Goal: Task Accomplishment & Management: Use online tool/utility

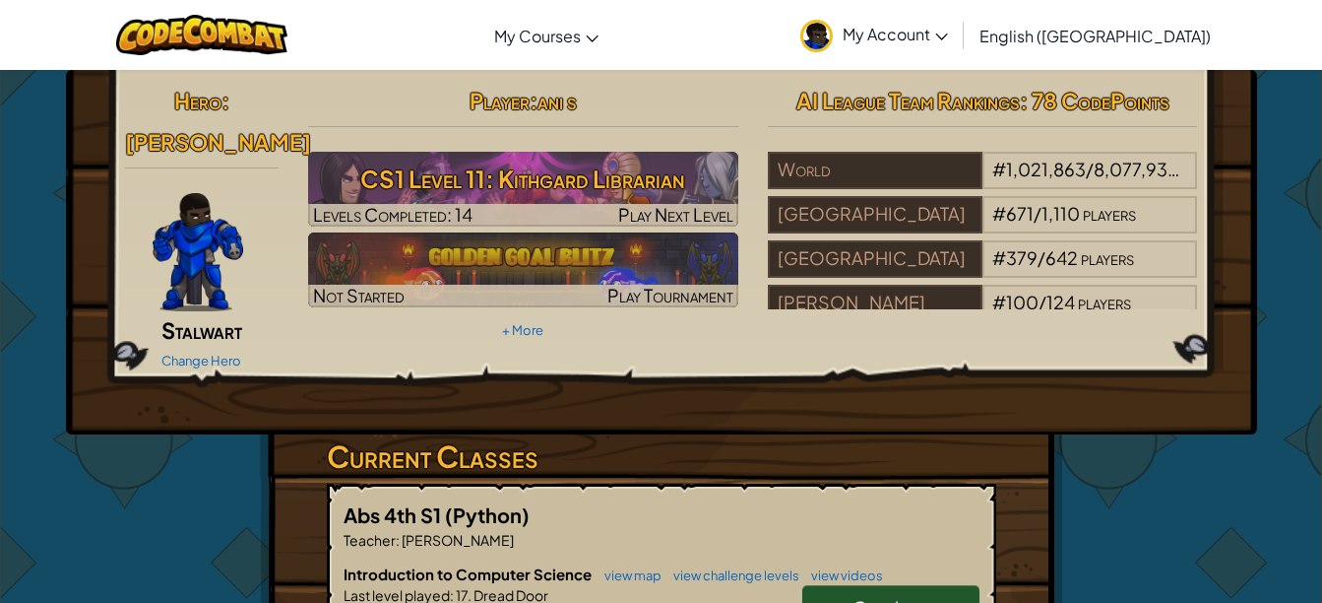
click at [895, 592] on link "Continue" at bounding box center [890, 607] width 177 height 45
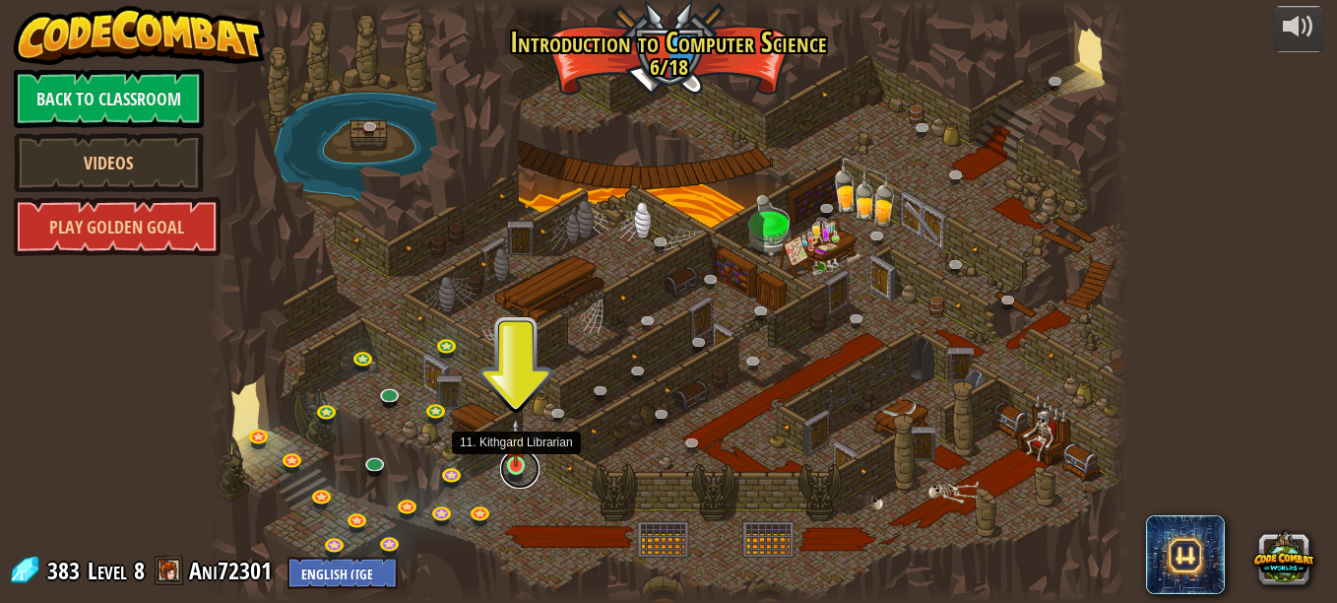
click at [516, 468] on link at bounding box center [519, 468] width 39 height 39
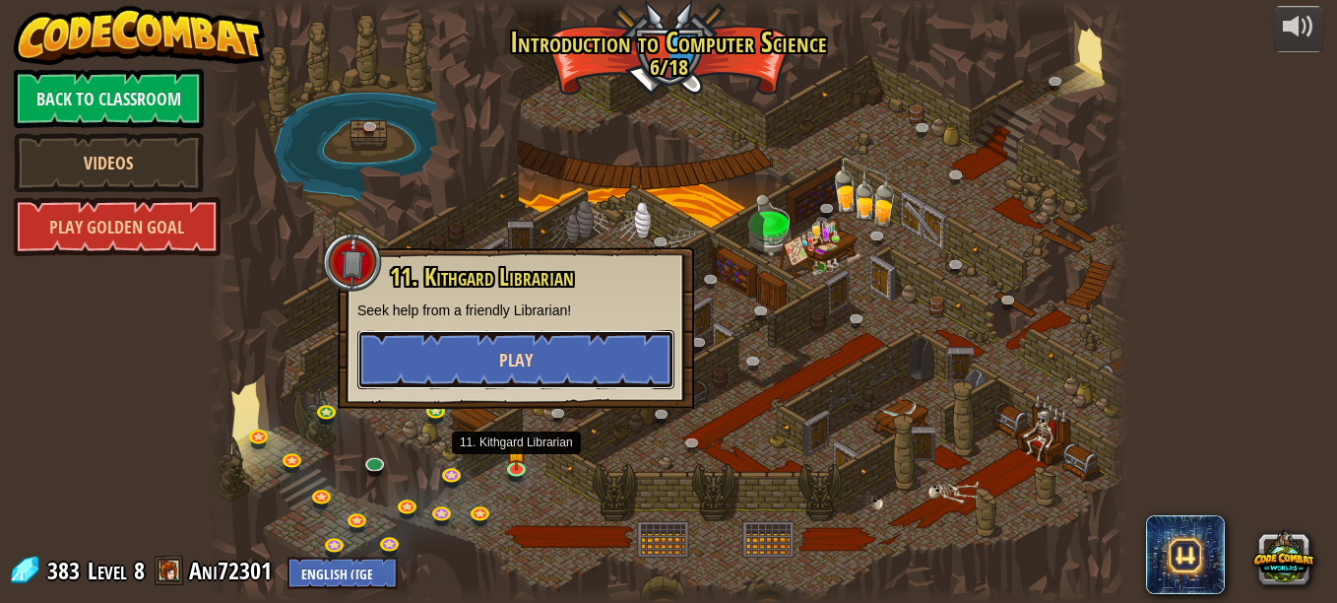
click at [568, 373] on button "Play" at bounding box center [515, 359] width 317 height 59
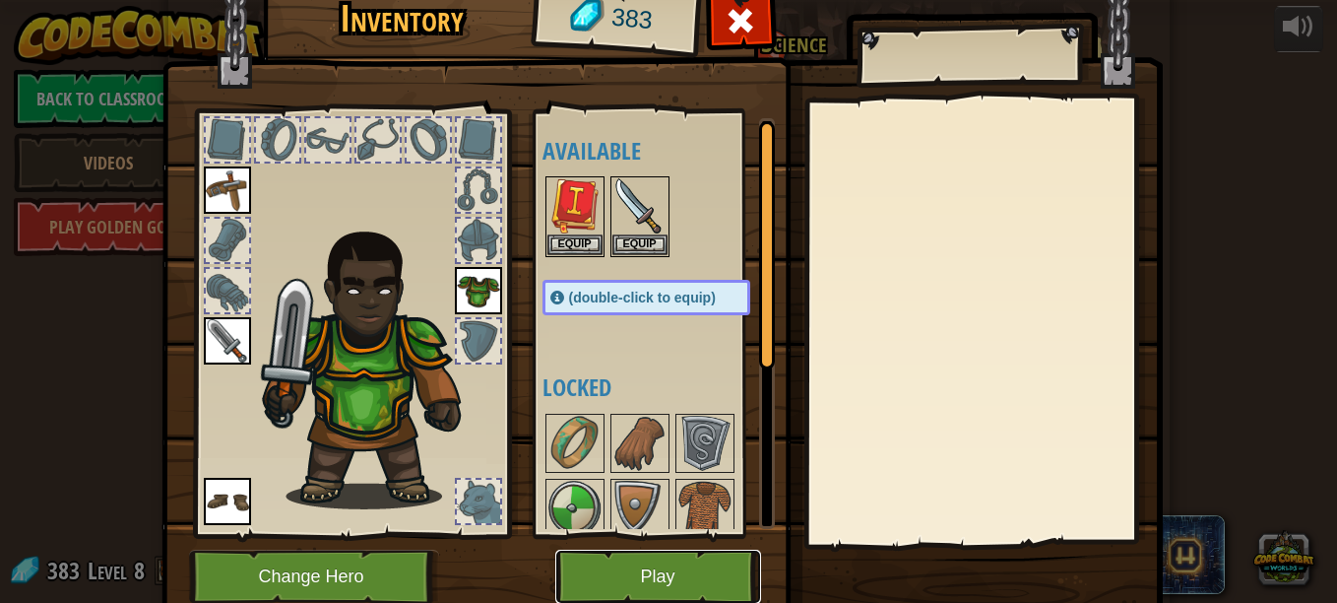
click at [644, 571] on button "Play" at bounding box center [658, 576] width 206 height 54
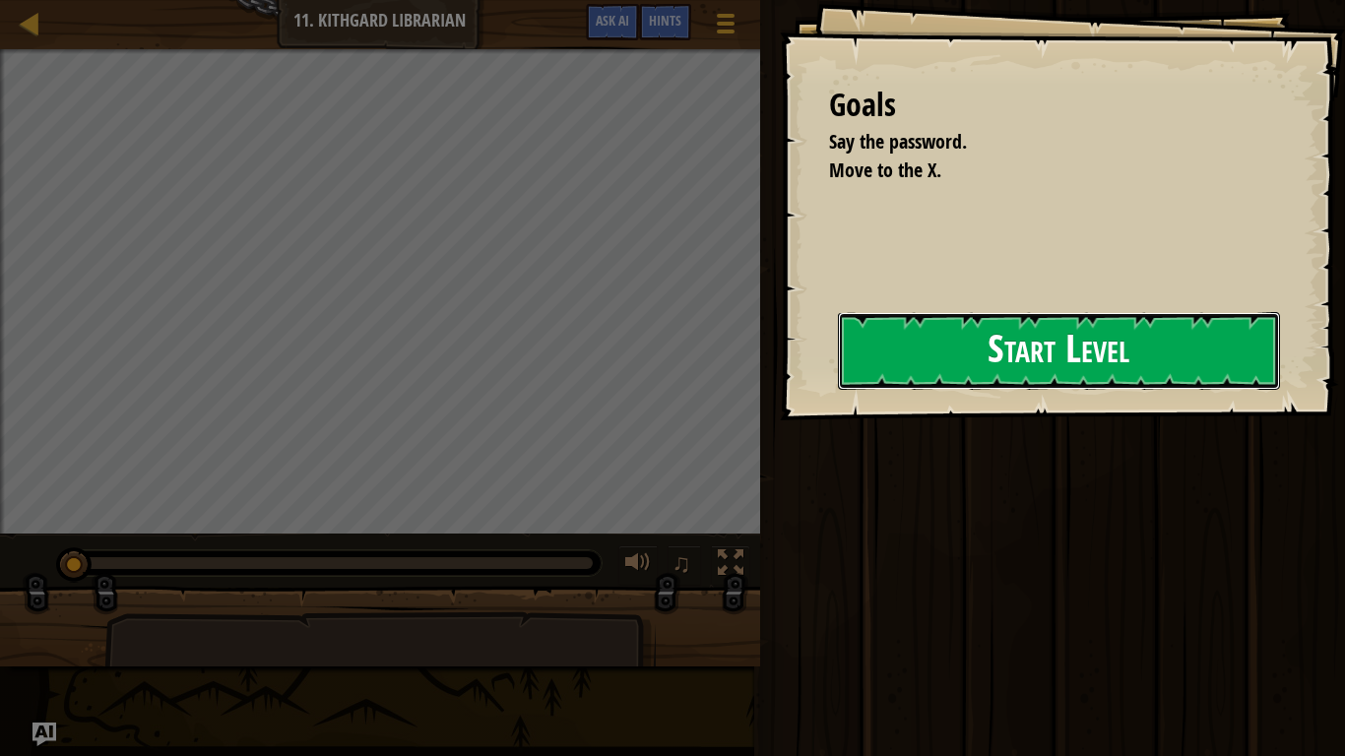
click at [978, 359] on button "Start Level" at bounding box center [1059, 351] width 442 height 78
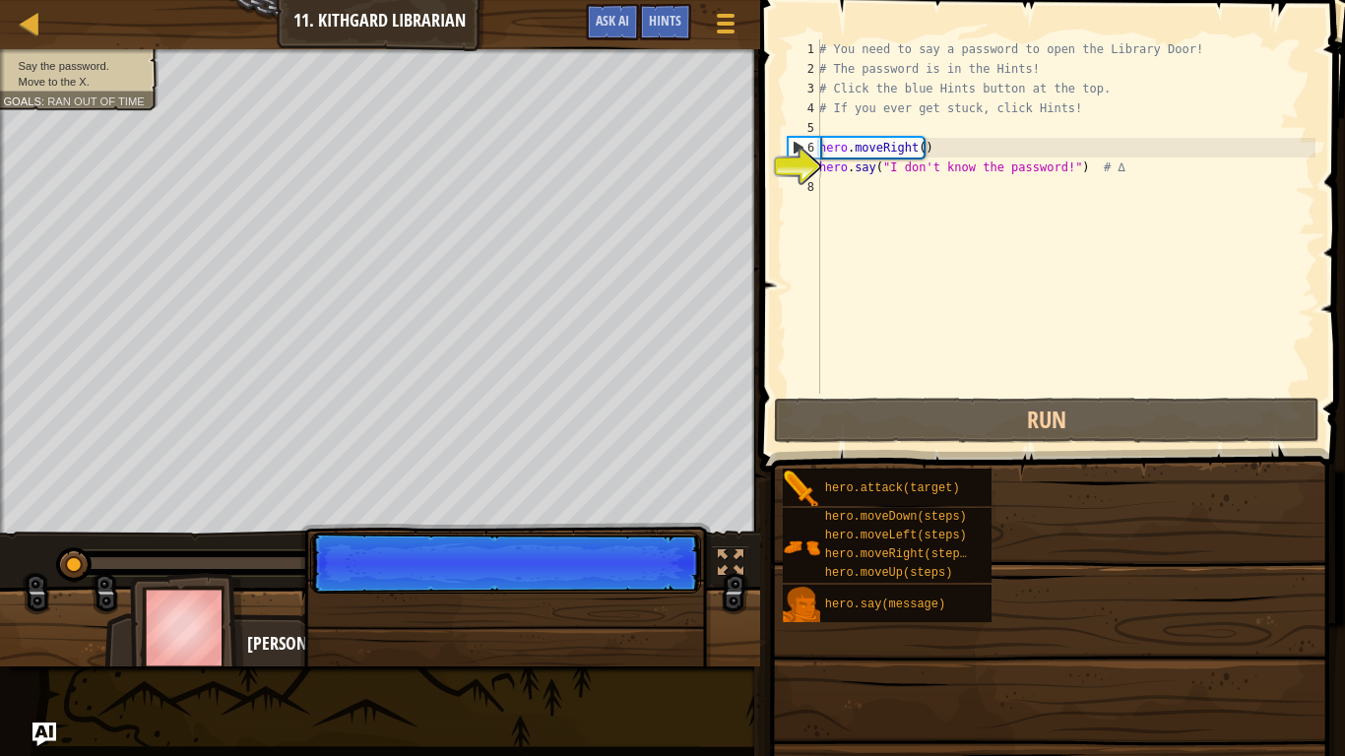
type textarea "hero.say("I don't know the password!") # ∆"
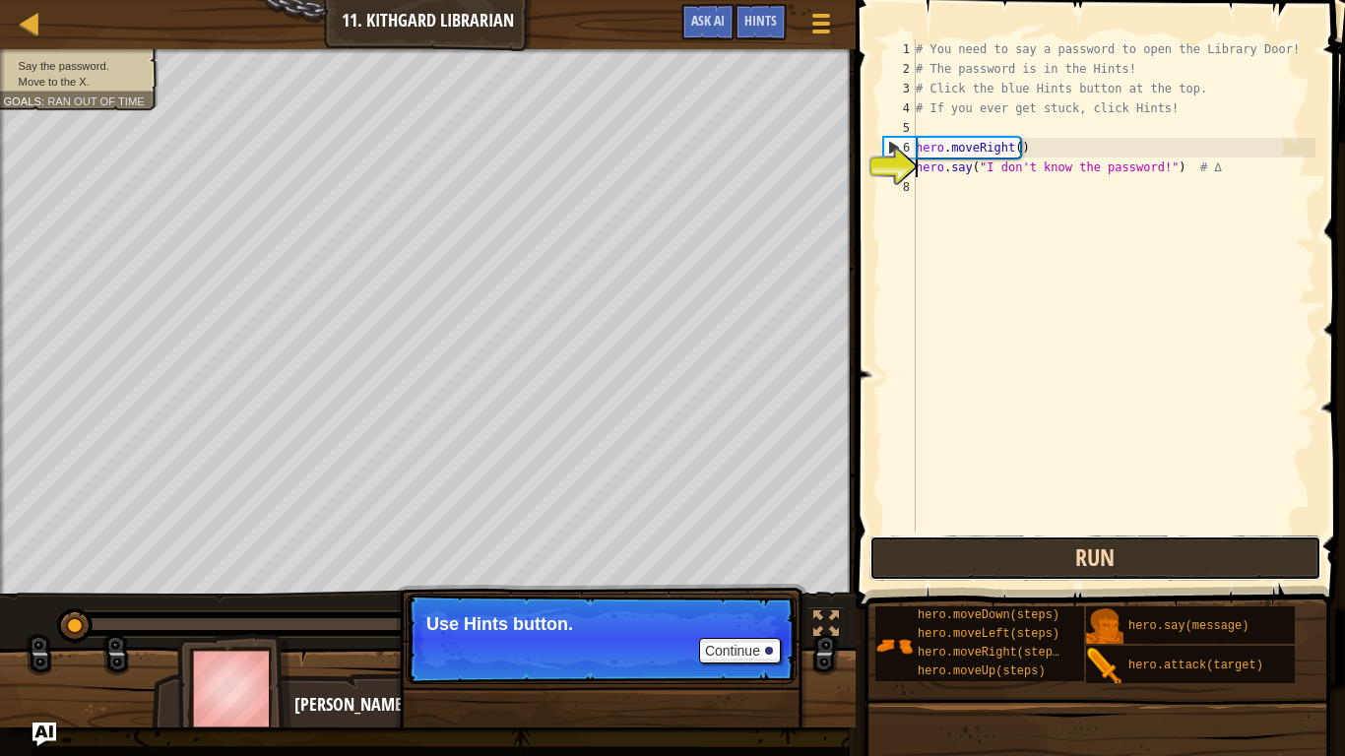
click at [992, 566] on button "Run" at bounding box center [1095, 558] width 452 height 45
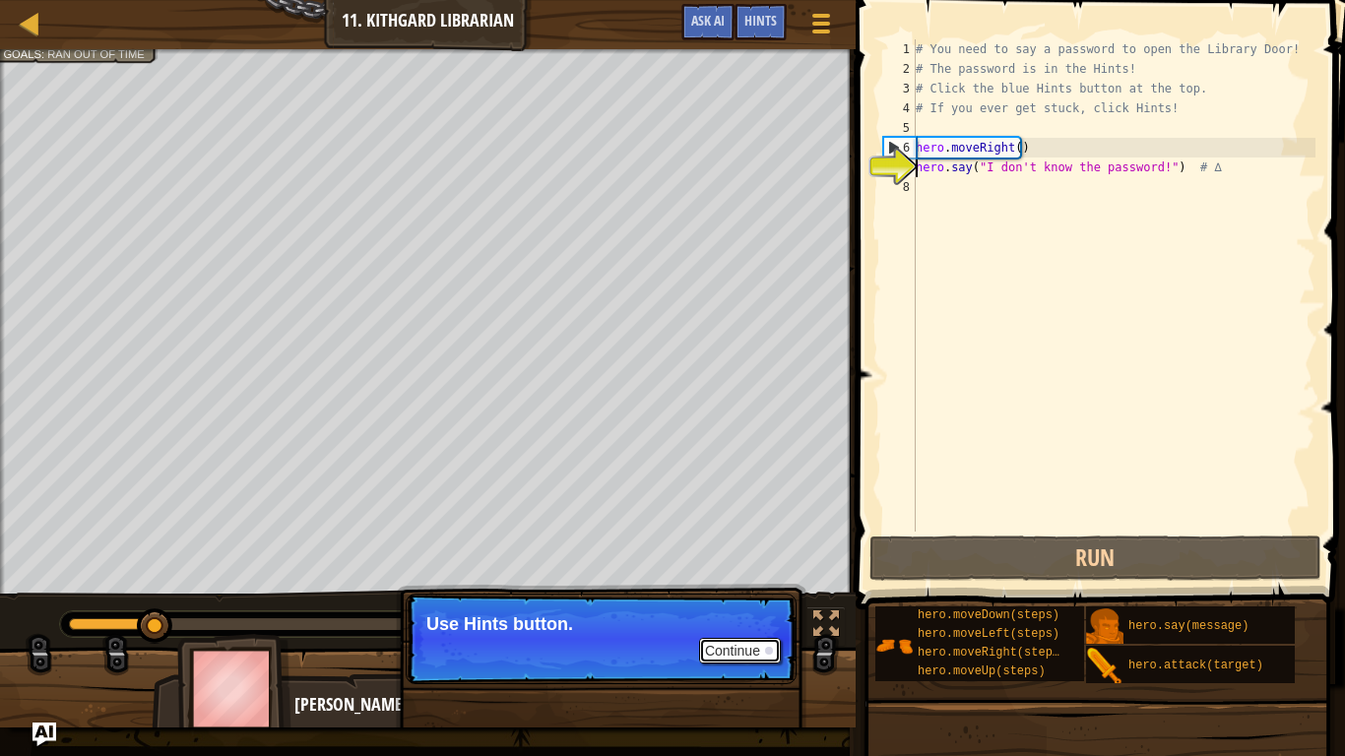
click at [758, 602] on button "Continue" at bounding box center [740, 651] width 82 height 26
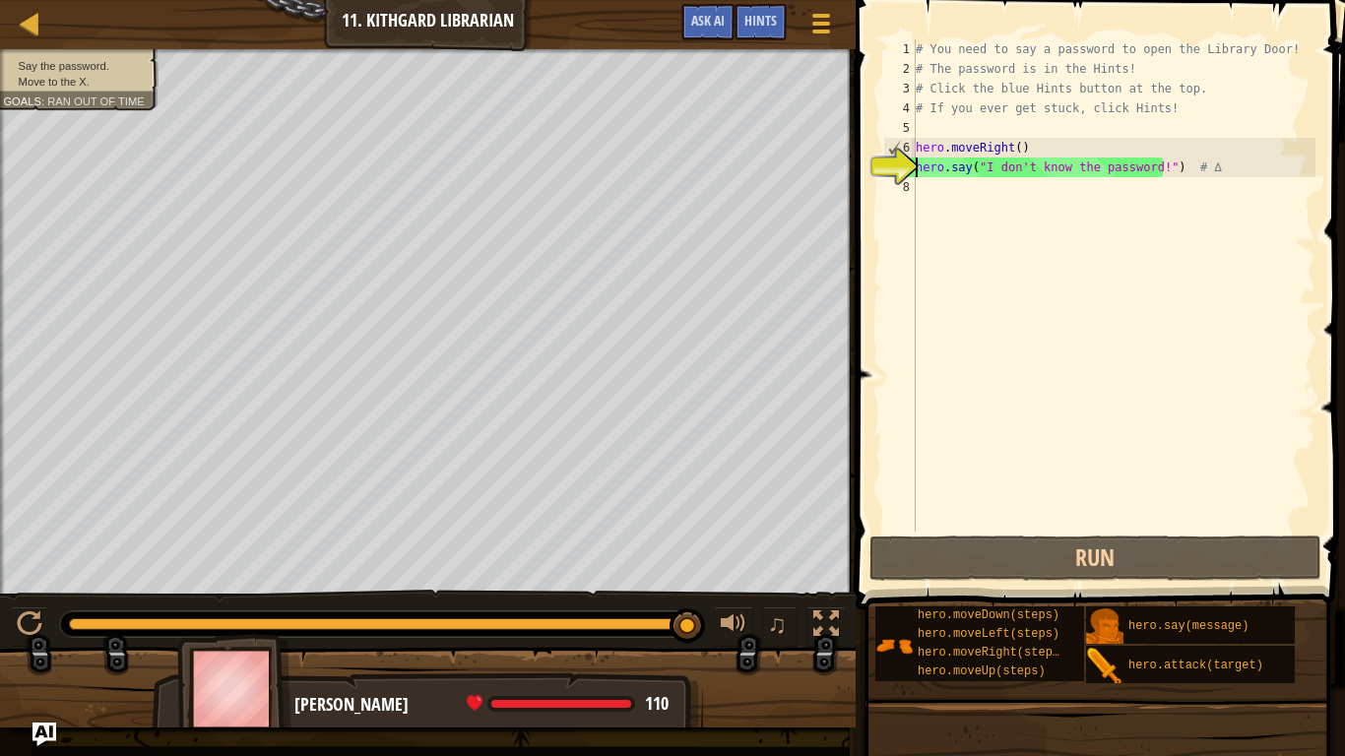
click at [1105, 173] on div "# You need to say a password to open the Library Door! # The password is in the…" at bounding box center [1114, 305] width 404 height 532
click at [1144, 173] on div "# You need to say a password to open the Library Door! # The password is in the…" at bounding box center [1114, 305] width 404 height 532
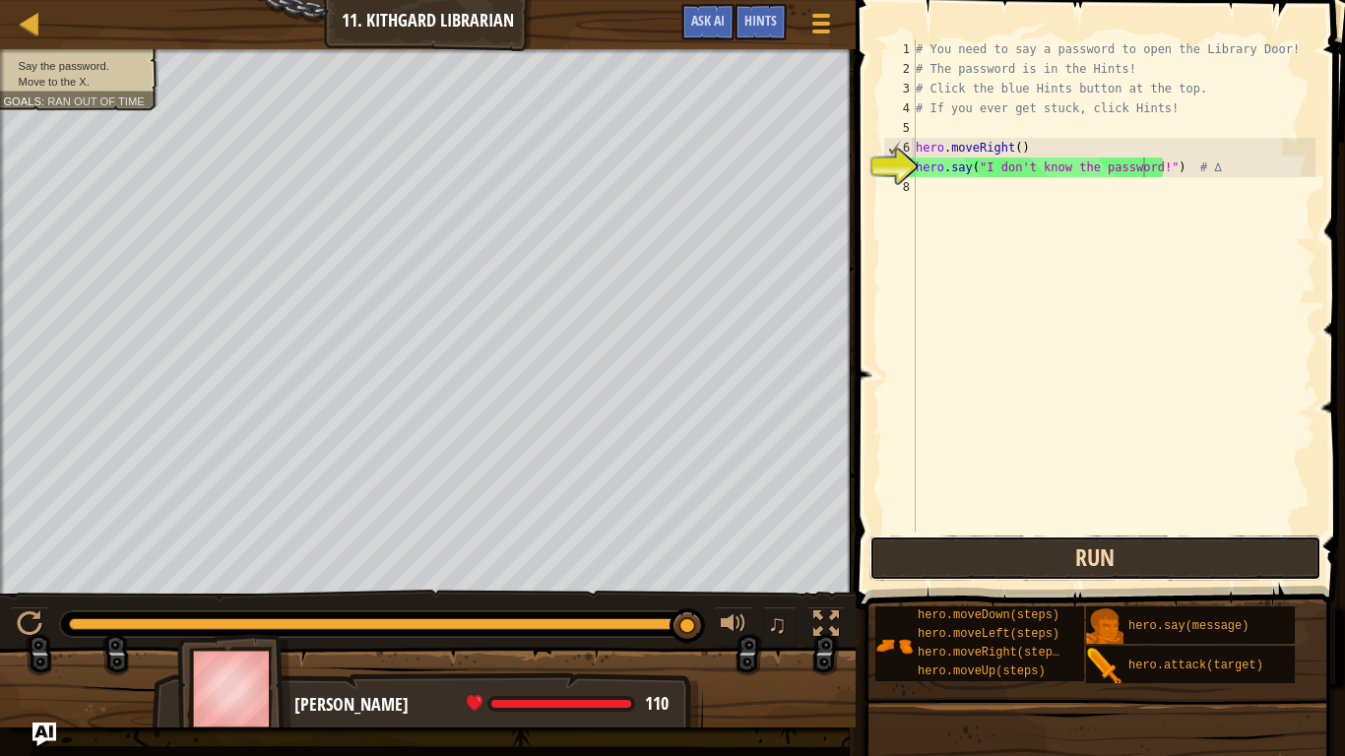
click at [965, 566] on button "Run" at bounding box center [1095, 558] width 452 height 45
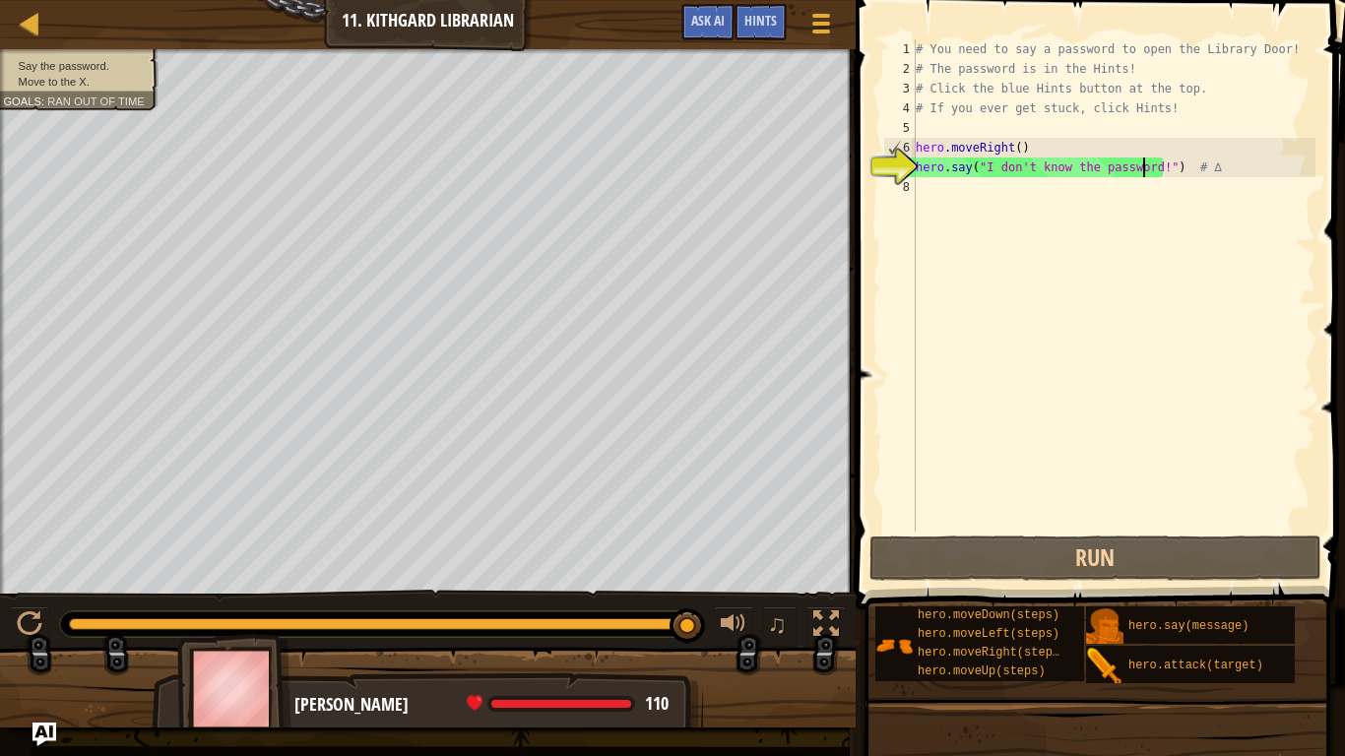
click at [925, 192] on div "# You need to say a password to open the Library Door! # The password is in the…" at bounding box center [1114, 305] width 404 height 532
click at [1141, 173] on div "# You need to say a password to open the Library Door! # The password is in the…" at bounding box center [1114, 305] width 404 height 532
click at [1149, 172] on div "# You need to say a password to open the Library Door! # The password is in the…" at bounding box center [1114, 305] width 404 height 532
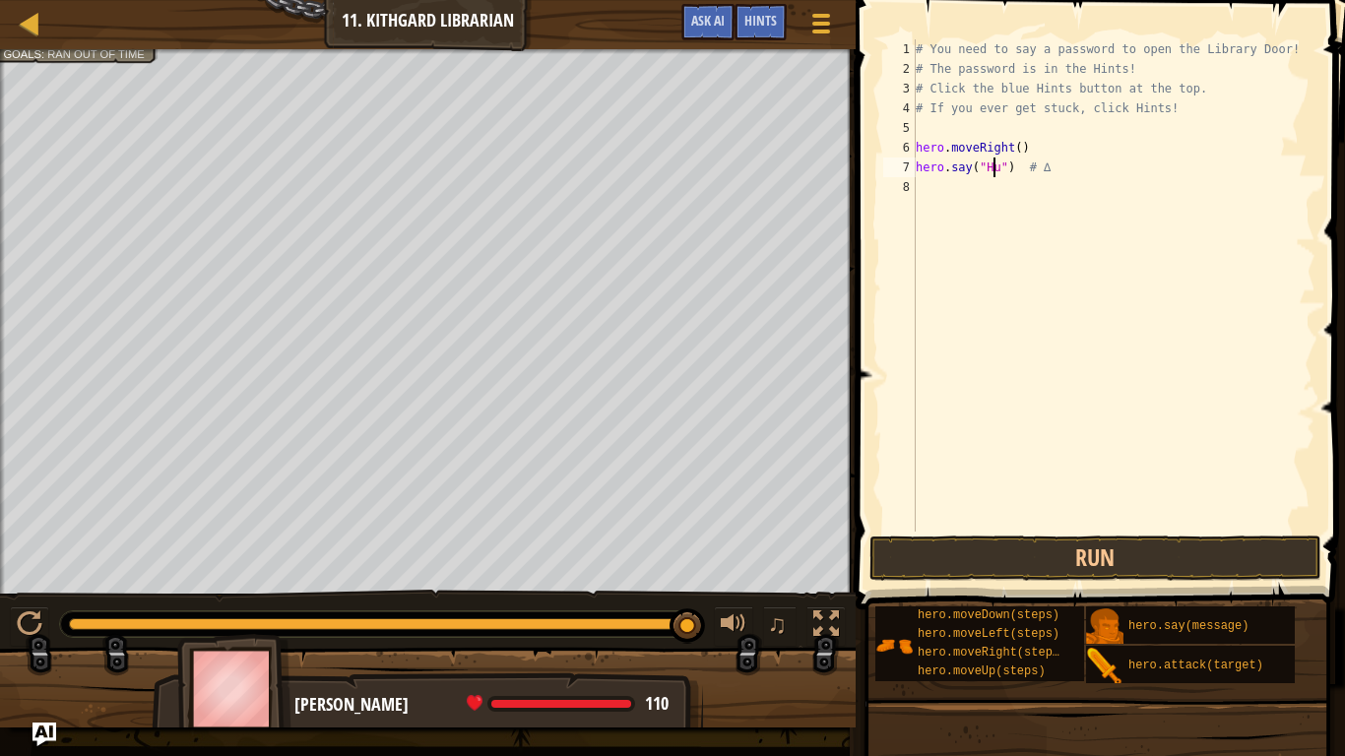
scroll to position [9, 7]
type textarea "hero.say("Hush") # ∆"
click at [947, 192] on div "# You need to say a password to open the Library Door! # The password is in the…" at bounding box center [1114, 305] width 404 height 532
type textarea "h"
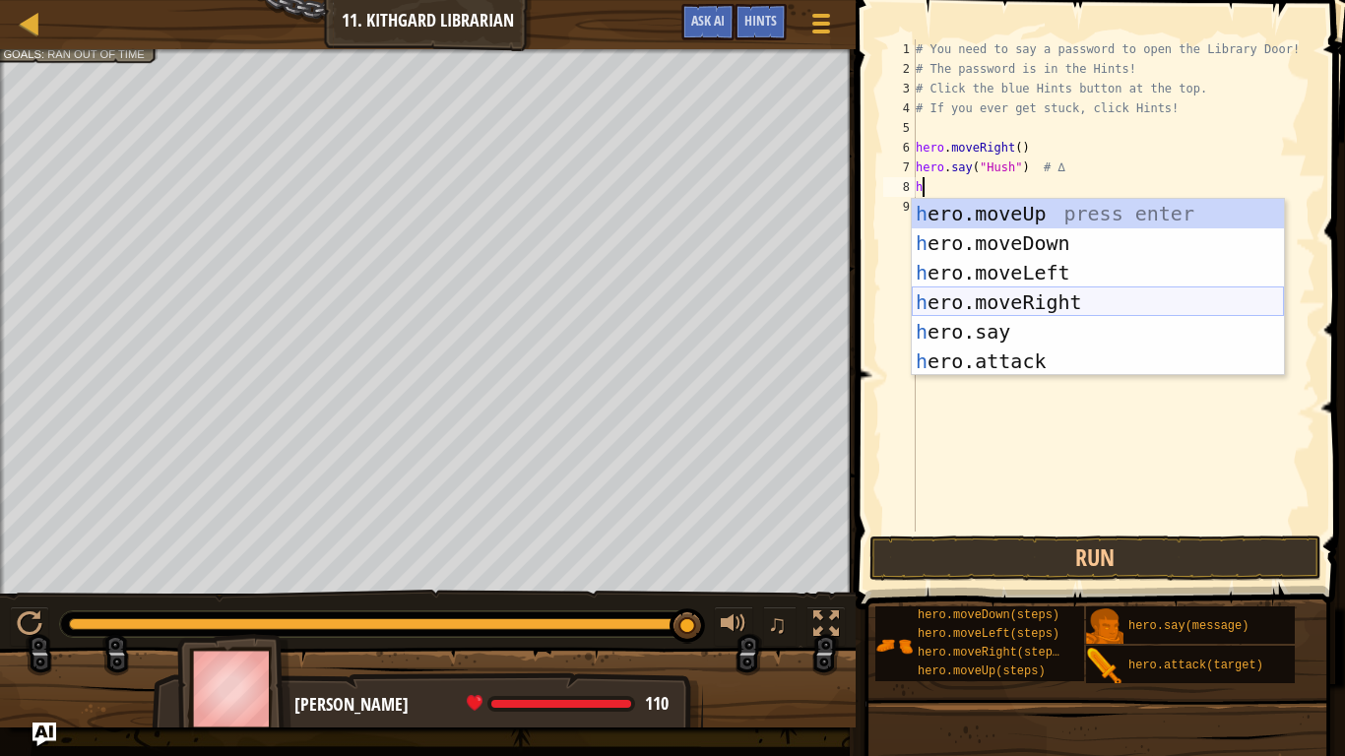
click at [1080, 311] on div "h ero.moveUp press enter h ero.moveDown press enter h ero.moveLeft press enter …" at bounding box center [1098, 317] width 372 height 236
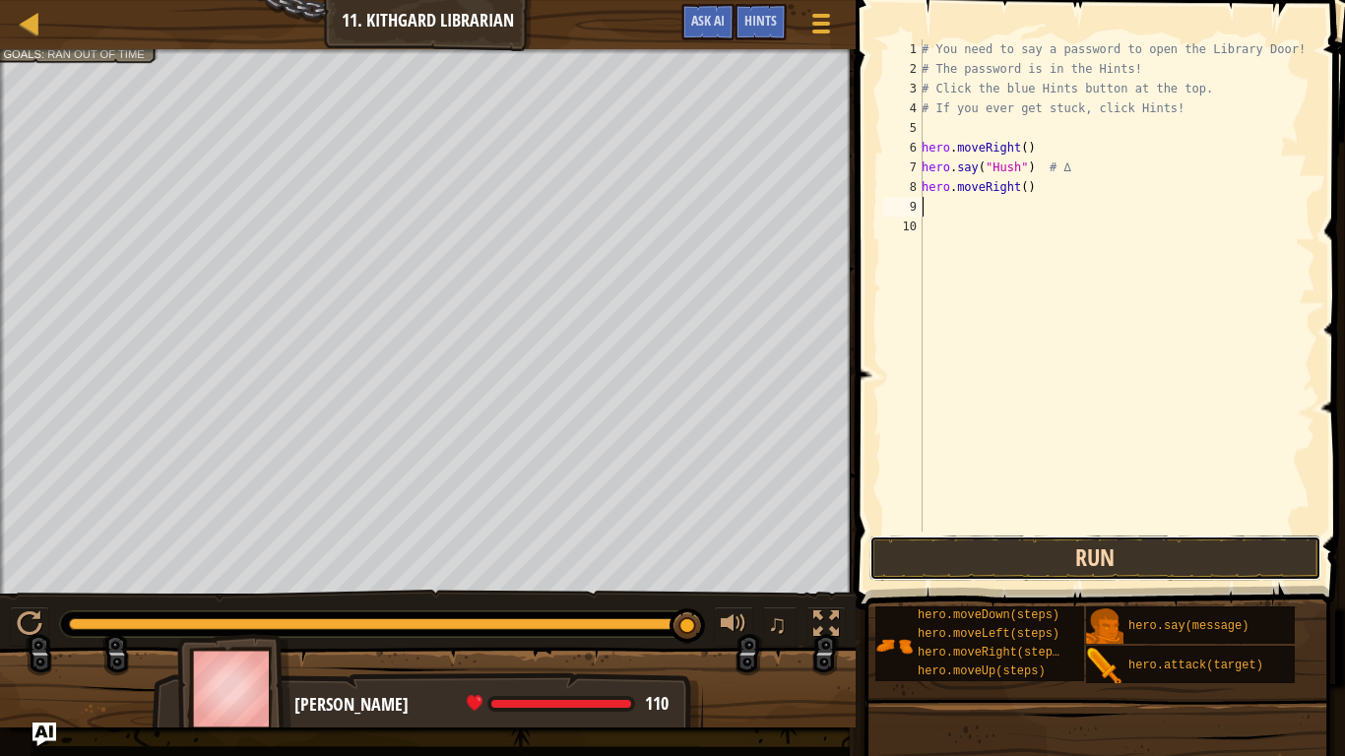
click at [1133, 542] on button "Run" at bounding box center [1095, 558] width 452 height 45
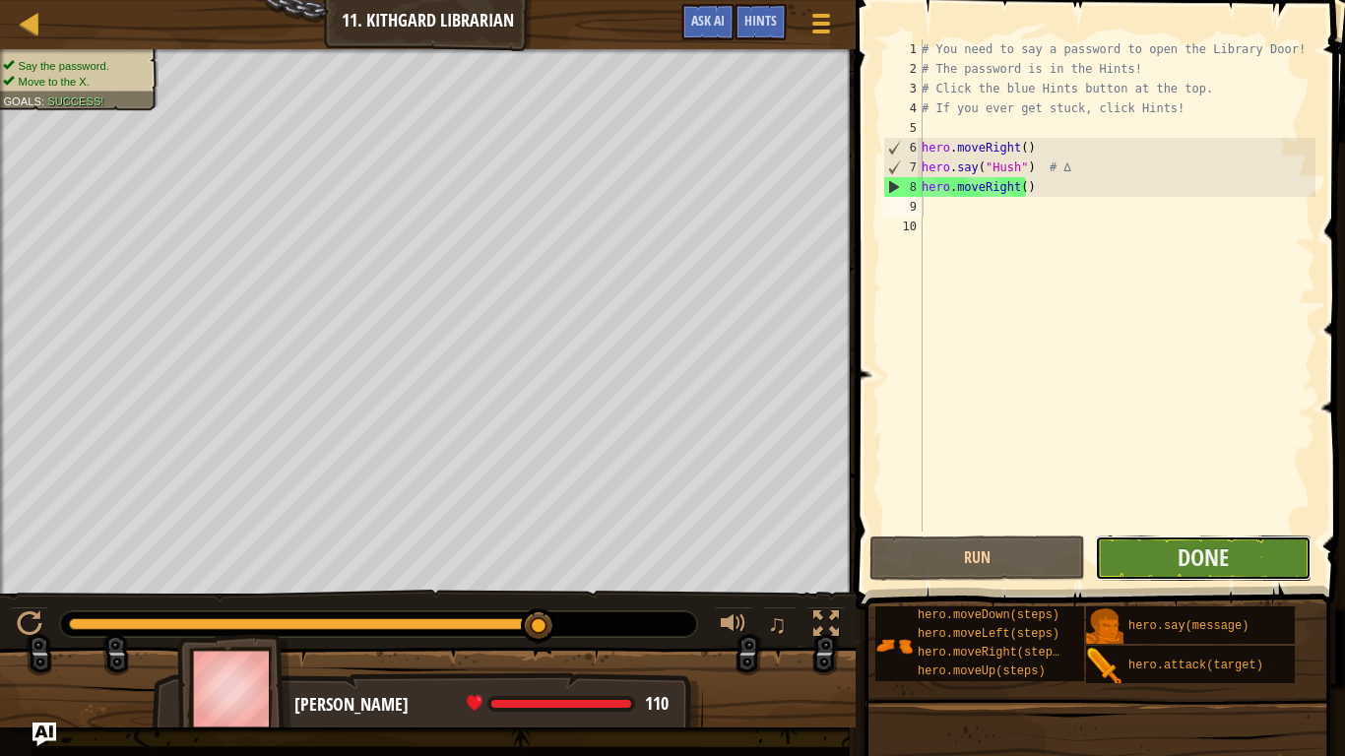
click at [1158, 552] on button "Done" at bounding box center [1203, 558] width 216 height 45
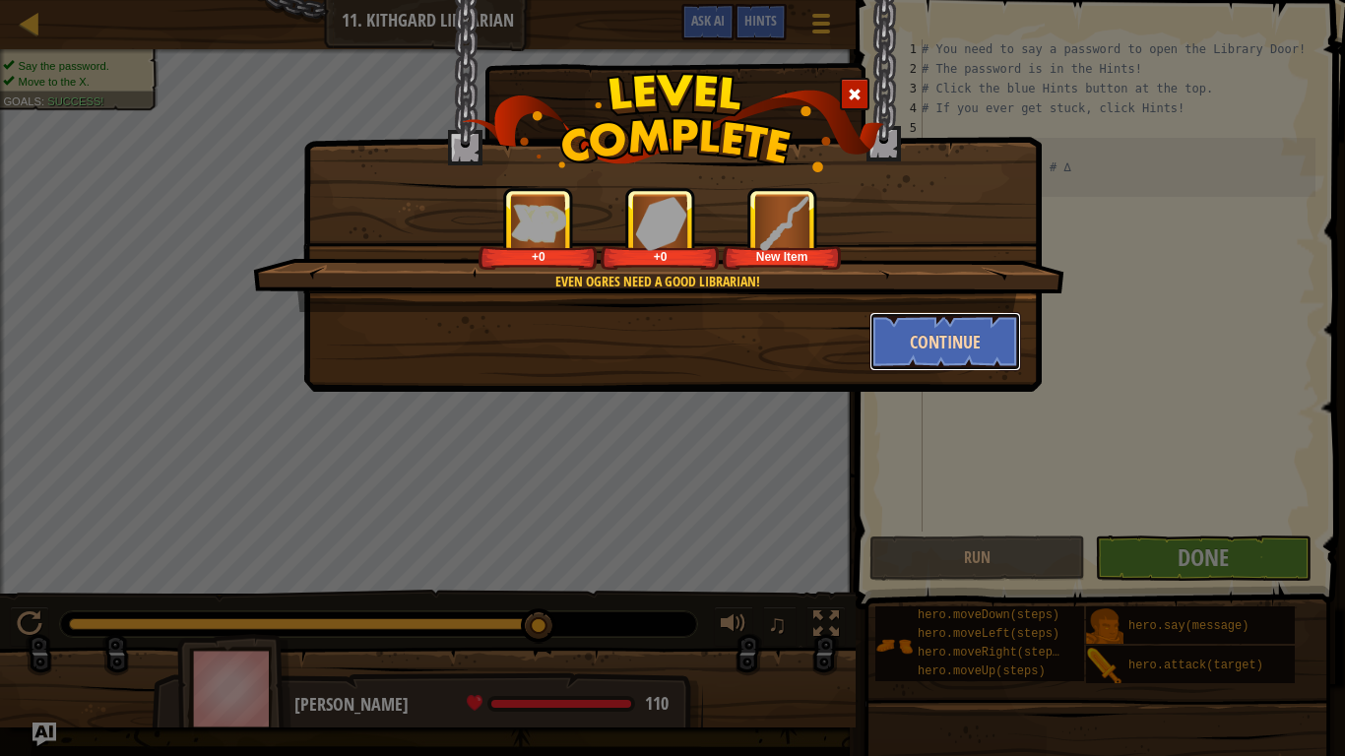
click at [940, 345] on button "Continue" at bounding box center [945, 341] width 153 height 59
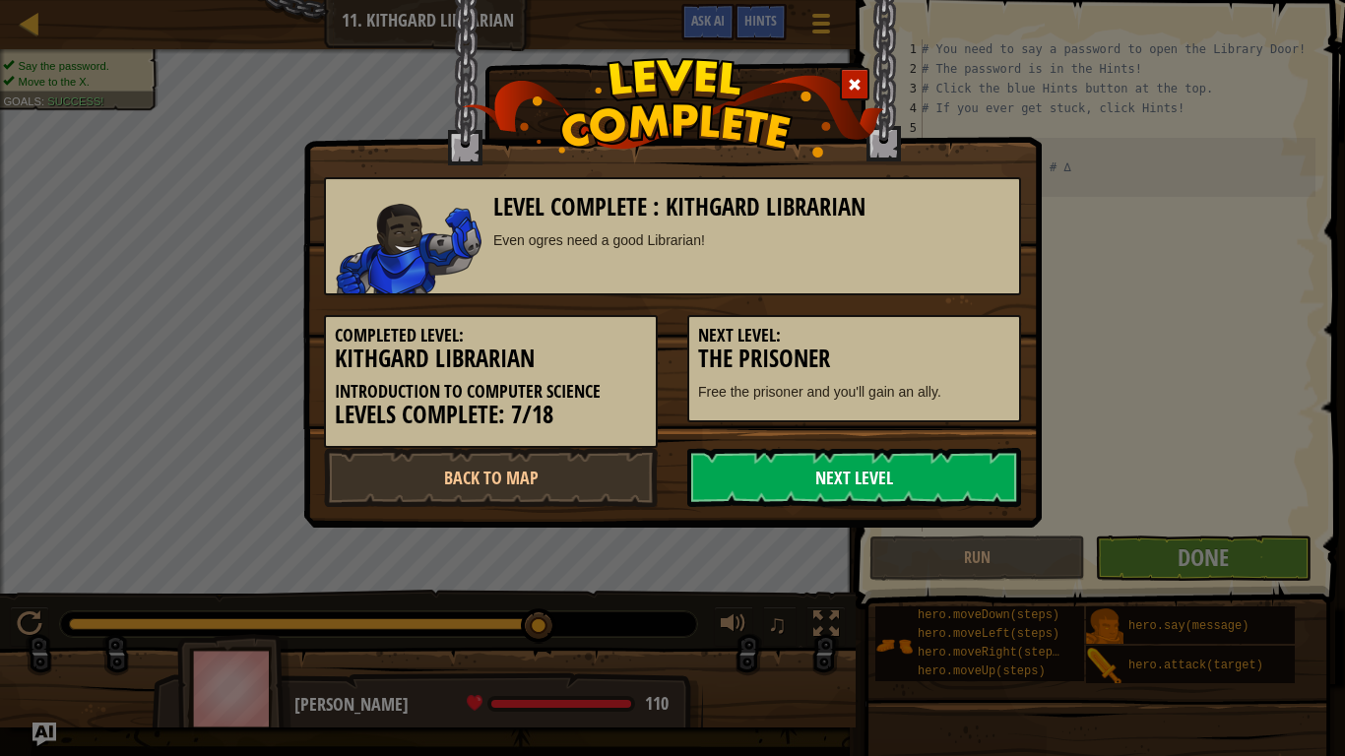
click at [876, 472] on link "Next Level" at bounding box center [854, 477] width 334 height 59
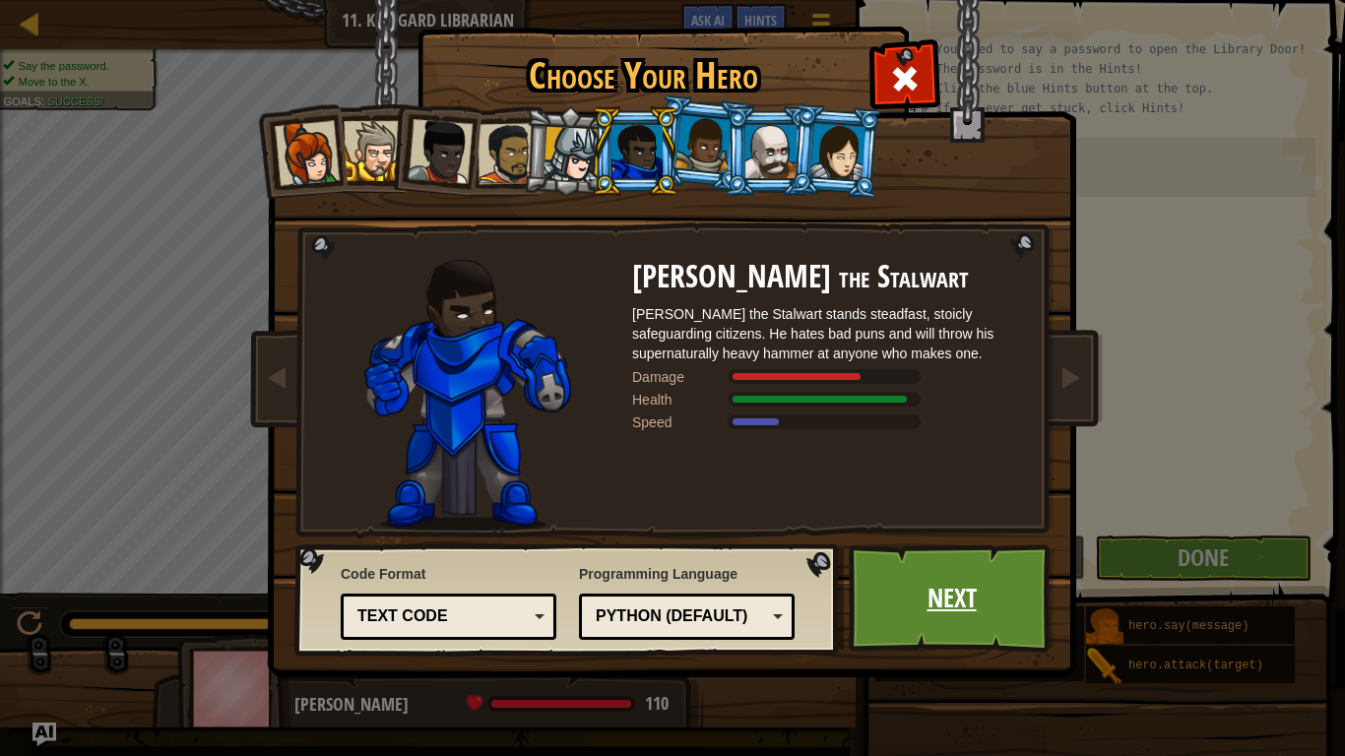
click at [966, 602] on link "Next" at bounding box center [952, 598] width 206 height 108
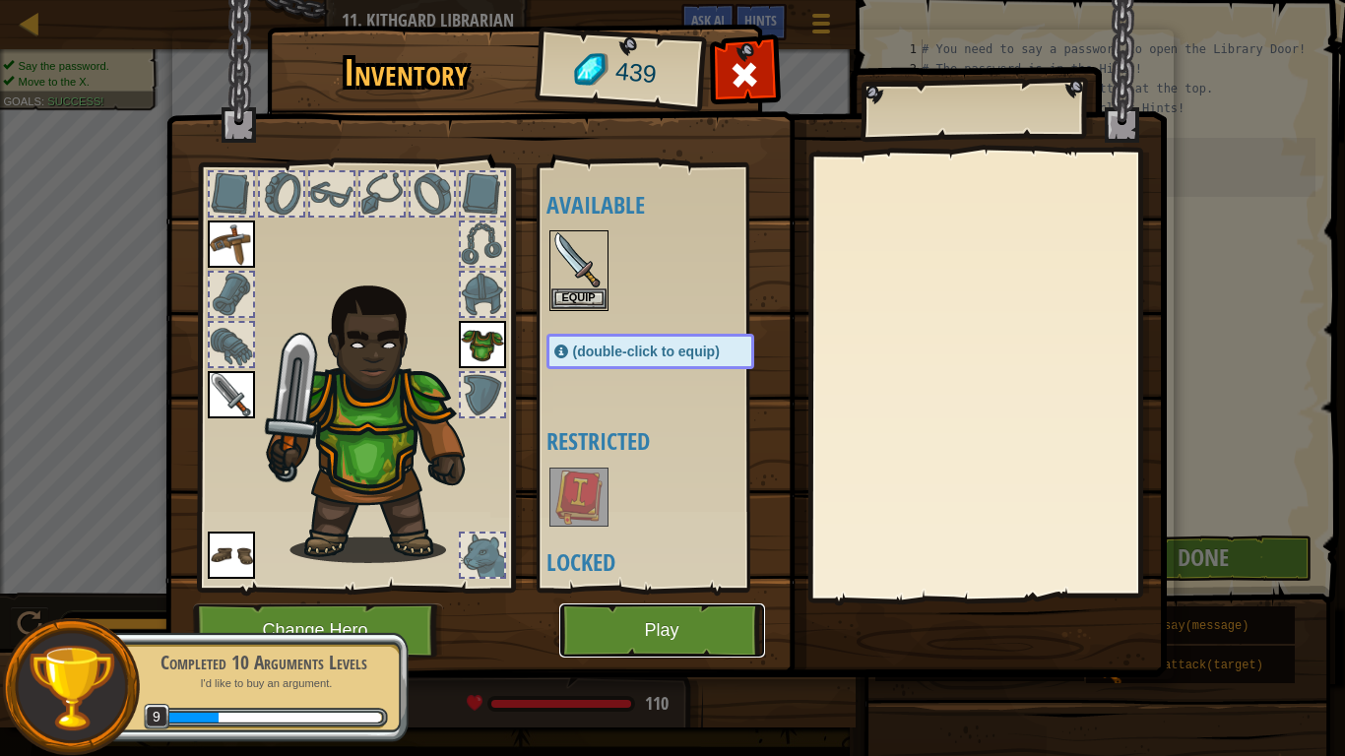
click at [694, 602] on button "Play" at bounding box center [662, 630] width 206 height 54
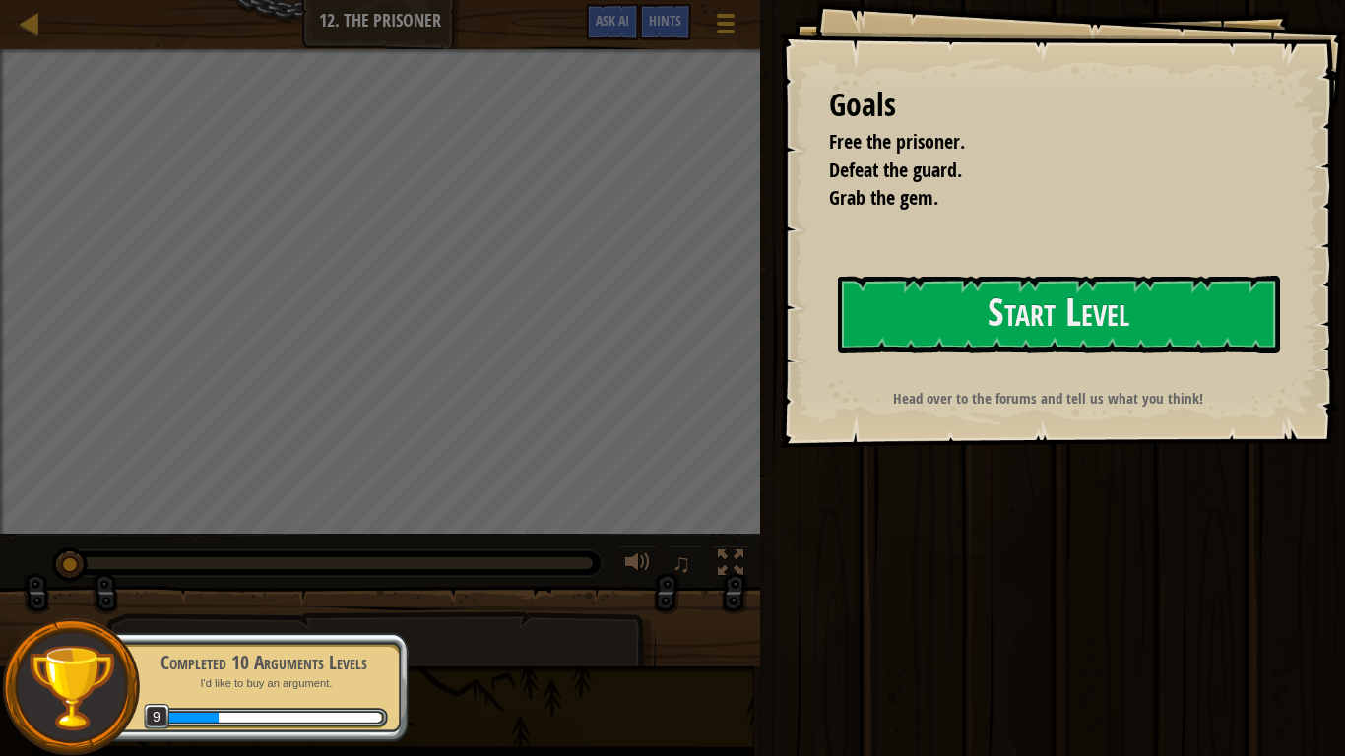
click at [694, 602] on div at bounding box center [380, 635] width 760 height 98
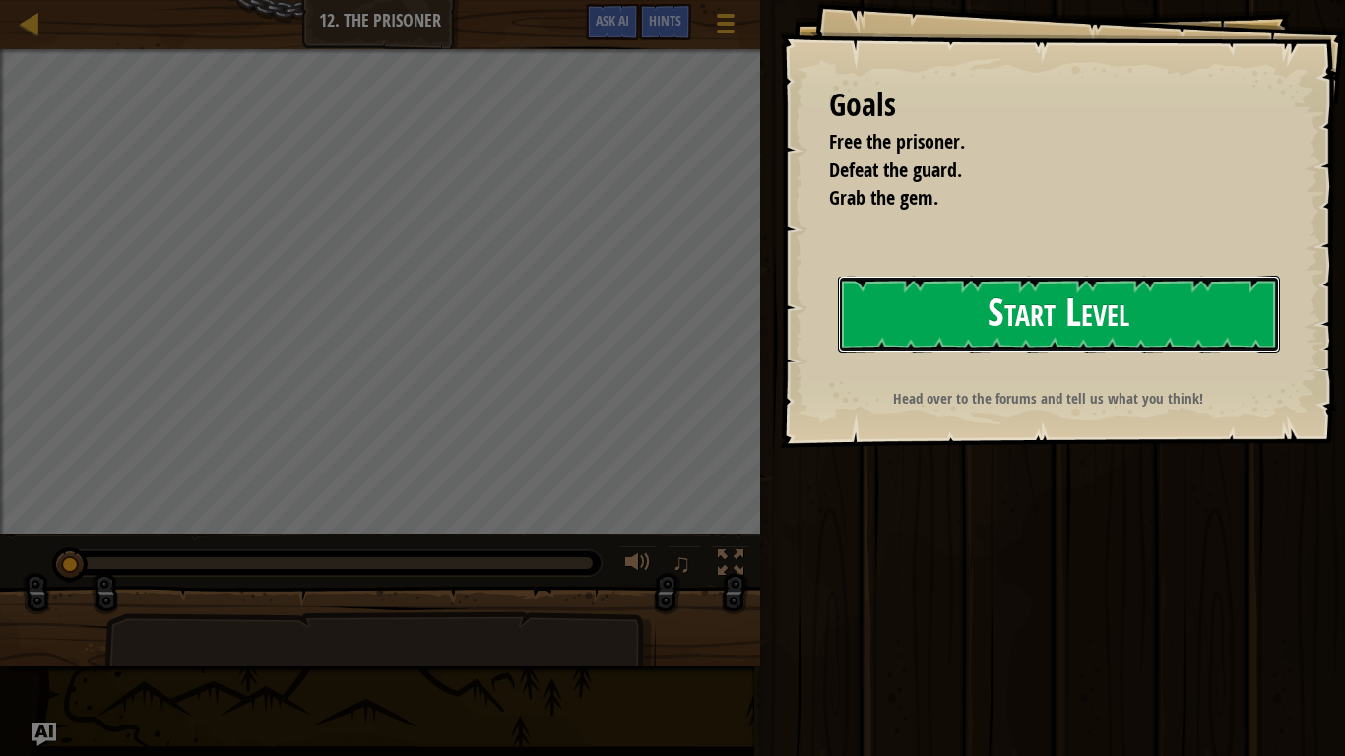
click at [992, 296] on button "Start Level" at bounding box center [1059, 315] width 442 height 78
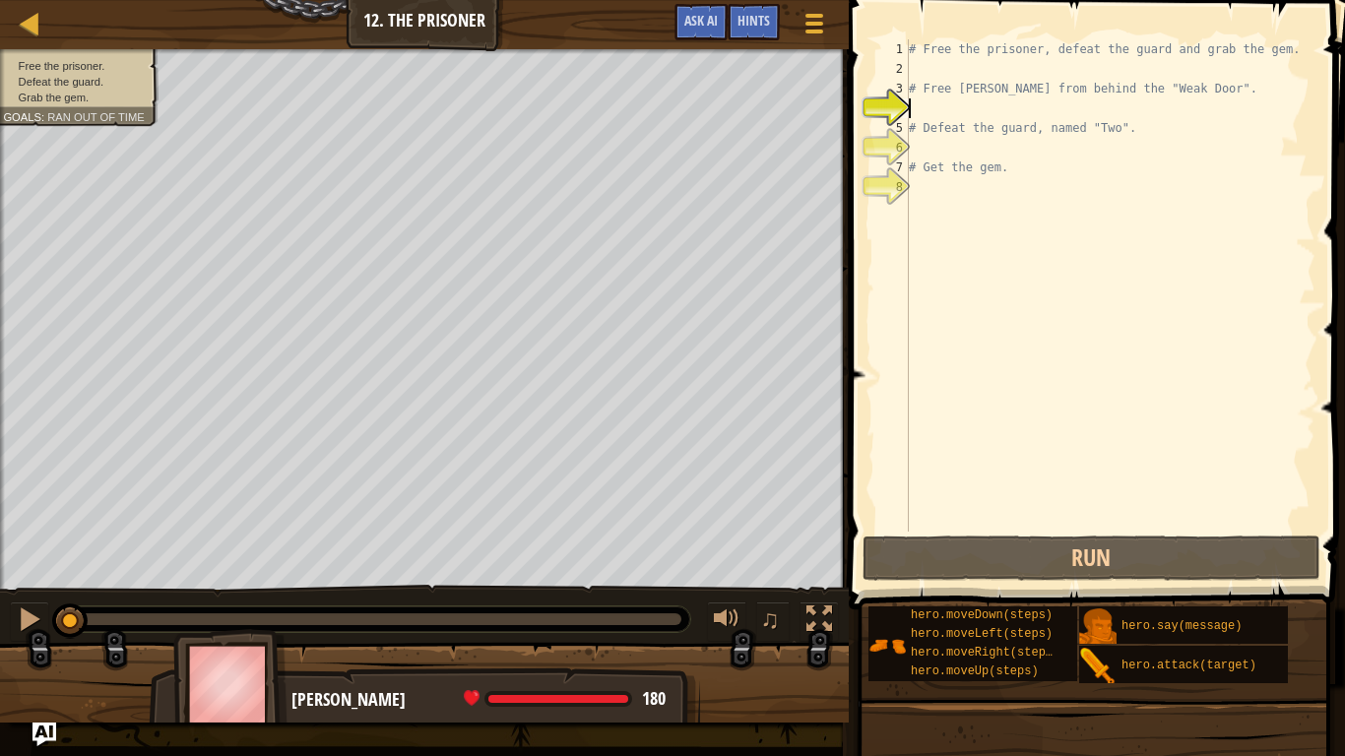
type textarea "m"
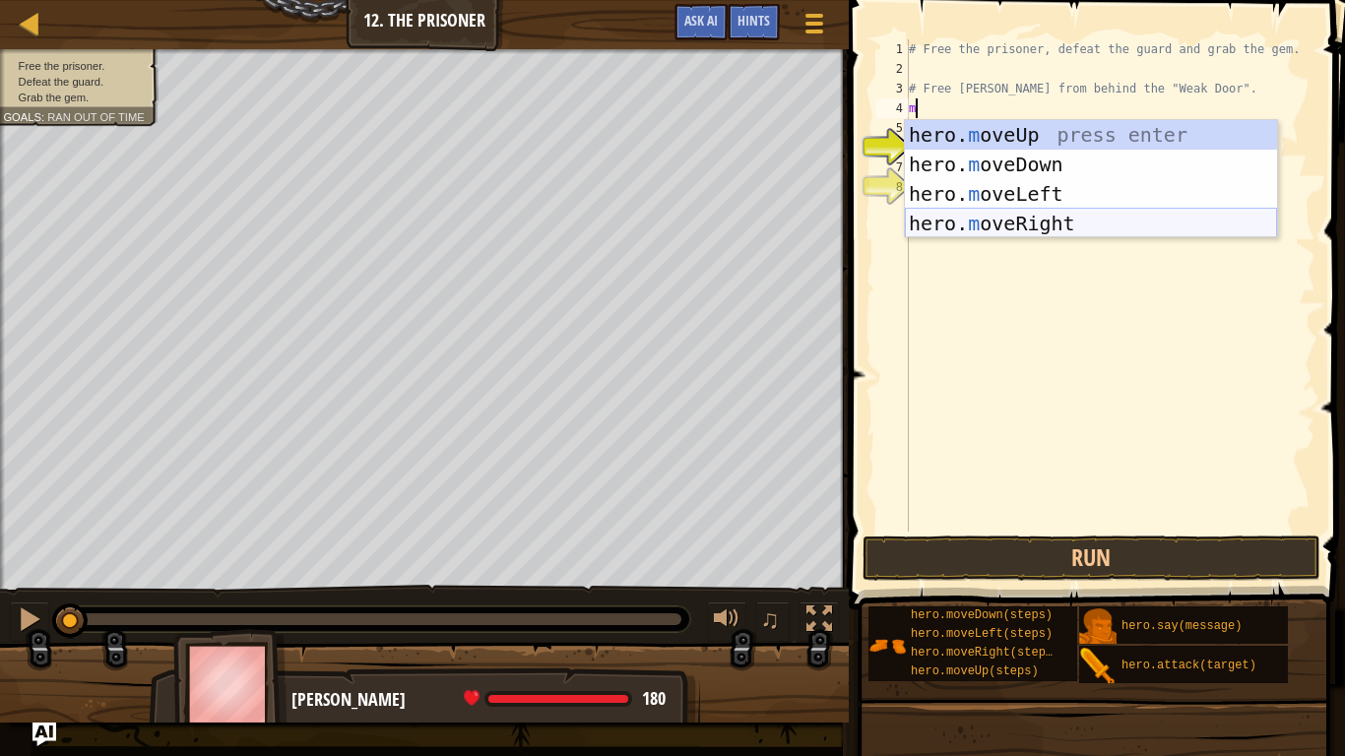
click at [1043, 227] on div "hero. m oveUp press enter hero. m oveDown press enter hero. m oveLeft press ent…" at bounding box center [1091, 208] width 372 height 177
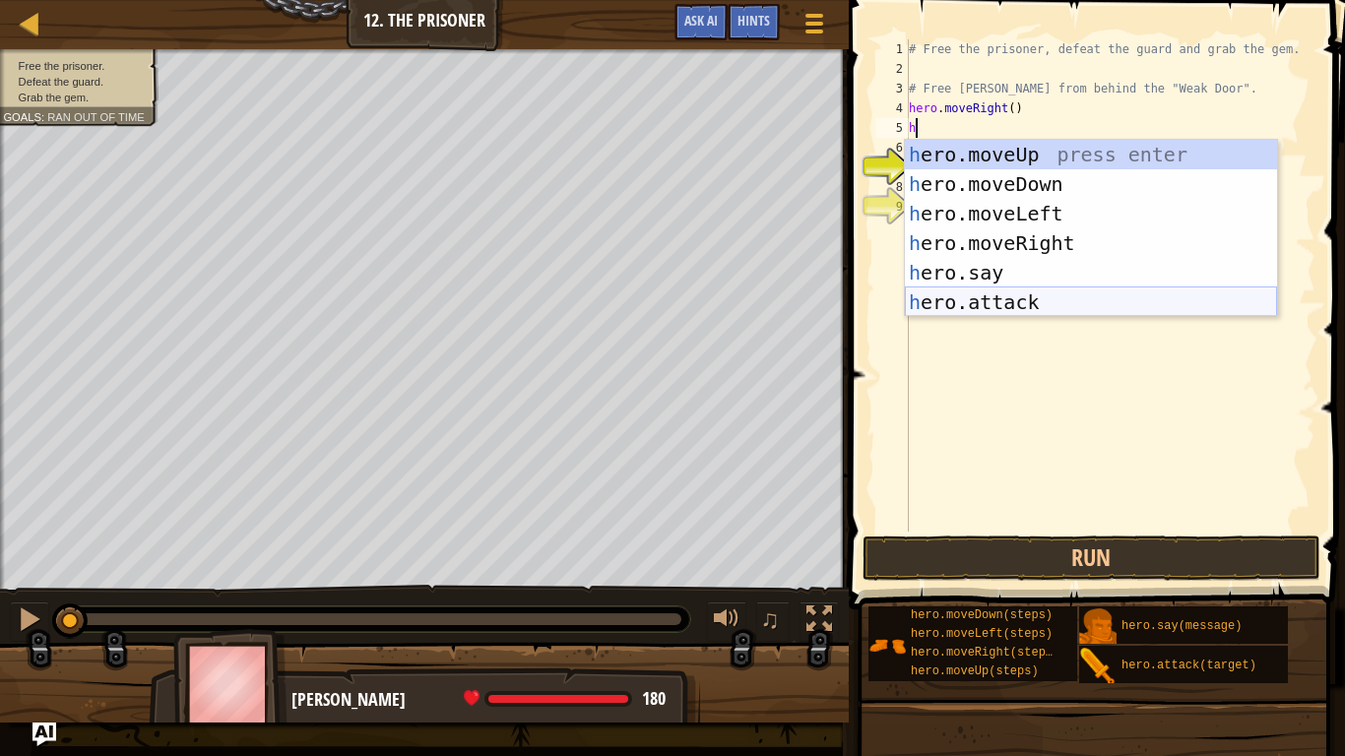
click at [1061, 309] on div "h ero.moveUp press enter h ero.moveDown press enter h ero.moveLeft press enter …" at bounding box center [1091, 258] width 372 height 236
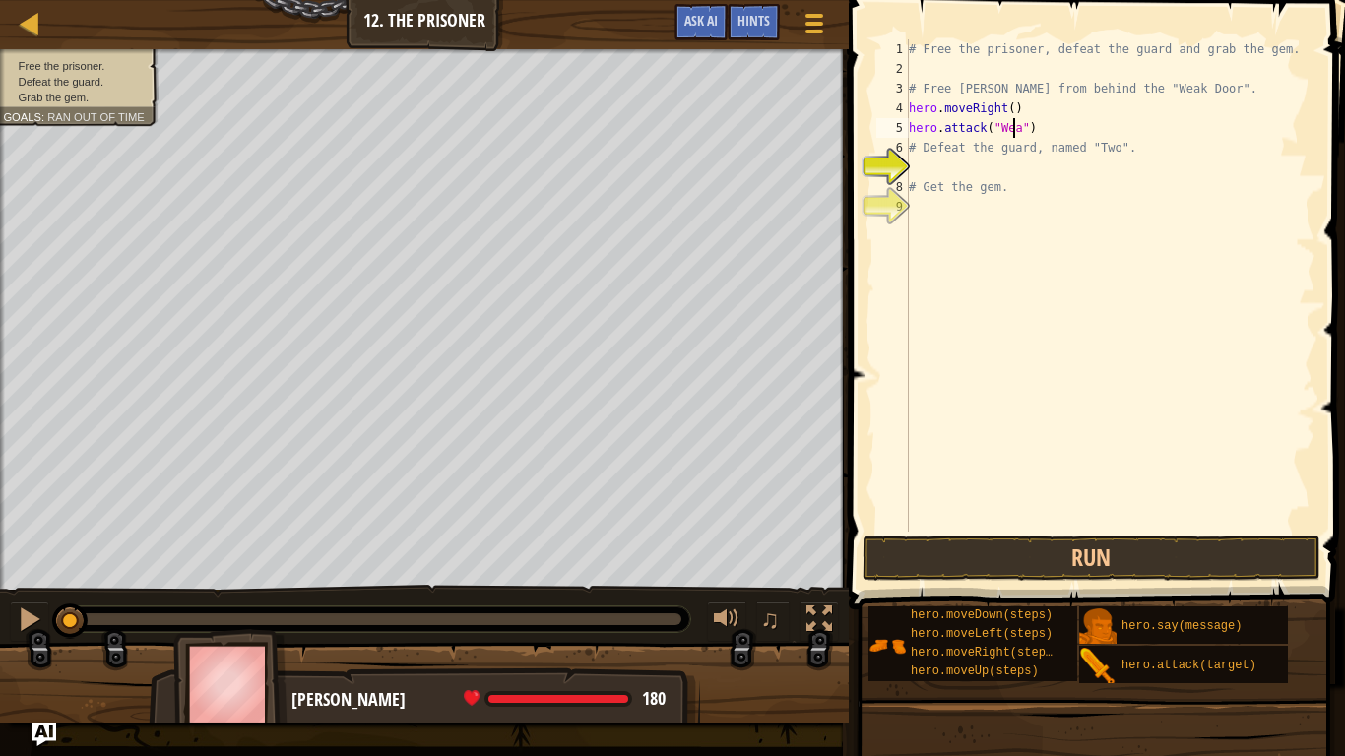
scroll to position [9, 9]
type textarea "hero.attack("Weak Door")"
click at [1066, 131] on div "# Free the prisoner, defeat the guard and grab the gem. # Free [PERSON_NAME] fr…" at bounding box center [1110, 305] width 411 height 532
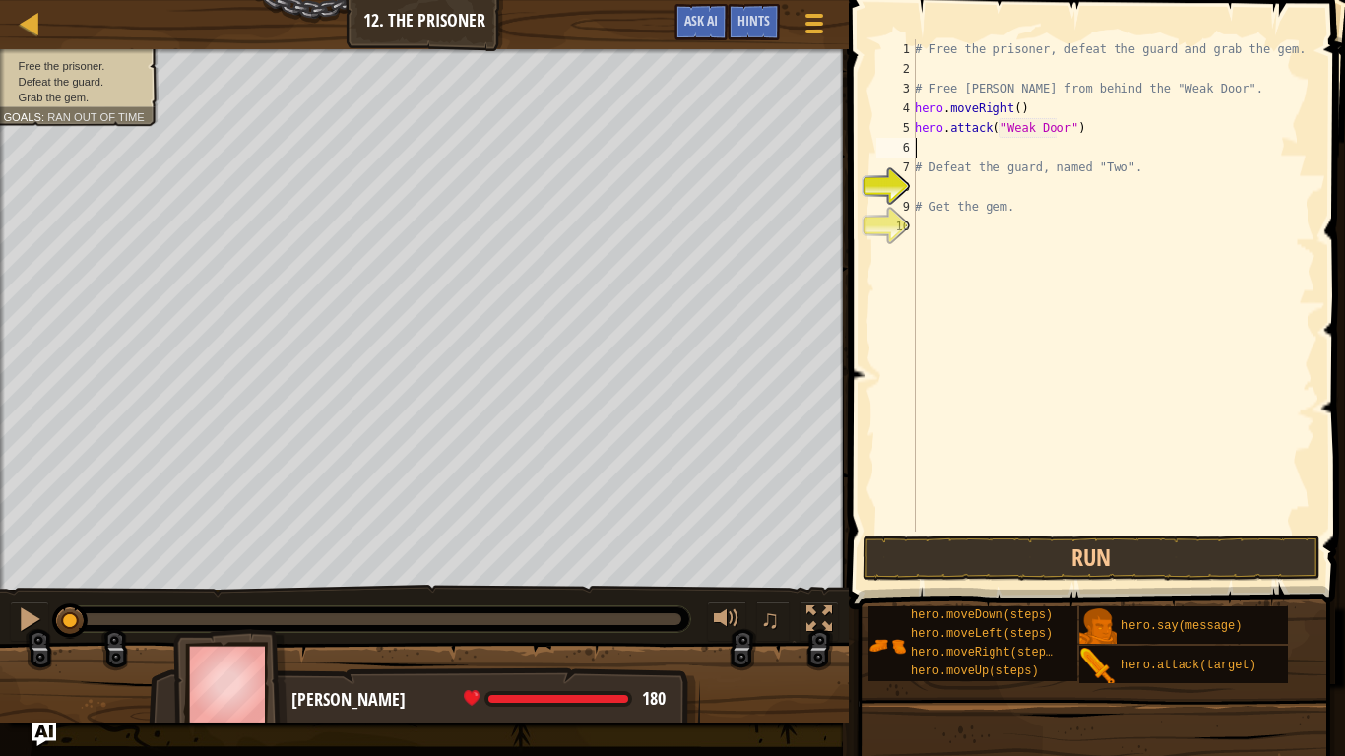
type textarea "hero.attack("Weak Door")"
click at [969, 168] on div "# Free the prisoner, defeat the guard and grab the gem. # Free [PERSON_NAME] fr…" at bounding box center [1110, 305] width 412 height 532
type textarea "m"
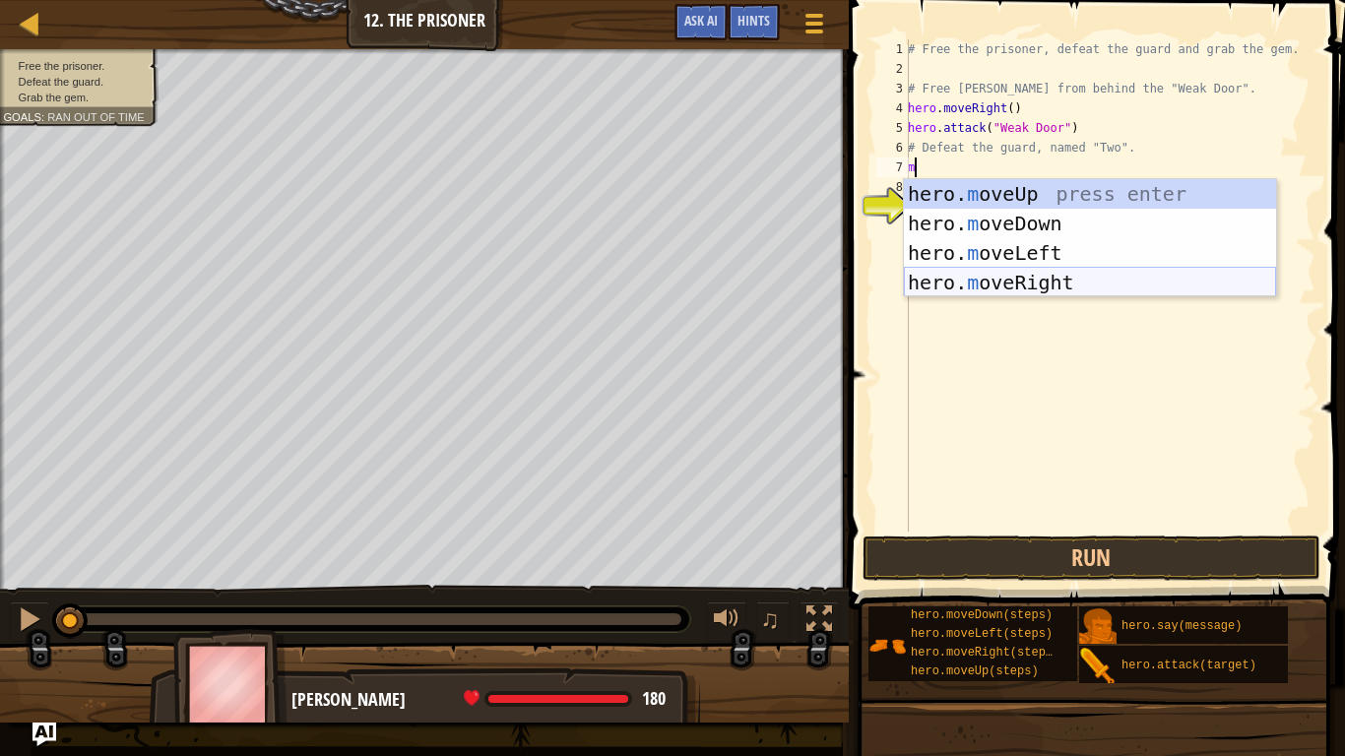
click at [992, 281] on div "hero. m oveUp press enter hero. m oveDown press enter hero. m oveLeft press ent…" at bounding box center [1090, 267] width 372 height 177
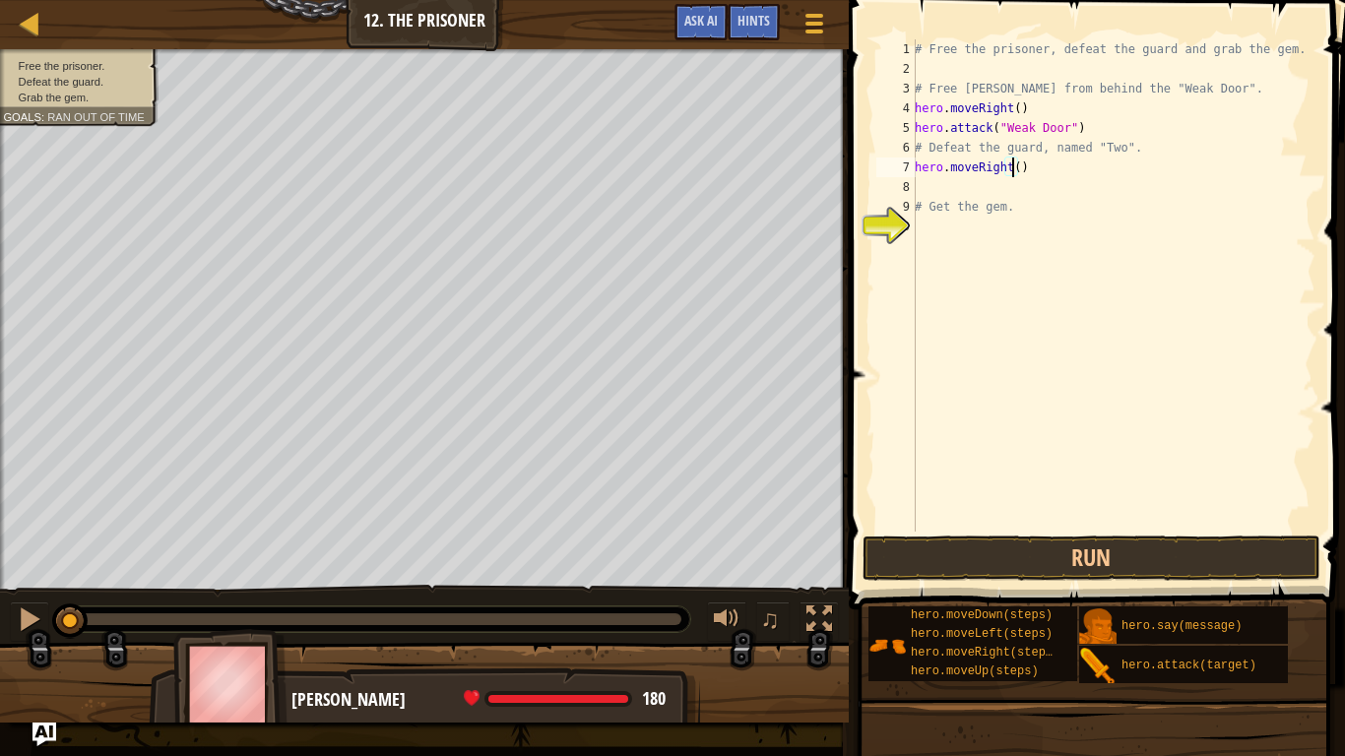
click at [1011, 163] on div "# Free the prisoner, defeat the guard and grab the gem. # Free [PERSON_NAME] fr…" at bounding box center [1113, 305] width 405 height 532
type textarea "hero.moveRight(3)"
click at [949, 185] on div "# Free the prisoner, defeat the guard and grab the gem. # Free [PERSON_NAME] fr…" at bounding box center [1113, 305] width 405 height 532
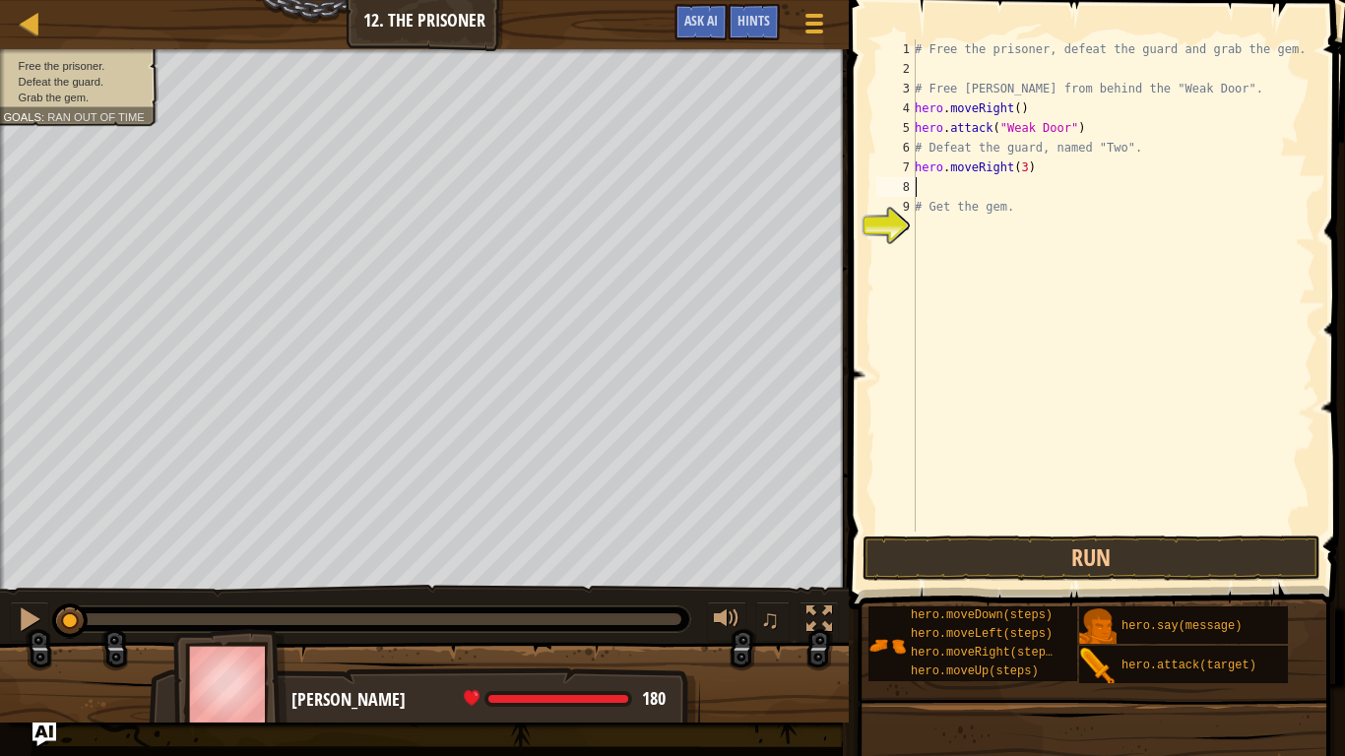
type textarea "m"
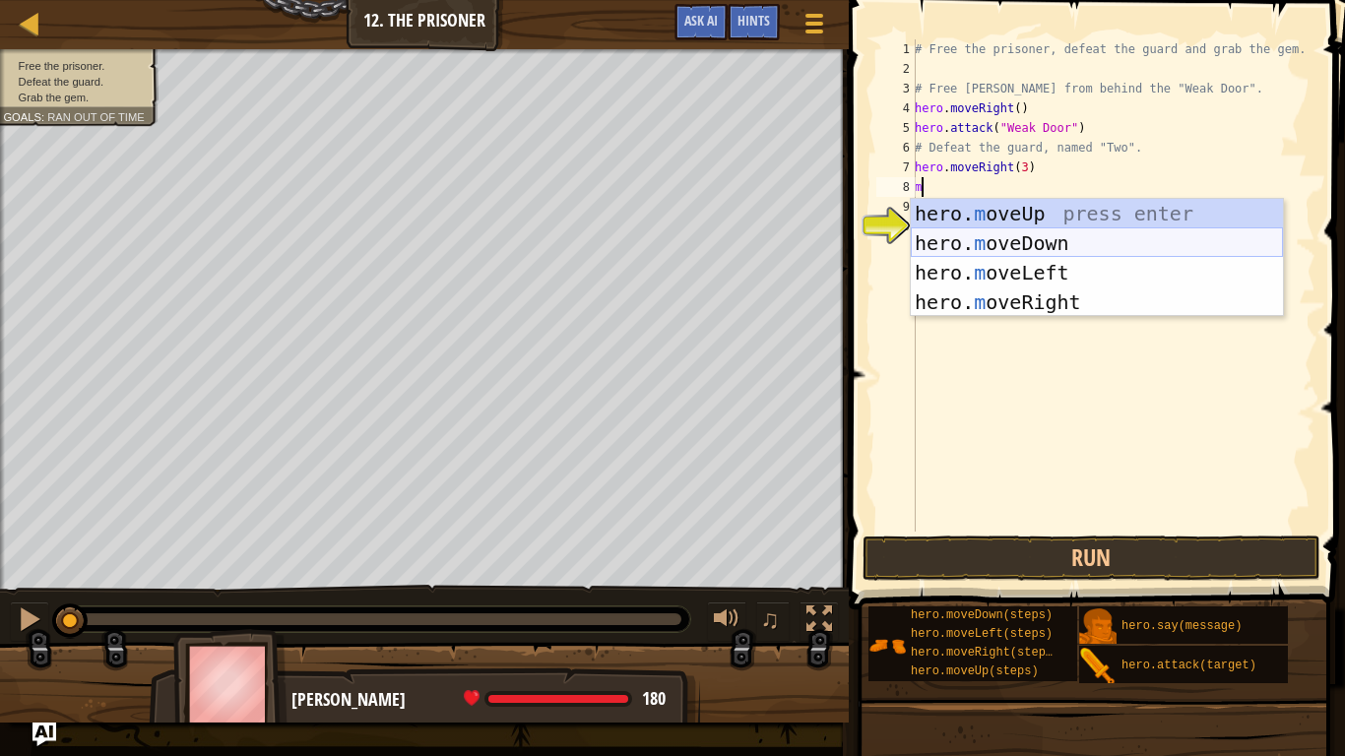
click at [1018, 231] on div "hero. m oveUp press enter hero. m oveDown press enter hero. m oveLeft press ent…" at bounding box center [1097, 287] width 372 height 177
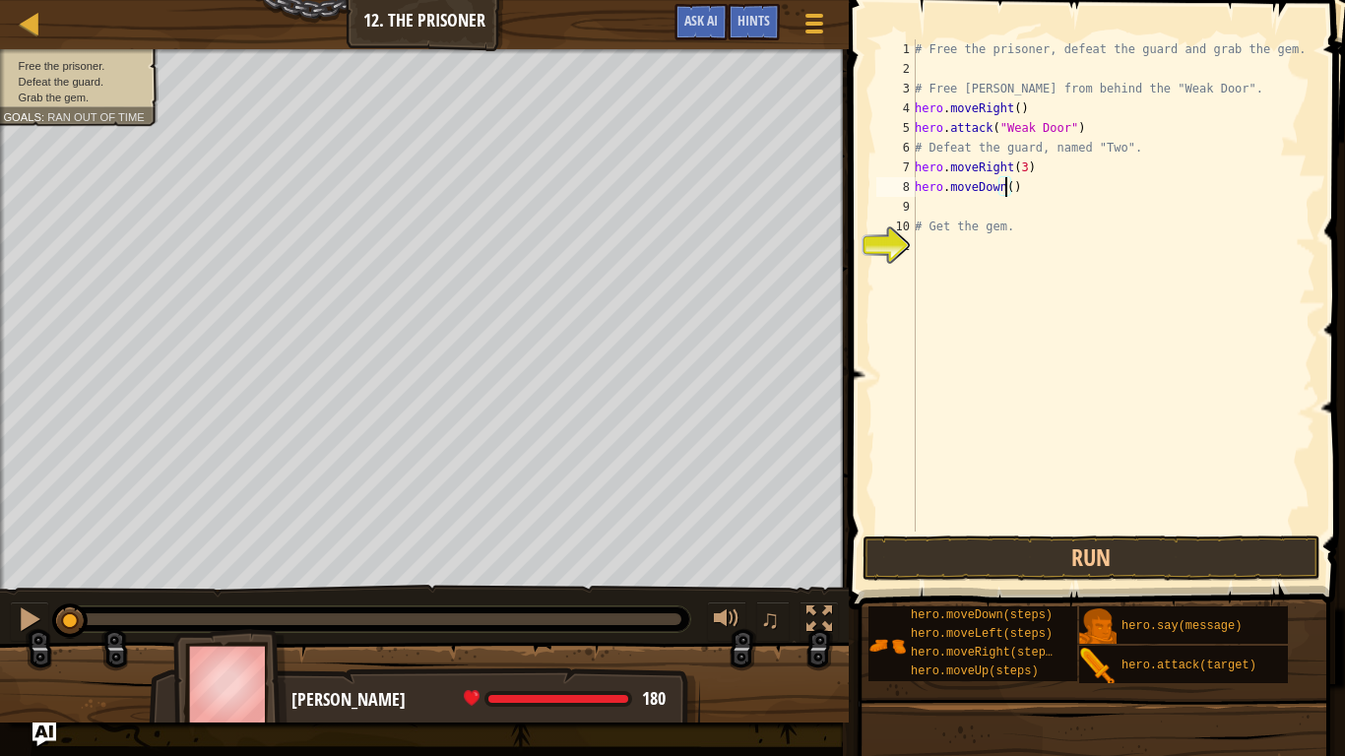
click at [1006, 195] on div "# Free the prisoner, defeat the guard and grab the gem. # Free [PERSON_NAME] fr…" at bounding box center [1113, 305] width 405 height 532
type textarea "hero.moveDown(2)"
click at [967, 209] on div "# Free the prisoner, defeat the guard and grab the gem. # Free [PERSON_NAME] fr…" at bounding box center [1113, 305] width 405 height 532
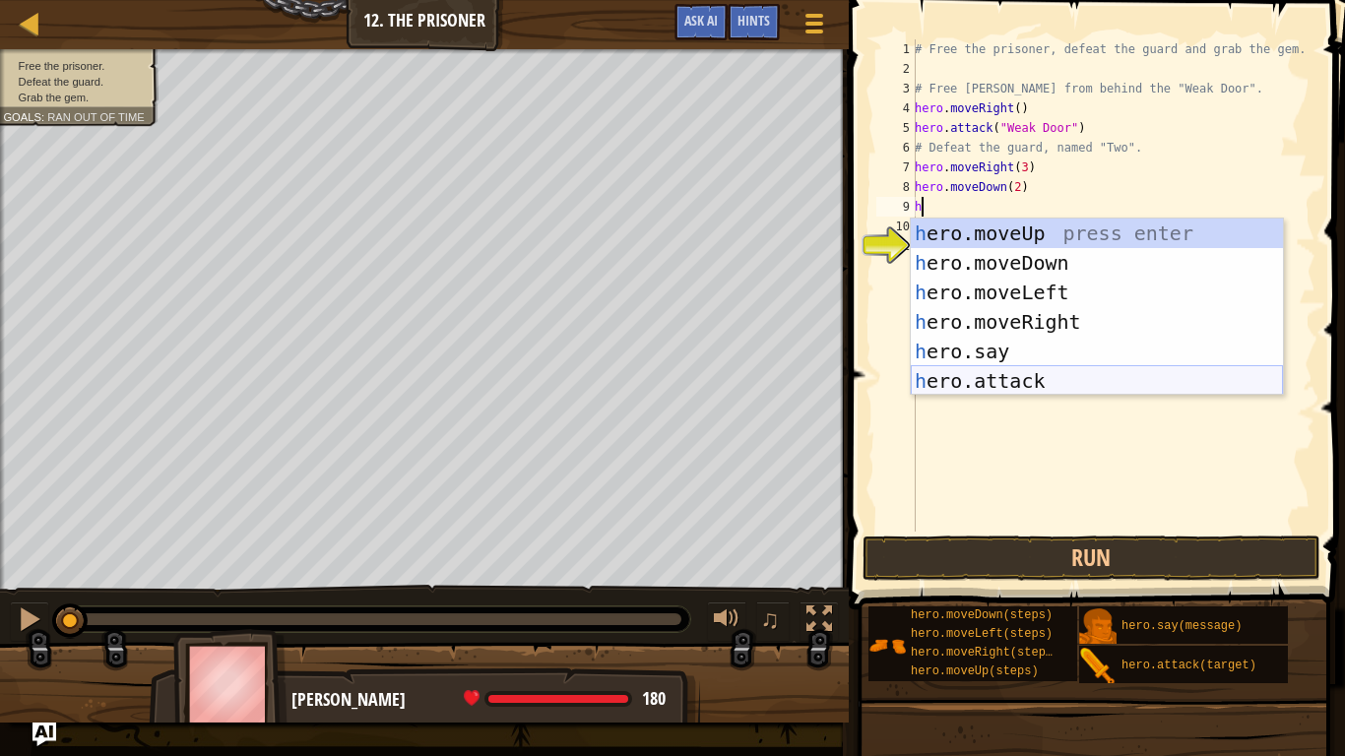
click at [1019, 373] on div "h ero.moveUp press enter h ero.moveDown press enter h ero.moveLeft press enter …" at bounding box center [1097, 337] width 372 height 236
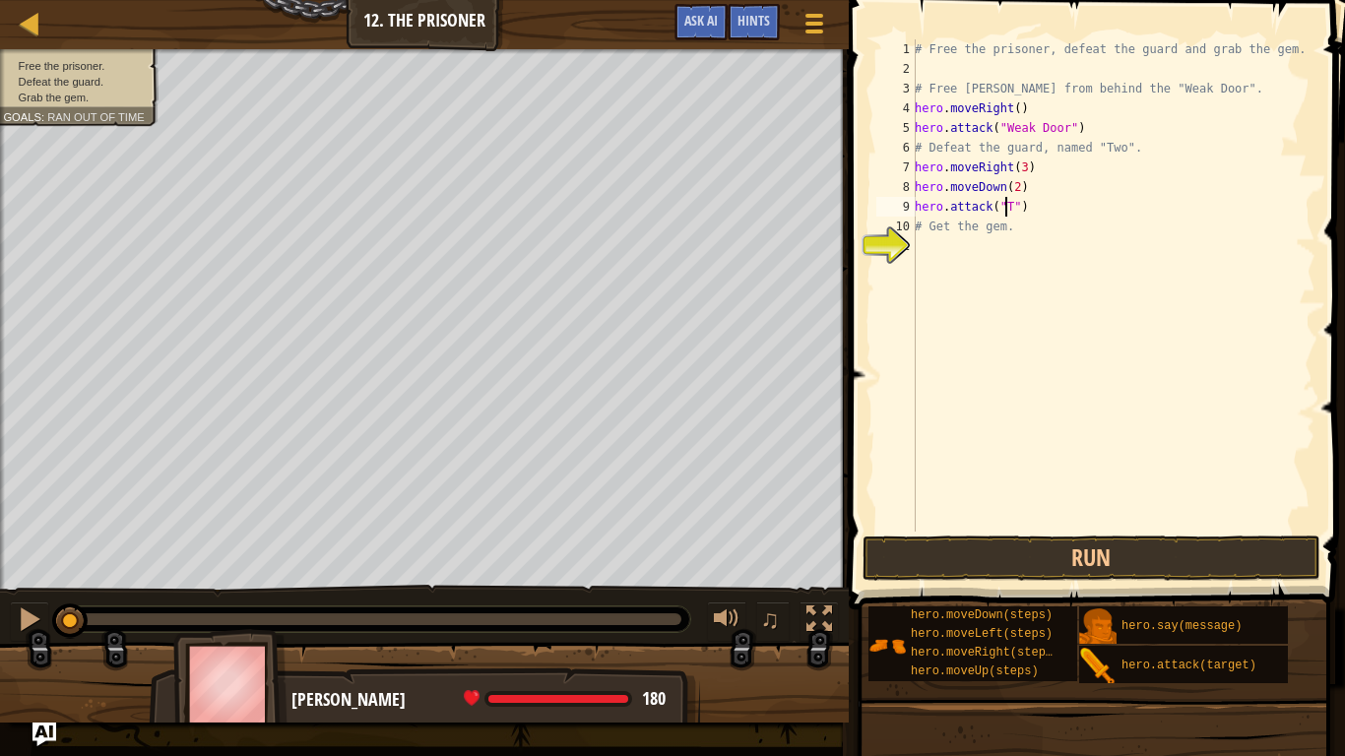
scroll to position [9, 8]
type textarea "hero.attack("Two")"
click at [1040, 212] on div "# Free the prisoner, defeat the guard and grab the gem. # Free [PERSON_NAME] fr…" at bounding box center [1113, 305] width 405 height 532
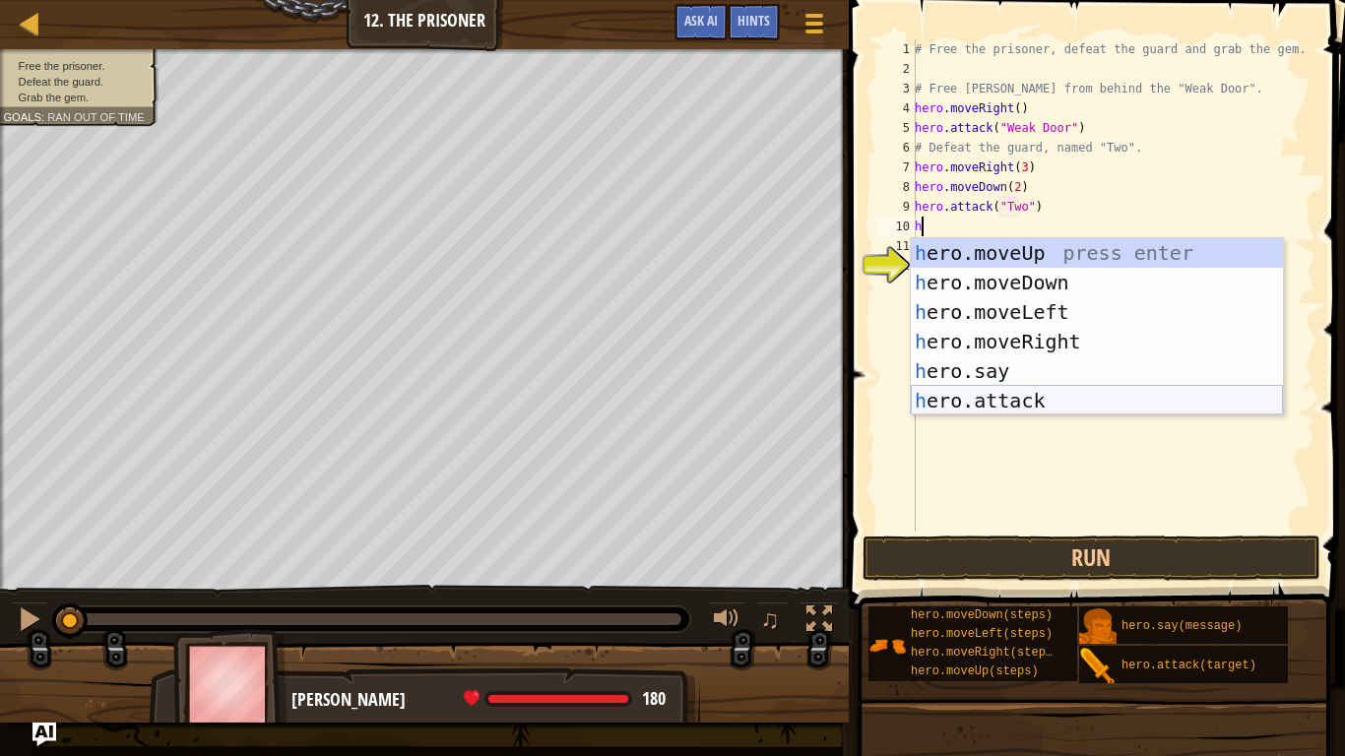
click at [996, 408] on div "h ero.moveUp press enter h ero.moveDown press enter h ero.moveLeft press enter …" at bounding box center [1097, 356] width 372 height 236
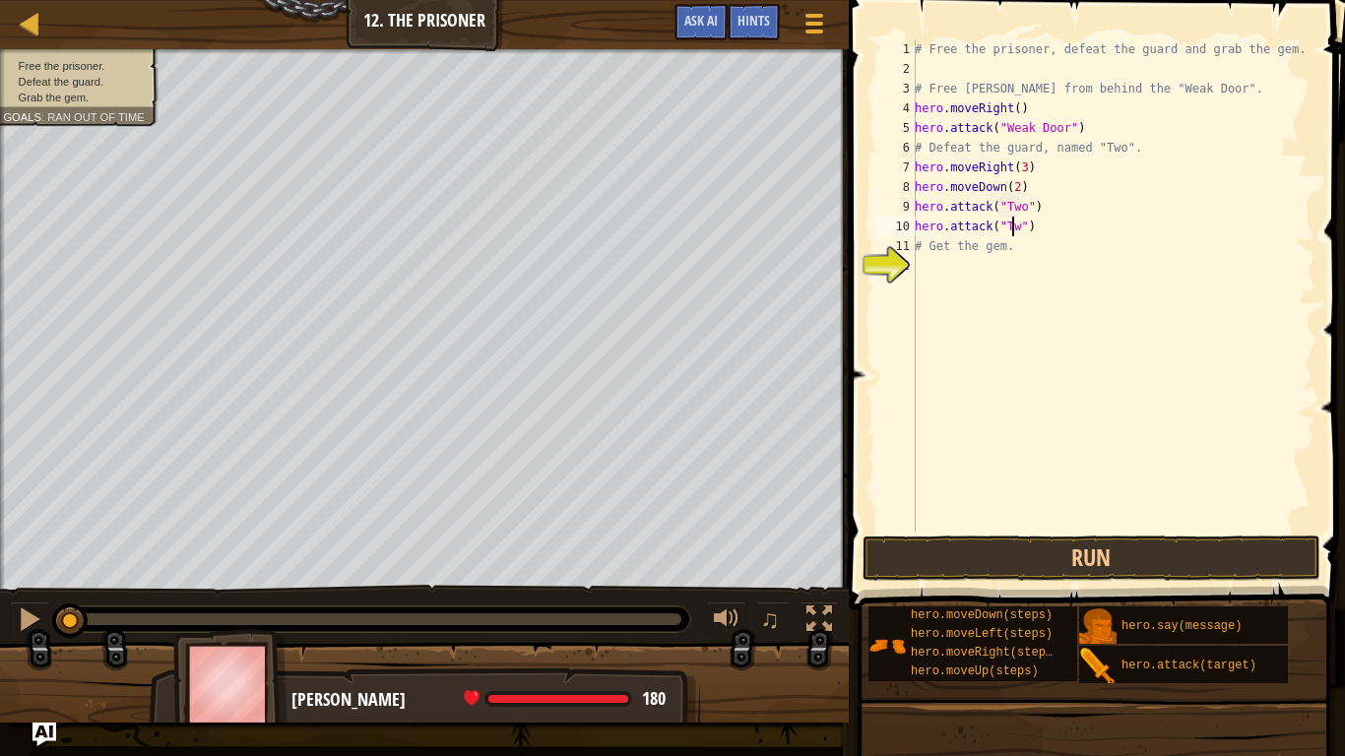
scroll to position [9, 8]
type textarea "hero.attack("Two")"
click at [1058, 224] on div "# Free the prisoner, defeat the guard and grab the gem. # Free [PERSON_NAME] fr…" at bounding box center [1113, 305] width 405 height 532
type textarea "h"
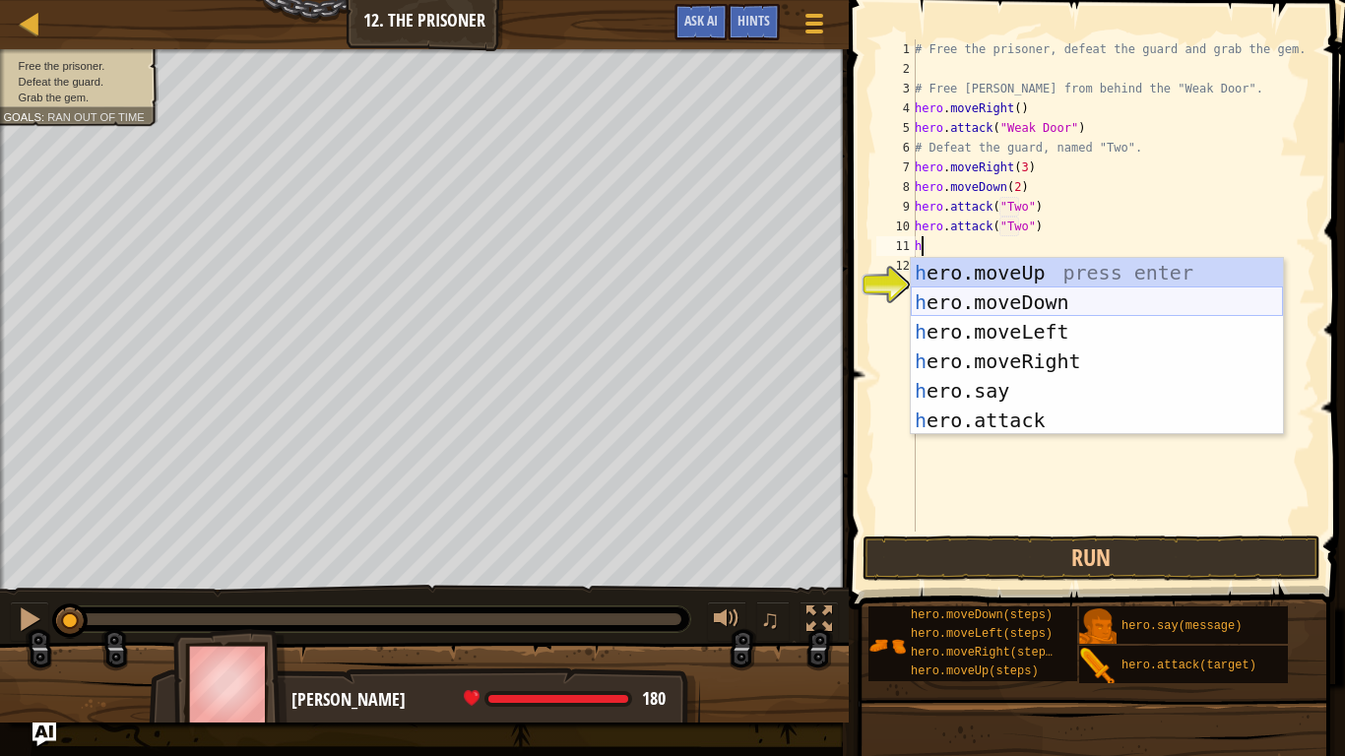
click at [1040, 309] on div "h ero.moveUp press enter h ero.moveDown press enter h ero.moveLeft press enter …" at bounding box center [1097, 376] width 372 height 236
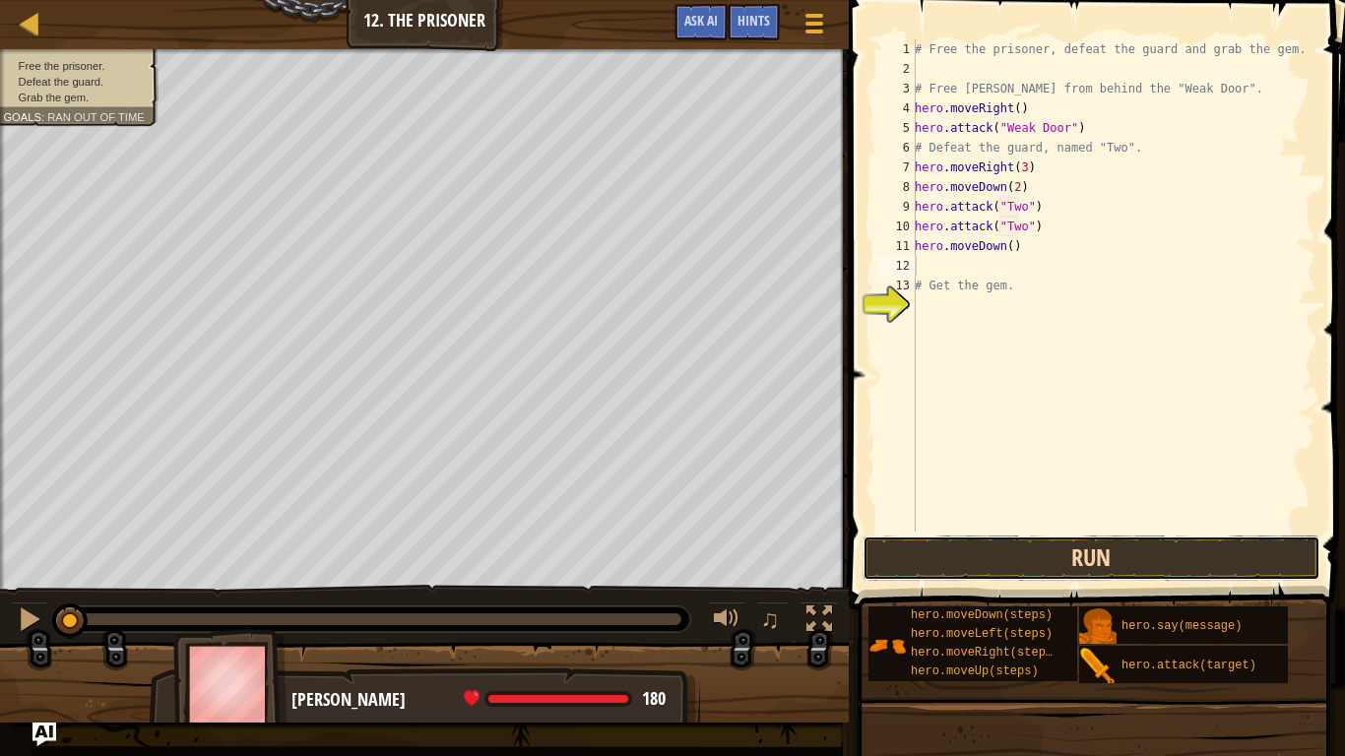
click at [1019, 563] on button "Run" at bounding box center [1091, 558] width 459 height 45
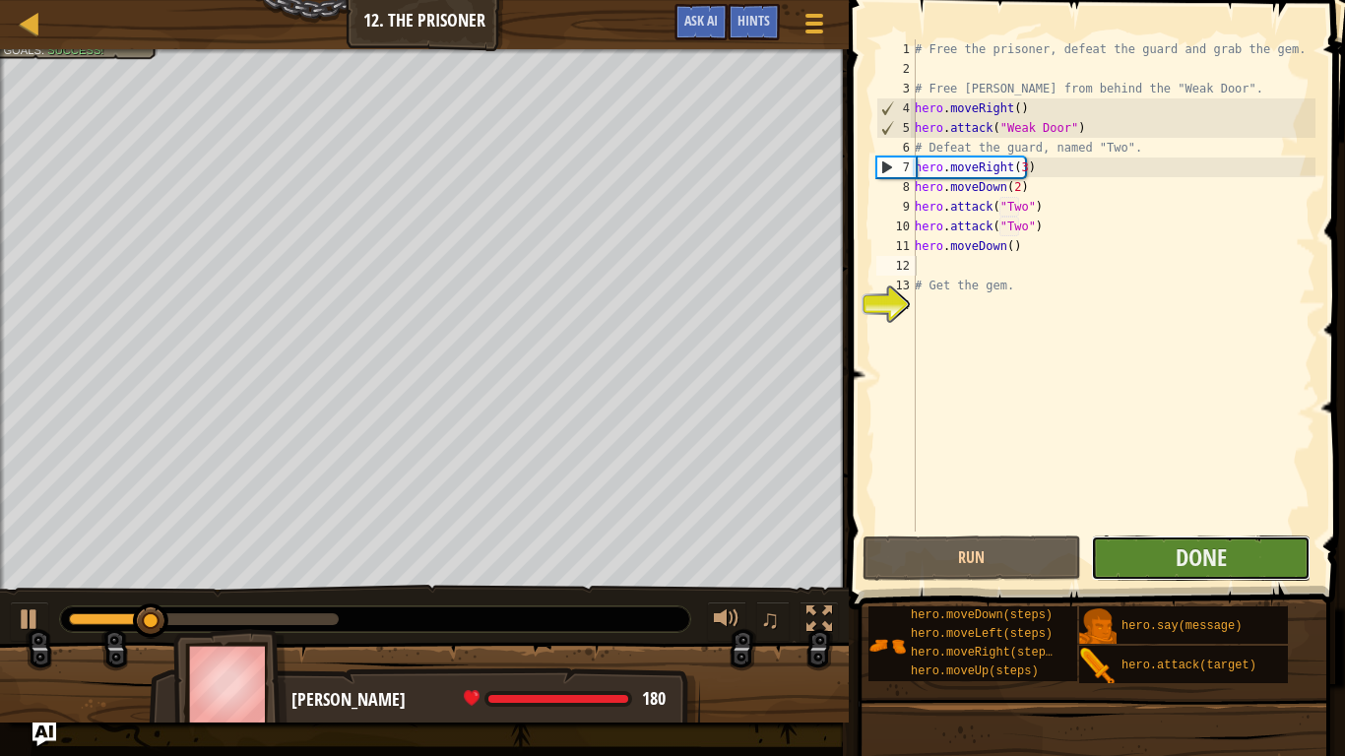
click at [1234, 558] on button "Done" at bounding box center [1201, 558] width 220 height 45
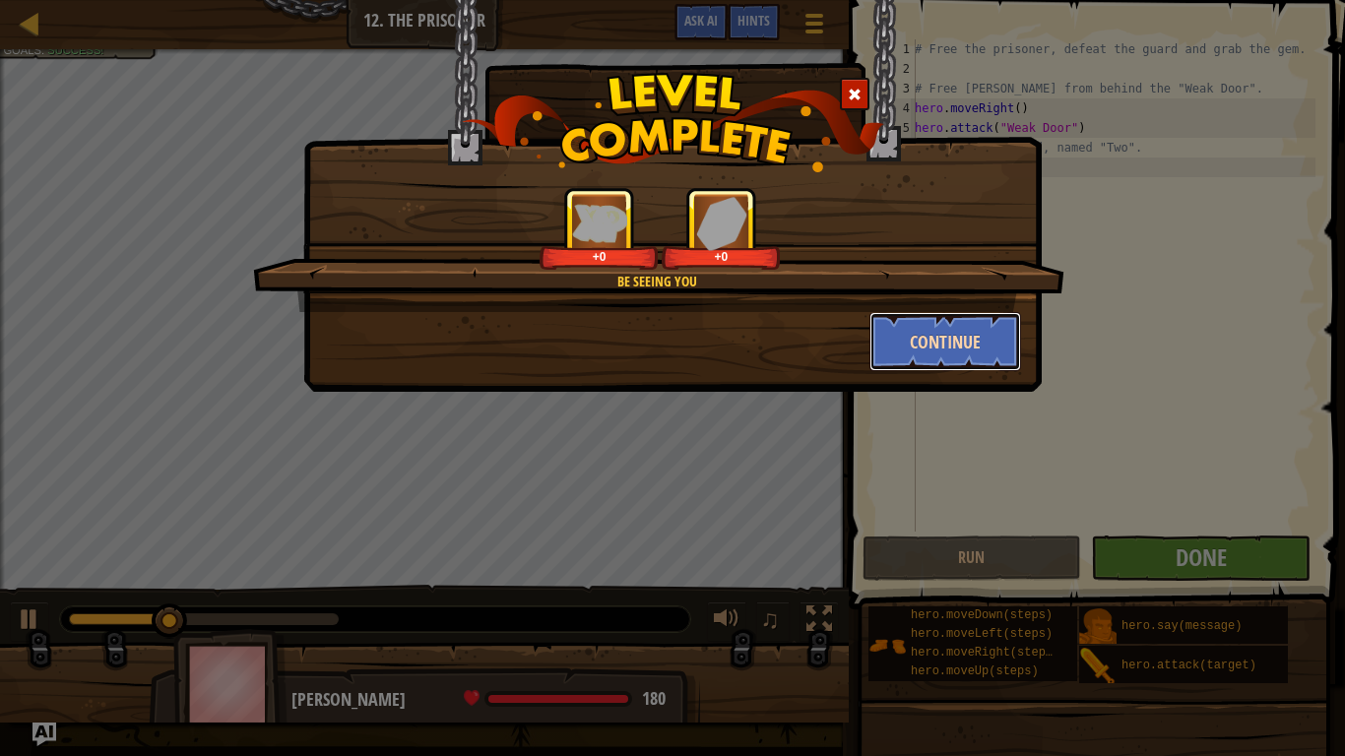
click at [955, 342] on button "Continue" at bounding box center [945, 341] width 153 height 59
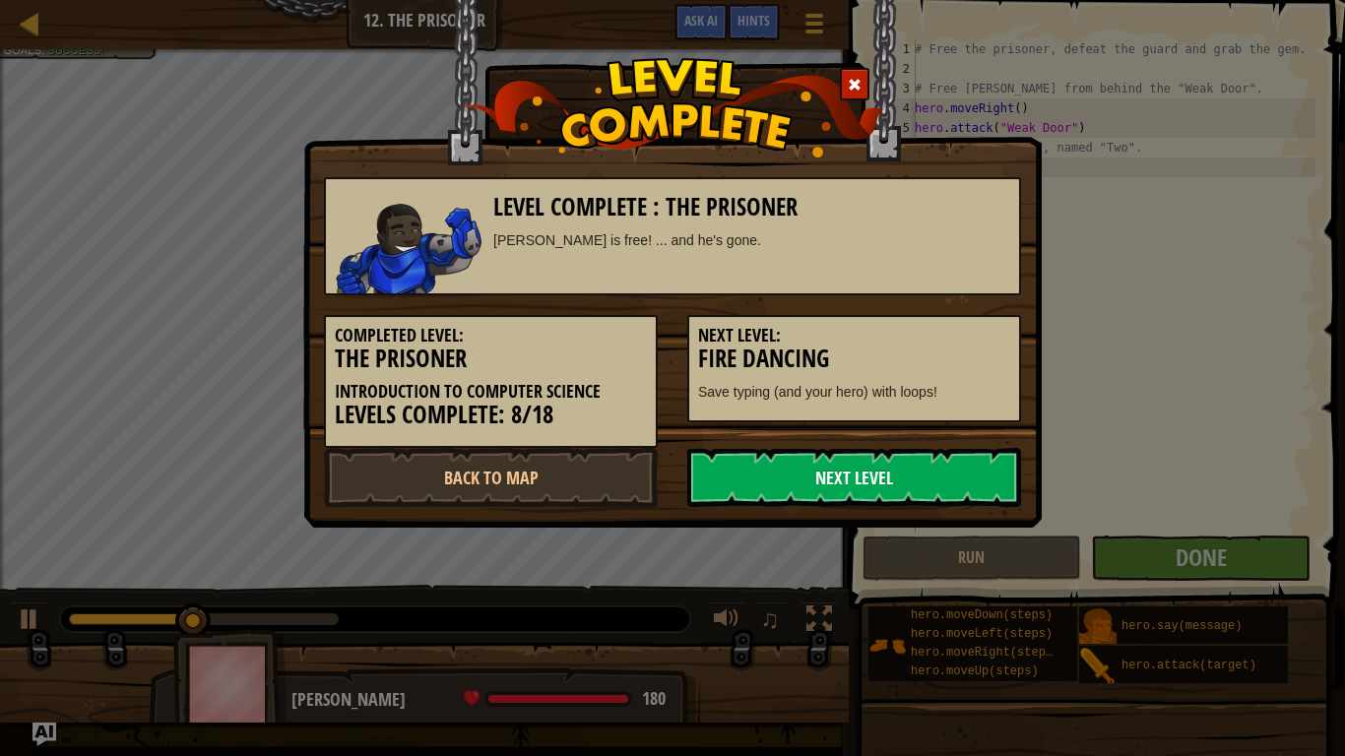
click at [908, 479] on link "Next Level" at bounding box center [854, 477] width 334 height 59
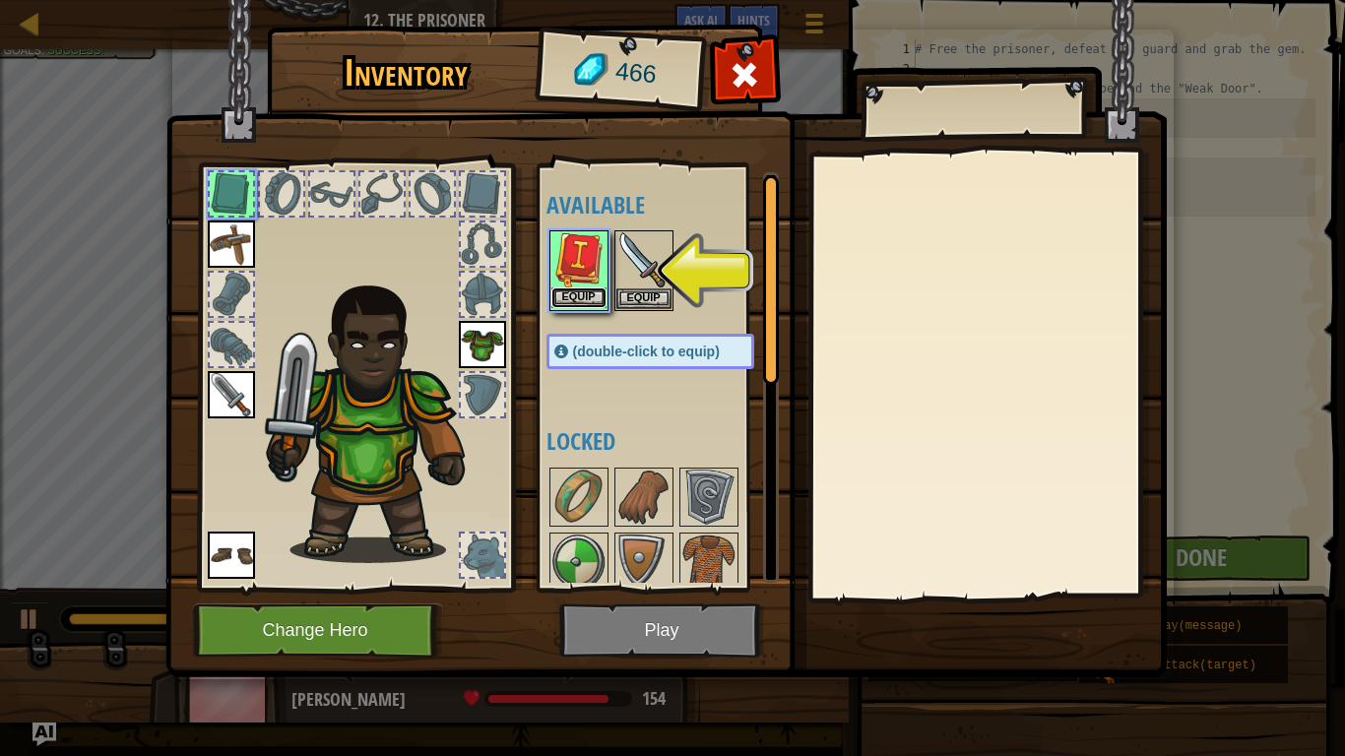
click at [583, 287] on button "Equip" at bounding box center [578, 297] width 55 height 21
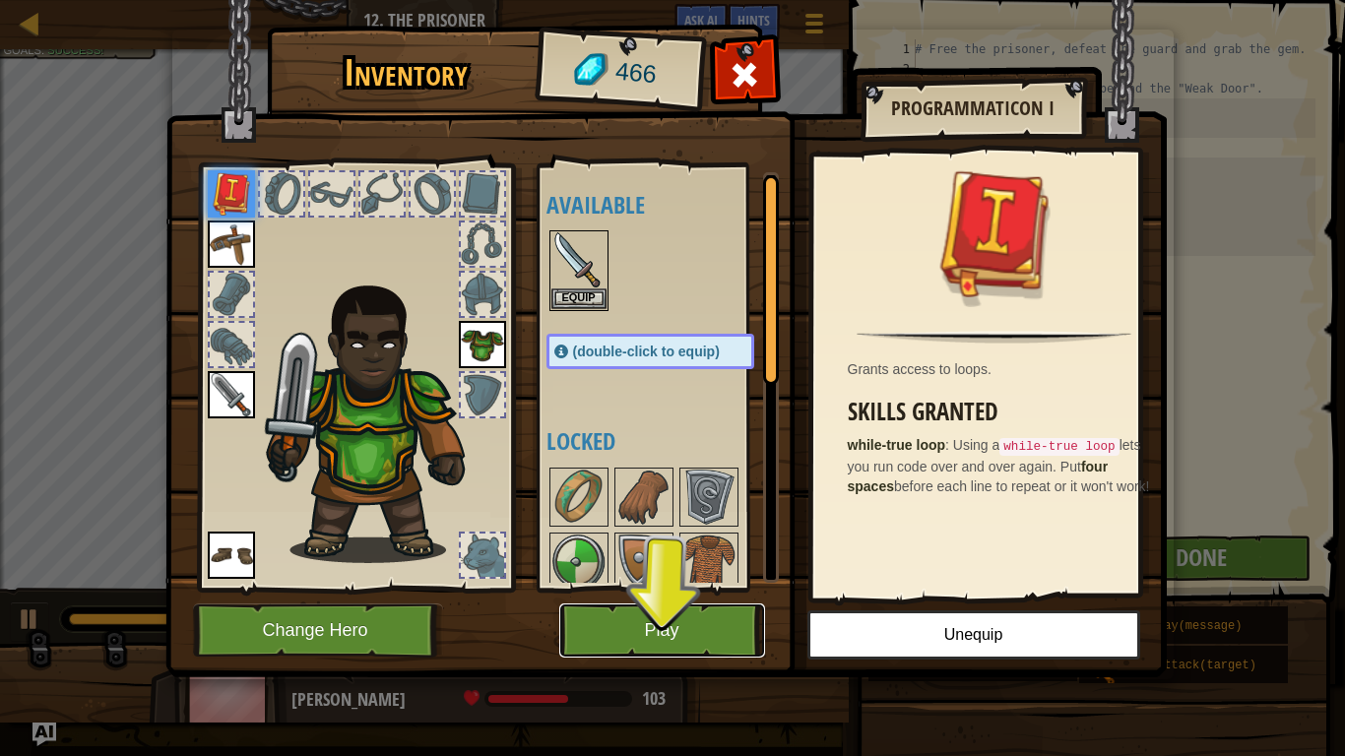
click at [627, 602] on button "Play" at bounding box center [662, 630] width 206 height 54
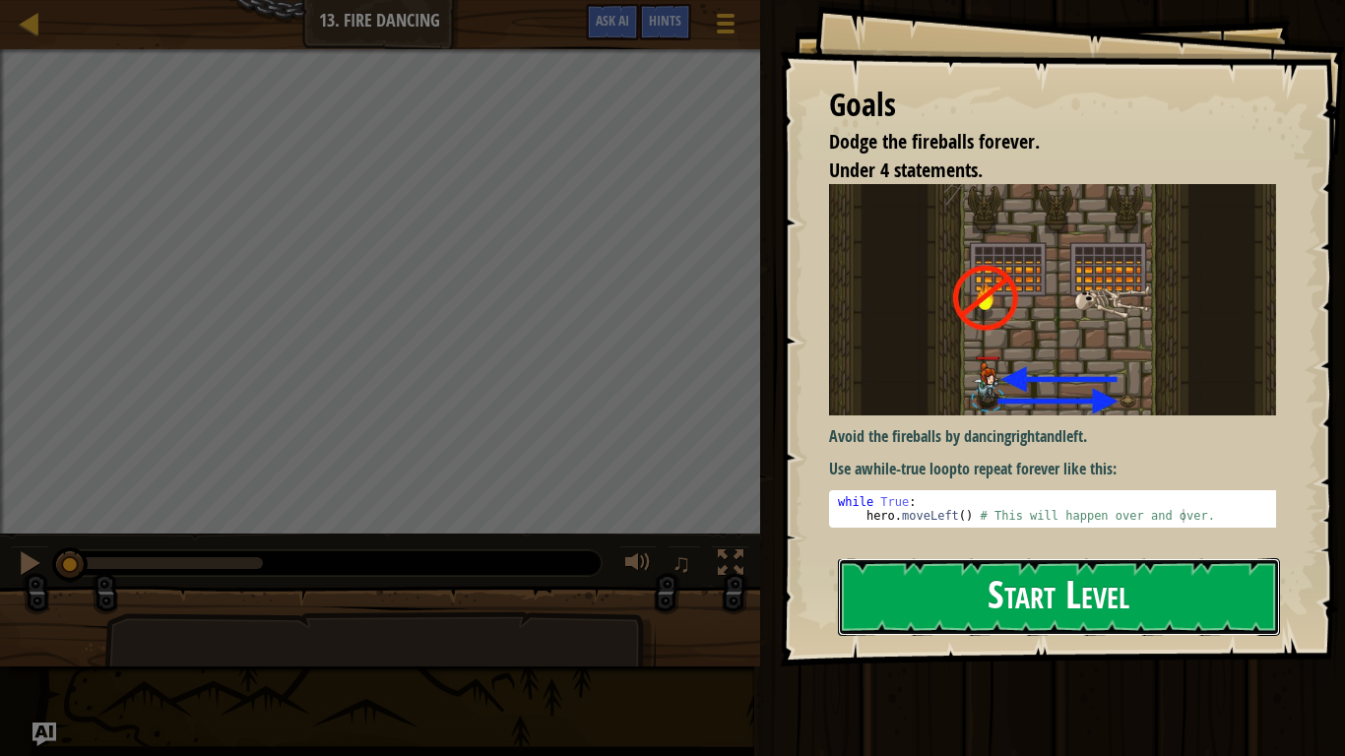
click at [886, 594] on button "Start Level" at bounding box center [1059, 597] width 442 height 78
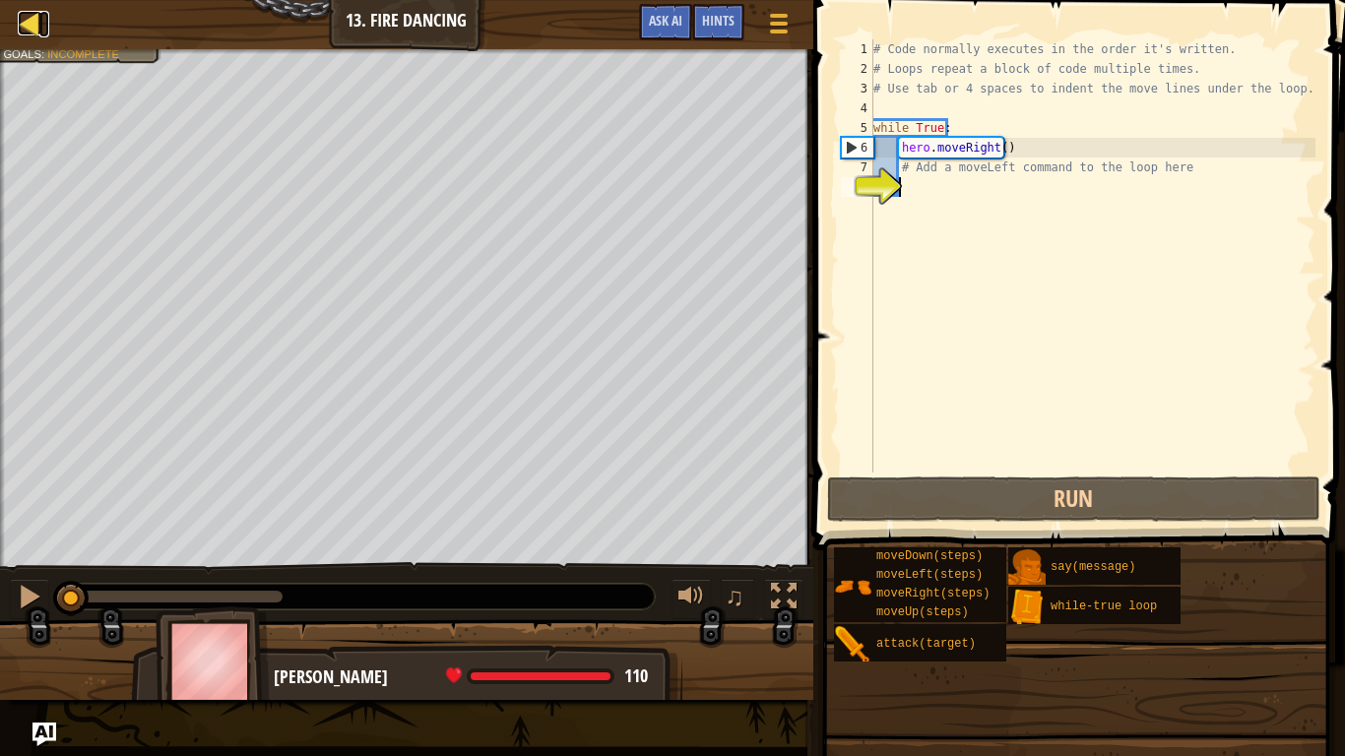
click at [46, 28] on link "Map" at bounding box center [44, 24] width 10 height 27
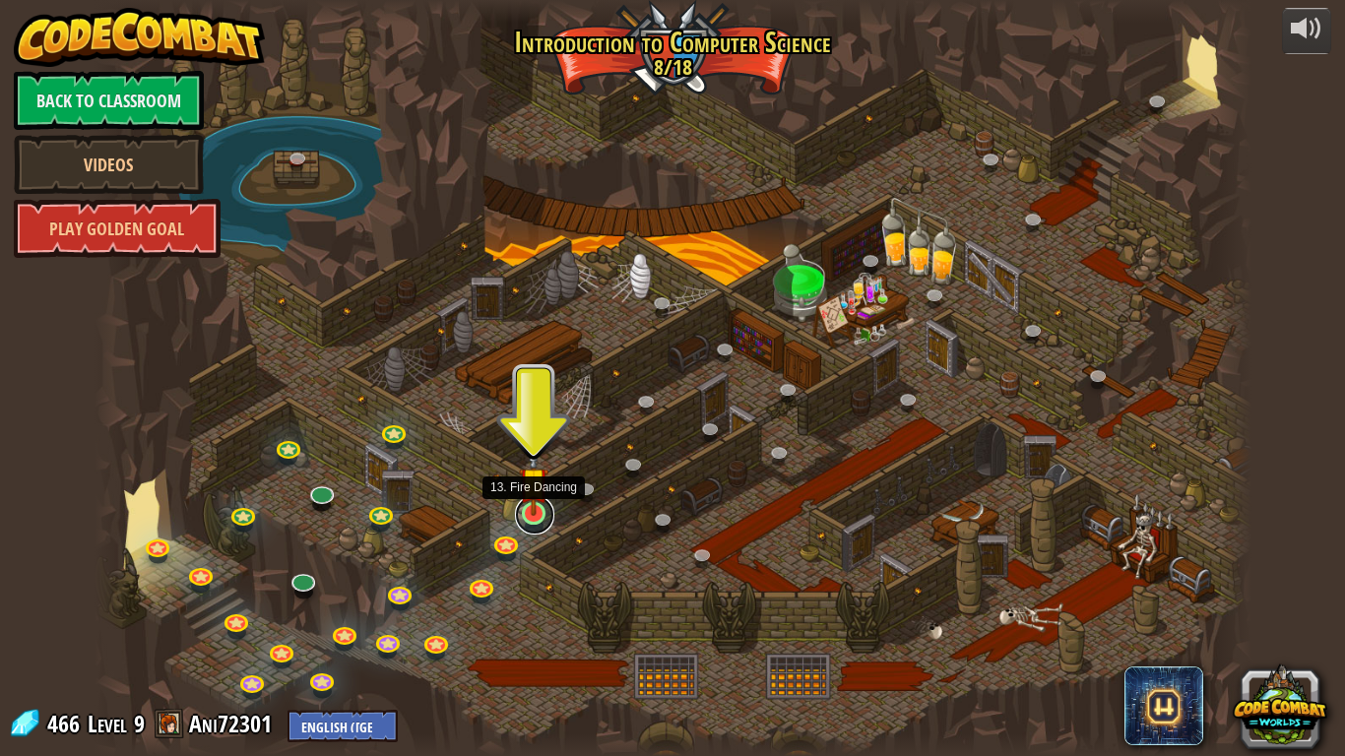
click at [538, 526] on link at bounding box center [534, 514] width 39 height 39
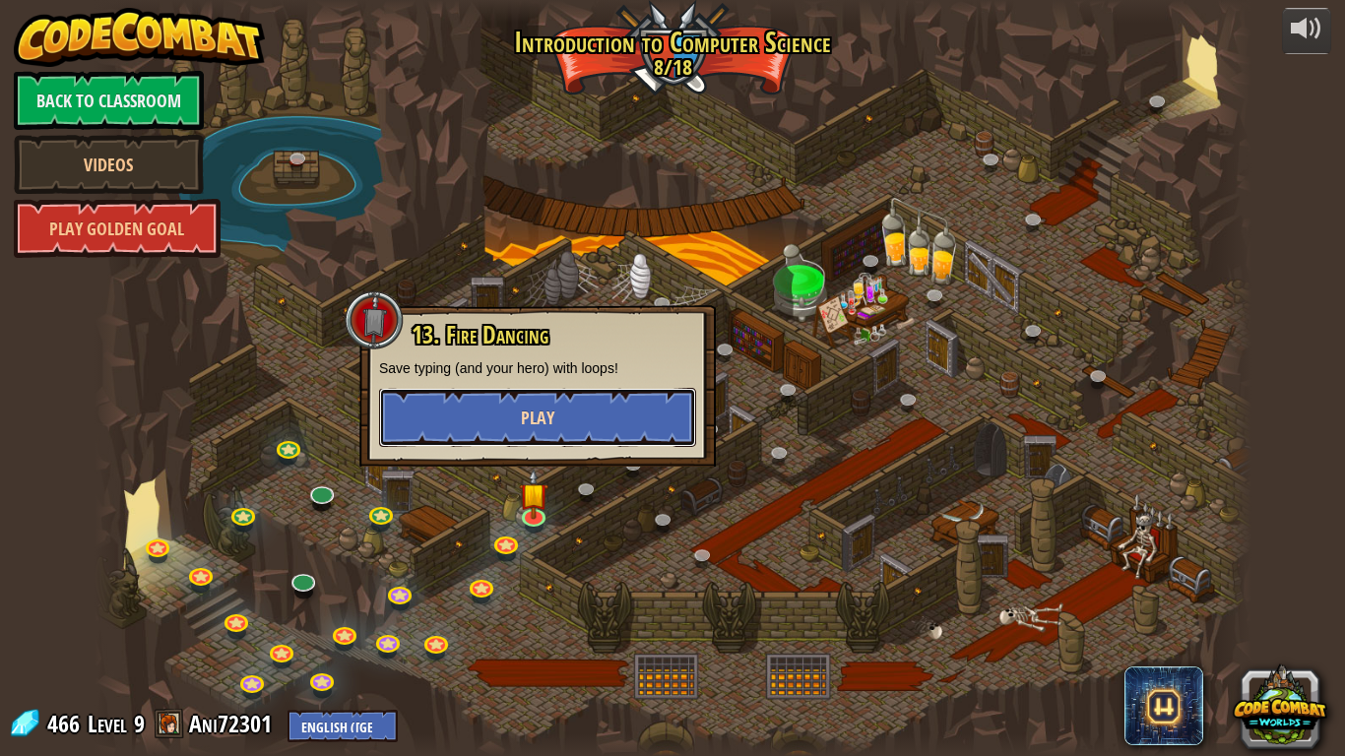
click at [560, 406] on button "Play" at bounding box center [537, 417] width 317 height 59
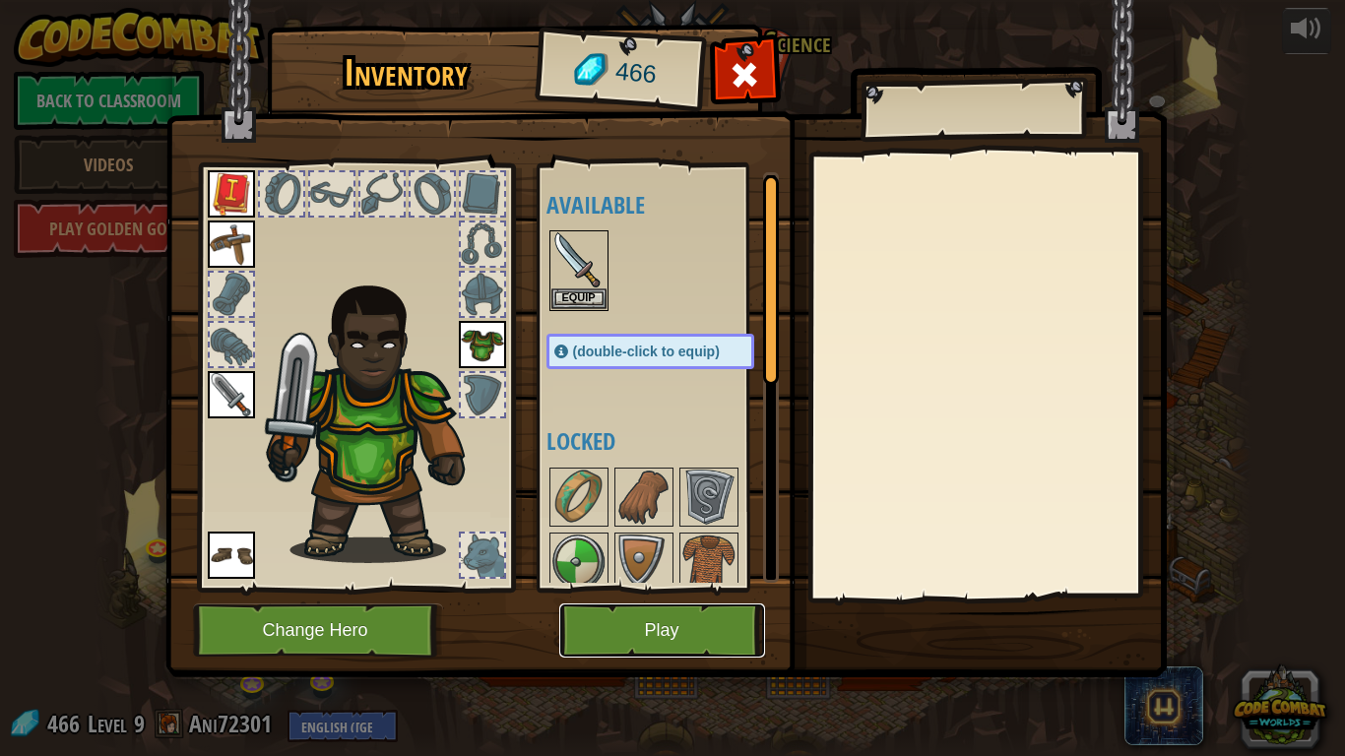
click at [638, 602] on button "Play" at bounding box center [662, 630] width 206 height 54
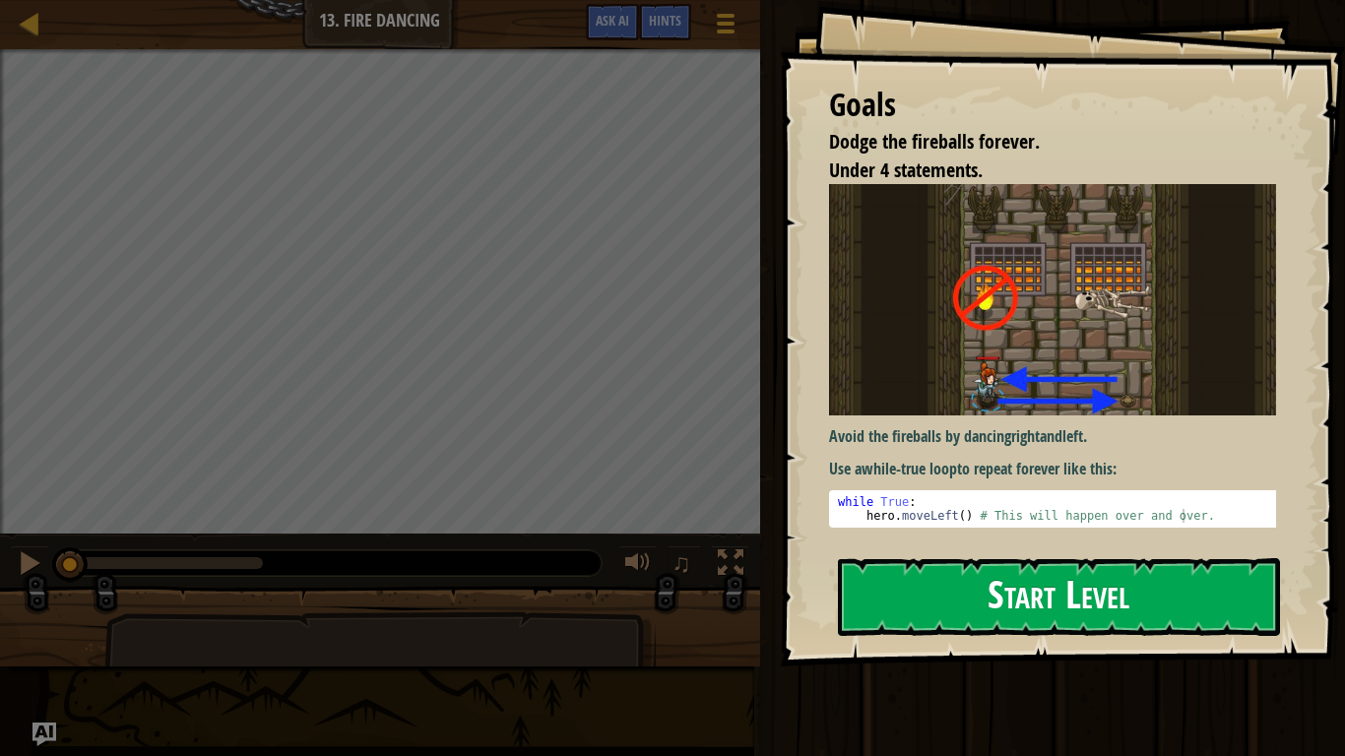
click at [1032, 343] on img at bounding box center [1060, 299] width 462 height 231
click at [948, 564] on button "Start Level" at bounding box center [1059, 597] width 442 height 78
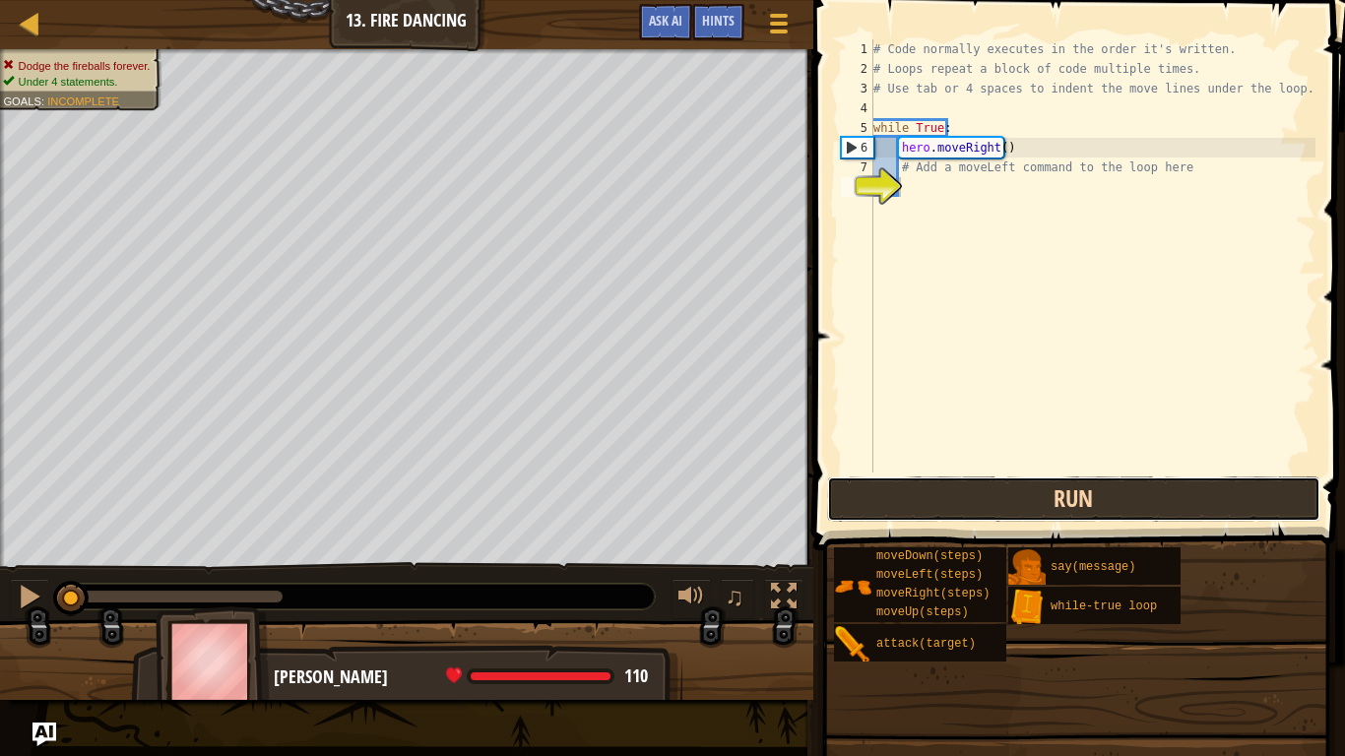
click at [919, 493] on button "Run" at bounding box center [1073, 498] width 493 height 45
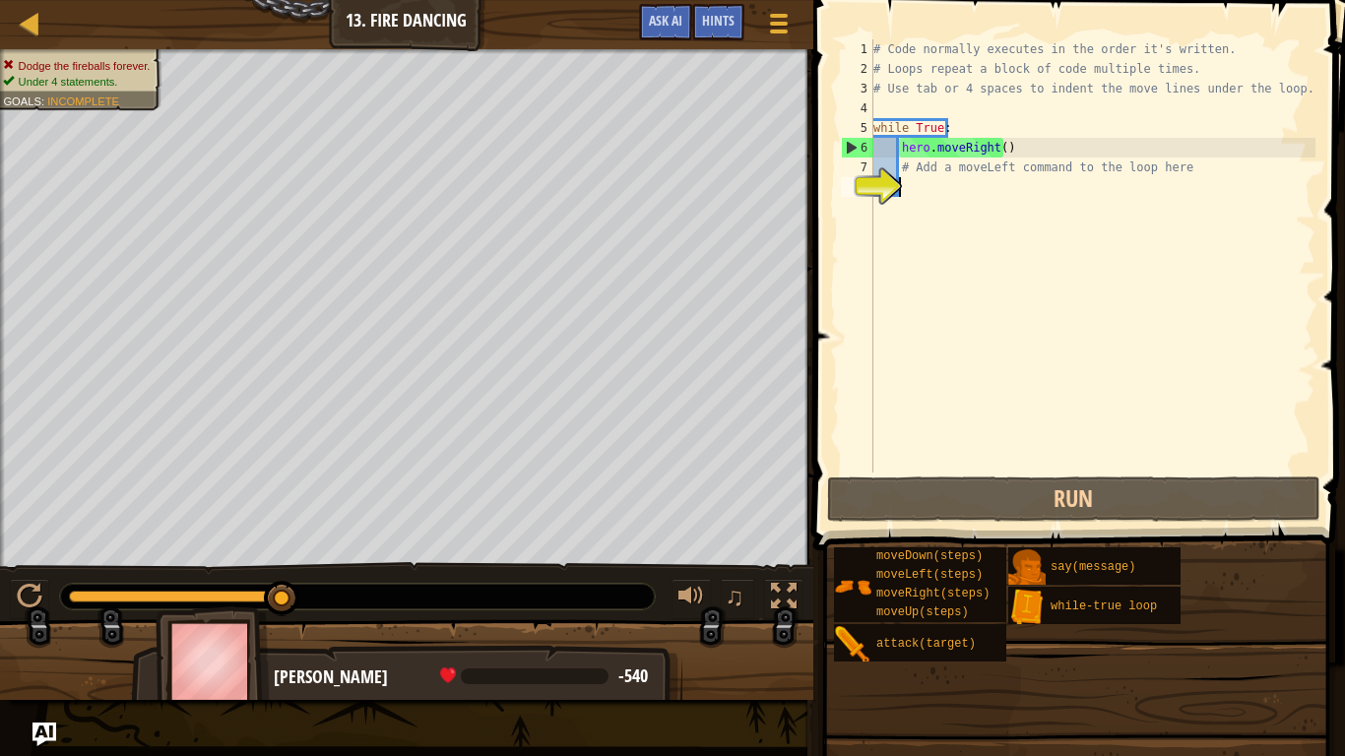
click at [1035, 199] on div "# Code normally executes in the order it's written. # Loops repeat a block of c…" at bounding box center [1092, 275] width 446 height 473
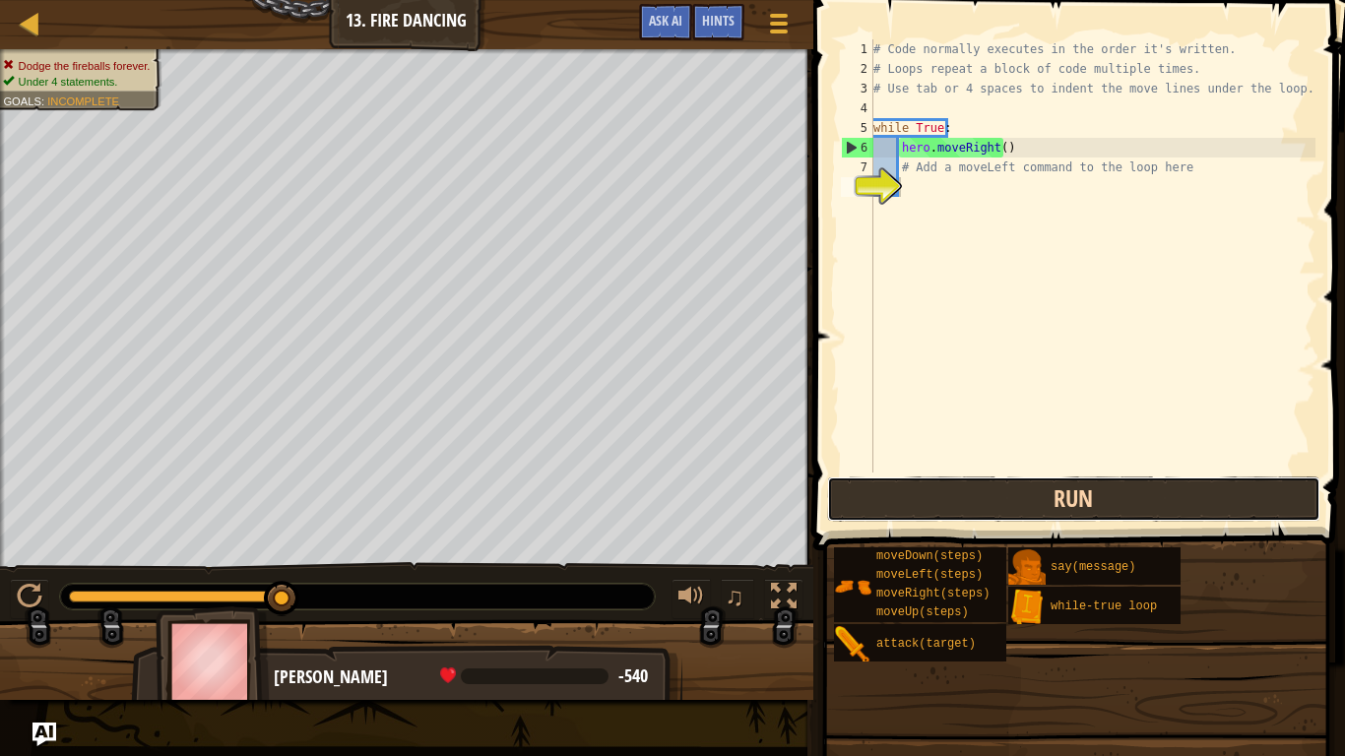
click at [933, 513] on button "Run" at bounding box center [1073, 498] width 493 height 45
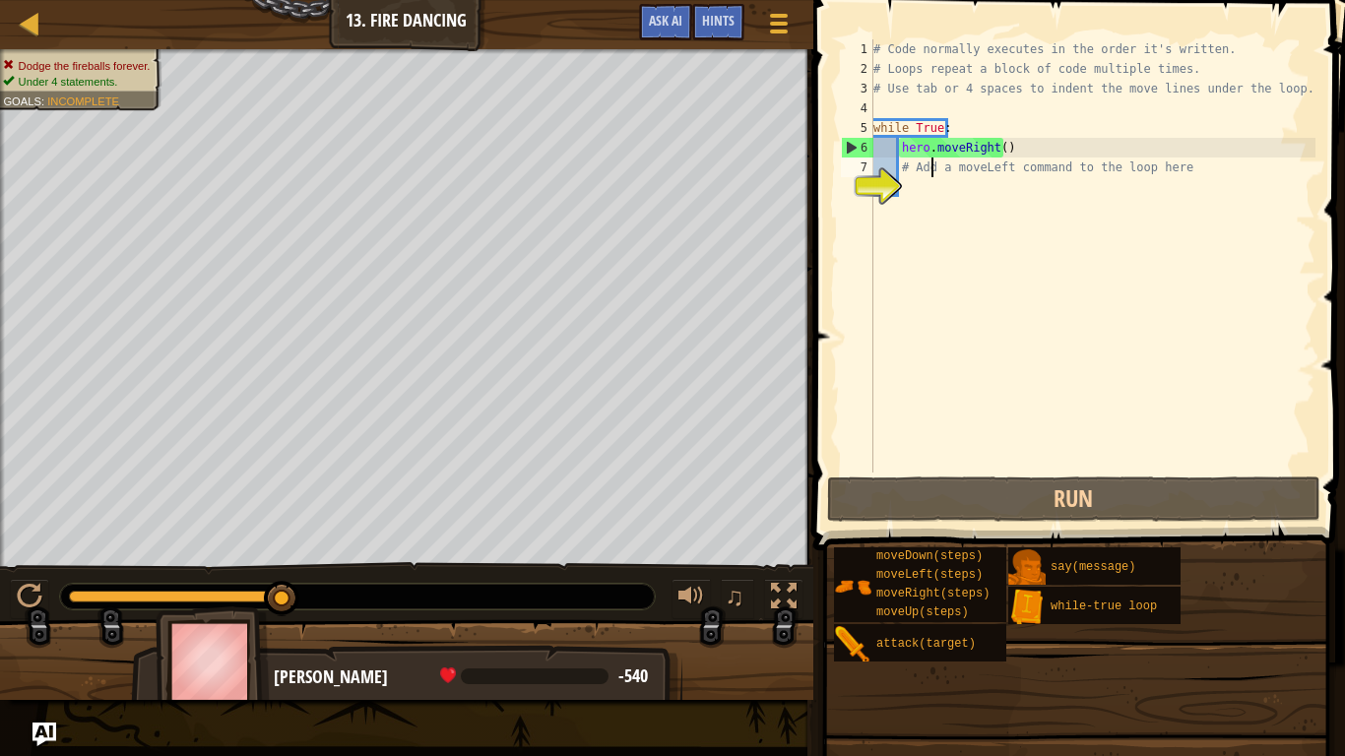
click at [933, 166] on div "# Code normally executes in the order it's written. # Loops repeat a block of c…" at bounding box center [1092, 275] width 446 height 473
click at [873, 177] on div "8" at bounding box center [857, 187] width 32 height 20
type textarea "# Add a moveLeft command to the loop here"
click at [926, 168] on div "# Code normally executes in the order it's written. # Loops repeat a block of c…" at bounding box center [1092, 275] width 446 height 473
type textarea "# Add a moveLeft command to the loop here"
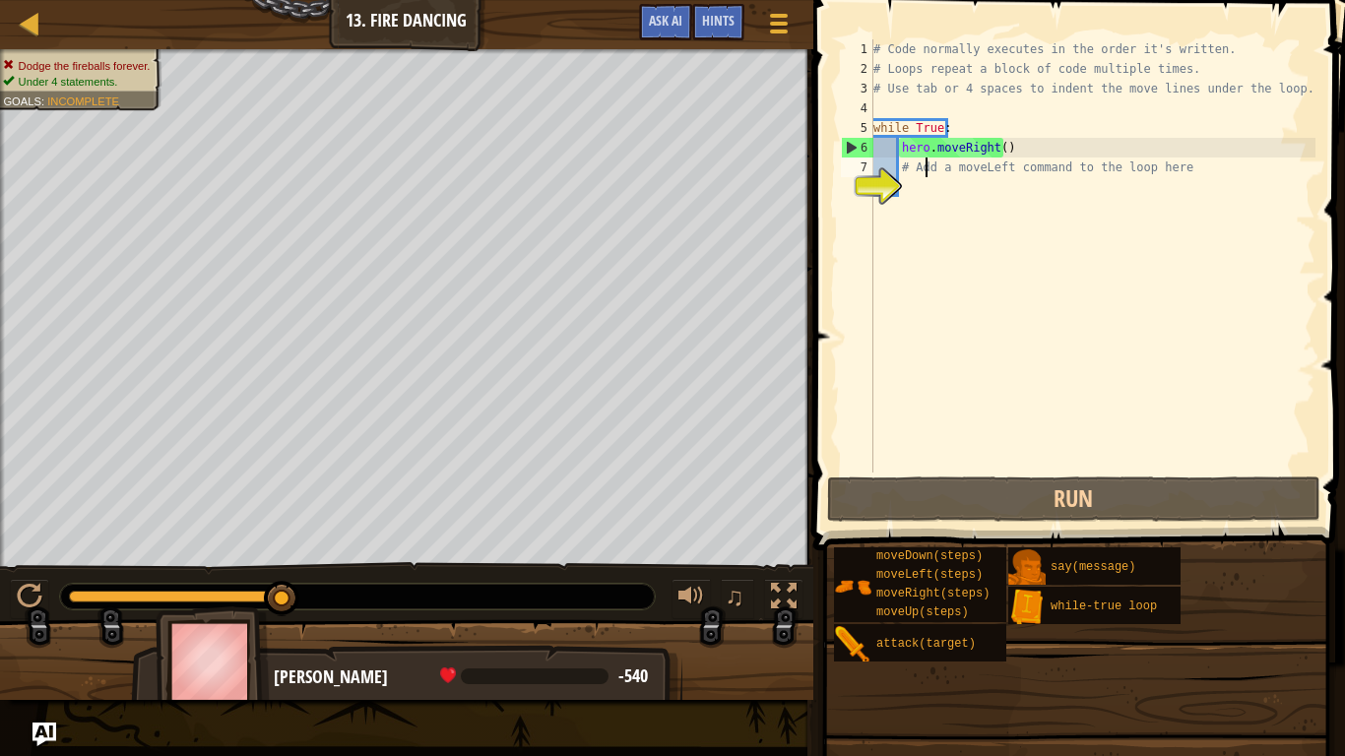
click at [913, 187] on div "# Code normally executes in the order it's written. # Loops repeat a block of c…" at bounding box center [1092, 275] width 446 height 473
type textarea "l"
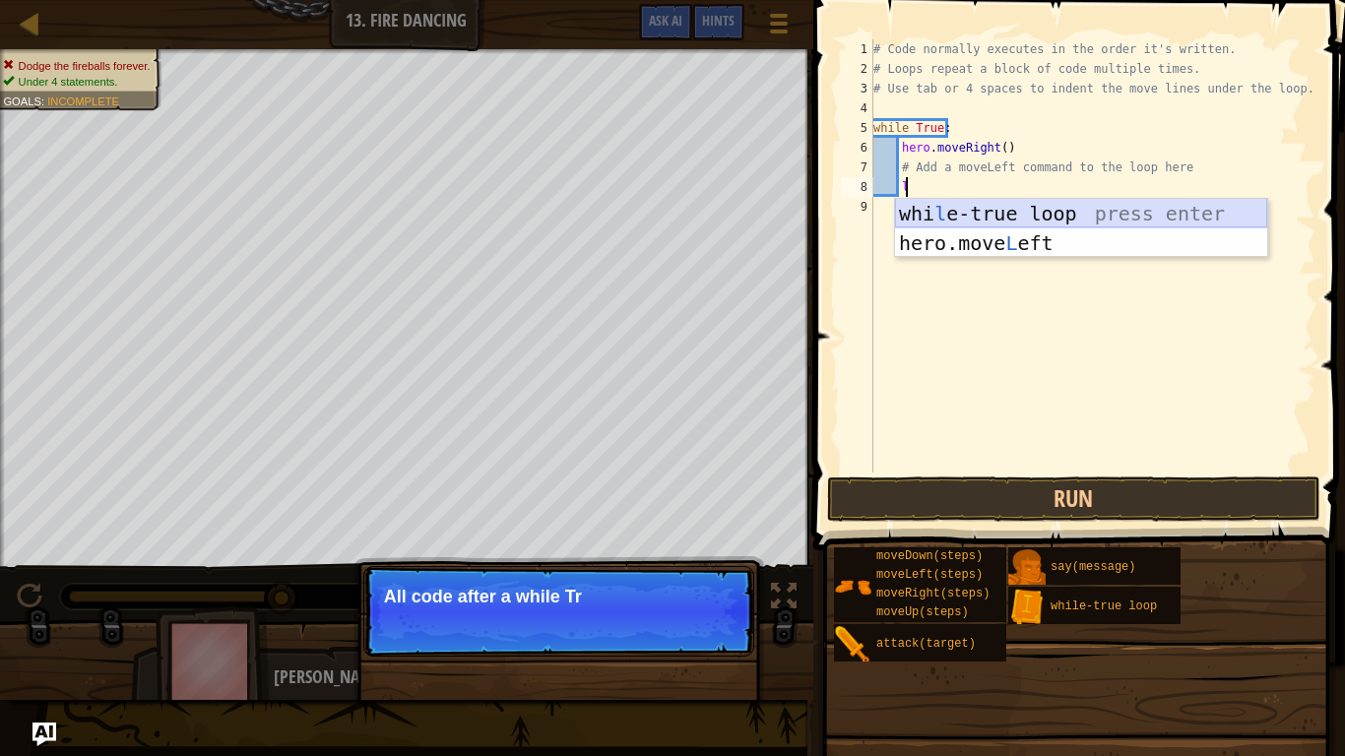
click at [1026, 210] on div "whi l e-true loop press enter hero.move L eft press enter" at bounding box center [1081, 258] width 372 height 118
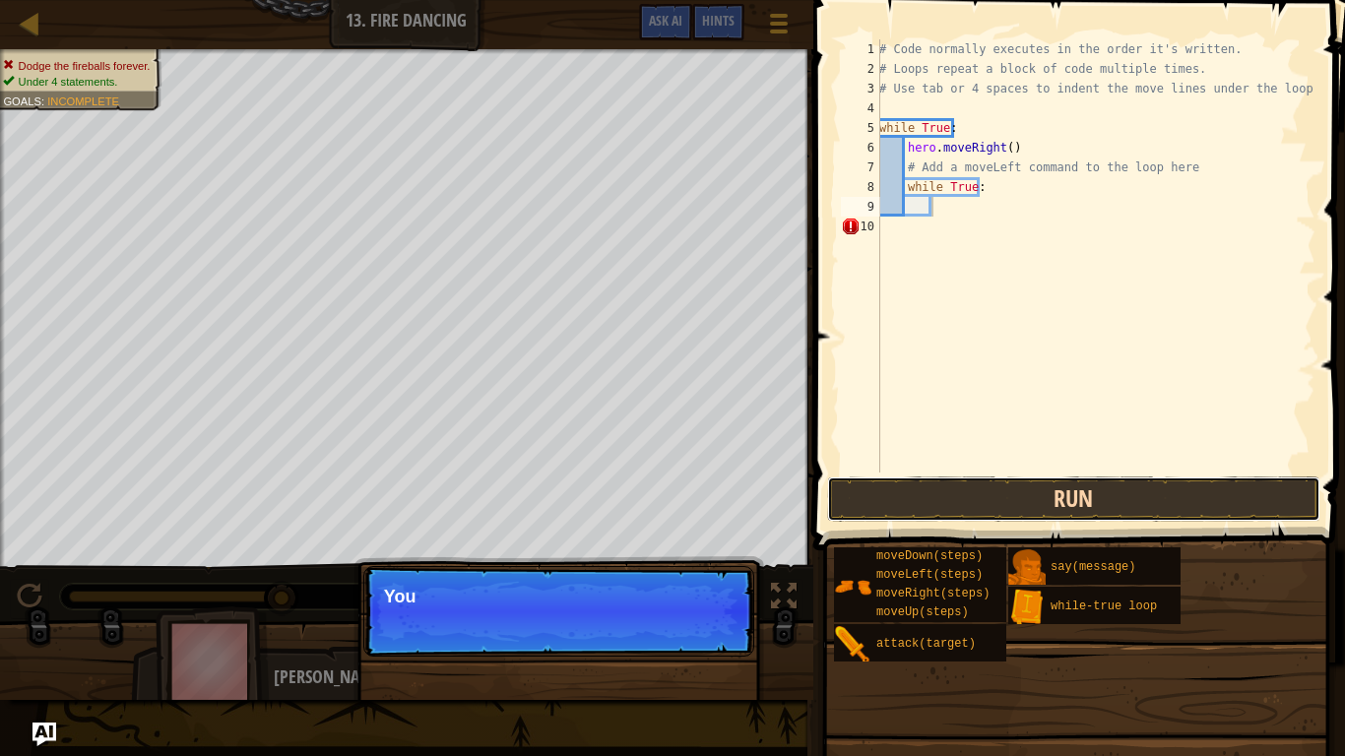
click at [899, 487] on button "Run" at bounding box center [1073, 498] width 493 height 45
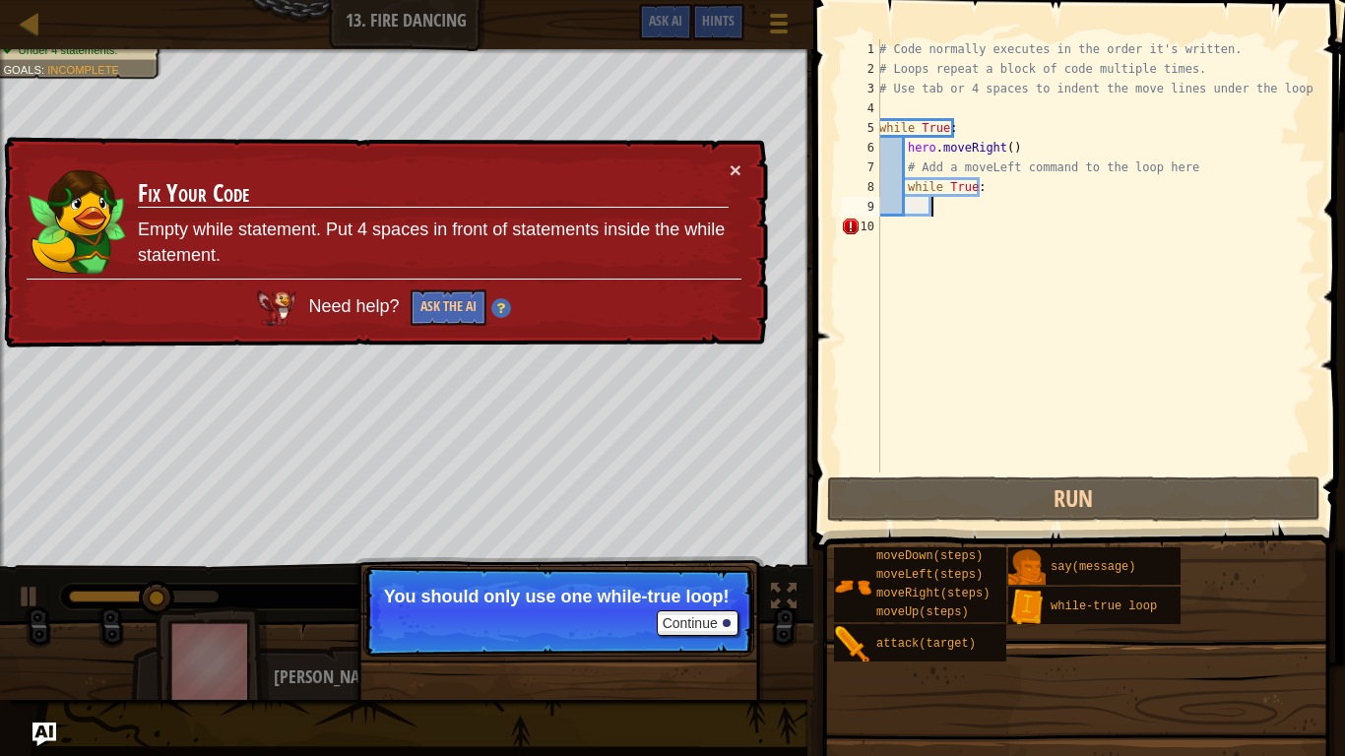
click at [998, 228] on div "# Code normally executes in the order it's written. # Loops repeat a block of c…" at bounding box center [1095, 275] width 440 height 473
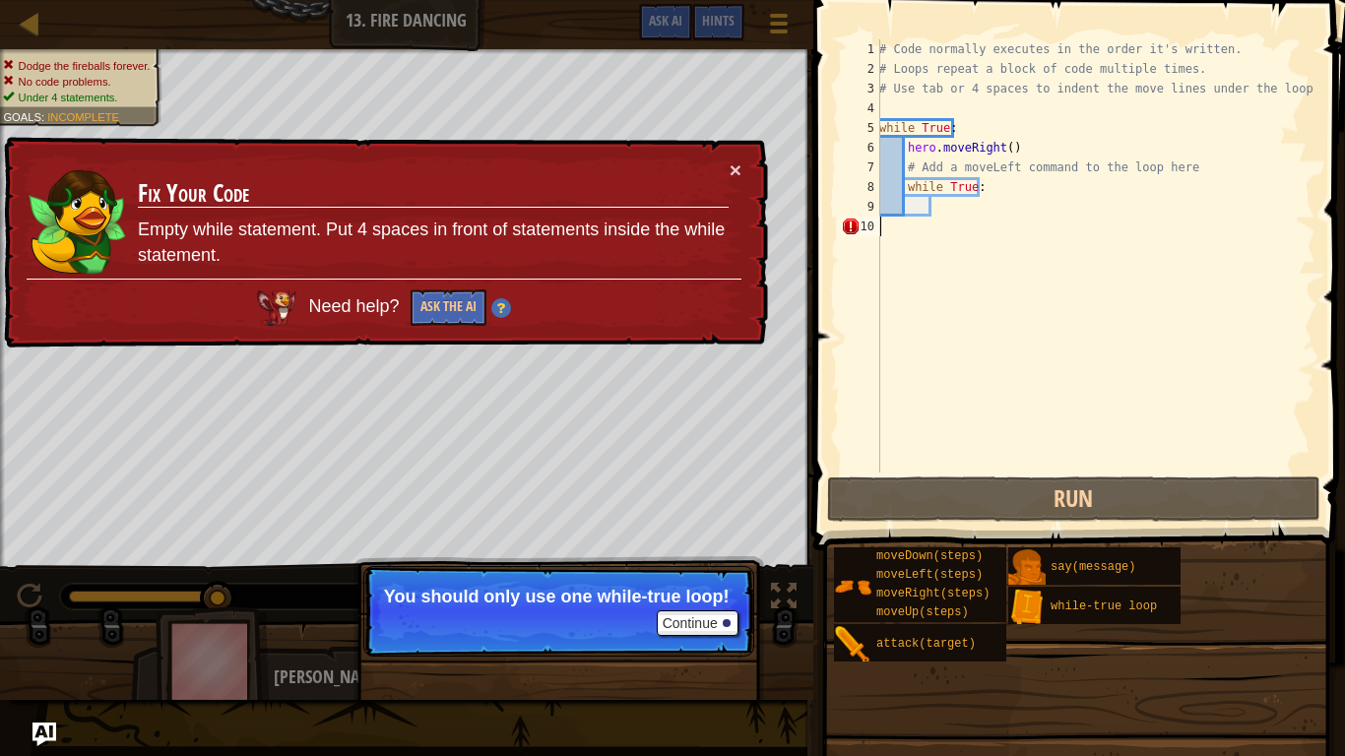
type textarea "l"
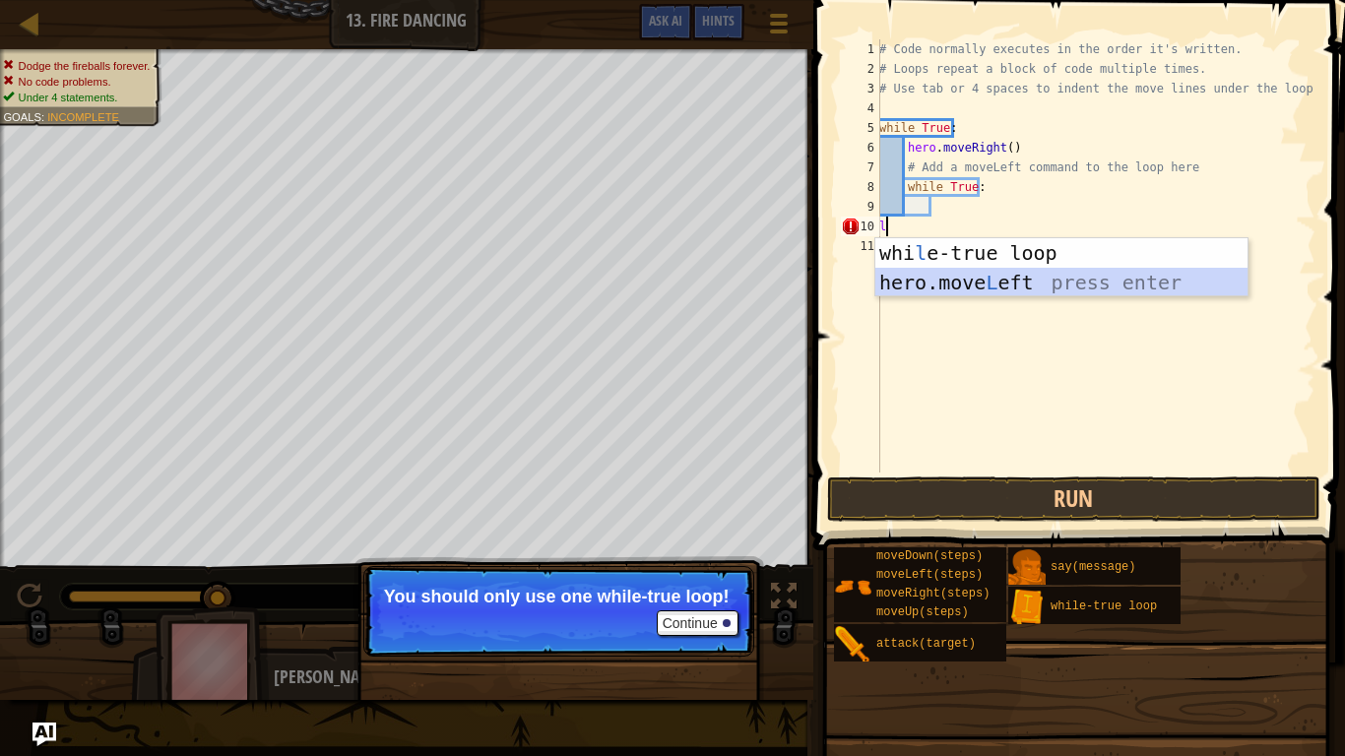
click at [1059, 274] on div "whi l e-true loop press enter hero.move L eft press enter" at bounding box center [1061, 297] width 372 height 118
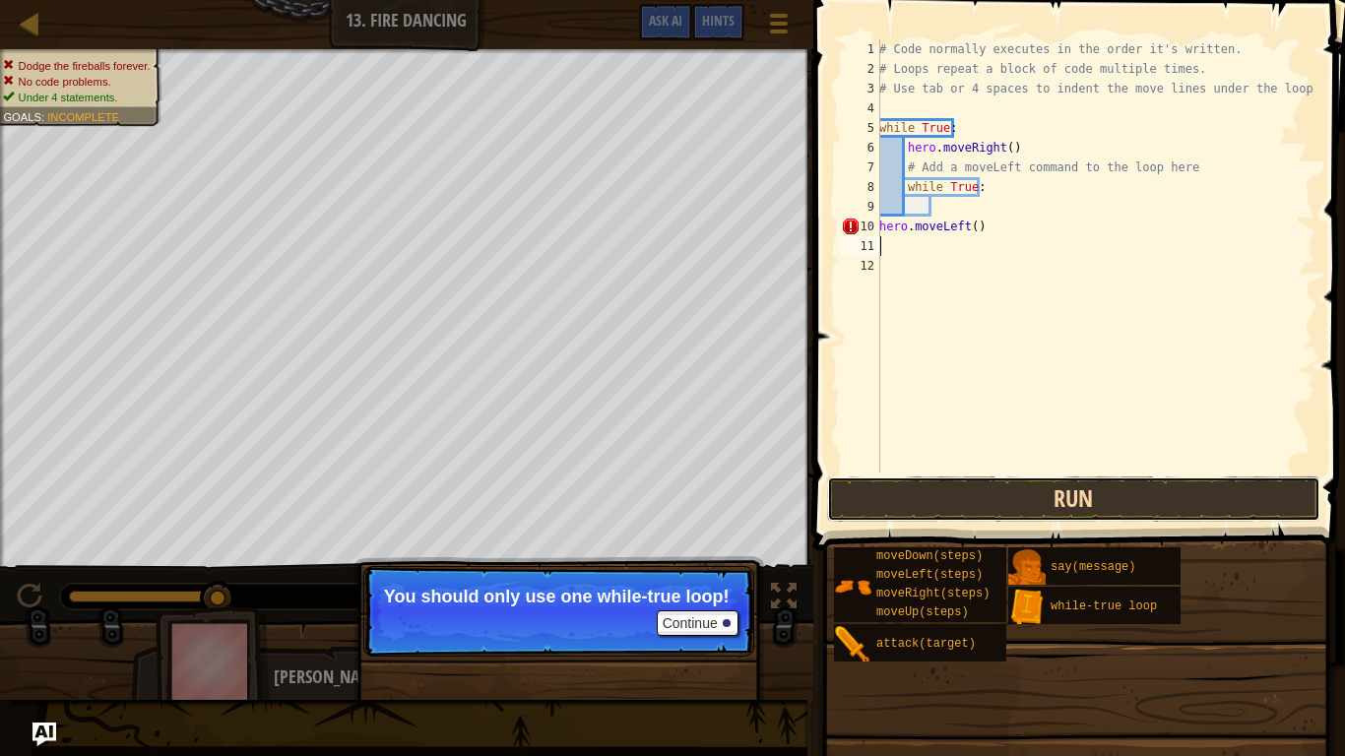
click at [925, 513] on button "Run" at bounding box center [1073, 498] width 493 height 45
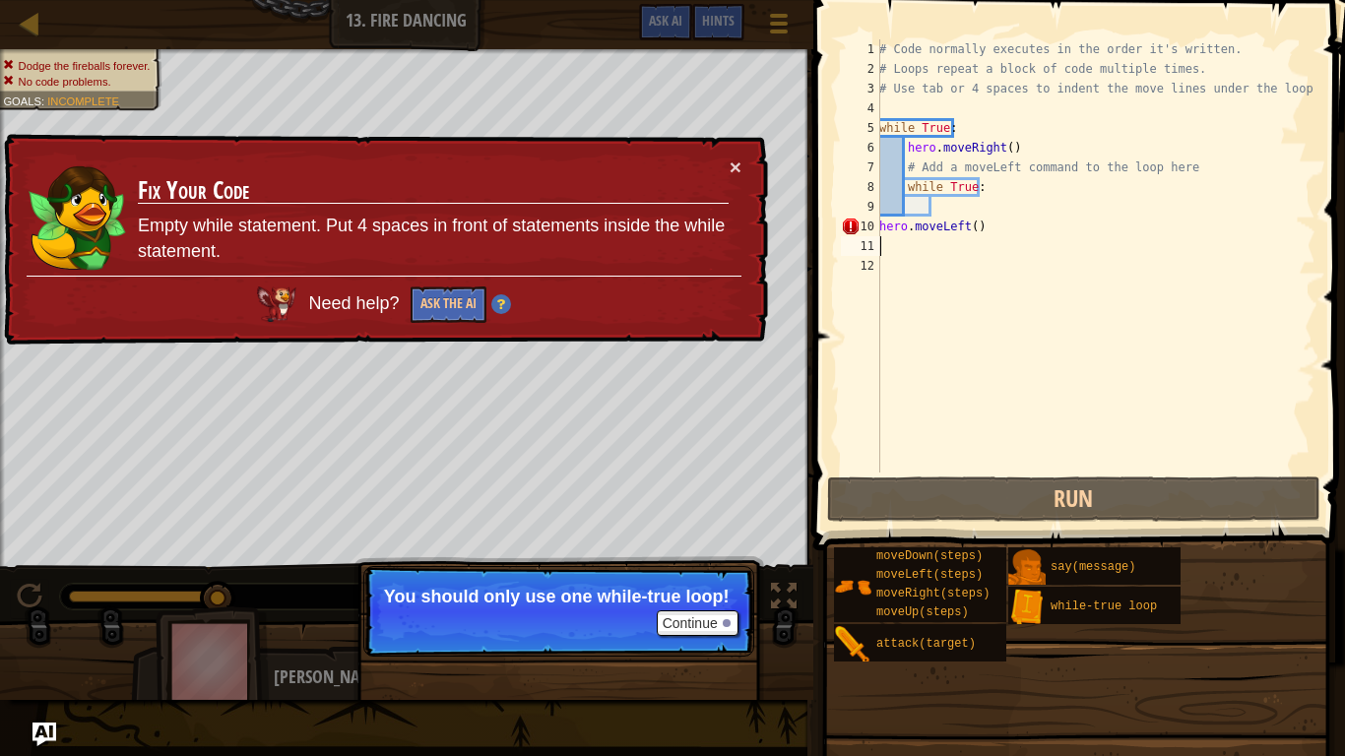
click at [948, 200] on div "# Code normally executes in the order it's written. # Loops repeat a block of c…" at bounding box center [1095, 275] width 440 height 473
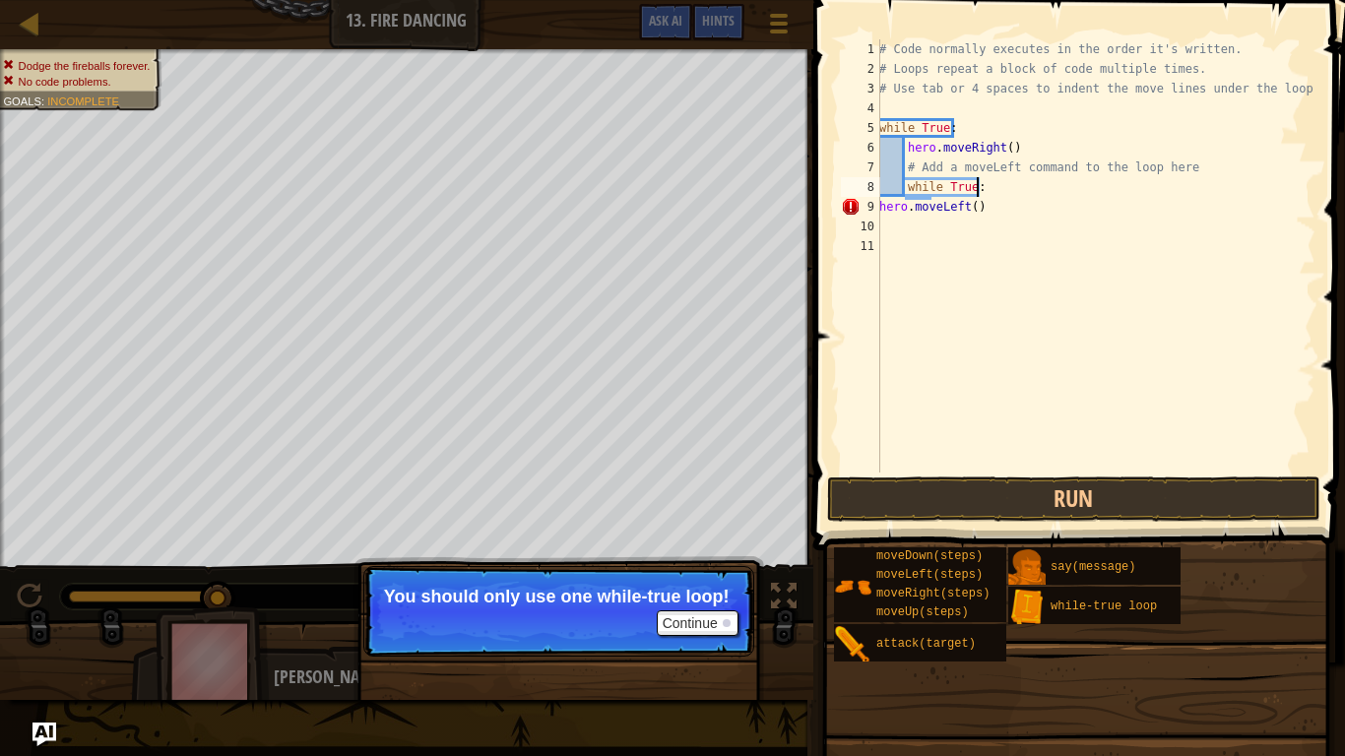
click at [967, 211] on div "# Code normally executes in the order it's written. # Loops repeat a block of c…" at bounding box center [1095, 275] width 440 height 473
click at [990, 196] on div "# Code normally executes in the order it's written. # Loops repeat a block of c…" at bounding box center [1095, 275] width 440 height 473
type textarea "w"
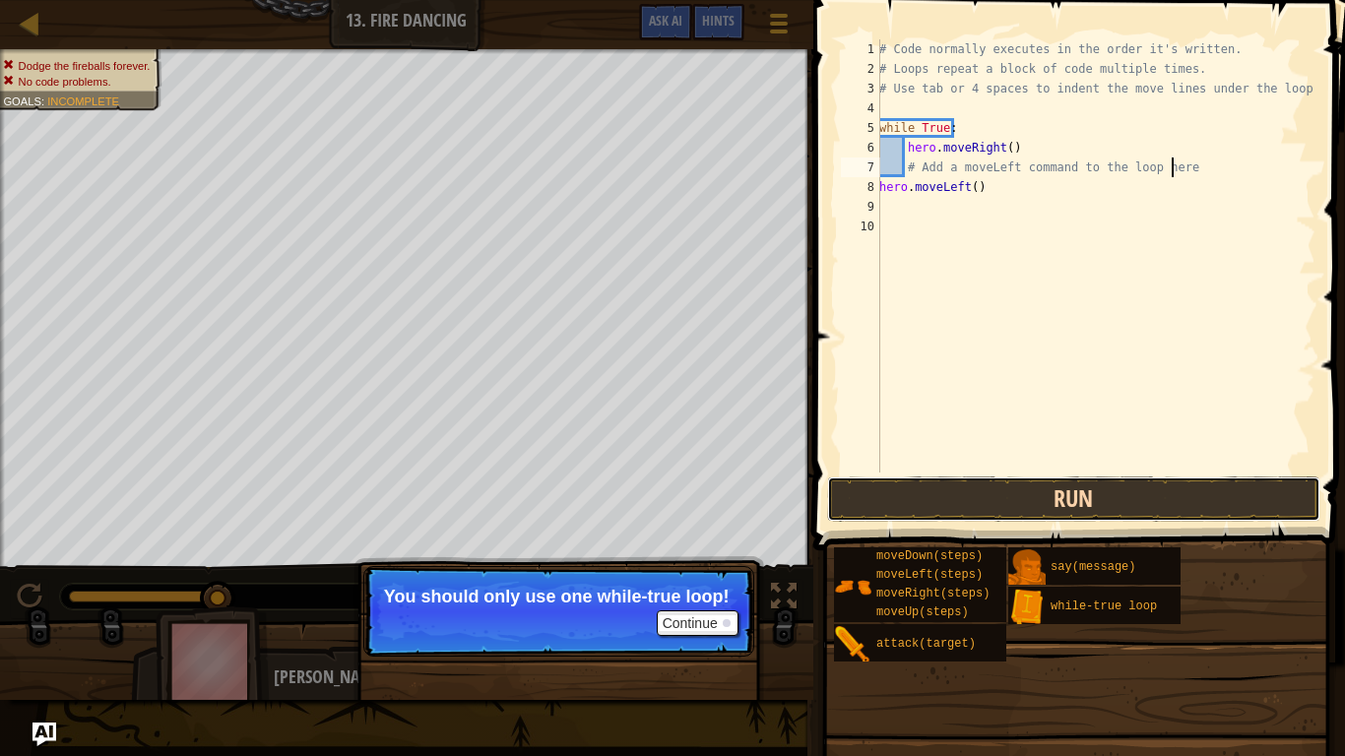
click at [860, 510] on button "Run" at bounding box center [1073, 498] width 493 height 45
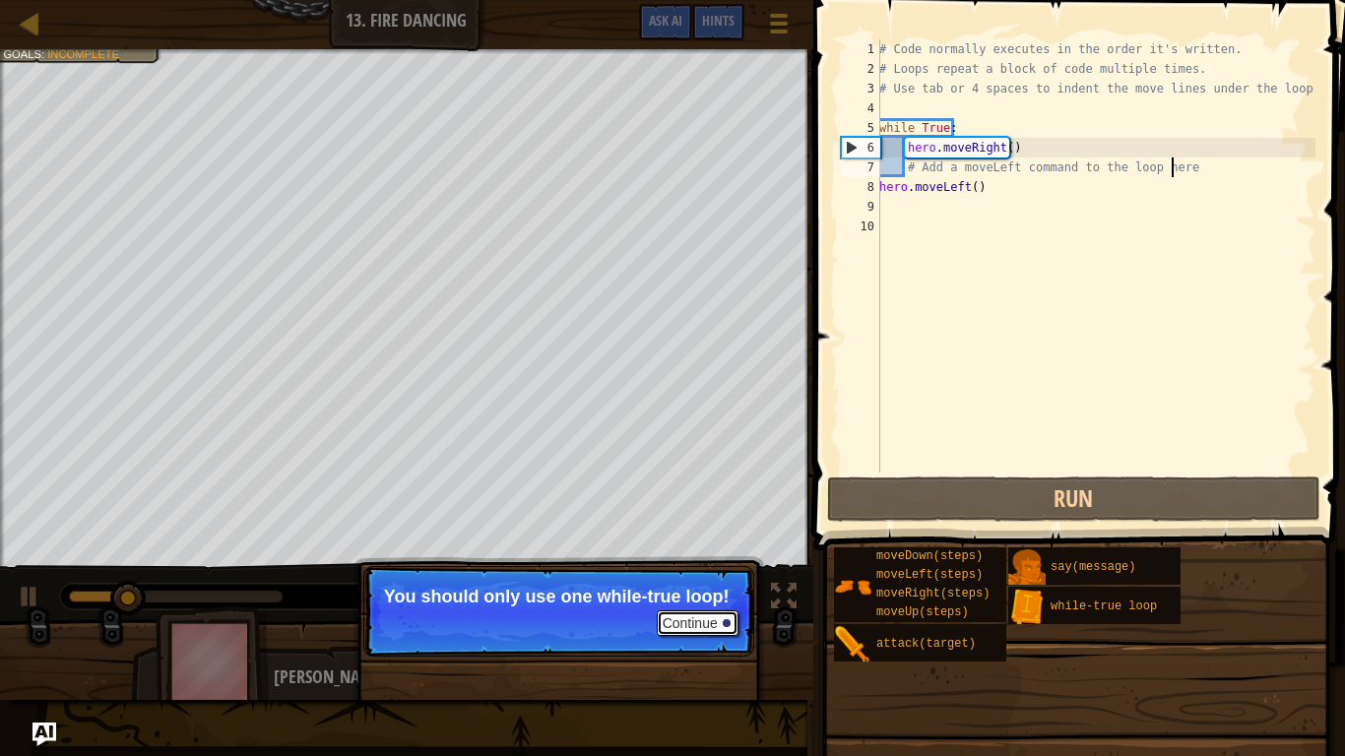
click at [687, 602] on button "Continue" at bounding box center [698, 623] width 82 height 26
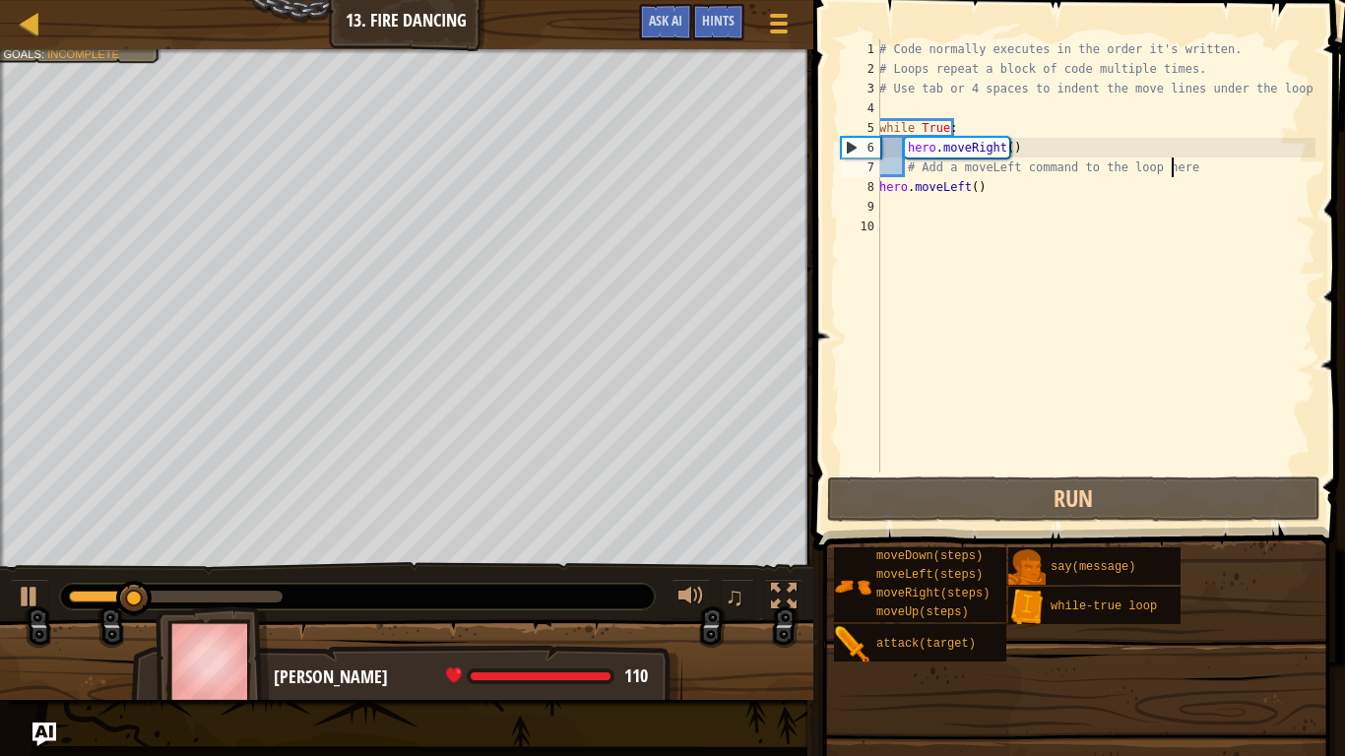
scroll to position [9, 23]
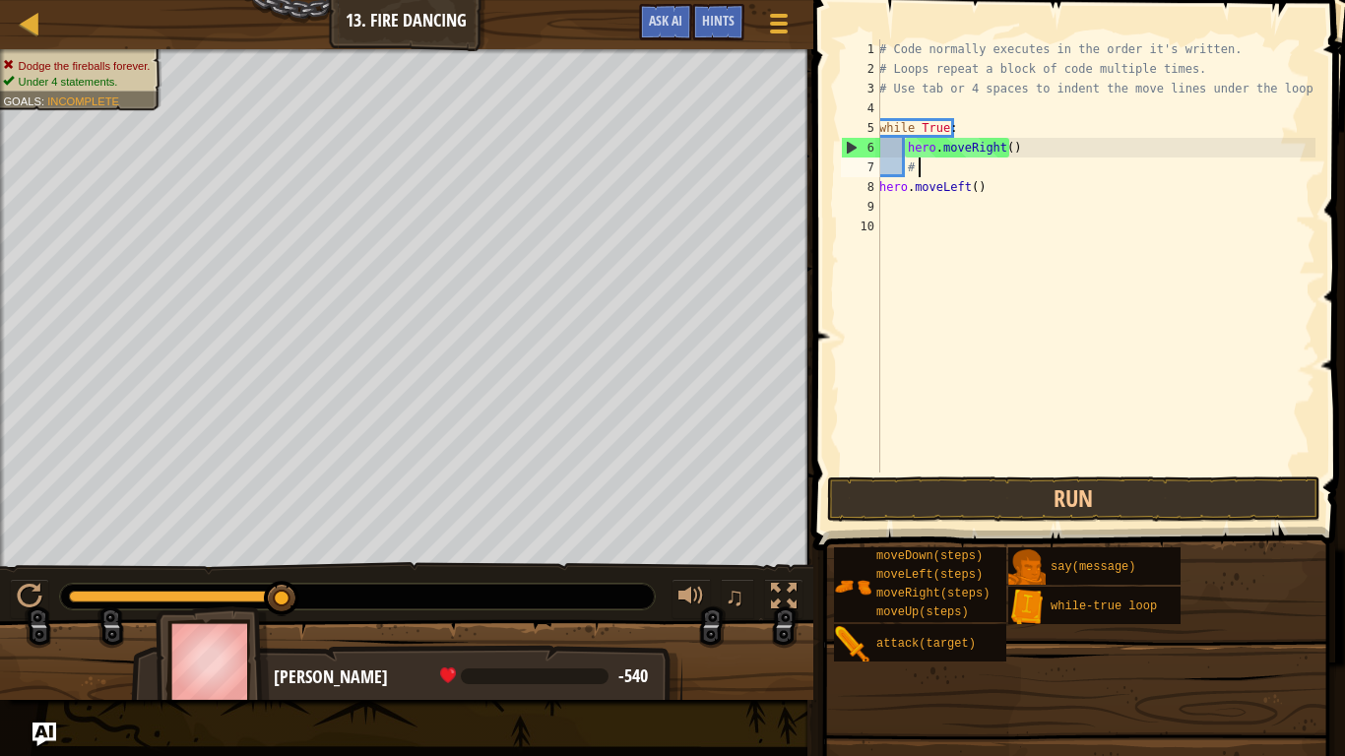
type textarea "#"
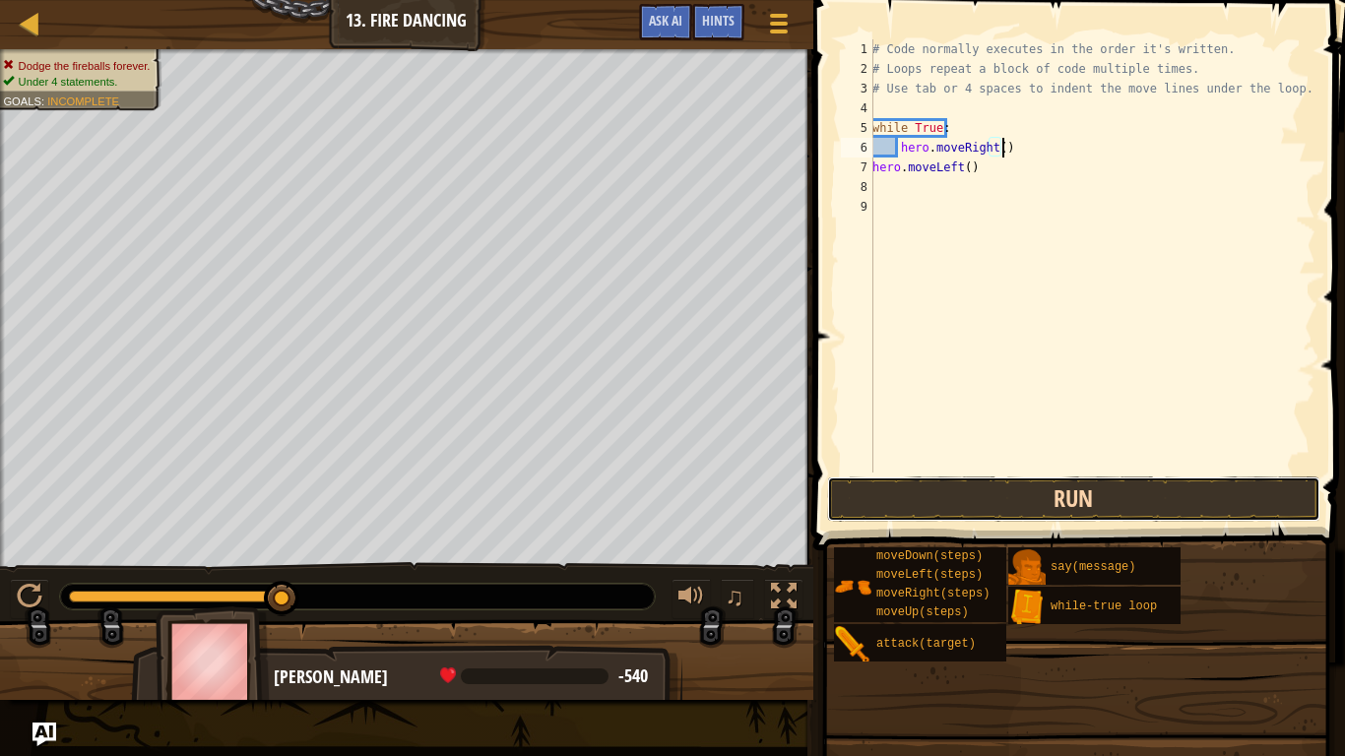
click at [1048, 483] on button "Run" at bounding box center [1073, 498] width 493 height 45
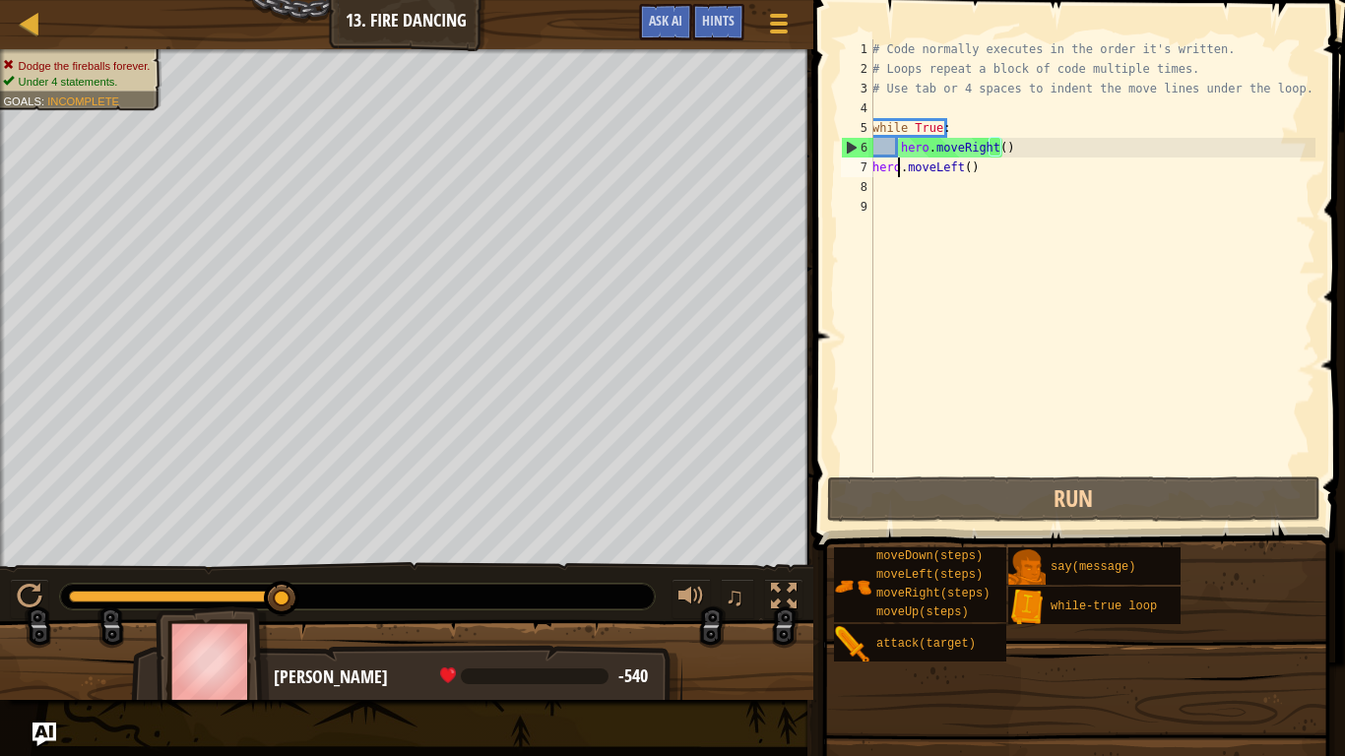
click at [899, 175] on div "# Code normally executes in the order it's written. # Loops repeat a block of c…" at bounding box center [1091, 275] width 447 height 473
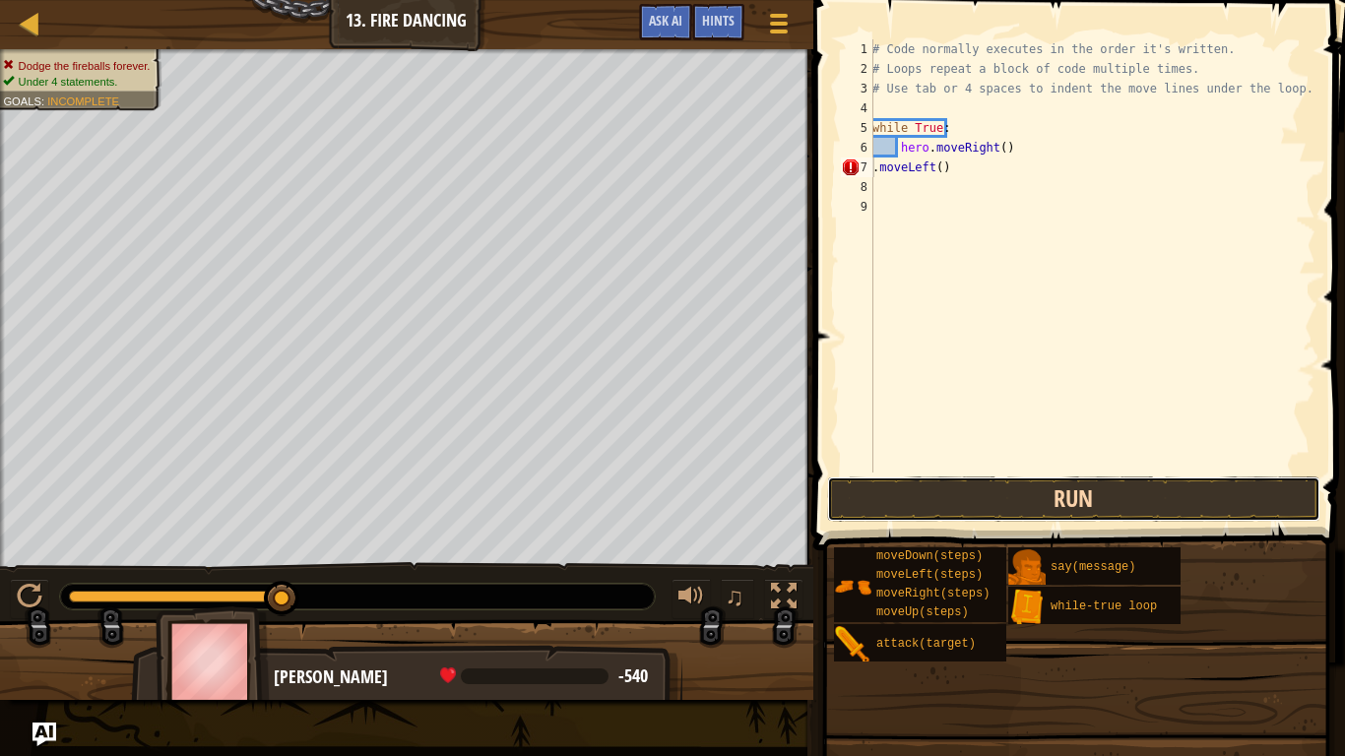
click at [1073, 502] on button "Run" at bounding box center [1073, 498] width 493 height 45
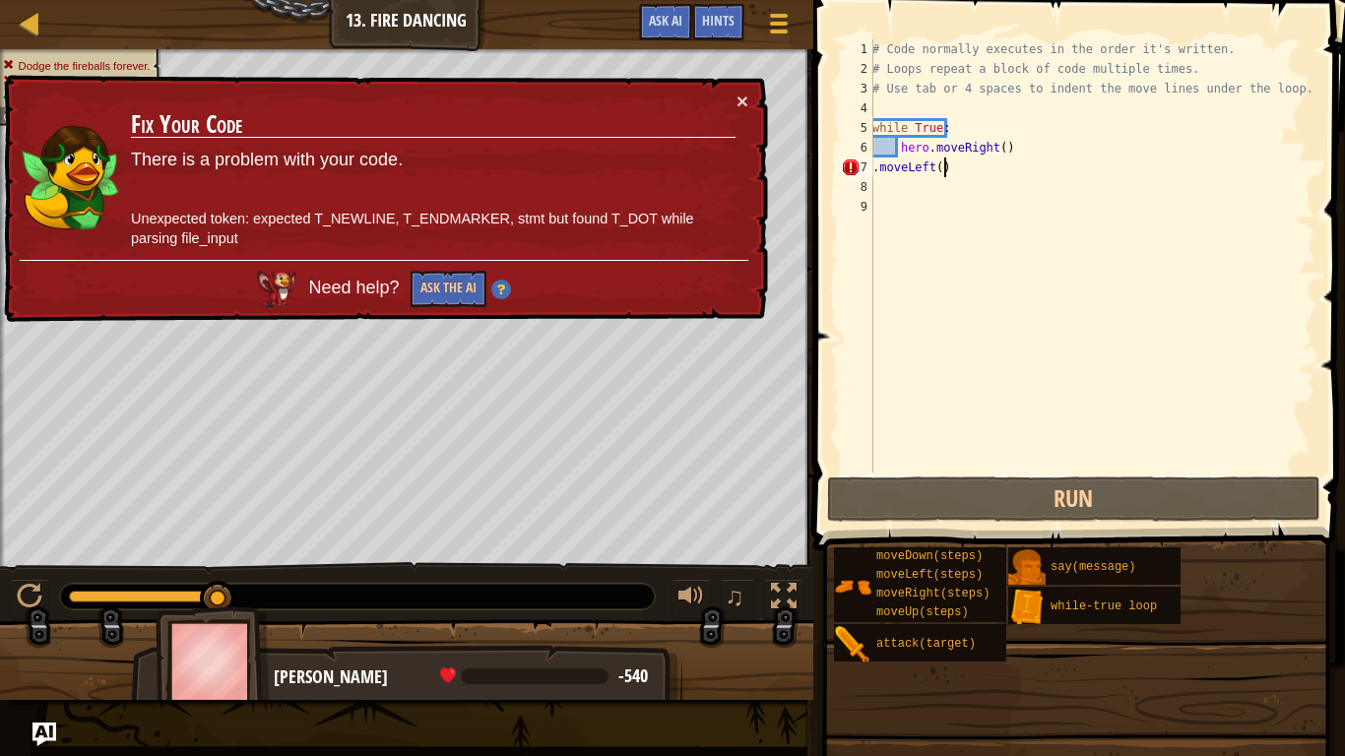
click at [965, 168] on div "# Code normally executes in the order it's written. # Loops repeat a block of c…" at bounding box center [1091, 275] width 447 height 473
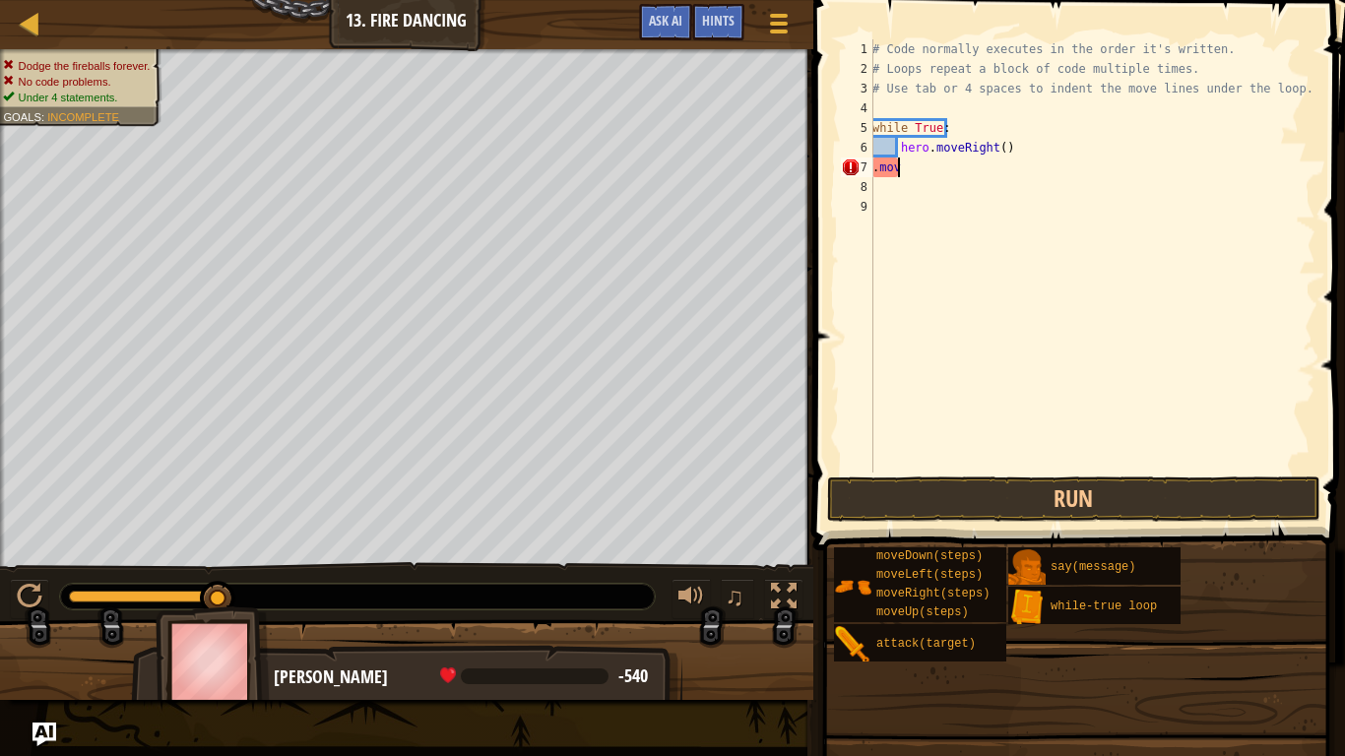
type textarea "."
type textarea "h"
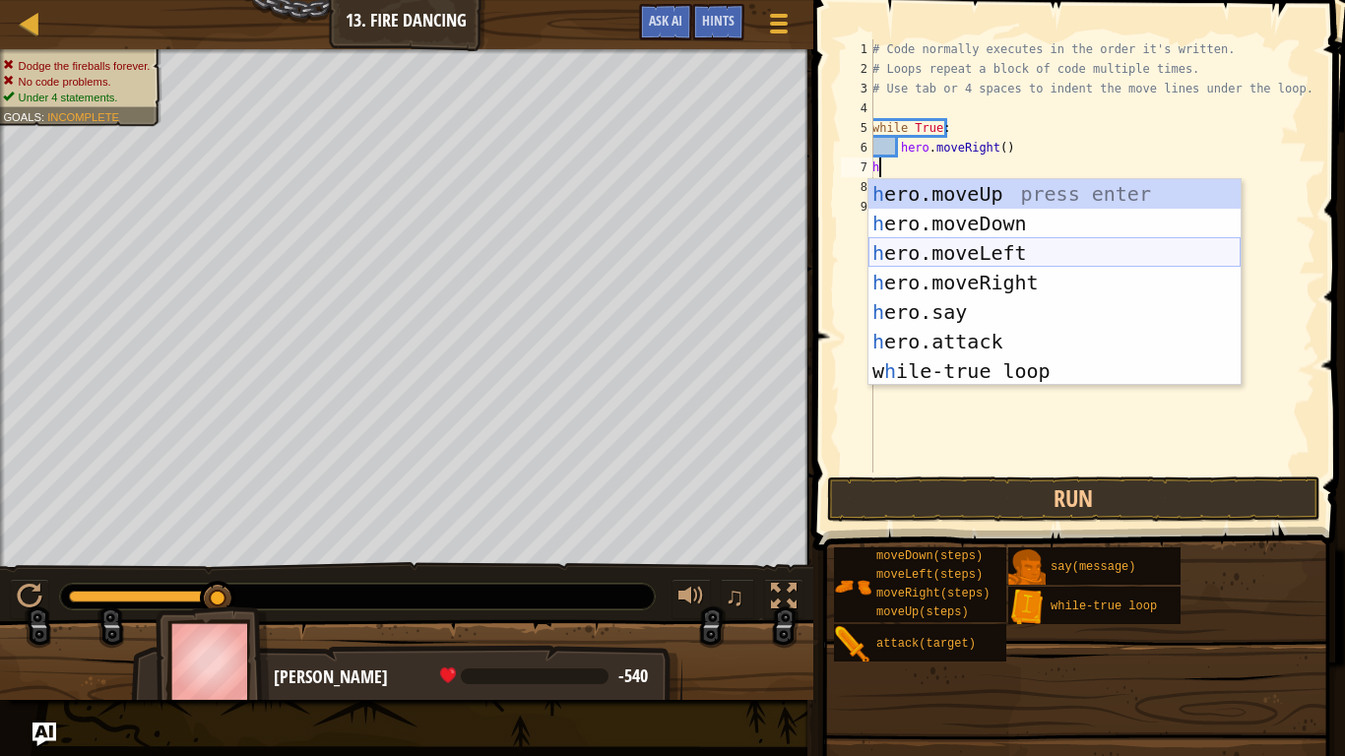
click at [969, 255] on div "h ero.moveUp press enter h ero.moveDown press enter h ero.moveLeft press enter …" at bounding box center [1054, 312] width 372 height 266
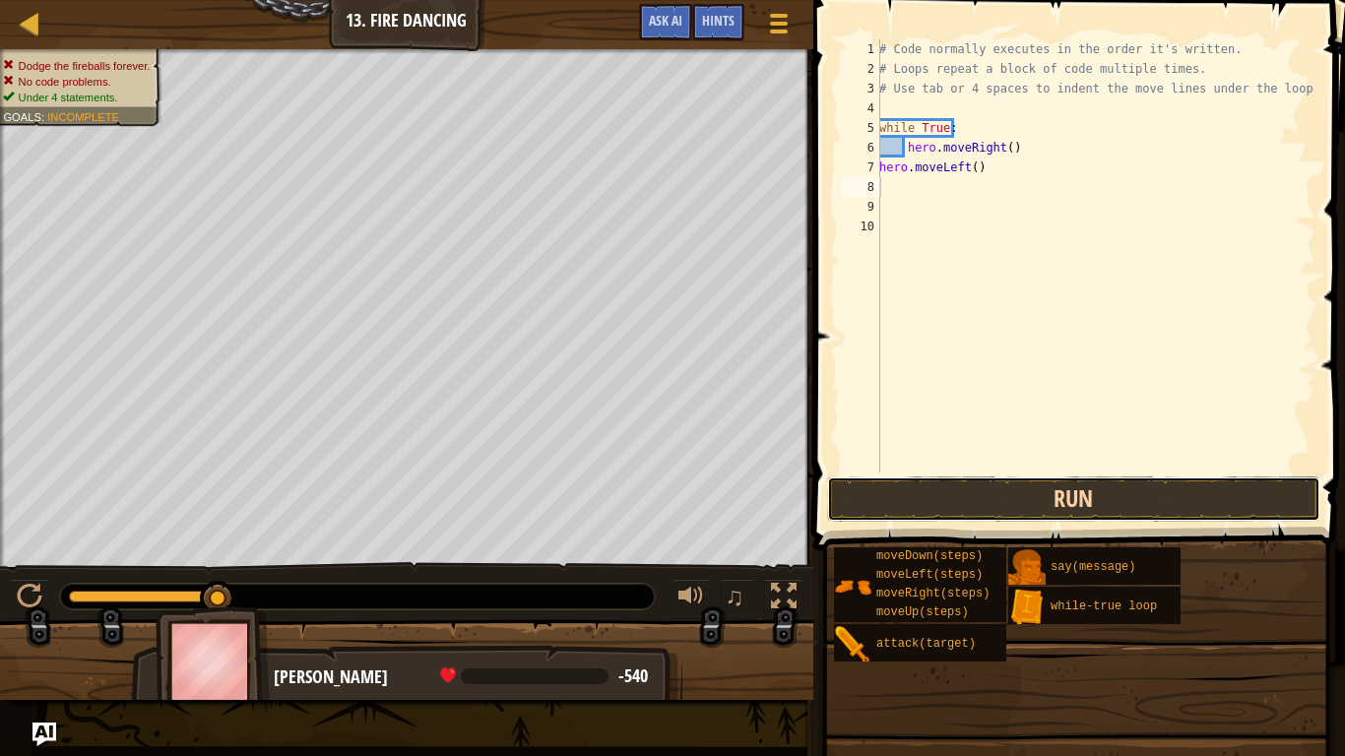
click at [994, 497] on button "Run" at bounding box center [1073, 498] width 493 height 45
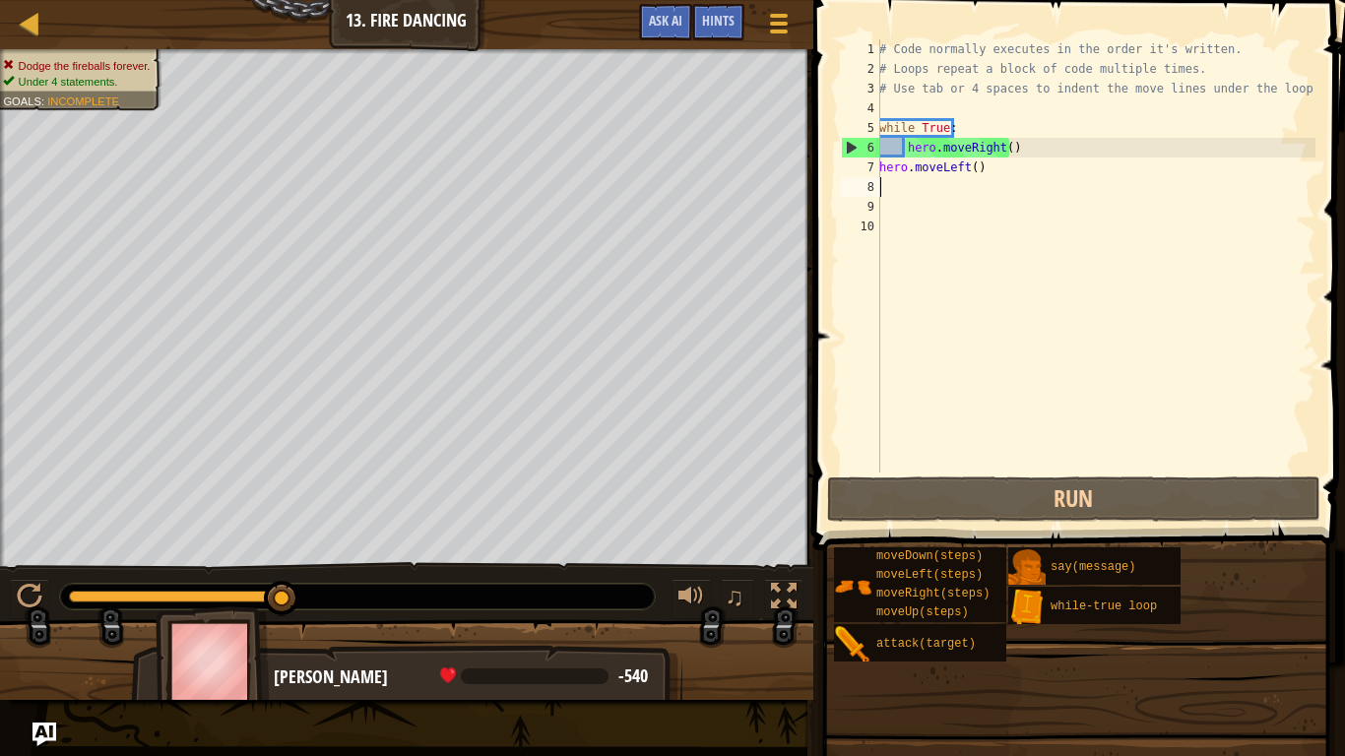
click at [992, 174] on div "# Code normally executes in the order it's written. # Loops repeat a block of c…" at bounding box center [1095, 275] width 440 height 473
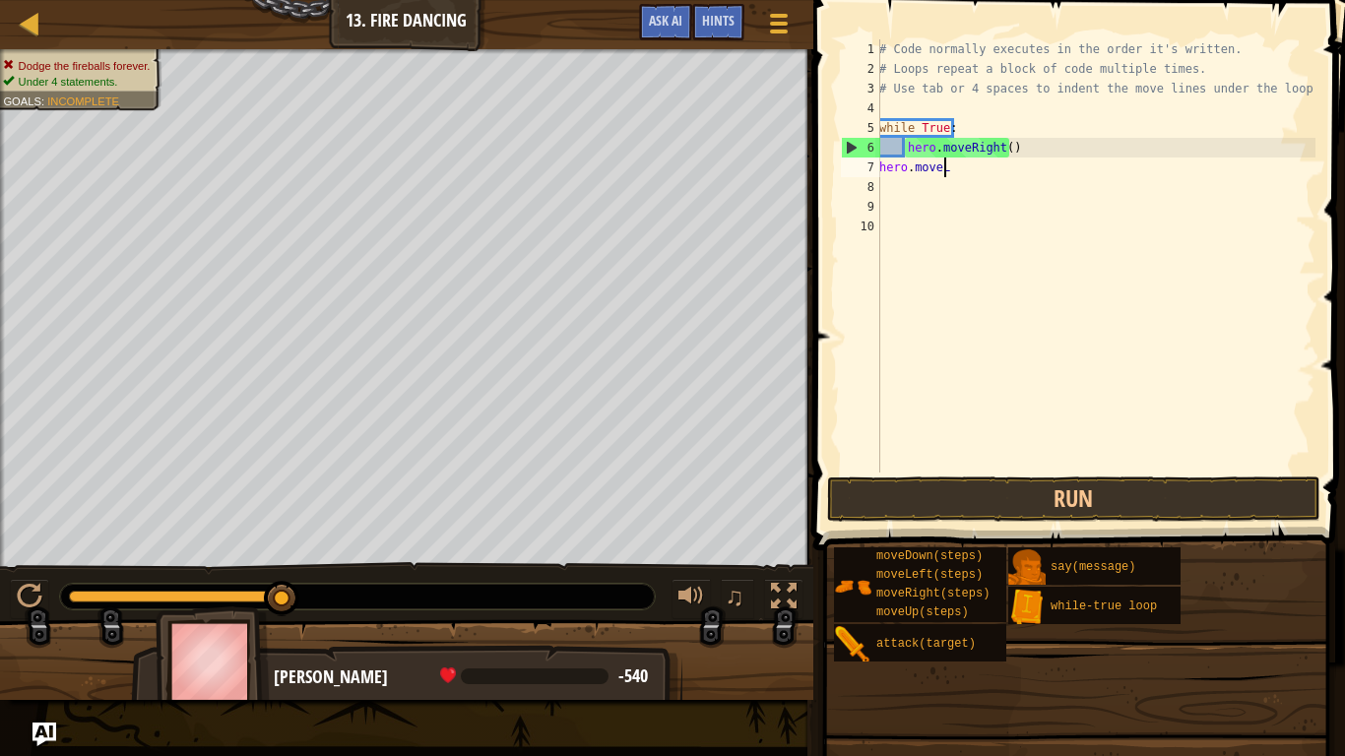
type textarea "h"
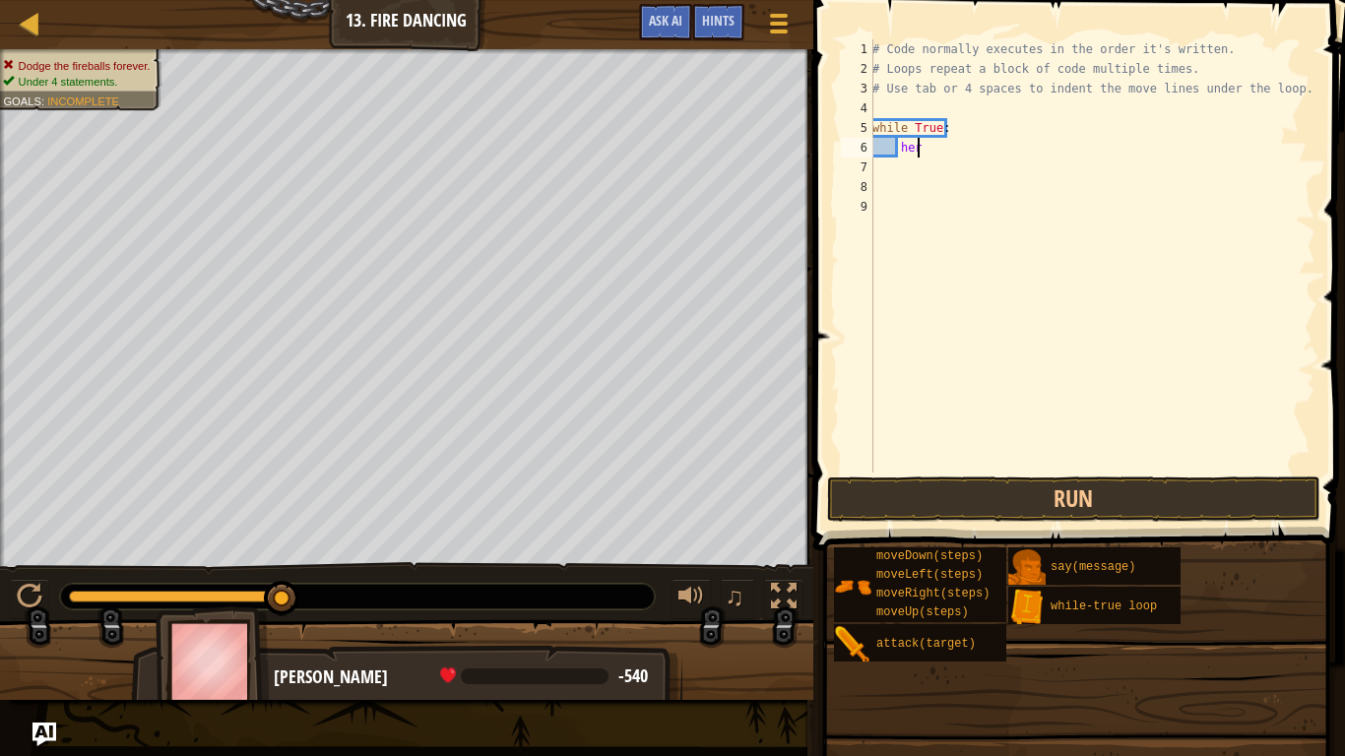
type textarea "h"
type textarea "w"
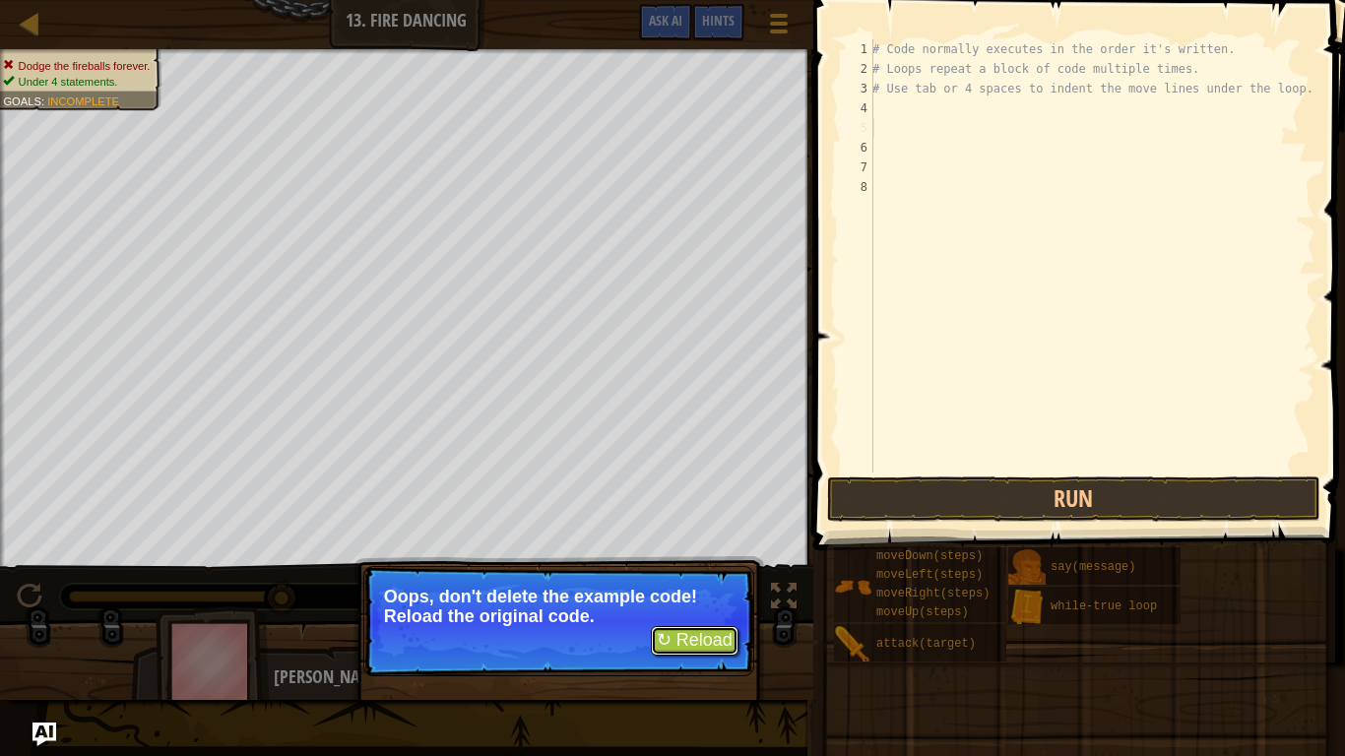
click at [717, 602] on button "↻ Reload" at bounding box center [695, 641] width 88 height 30
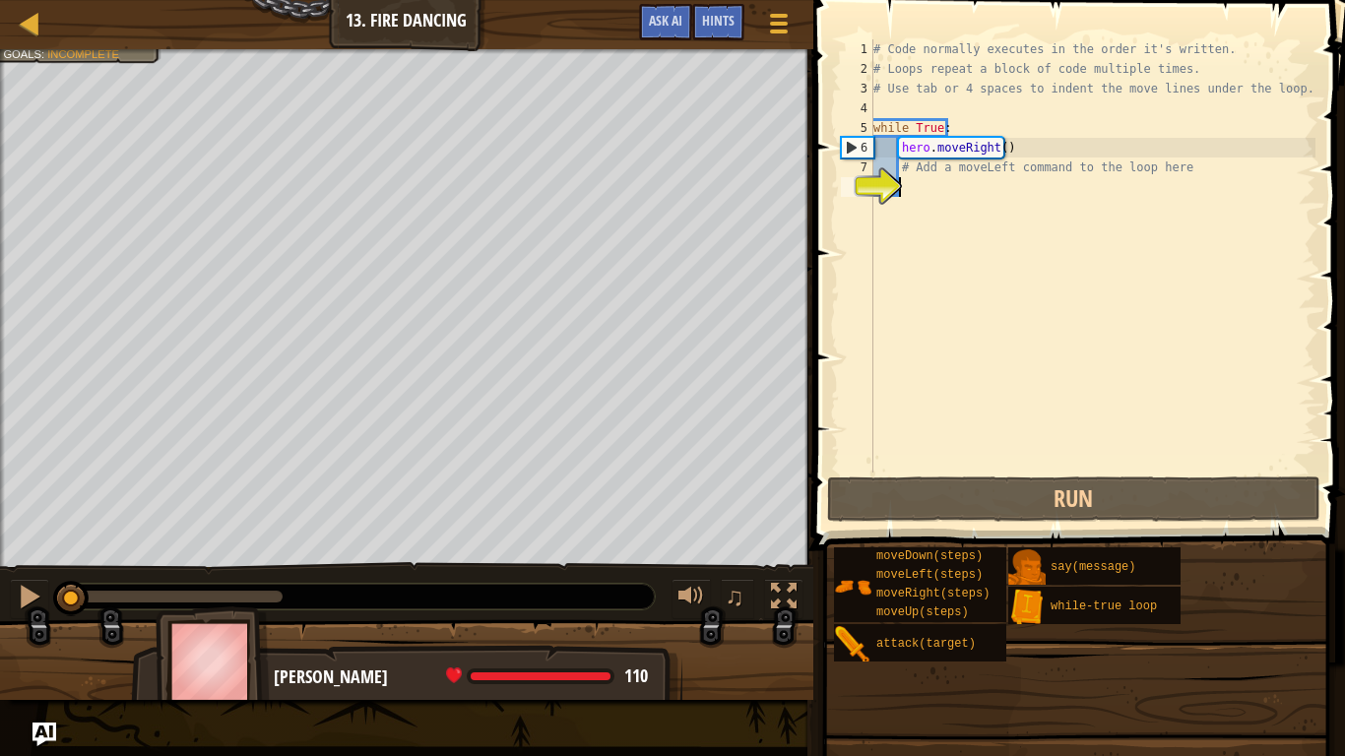
click at [1195, 177] on div "# Code normally executes in the order it's written. # Loops repeat a block of c…" at bounding box center [1092, 275] width 446 height 473
click at [1181, 159] on div "# Code normally executes in the order it's written. # Loops repeat a block of c…" at bounding box center [1092, 275] width 446 height 473
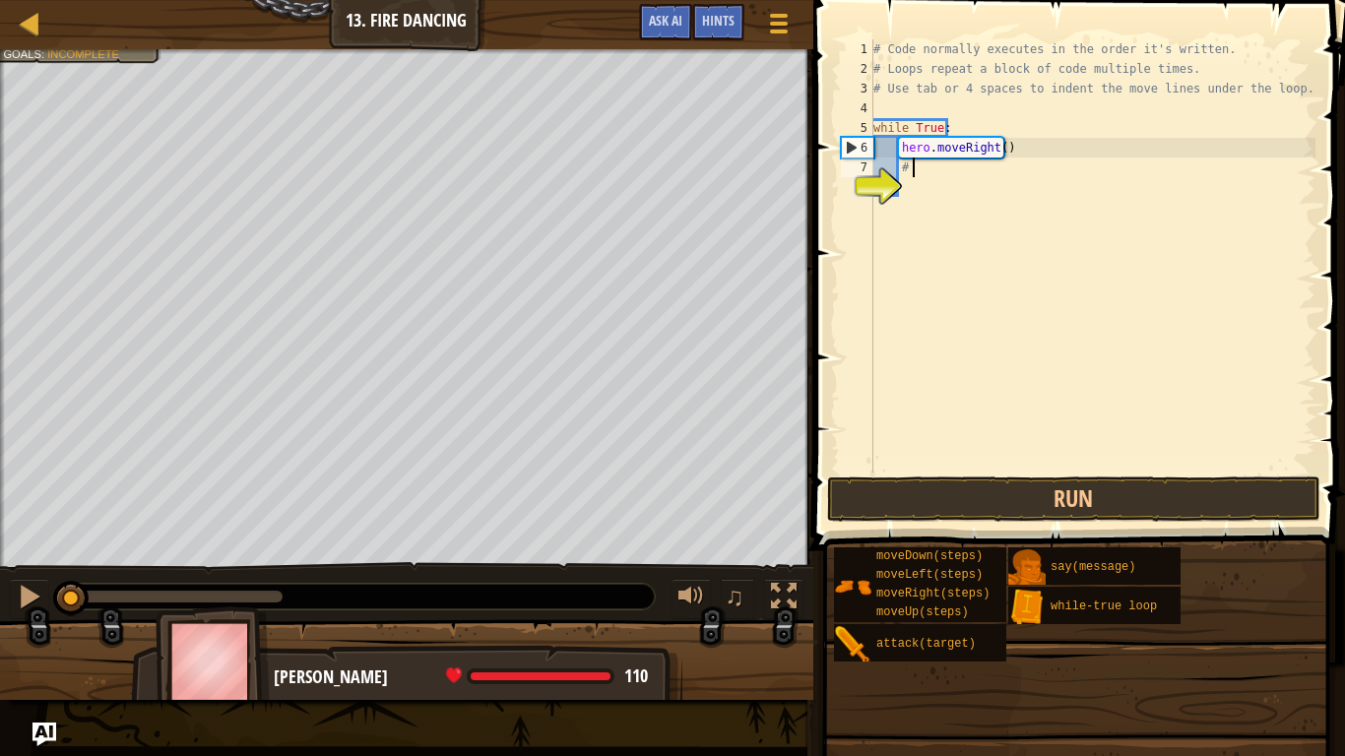
type textarea "#"
type textarea "h"
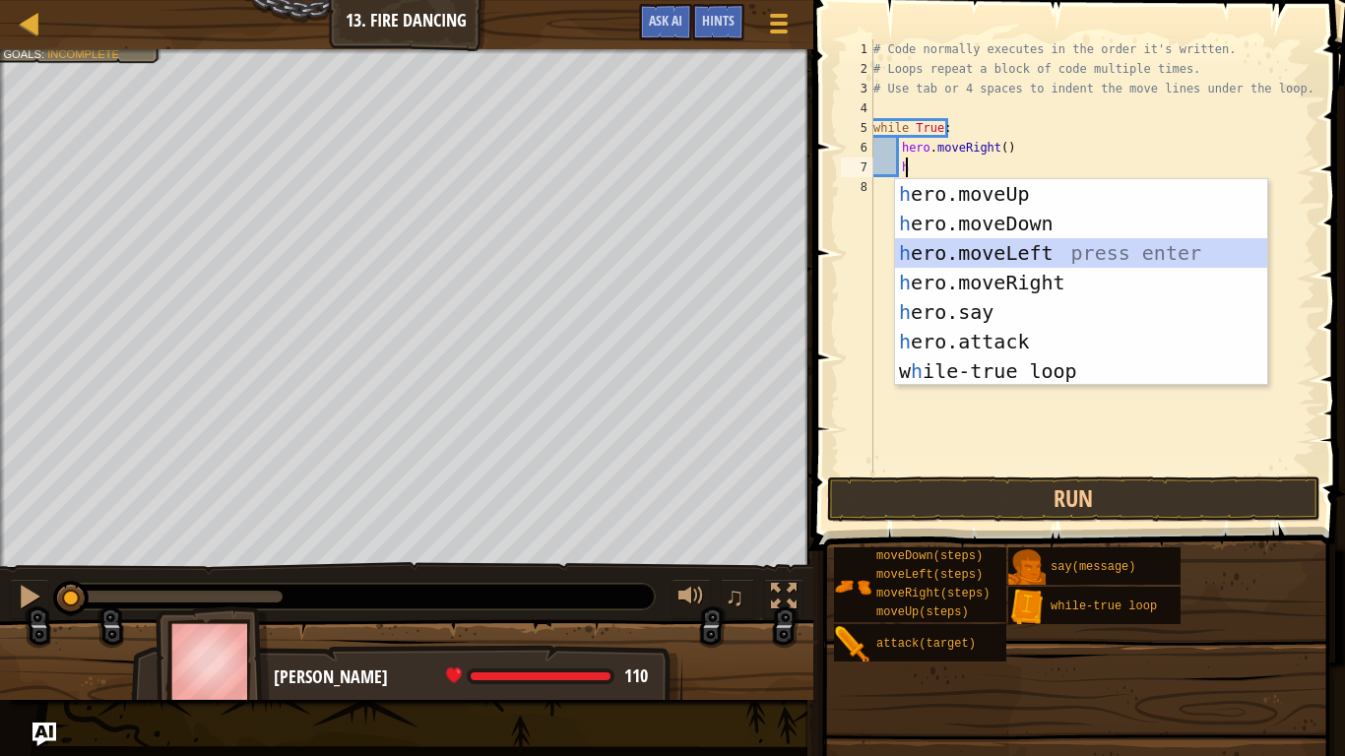
click at [1113, 262] on div "h ero.moveUp press enter h ero.moveDown press enter h ero.moveLeft press enter …" at bounding box center [1081, 312] width 372 height 266
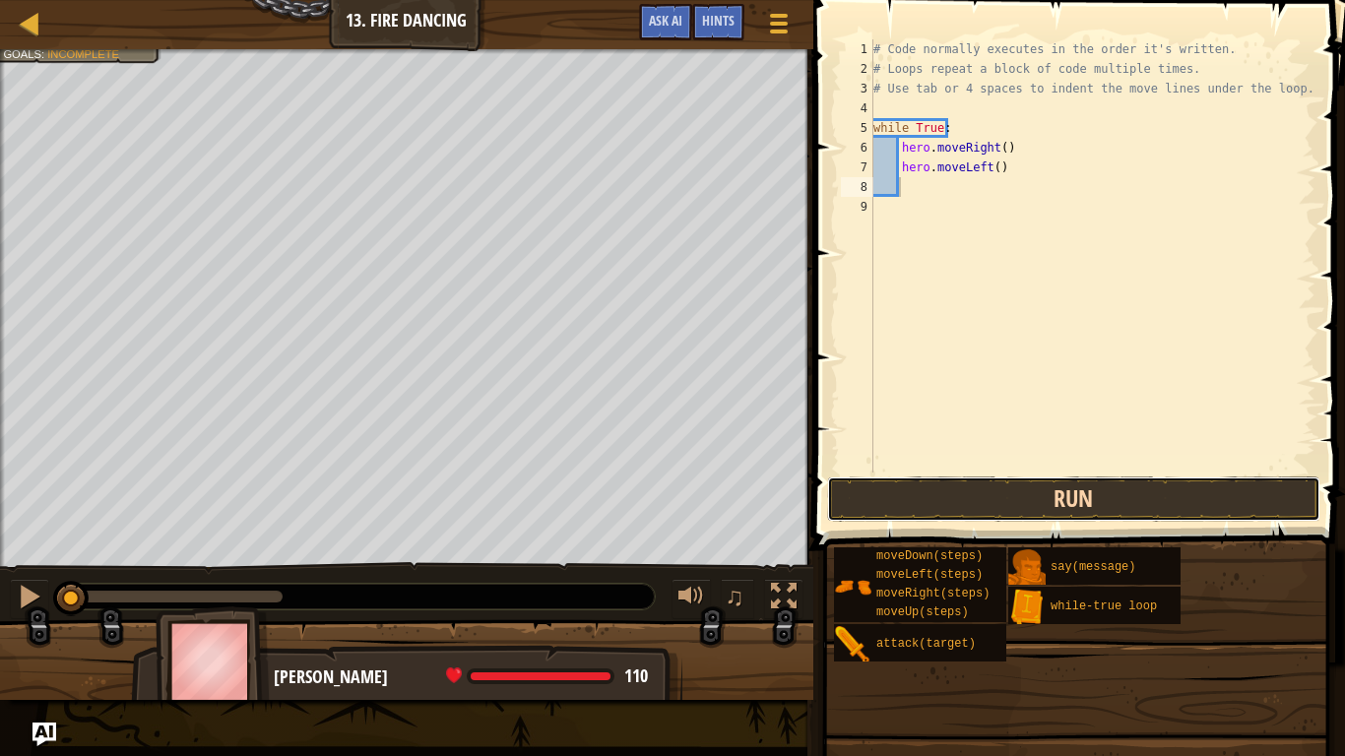
click at [1074, 496] on button "Run" at bounding box center [1073, 498] width 493 height 45
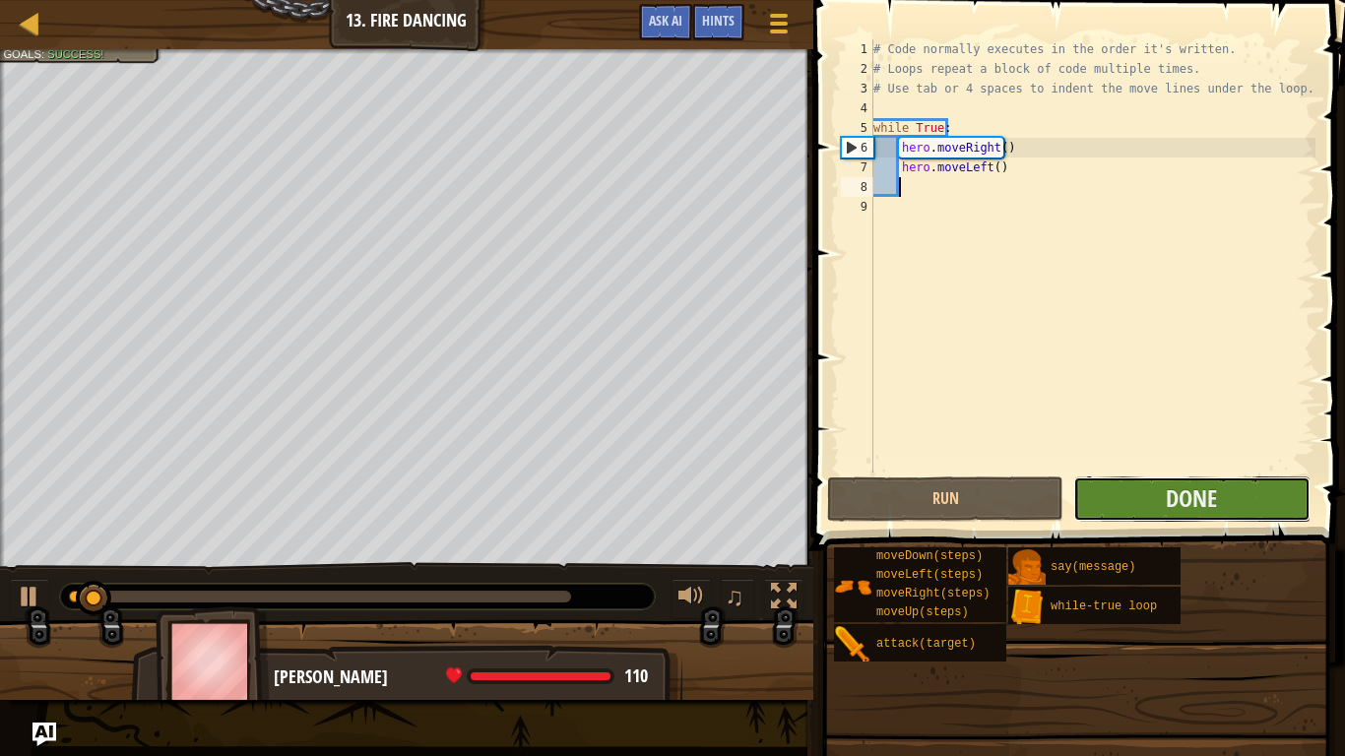
click at [1135, 509] on button "Done" at bounding box center [1191, 498] width 236 height 45
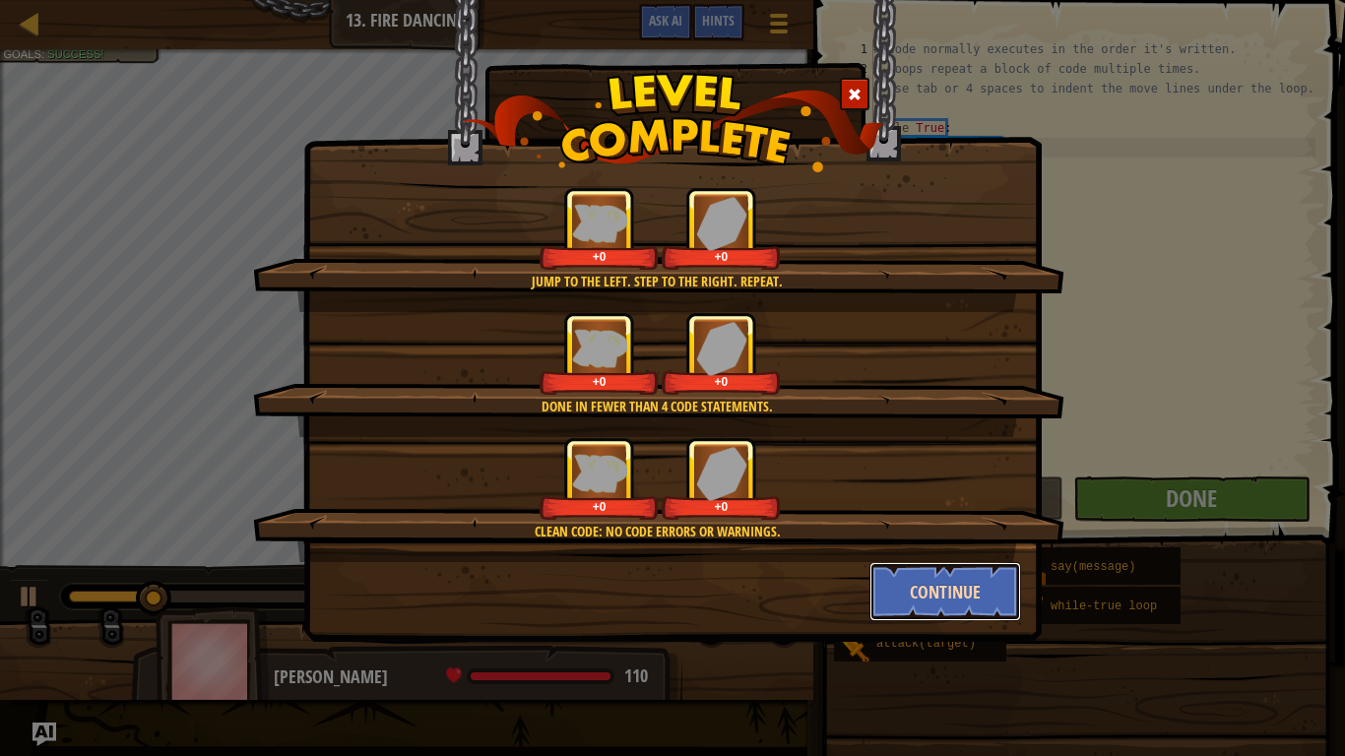
click at [908, 591] on button "Continue" at bounding box center [945, 591] width 153 height 59
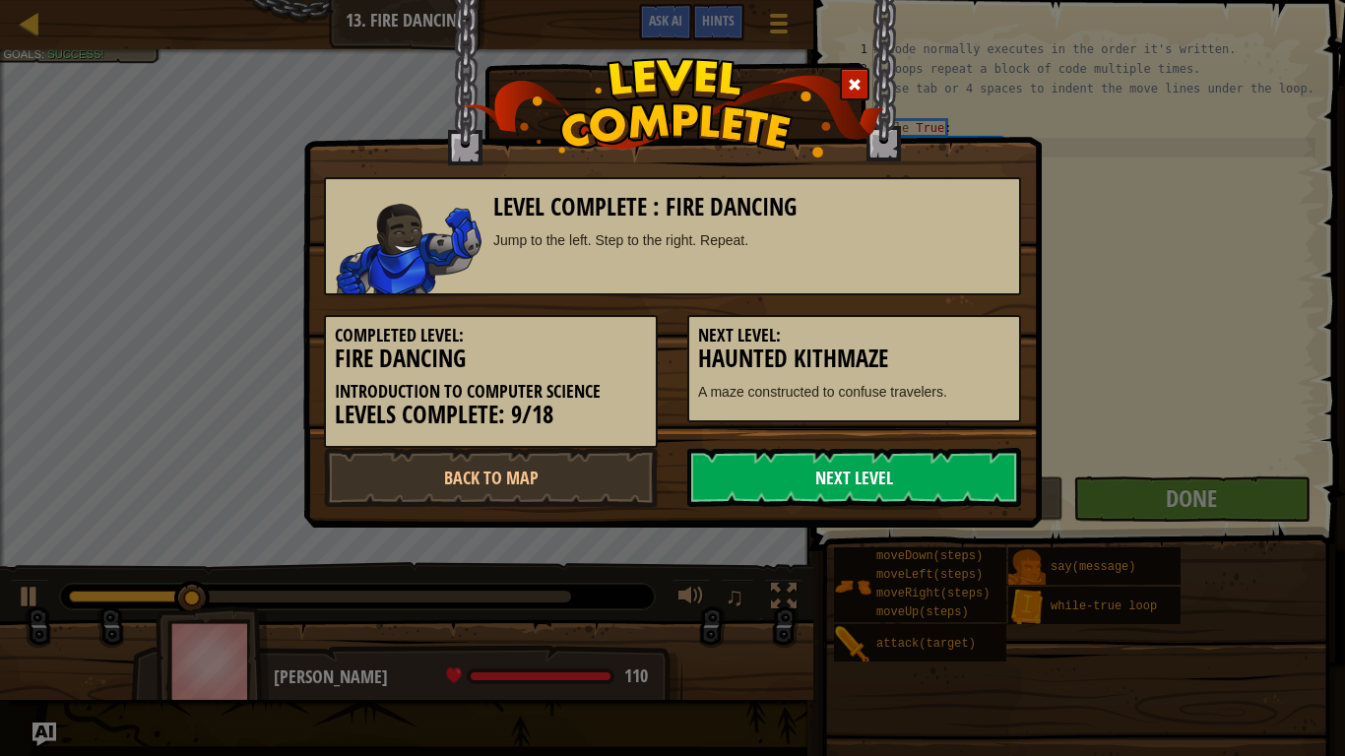
click at [870, 477] on link "Next Level" at bounding box center [854, 477] width 334 height 59
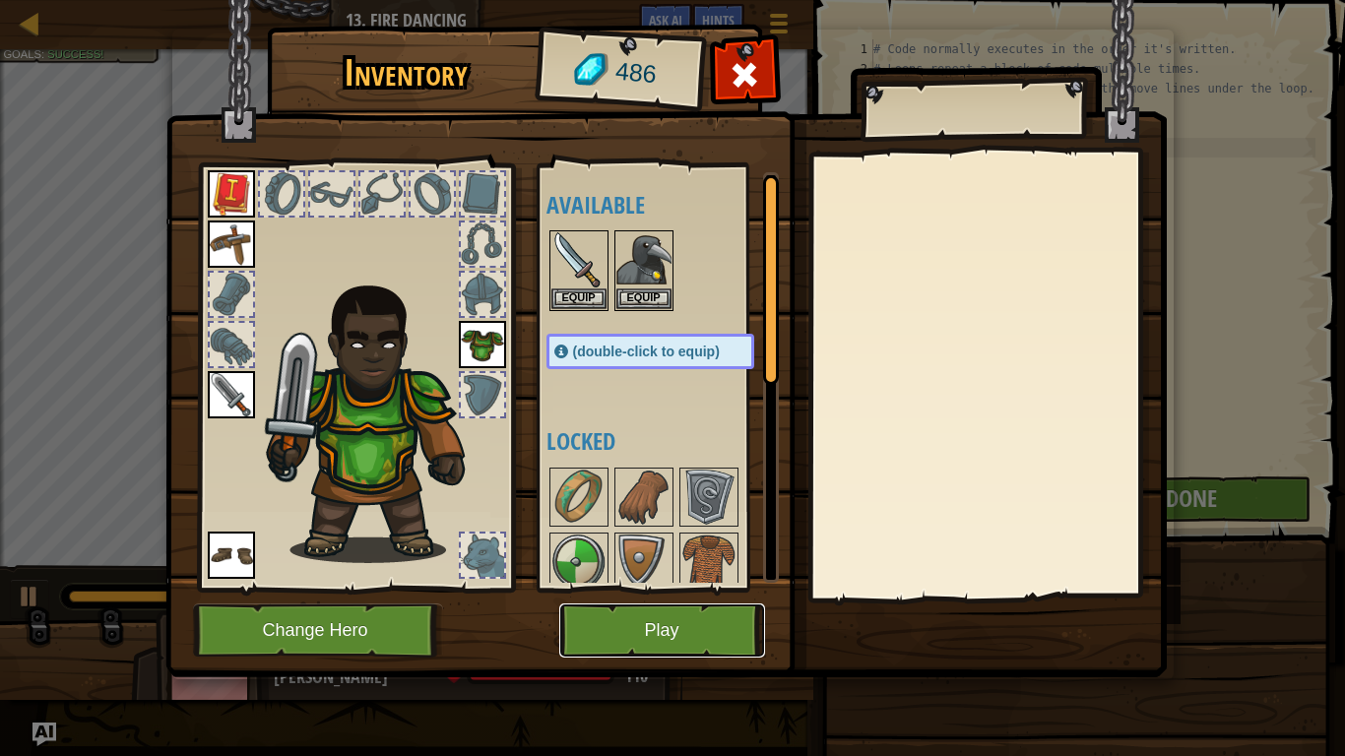
click at [721, 602] on button "Play" at bounding box center [662, 630] width 206 height 54
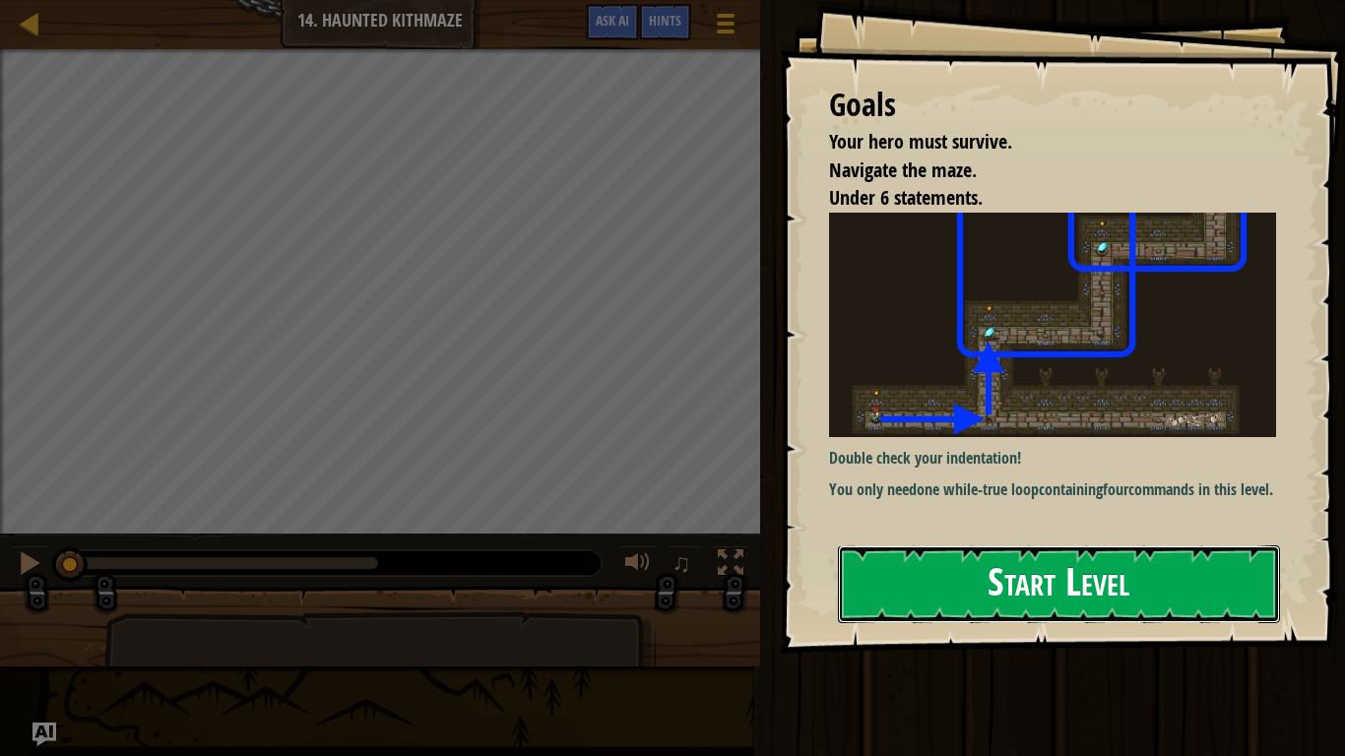
click at [971, 585] on button "Start Level" at bounding box center [1059, 584] width 442 height 78
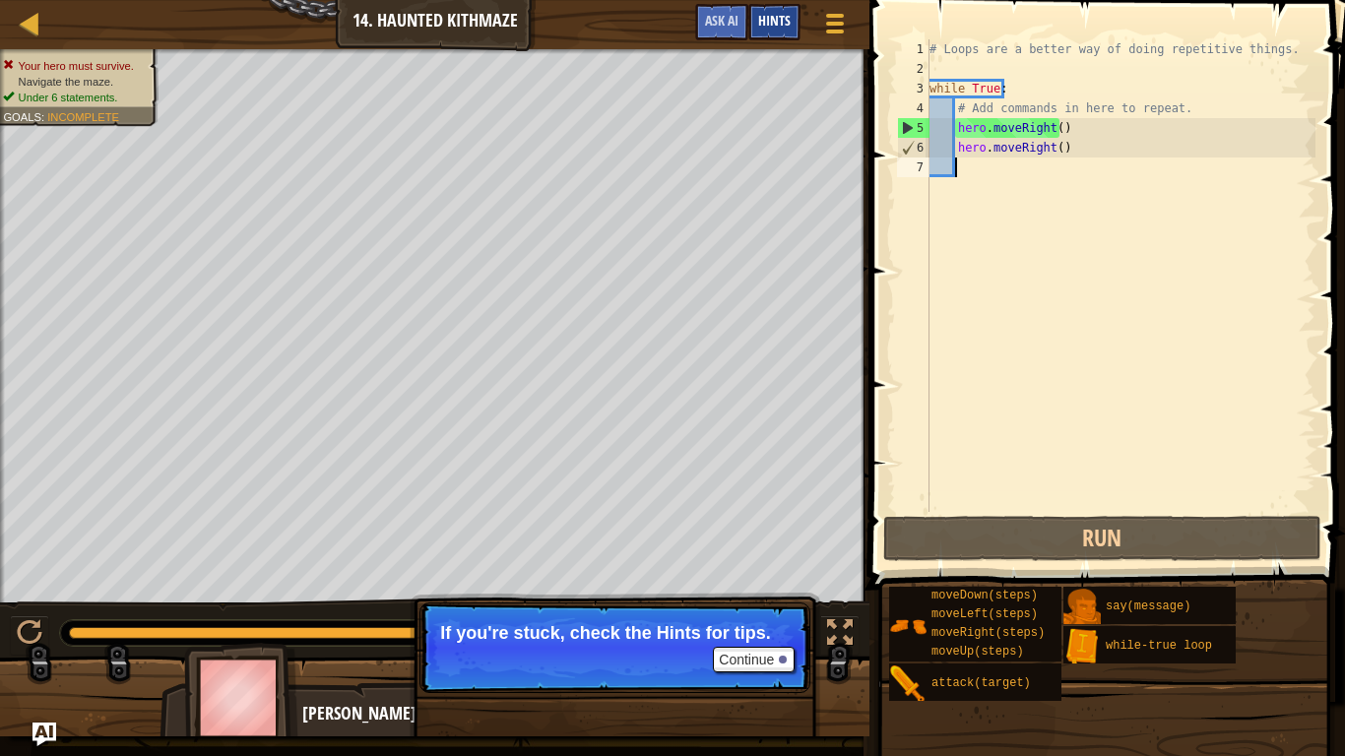
click at [778, 19] on span "Hints" at bounding box center [774, 20] width 32 height 19
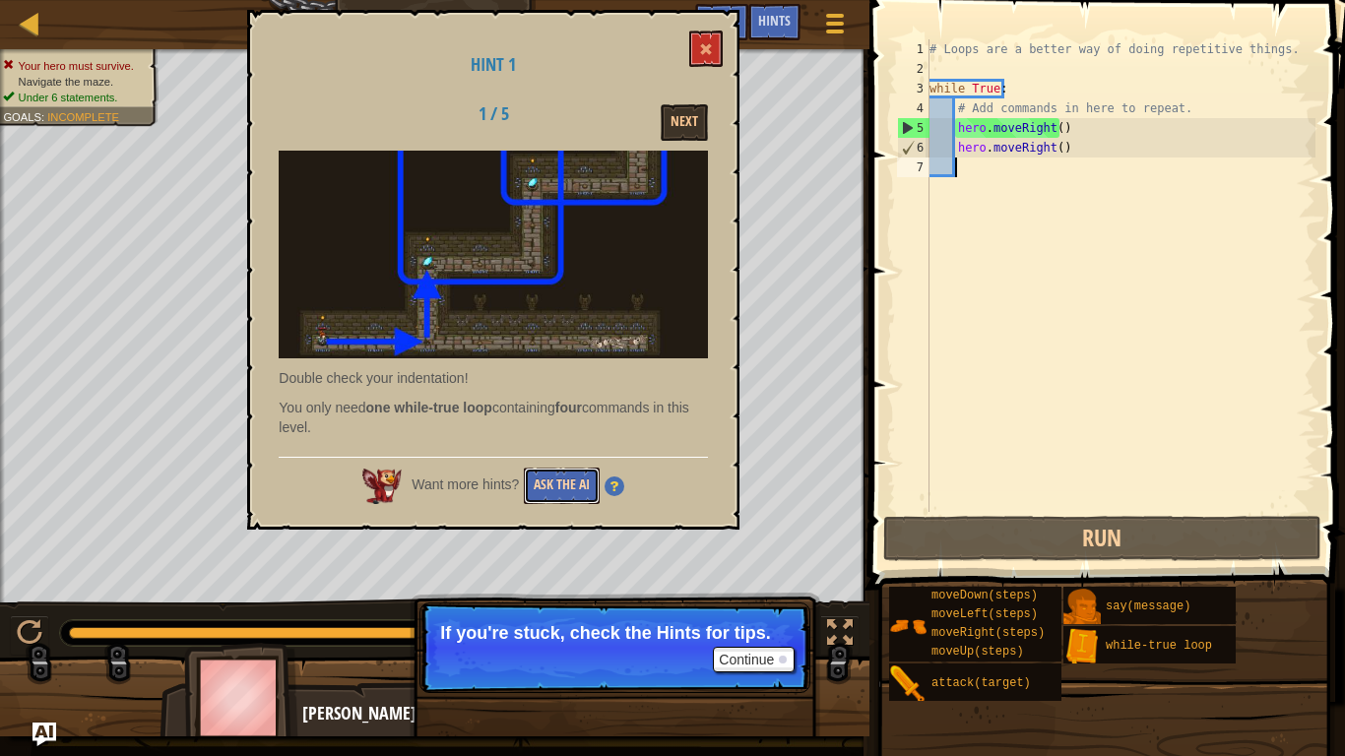
click at [555, 488] on button "Ask the AI" at bounding box center [562, 486] width 76 height 36
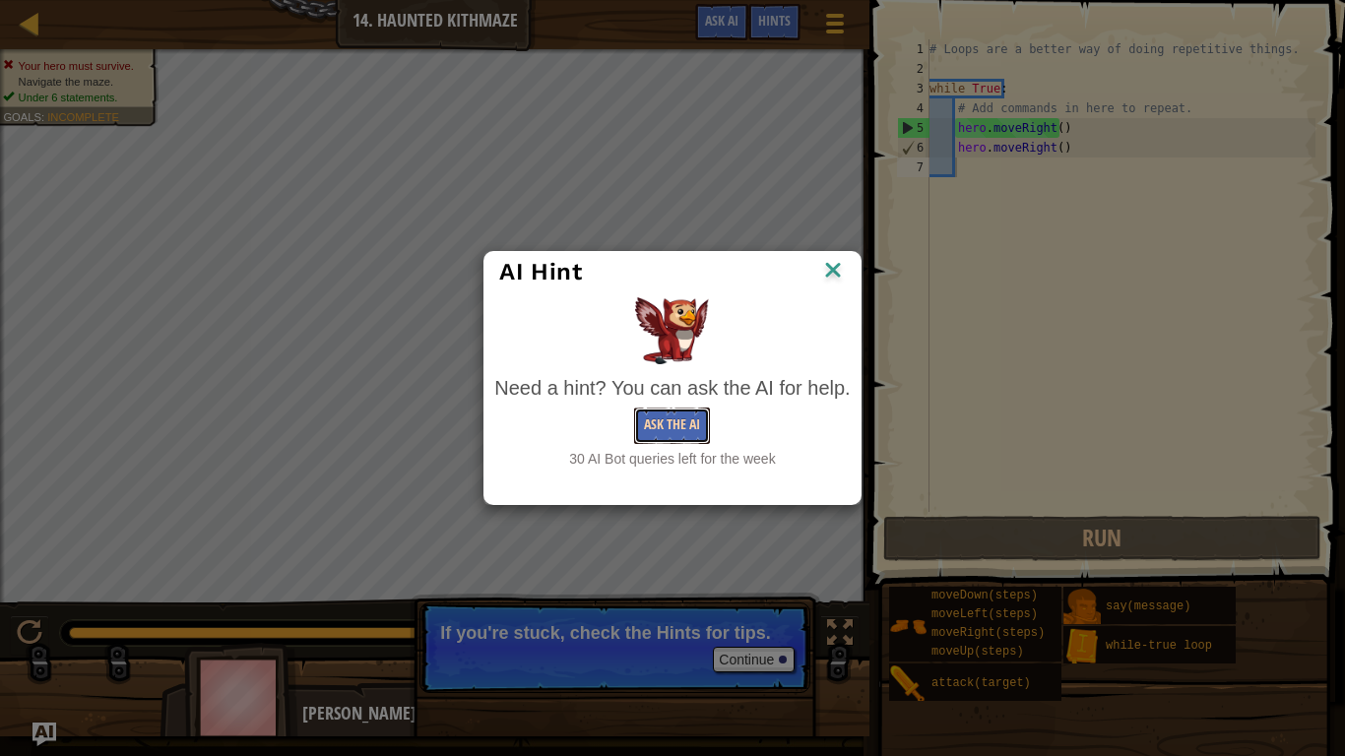
click at [677, 413] on button "Ask the AI" at bounding box center [672, 426] width 76 height 36
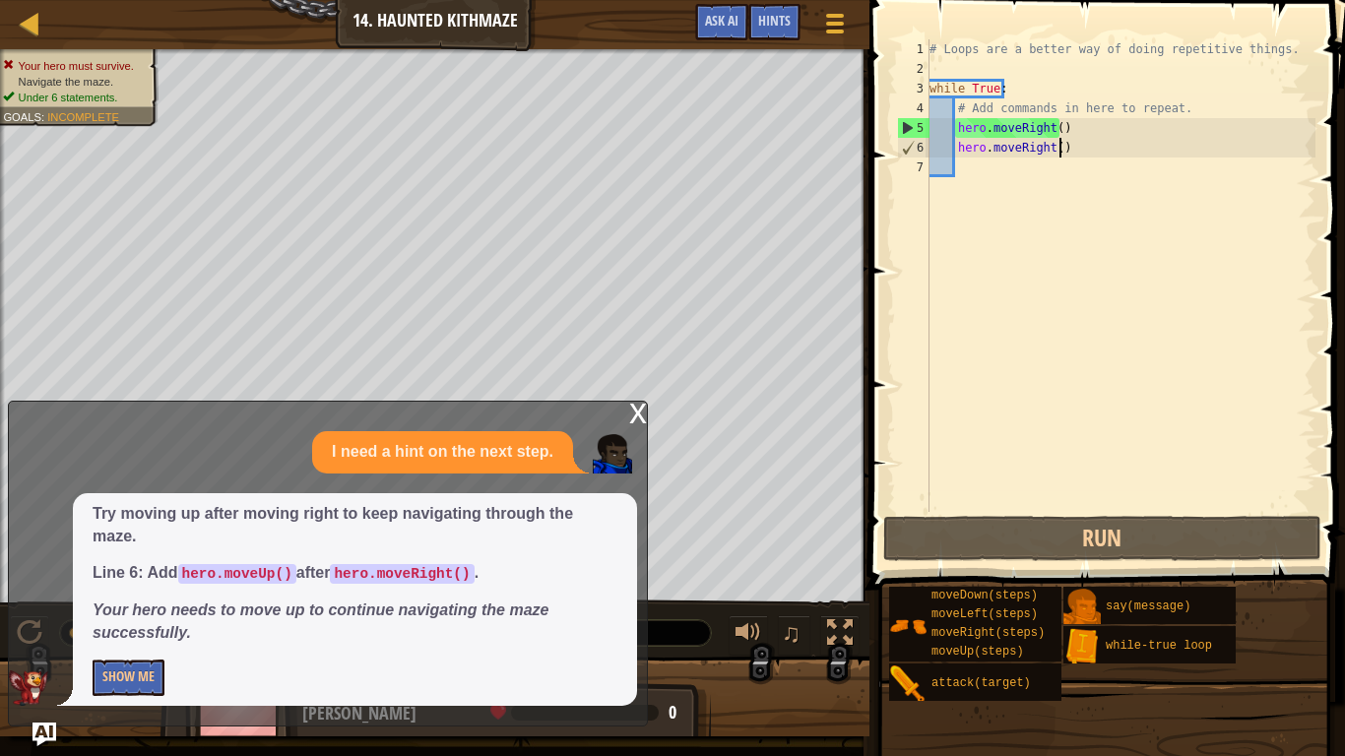
click at [1079, 142] on div "# Loops are a better way of doing repetitive things. while True : # Add command…" at bounding box center [1120, 295] width 390 height 512
type textarea "hero.moveRight()"
click at [1031, 185] on div "# Loops are a better way of doing repetitive things. while True : # Add command…" at bounding box center [1120, 295] width 390 height 512
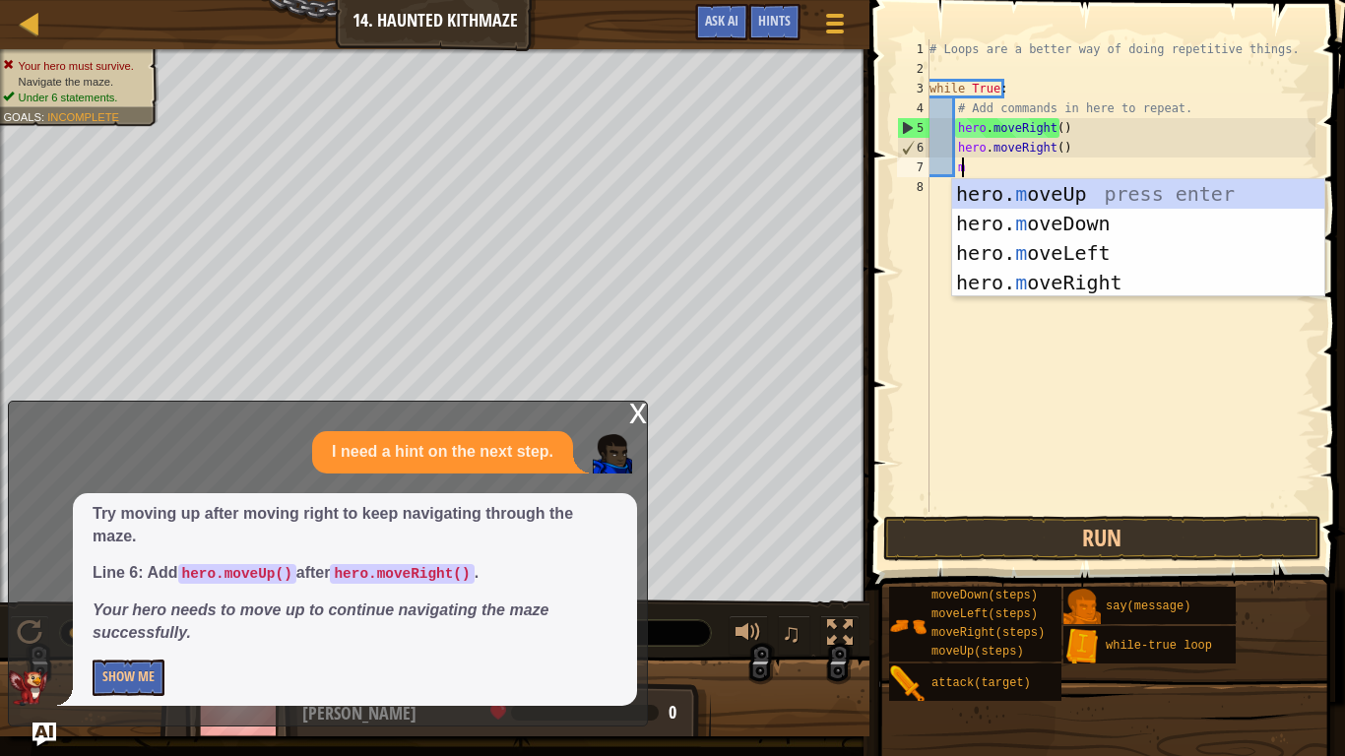
scroll to position [9, 2]
type textarea "mo"
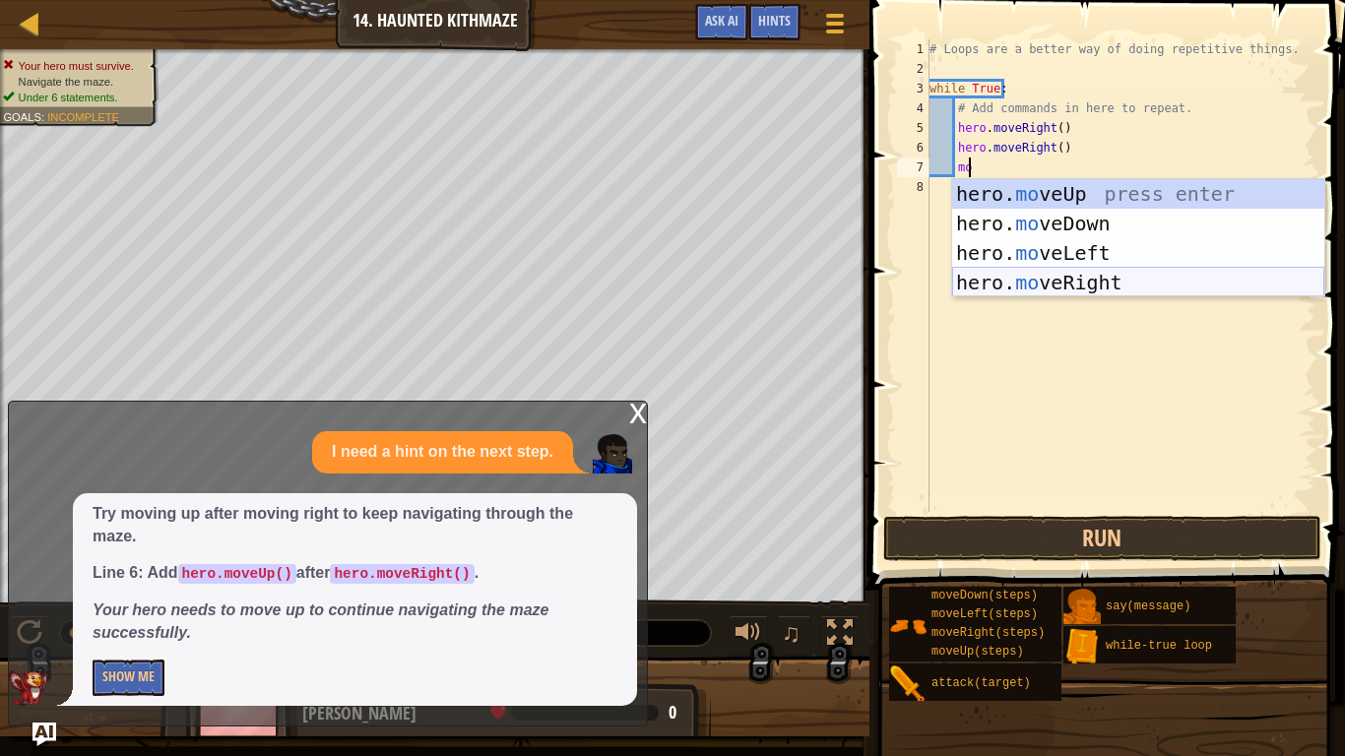
click at [1080, 279] on div "hero. mo veUp press enter hero. mo veDown press enter hero. mo veLeft press ent…" at bounding box center [1138, 267] width 372 height 177
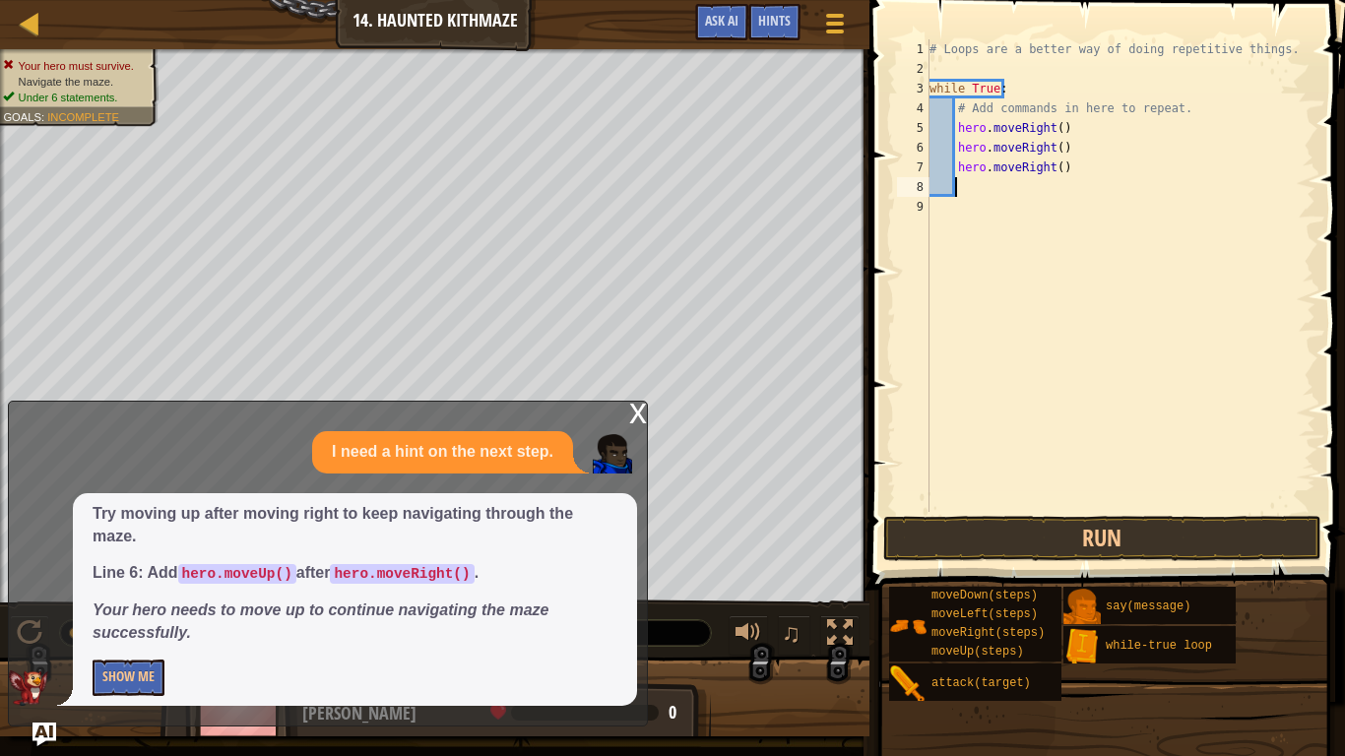
scroll to position [9, 1]
click at [1062, 144] on div "# Loops are a better way of doing repetitive things. while True : # Add command…" at bounding box center [1120, 295] width 390 height 512
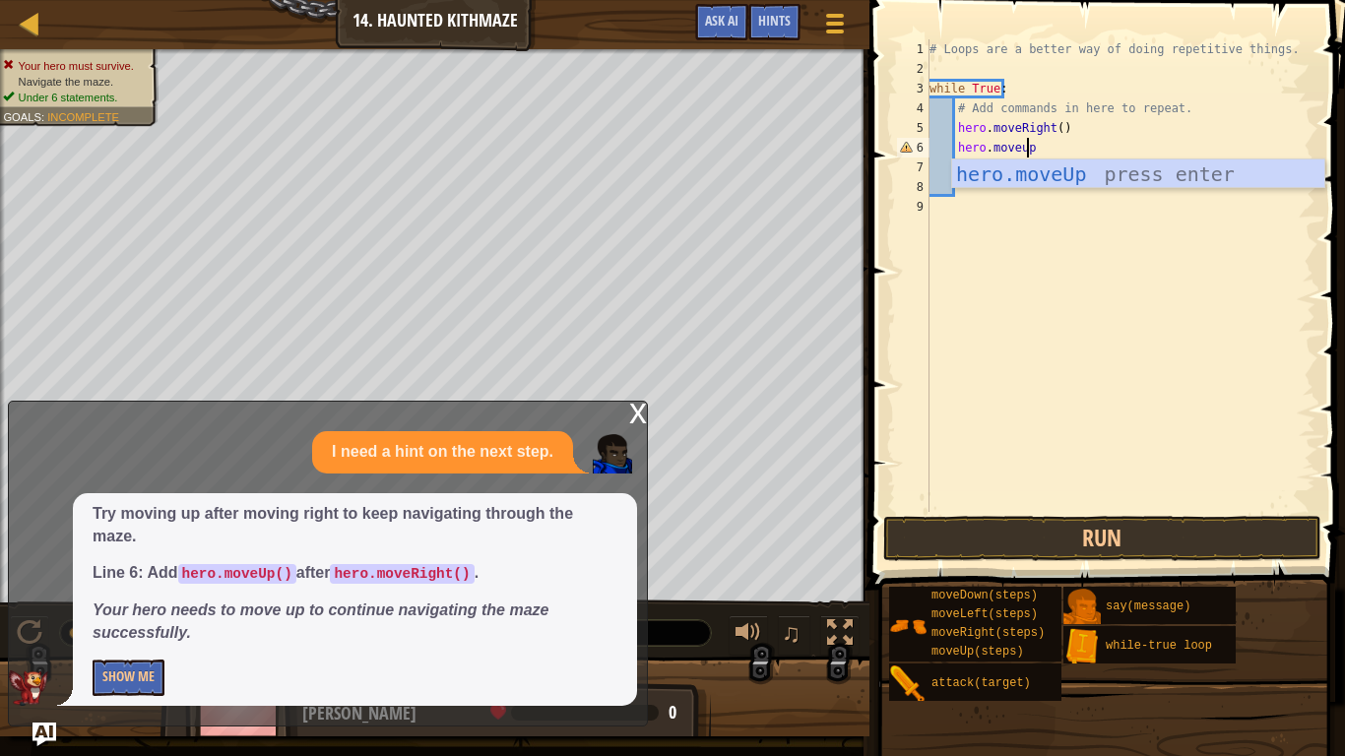
type textarea "hero.moveup"
click at [1068, 178] on div "hero.moveUp press enter" at bounding box center [1138, 203] width 372 height 89
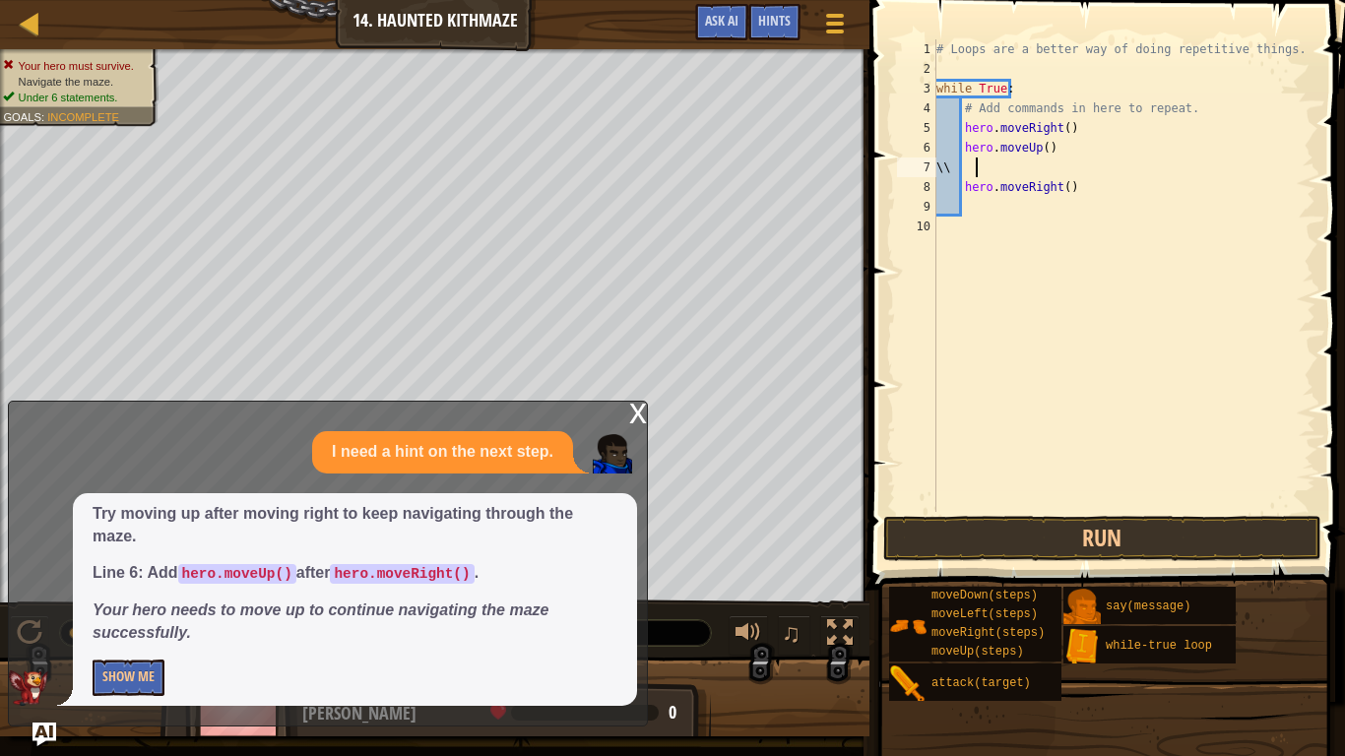
type textarea "\"
click at [1076, 172] on div "# Loops are a better way of doing repetitive things. while True : # Add command…" at bounding box center [1120, 295] width 390 height 512
type textarea "hero.moveRight()"
click at [1039, 542] on button "Run" at bounding box center [1102, 538] width 438 height 45
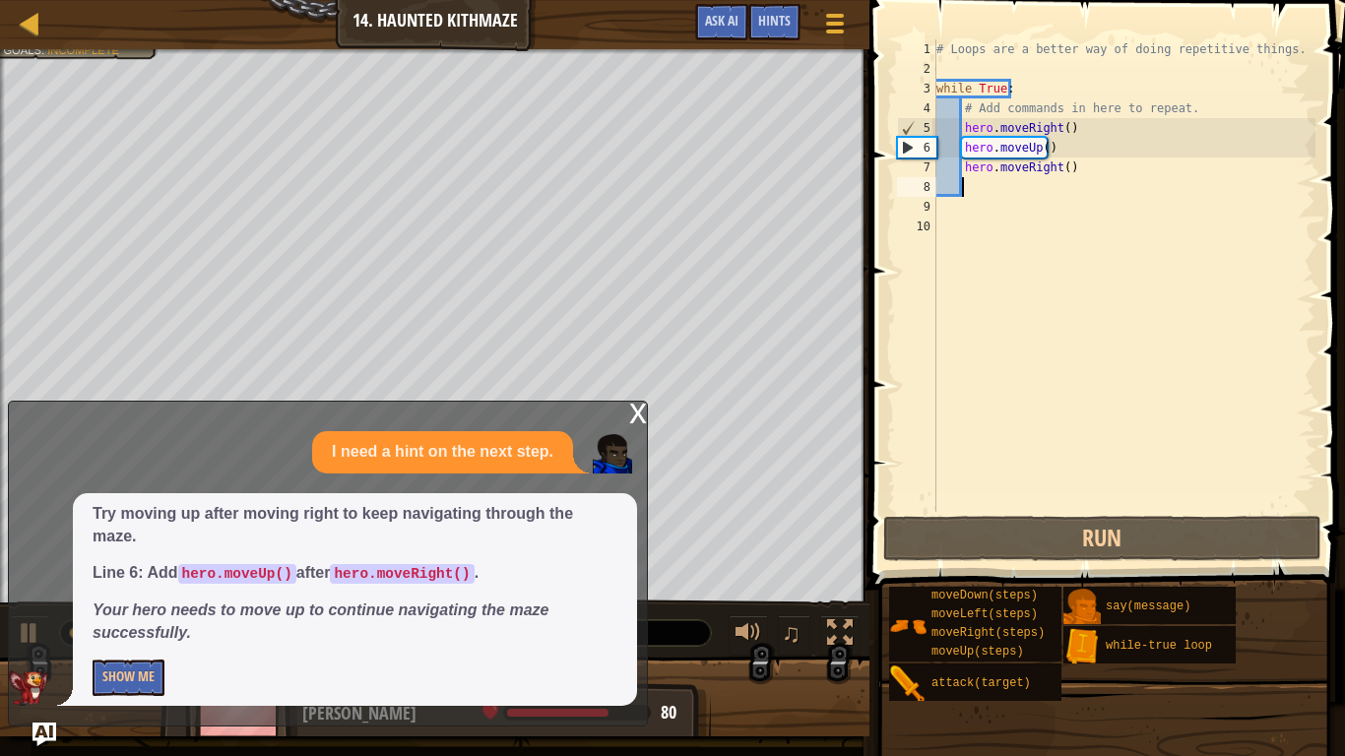
click at [633, 418] on div "x" at bounding box center [638, 412] width 18 height 20
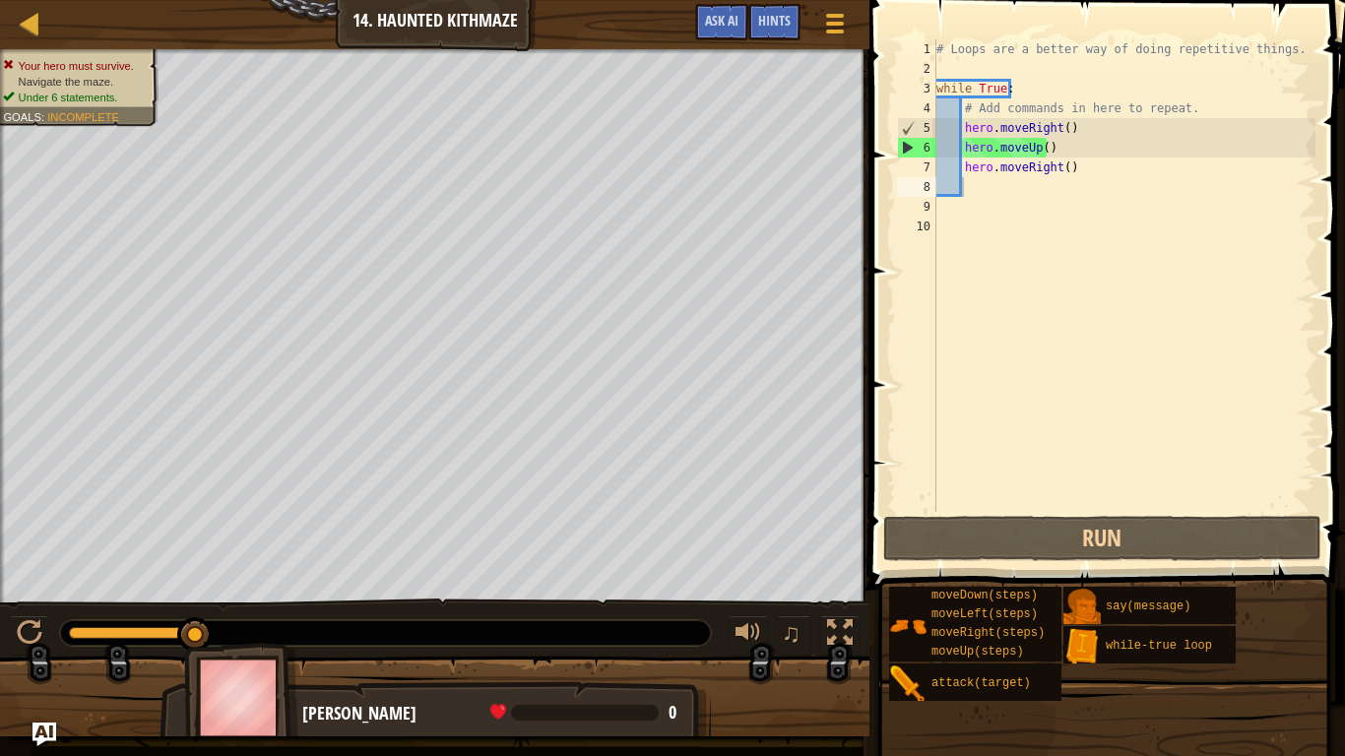
type textarea "hero.moveRight()"
click at [1069, 118] on div "# Loops are a better way of doing repetitive things. while True : # Add command…" at bounding box center [1124, 295] width 384 height 512
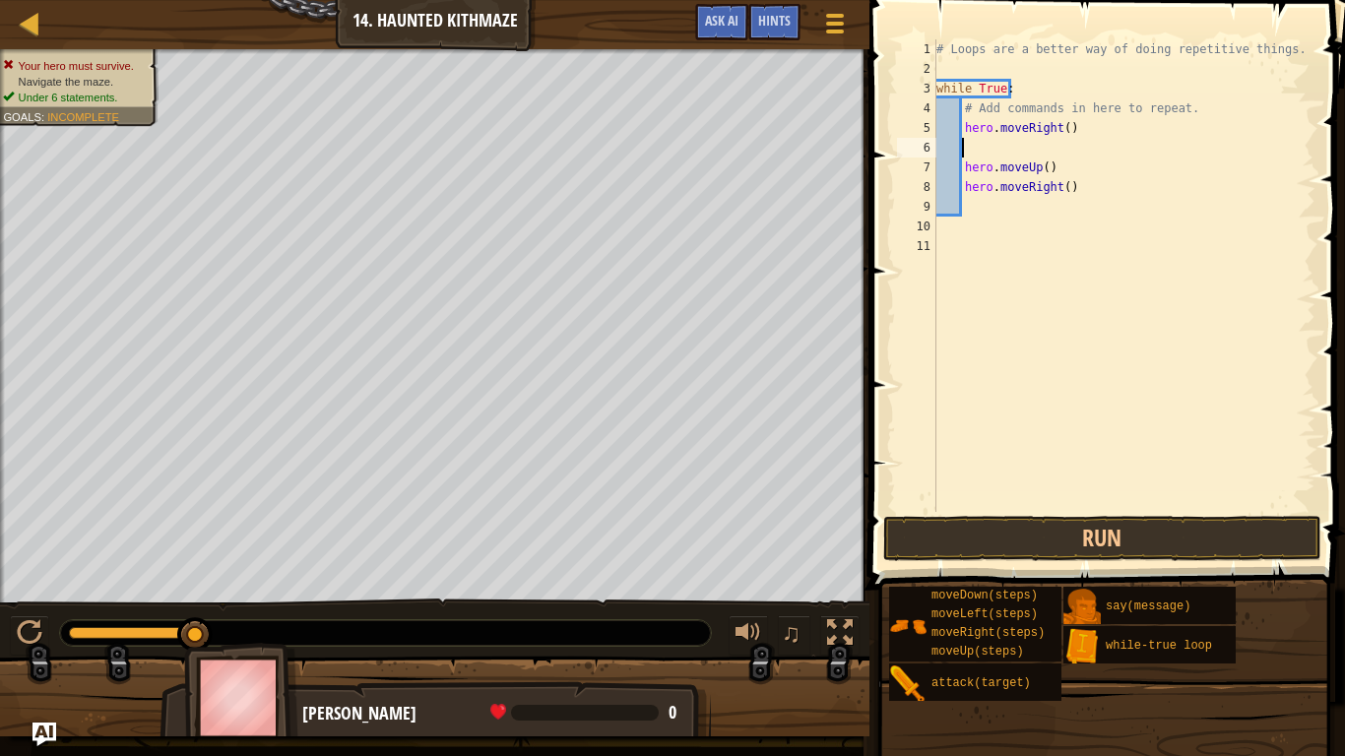
type textarea "m"
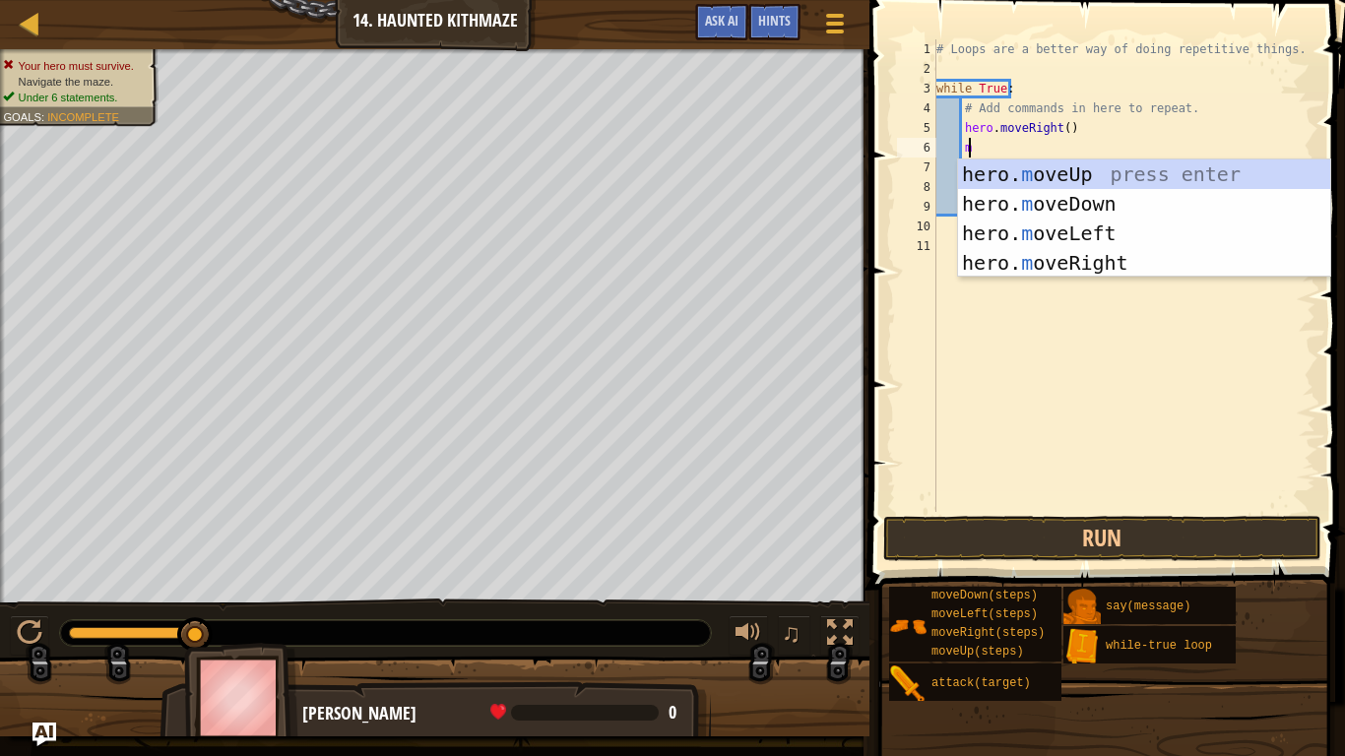
scroll to position [9, 2]
click at [1072, 255] on div "hero. m oveUp press enter hero. m oveDown press enter hero. m oveLeft press ent…" at bounding box center [1144, 247] width 372 height 177
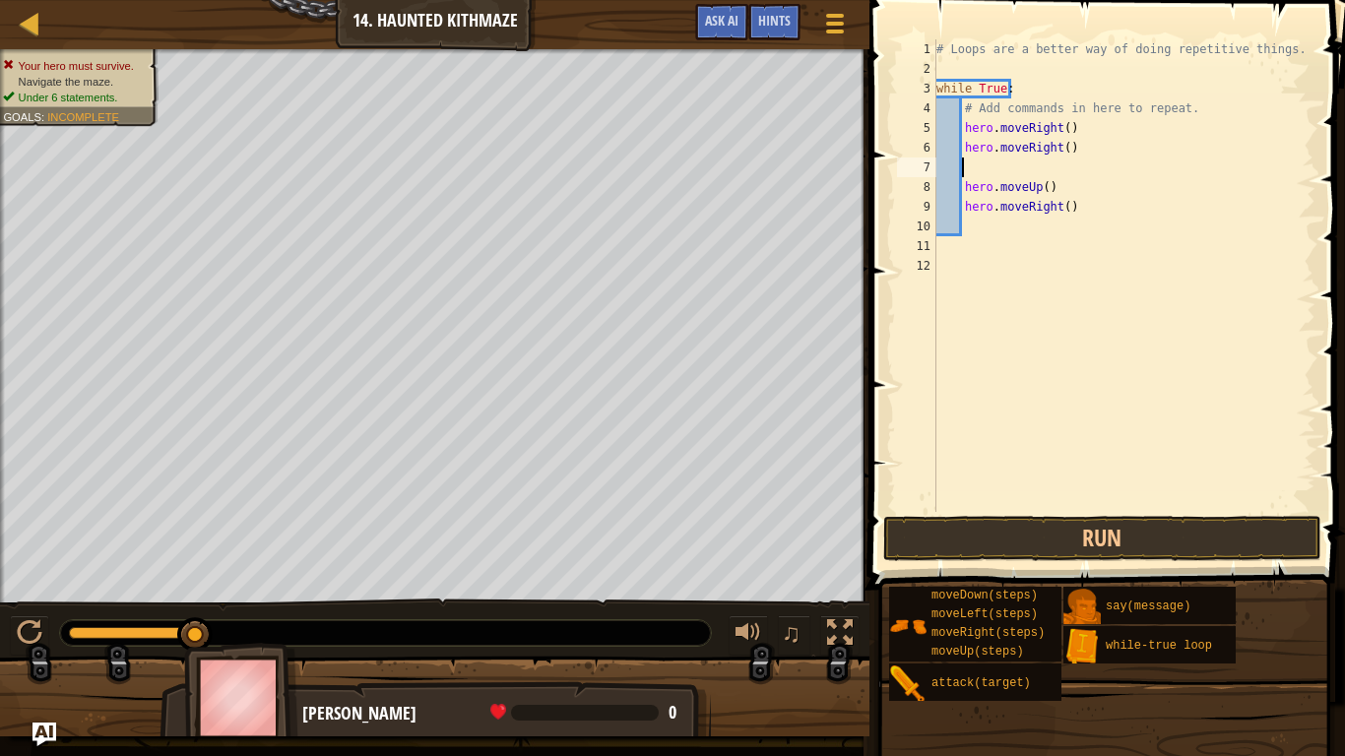
scroll to position [9, 0]
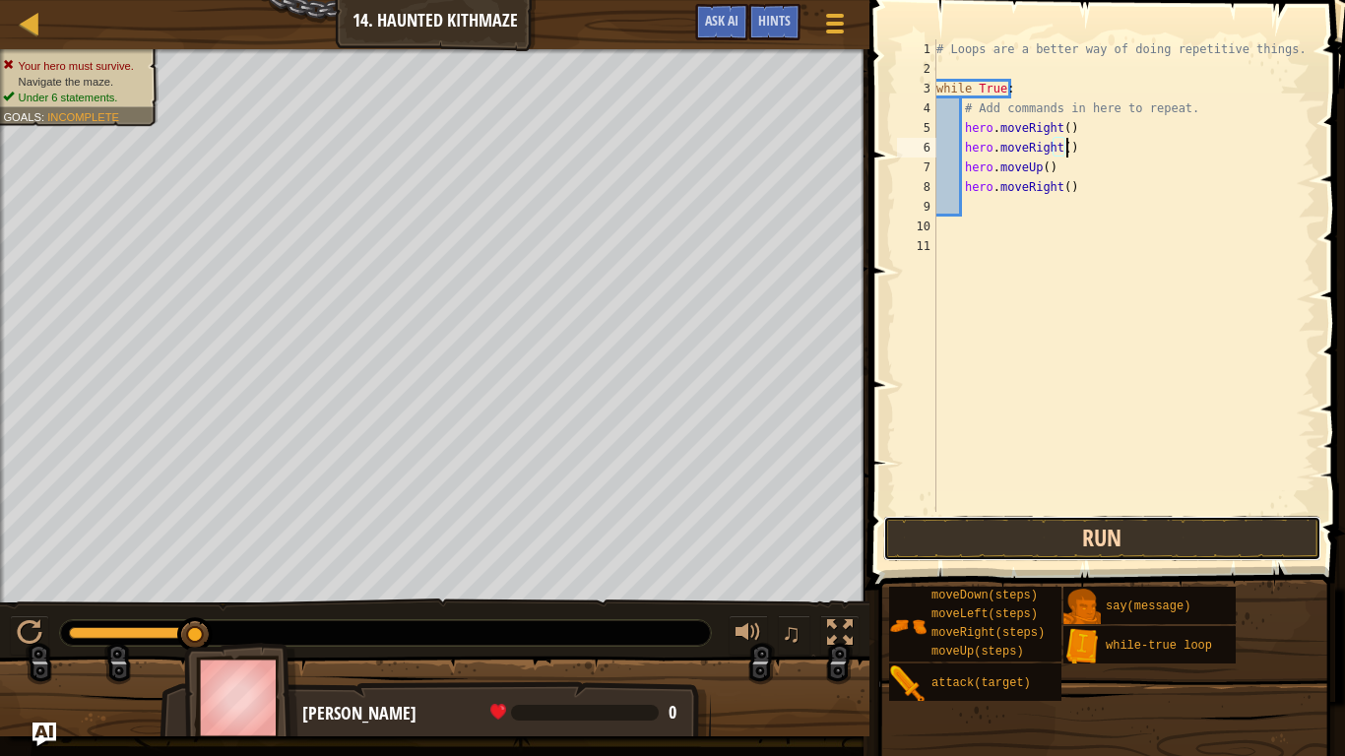
click at [973, 531] on button "Run" at bounding box center [1102, 538] width 438 height 45
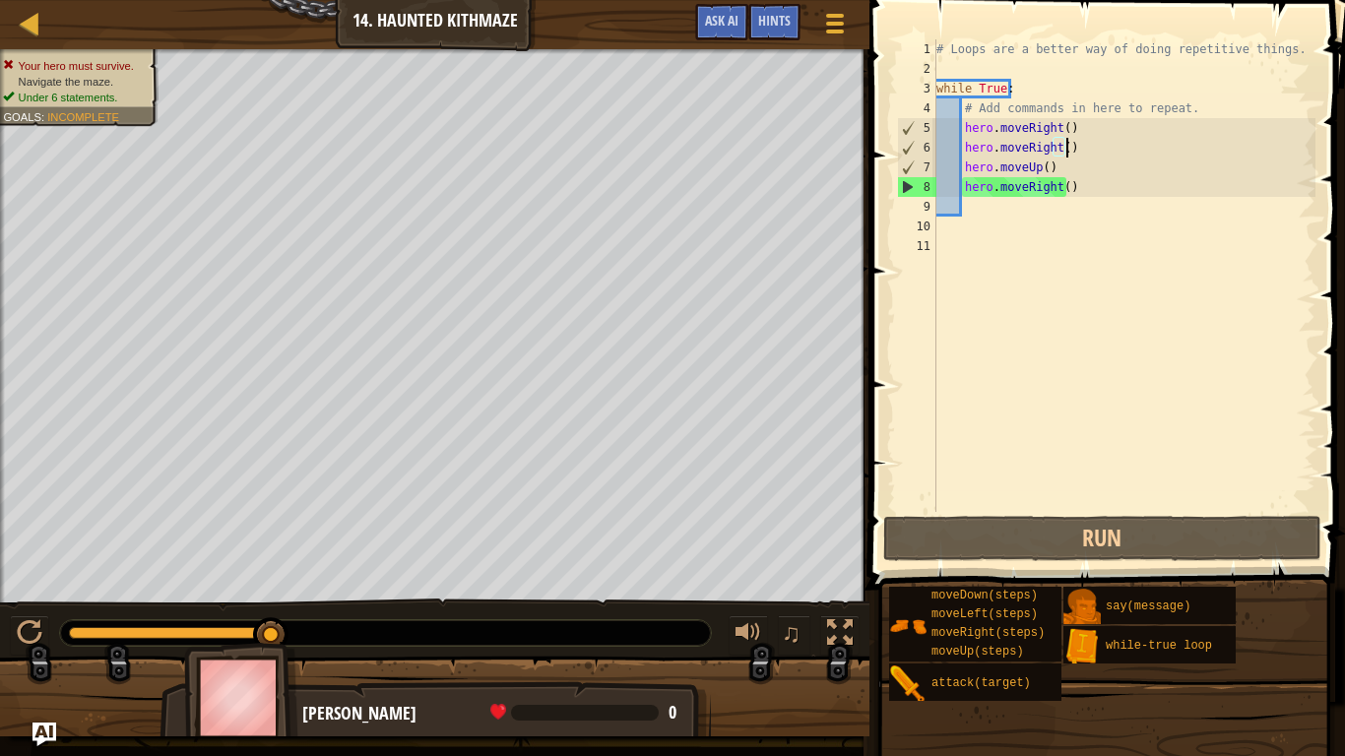
click at [1085, 189] on div "# Loops are a better way of doing repetitive things. while True : # Add command…" at bounding box center [1124, 295] width 384 height 512
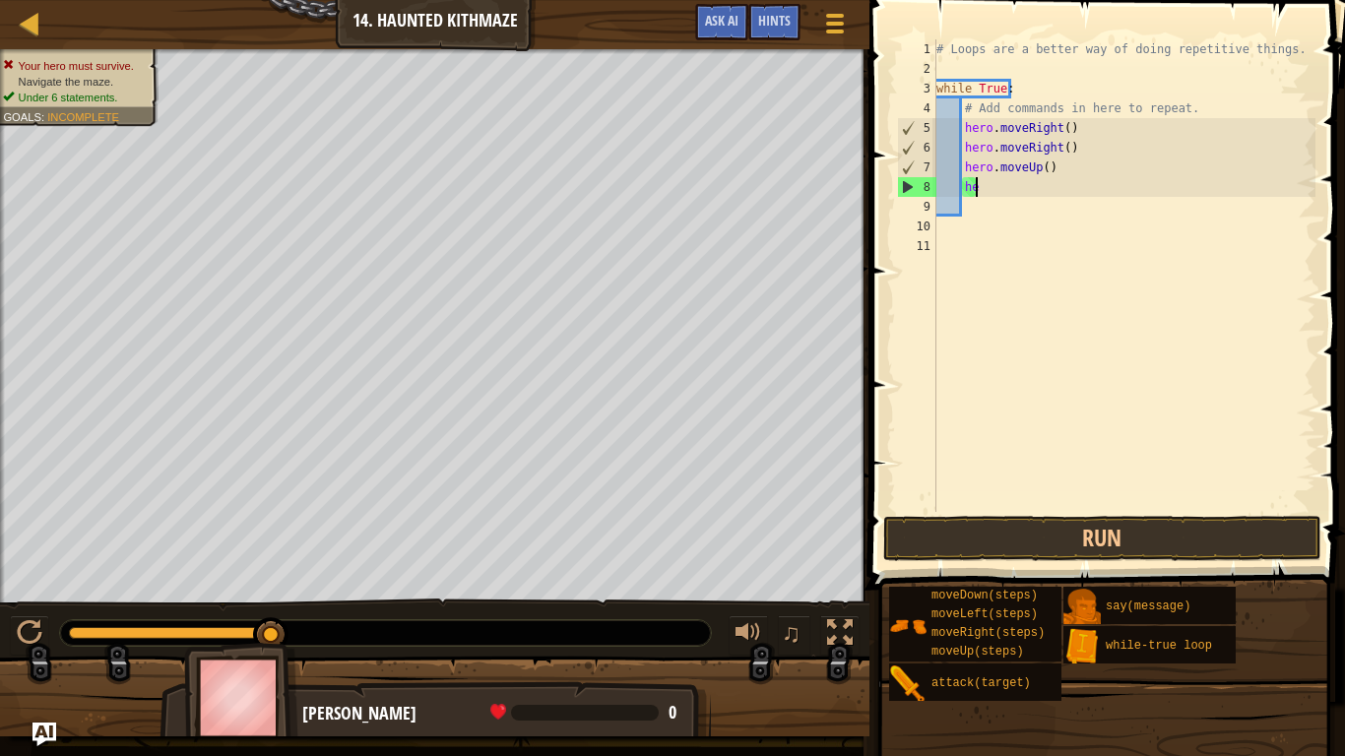
type textarea "h"
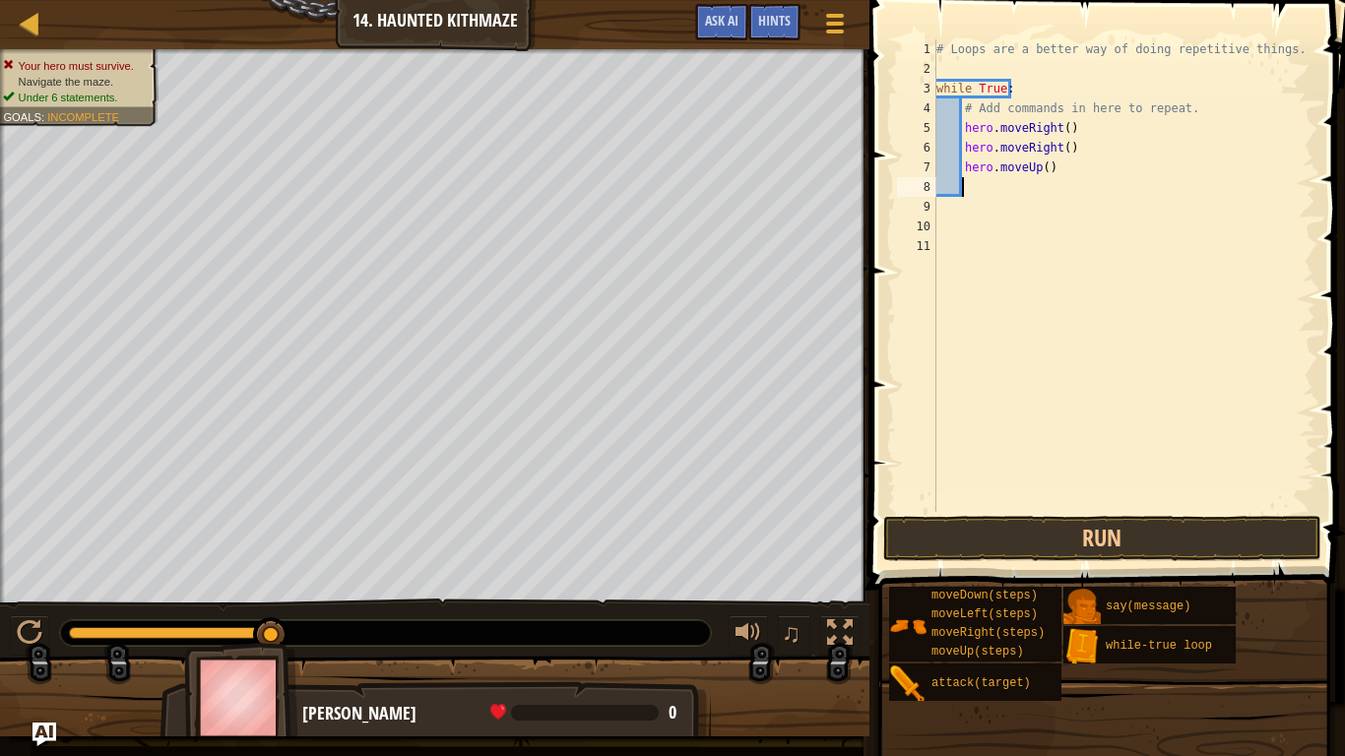
click at [1043, 171] on div "# Loops are a better way of doing repetitive things. while True : # Add command…" at bounding box center [1124, 295] width 384 height 512
type textarea "hero.moveUp(2)"
click at [996, 193] on div "# Loops are a better way of doing repetitive things. while True : # Add command…" at bounding box center [1124, 295] width 384 height 512
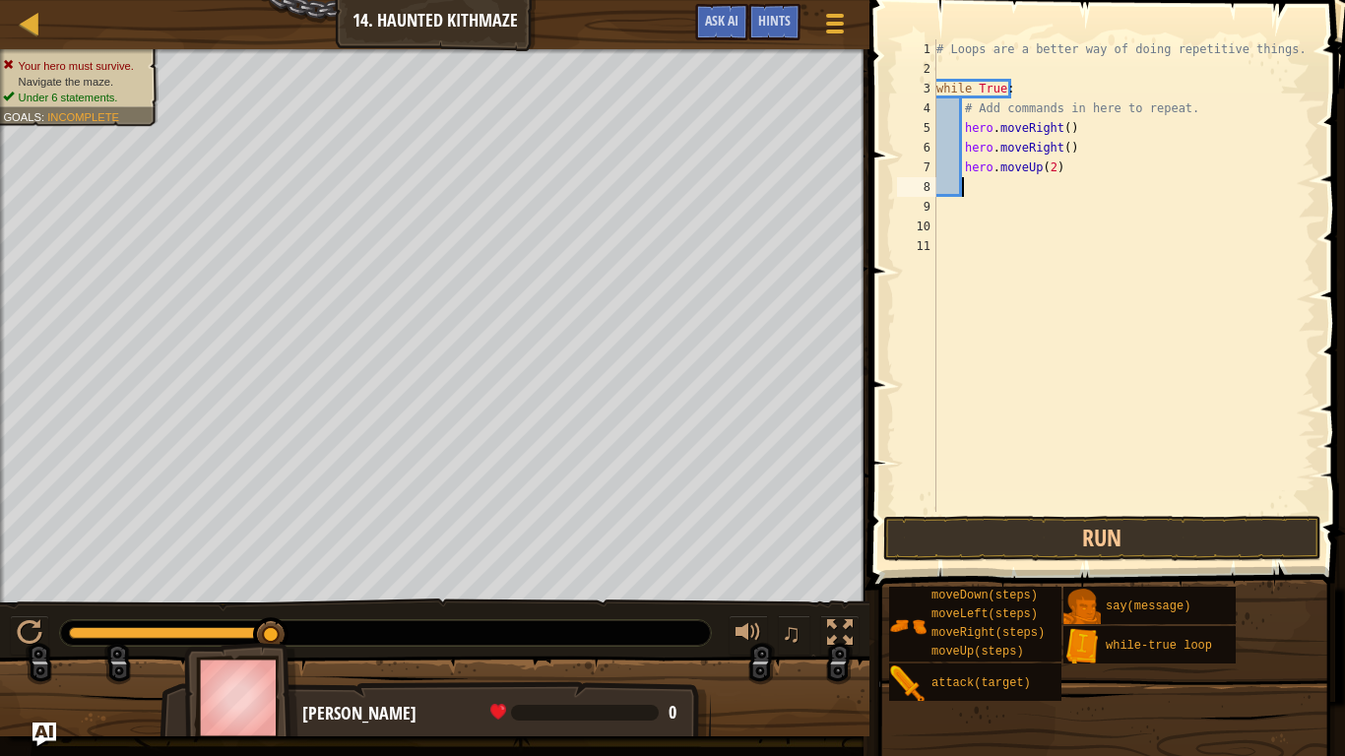
type textarea "r"
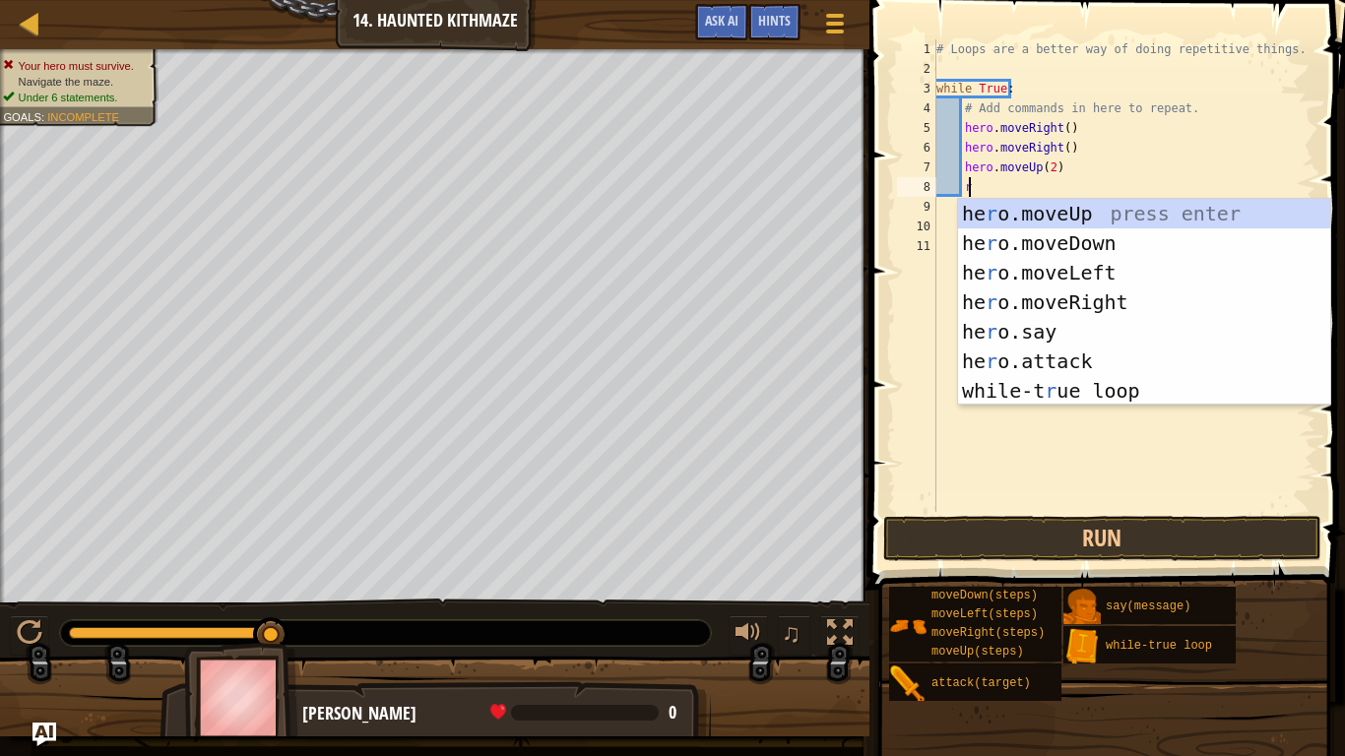
scroll to position [9, 2]
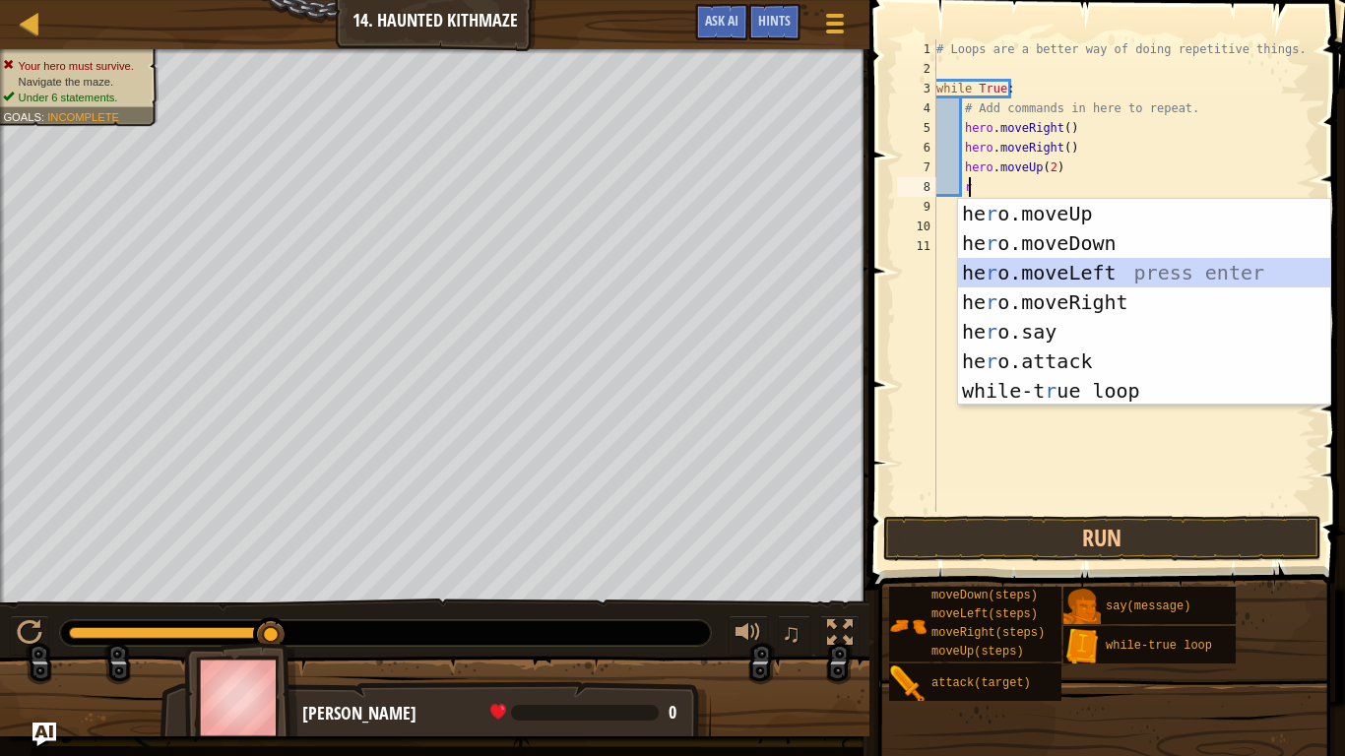
click at [1052, 279] on div "he r o.moveUp press enter he r o.moveDown press enter he r o.moveLeft press ent…" at bounding box center [1144, 332] width 372 height 266
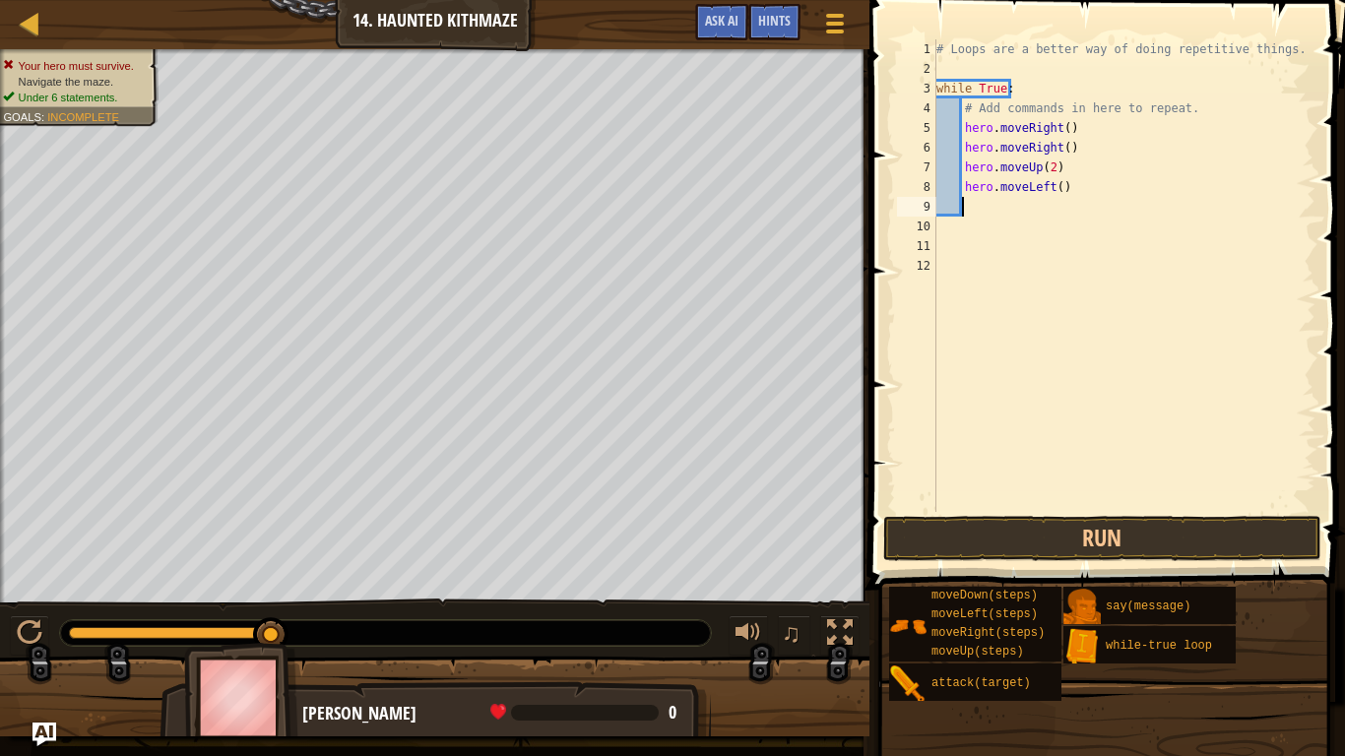
click at [1053, 192] on div "# Loops are a better way of doing repetitive things. while True : # Add command…" at bounding box center [1124, 295] width 384 height 512
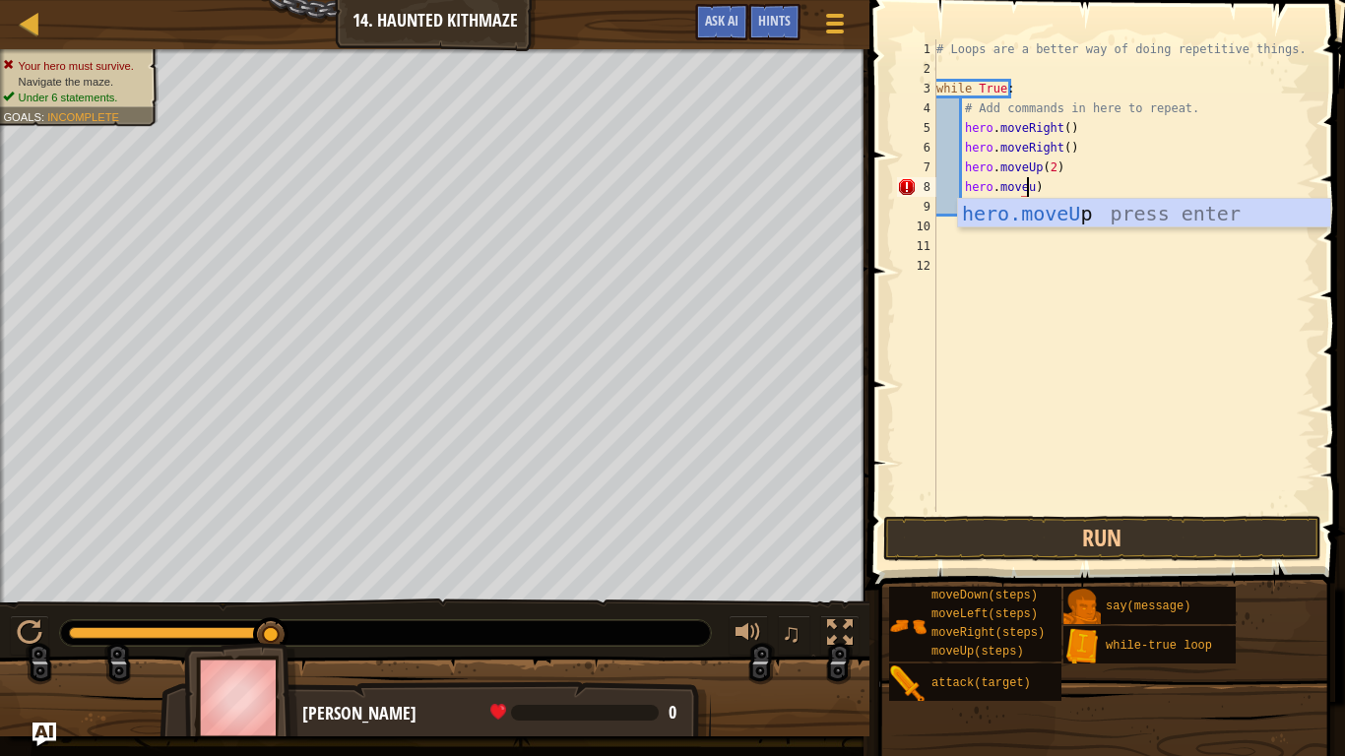
scroll to position [9, 7]
click at [1089, 209] on div "hero.moveU p press enter" at bounding box center [1144, 243] width 372 height 89
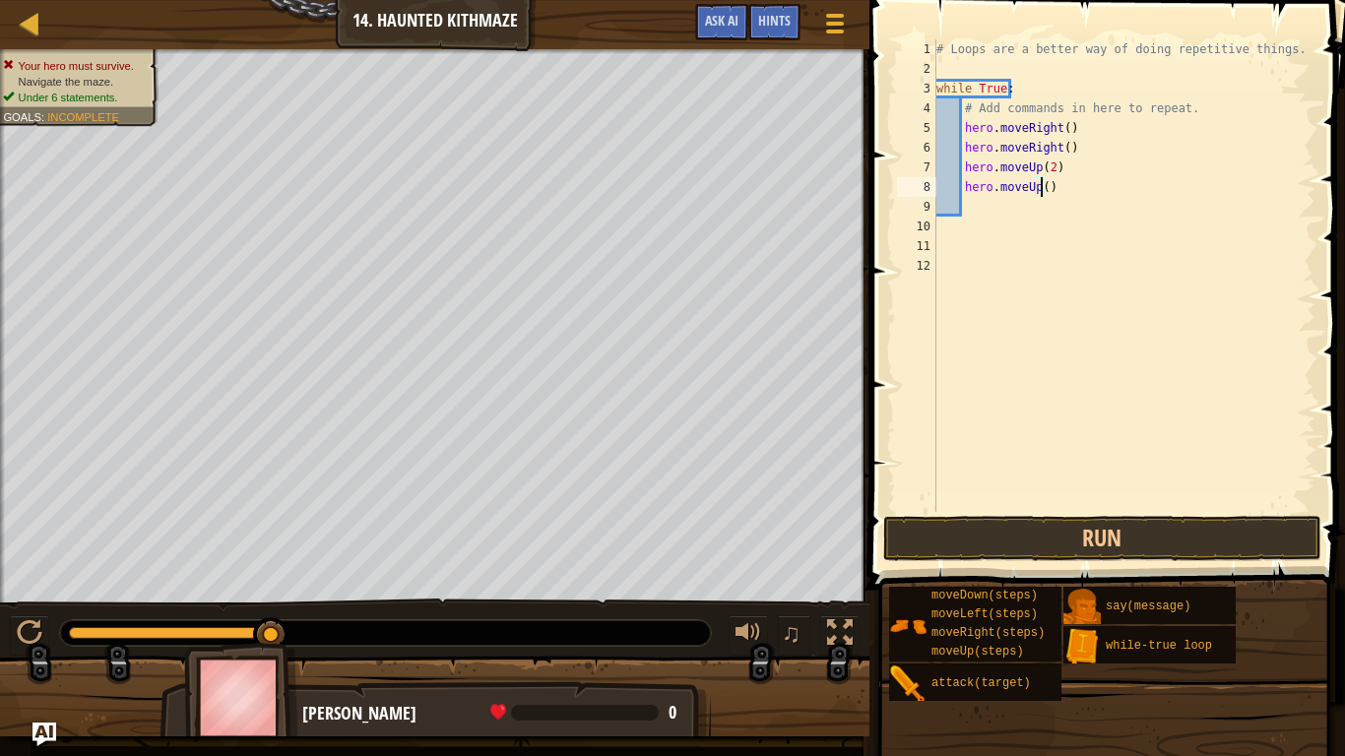
type textarea "hero.moveUp(2)"
click at [1036, 207] on div "# Loops are a better way of doing repetitive things. while True : # Add command…" at bounding box center [1124, 295] width 384 height 512
type textarea "r"
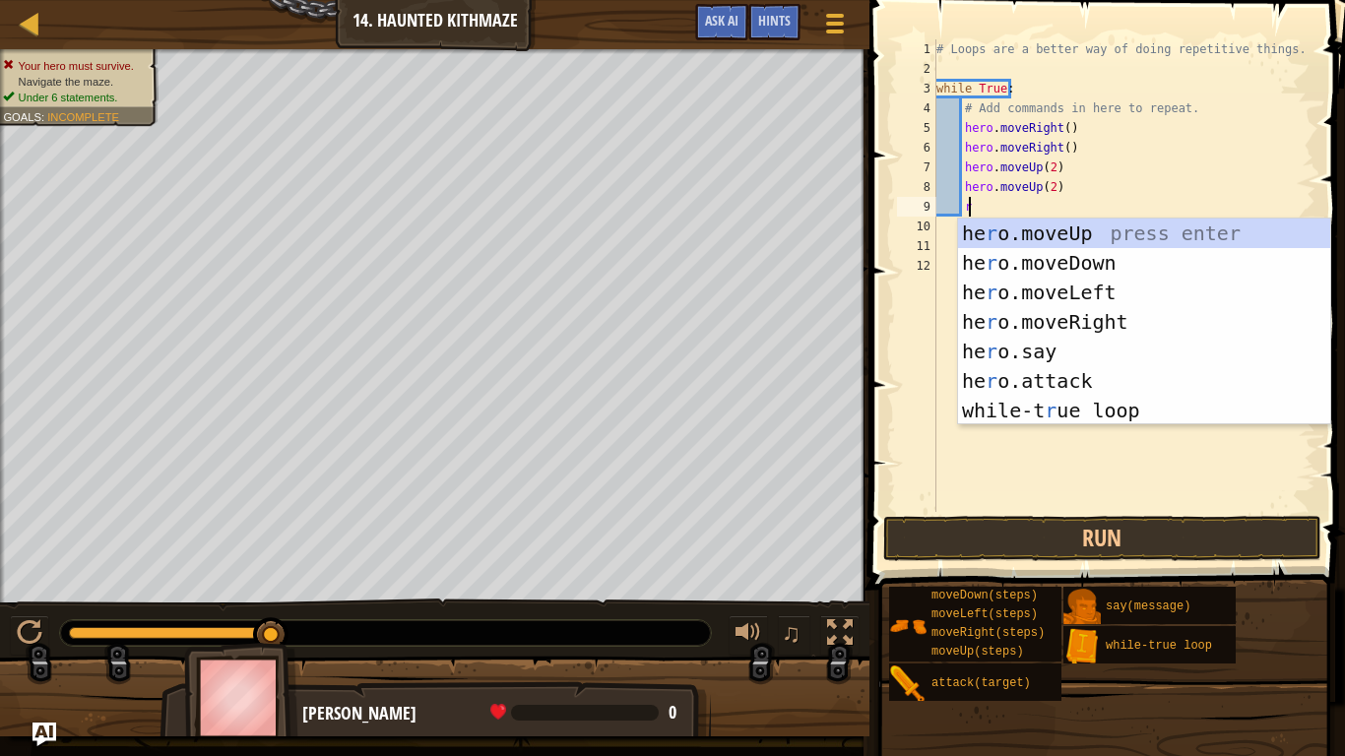
scroll to position [9, 2]
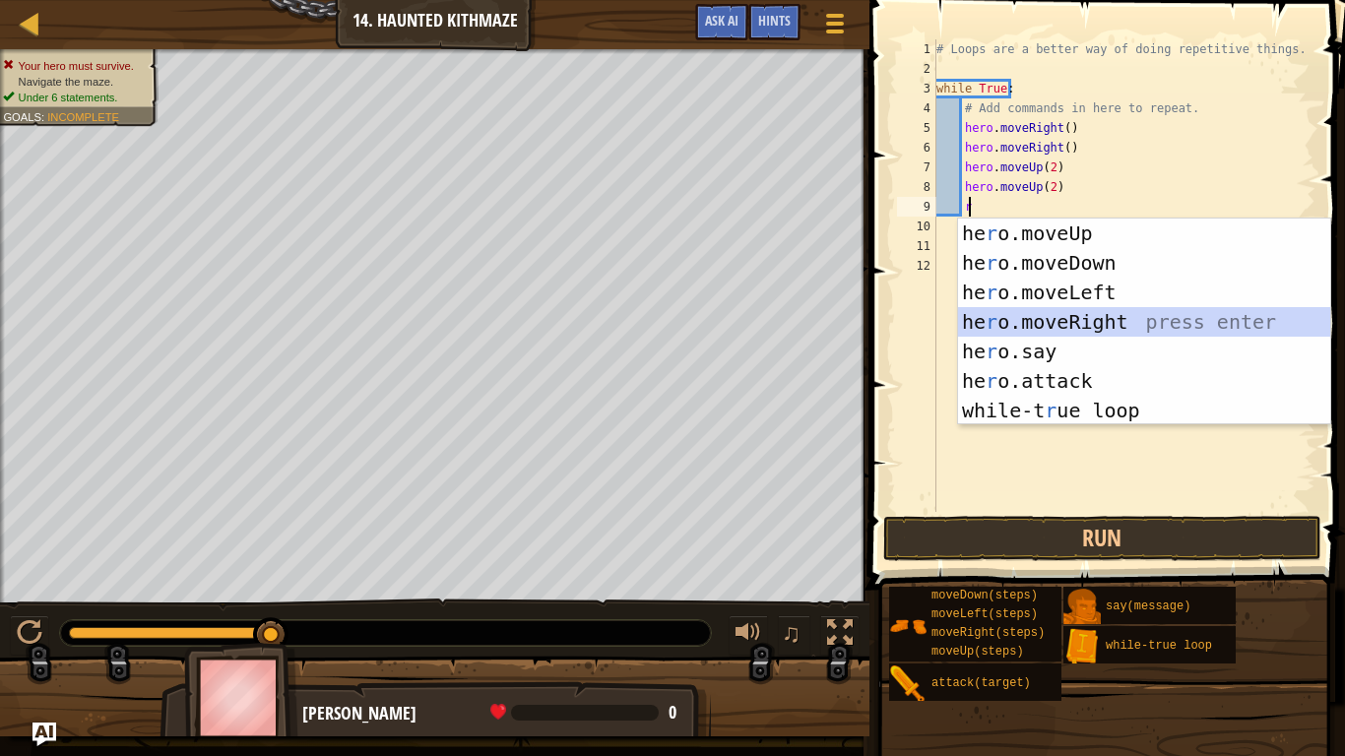
click at [1061, 331] on div "he r o.moveUp press enter he r o.moveDown press enter he r o.moveLeft press ent…" at bounding box center [1144, 352] width 372 height 266
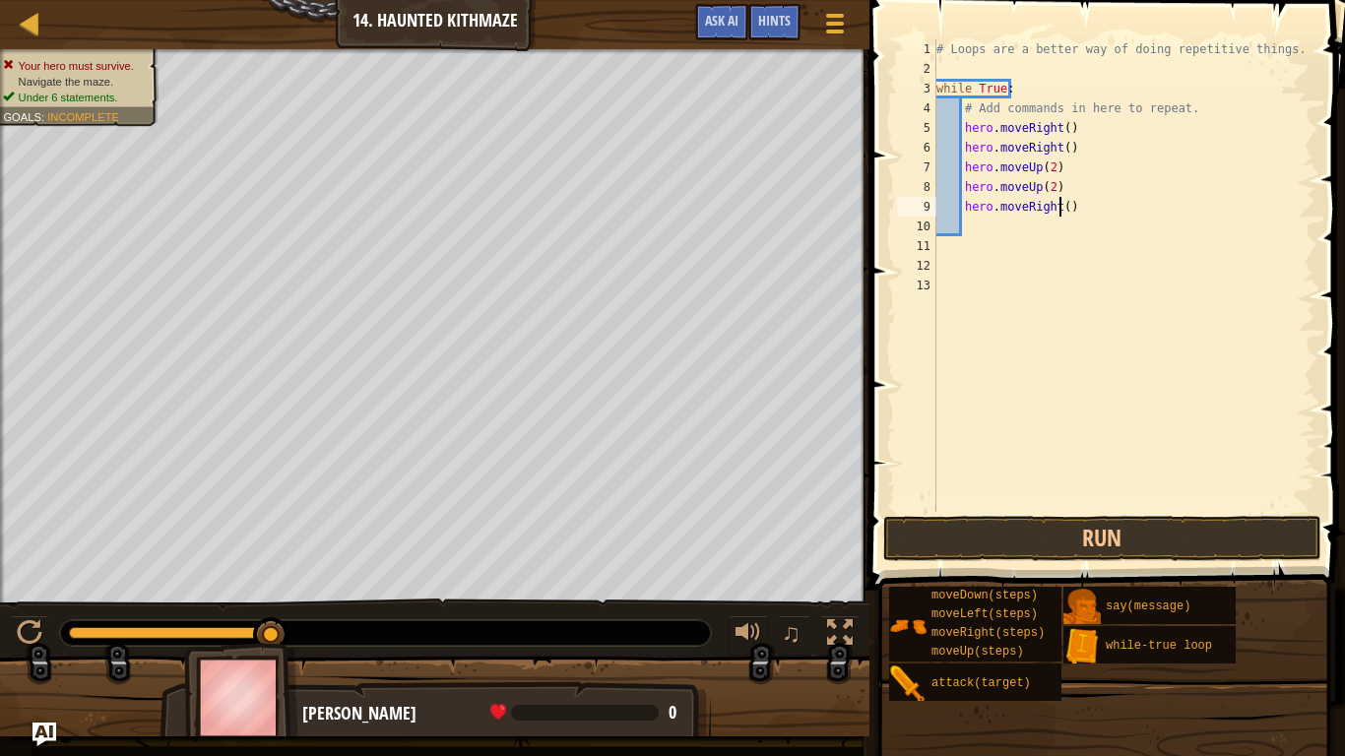
click at [1056, 211] on div "# Loops are a better way of doing repetitive things. while True : # Add command…" at bounding box center [1124, 295] width 384 height 512
type textarea "hero.moveRight(2)"
click at [1000, 222] on div "# Loops are a better way of doing repetitive things. while True : # Add command…" at bounding box center [1124, 295] width 384 height 512
type textarea "u"
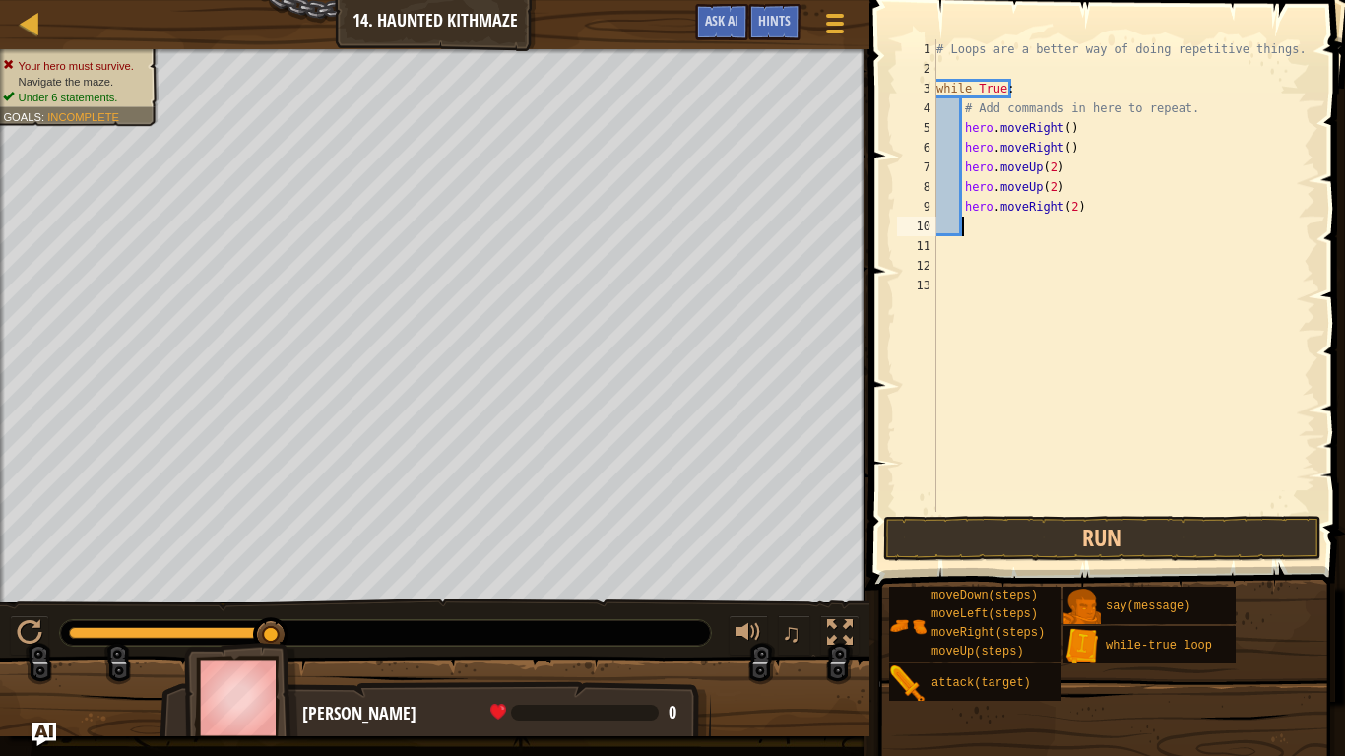
scroll to position [9, 2]
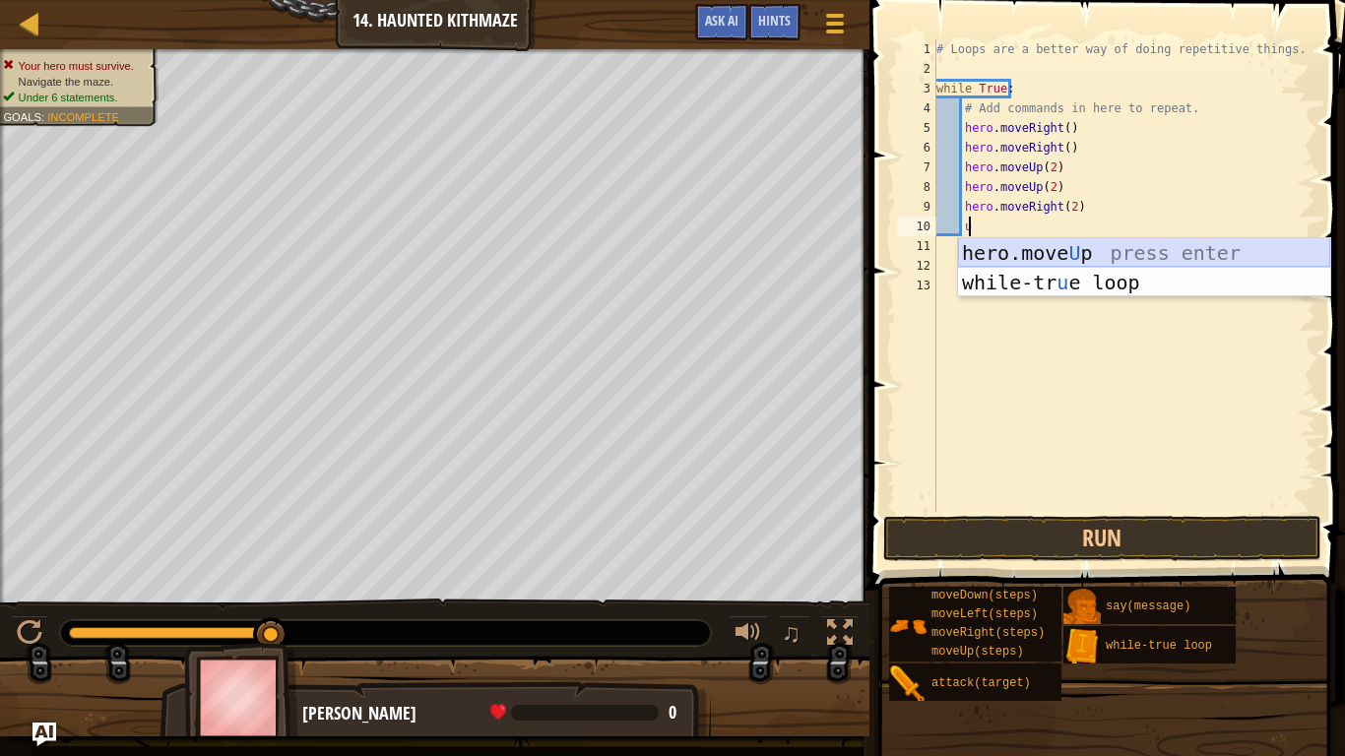
click at [1053, 255] on div "hero.move U p press enter while-tr u e loop press enter" at bounding box center [1144, 297] width 372 height 118
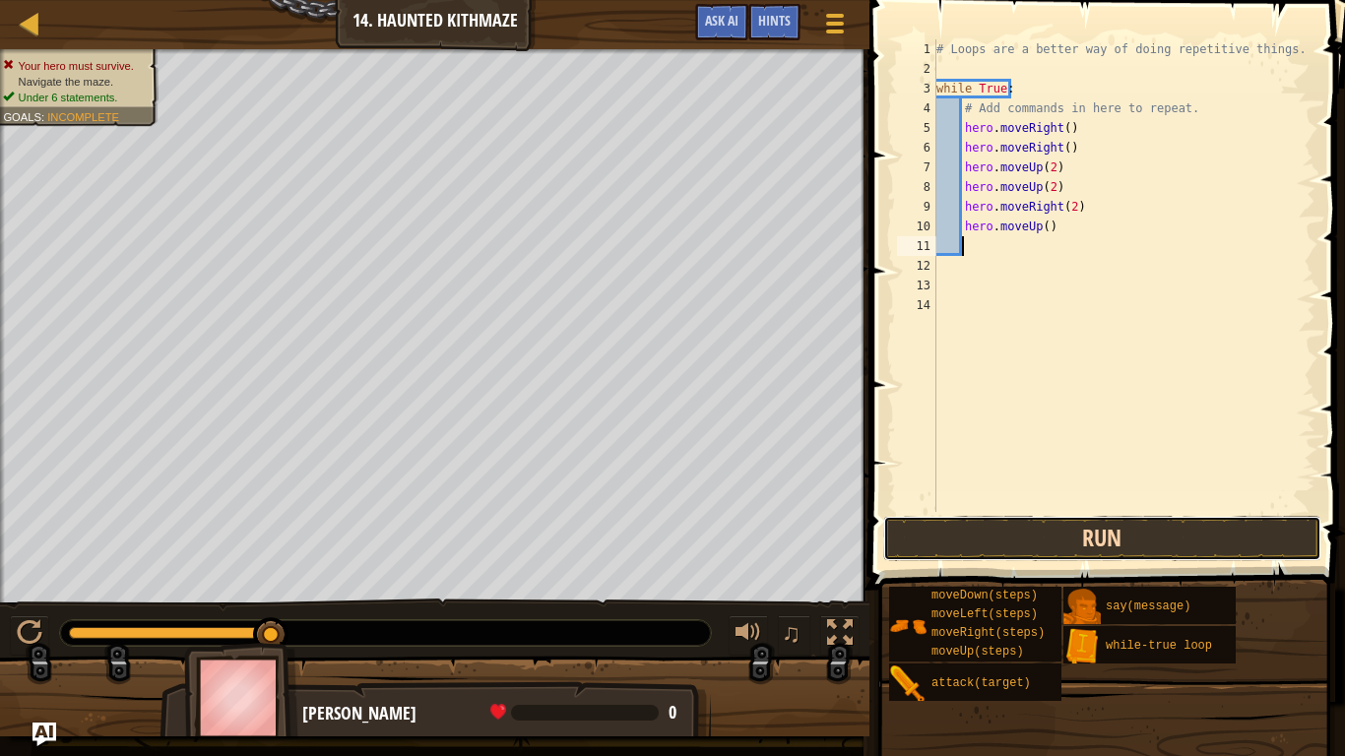
click at [1021, 525] on button "Run" at bounding box center [1102, 538] width 438 height 45
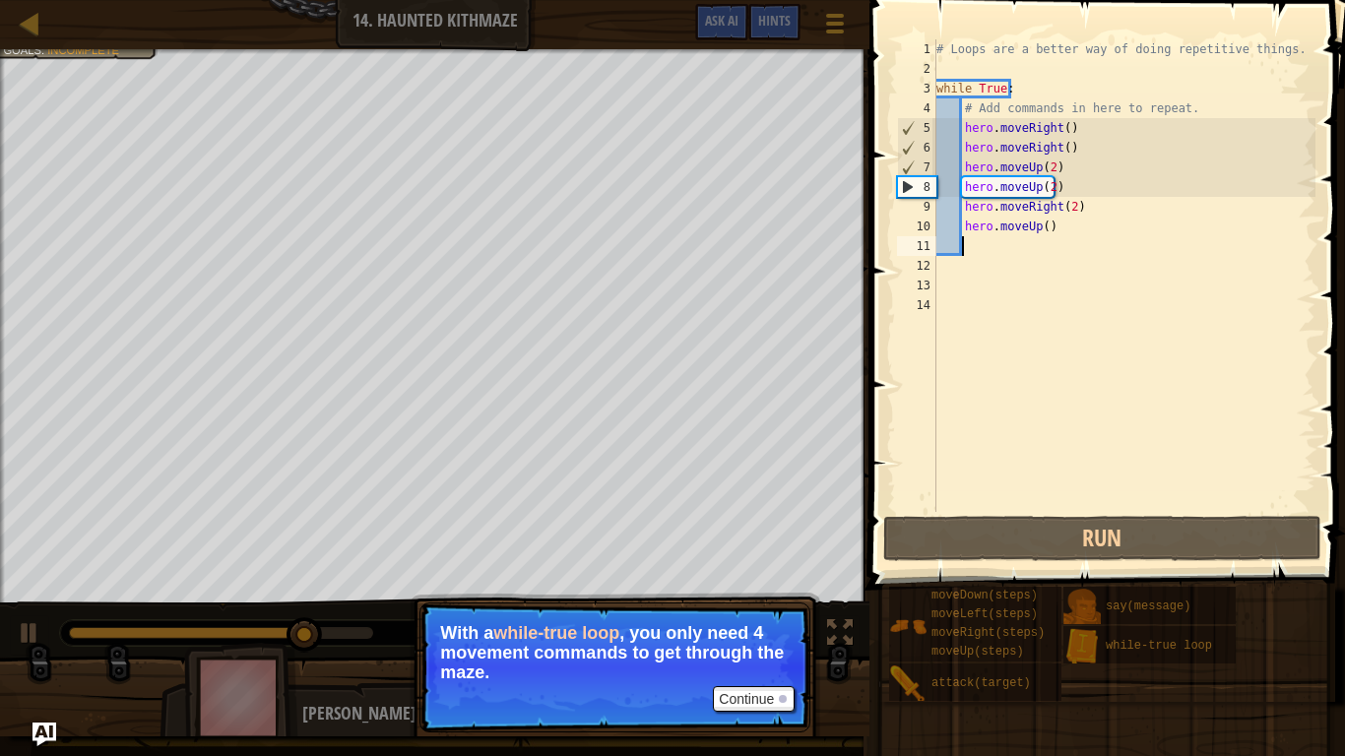
click at [1045, 195] on div "# Loops are a better way of doing repetitive things. while True : # Add command…" at bounding box center [1124, 295] width 384 height 512
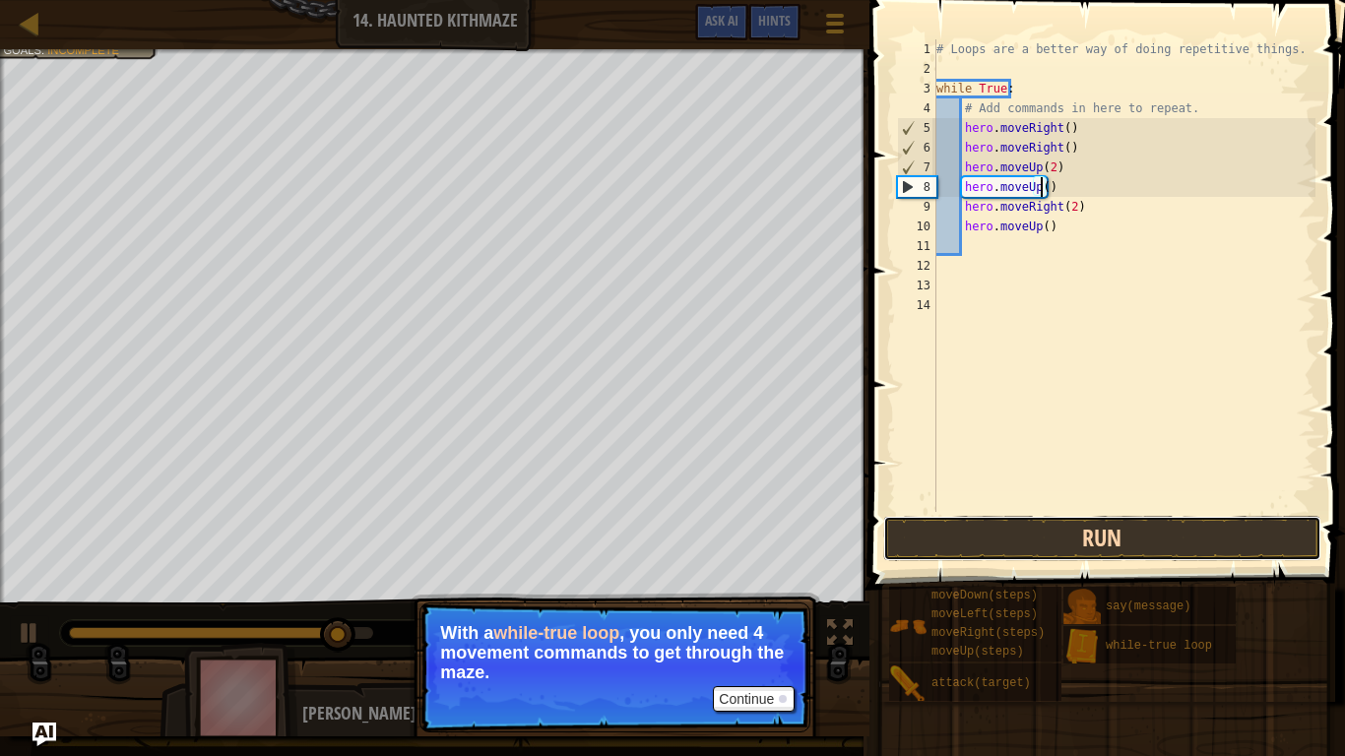
click at [987, 535] on button "Run" at bounding box center [1102, 538] width 438 height 45
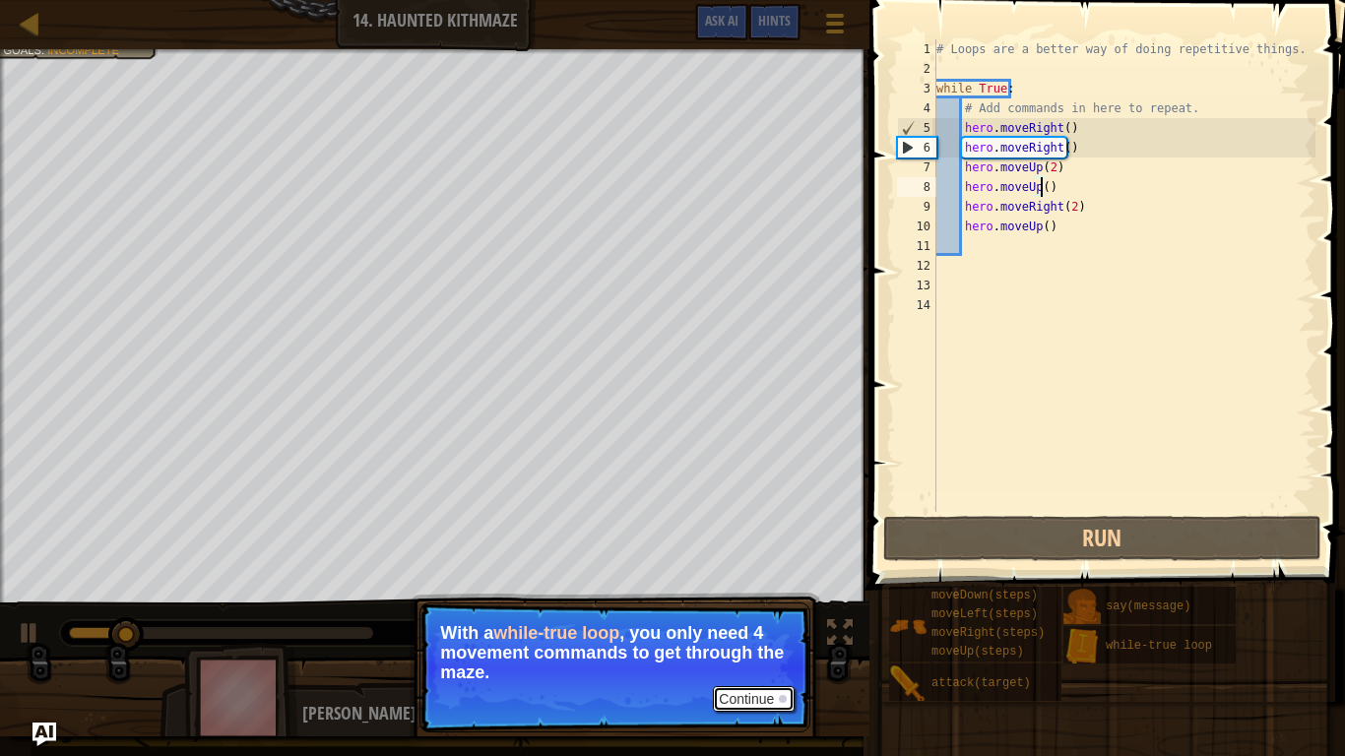
click at [760, 602] on button "Continue" at bounding box center [754, 699] width 82 height 26
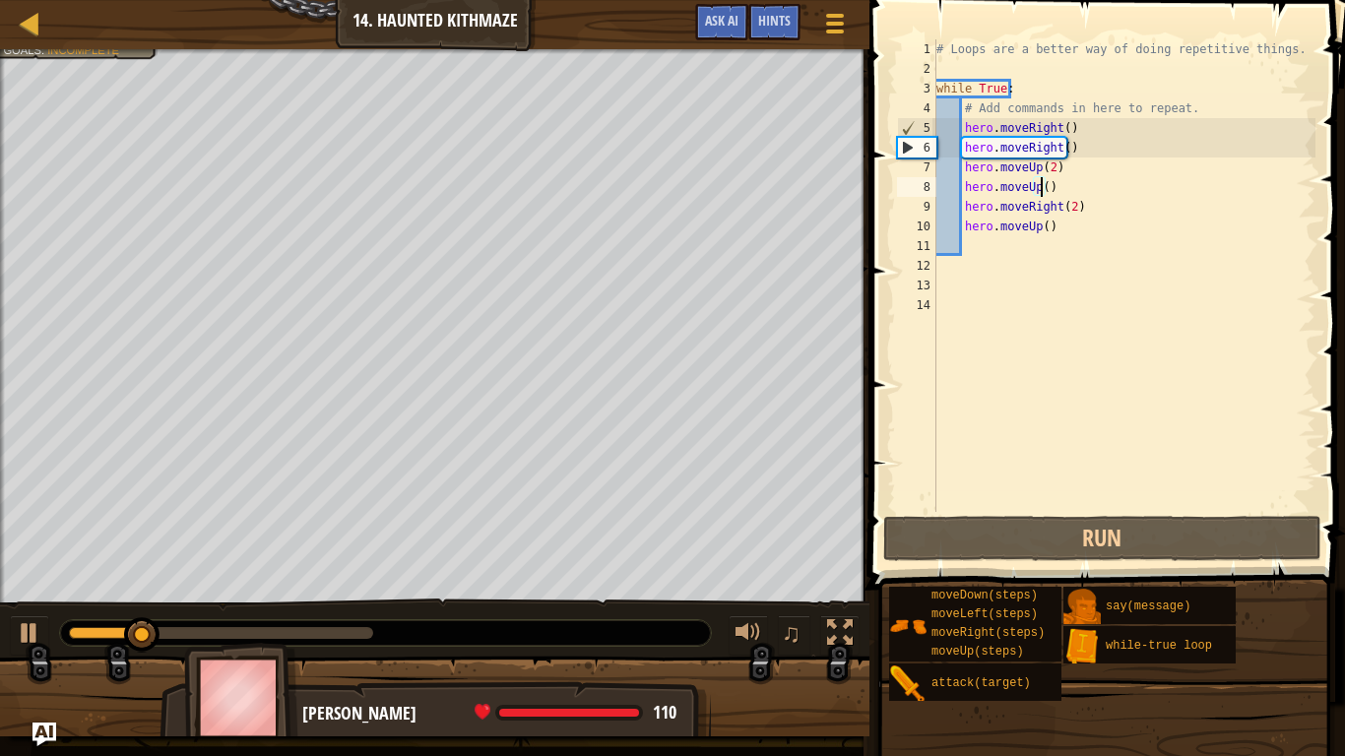
scroll to position [9, 8]
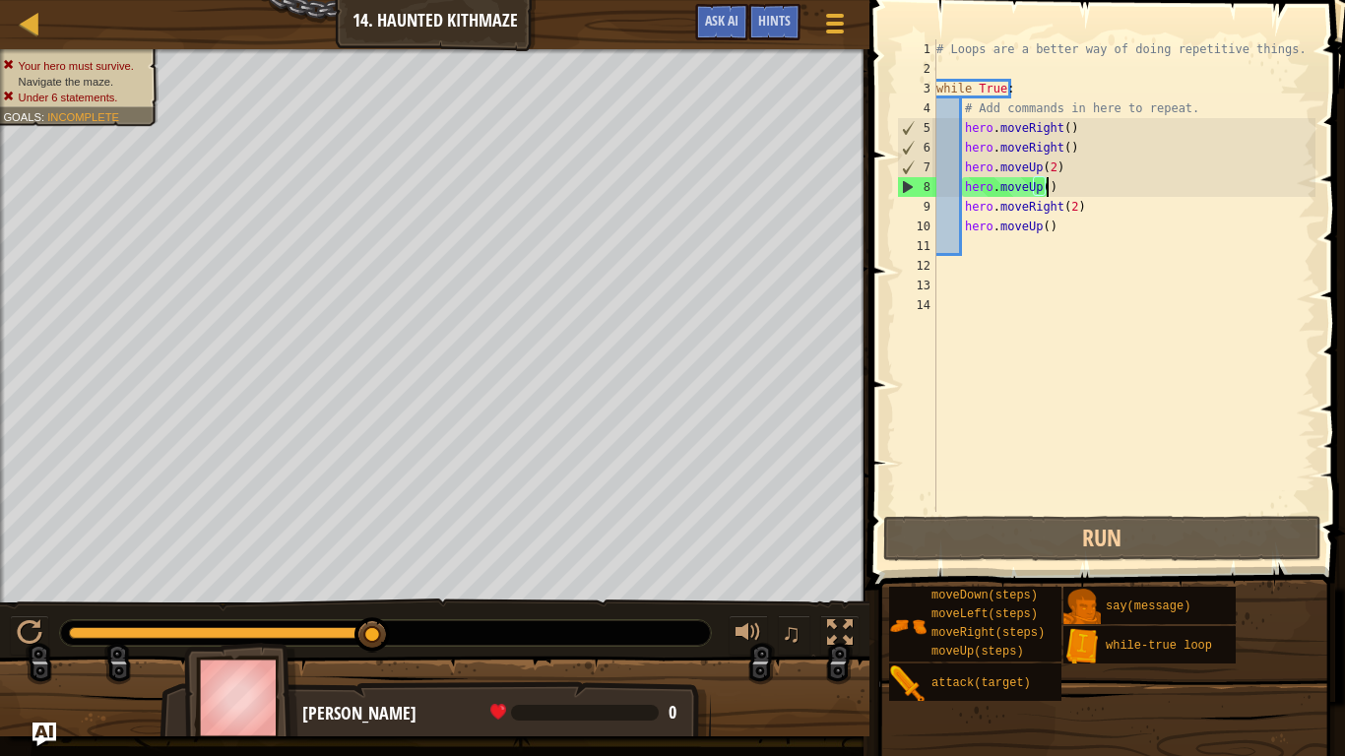
click at [1054, 187] on div "# Loops are a better way of doing repetitive things. while True : # Add command…" at bounding box center [1124, 295] width 384 height 512
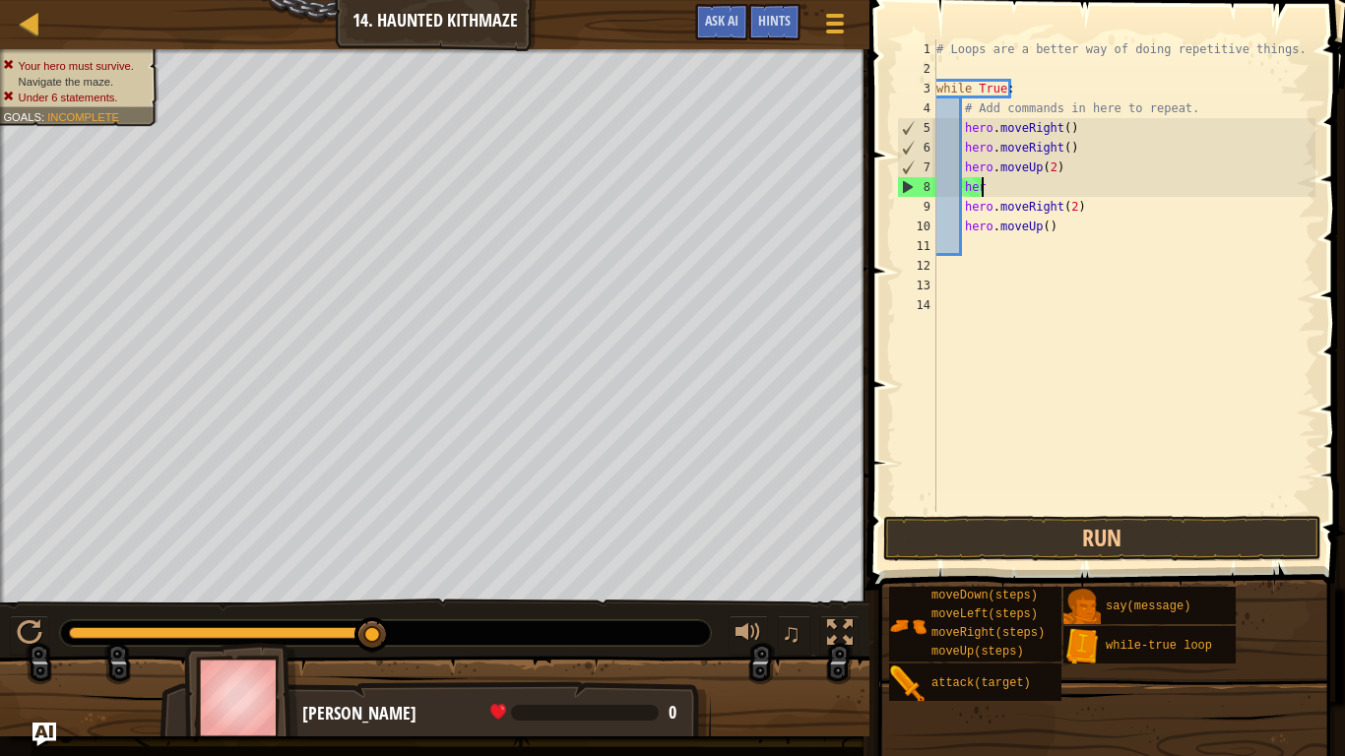
type textarea "h"
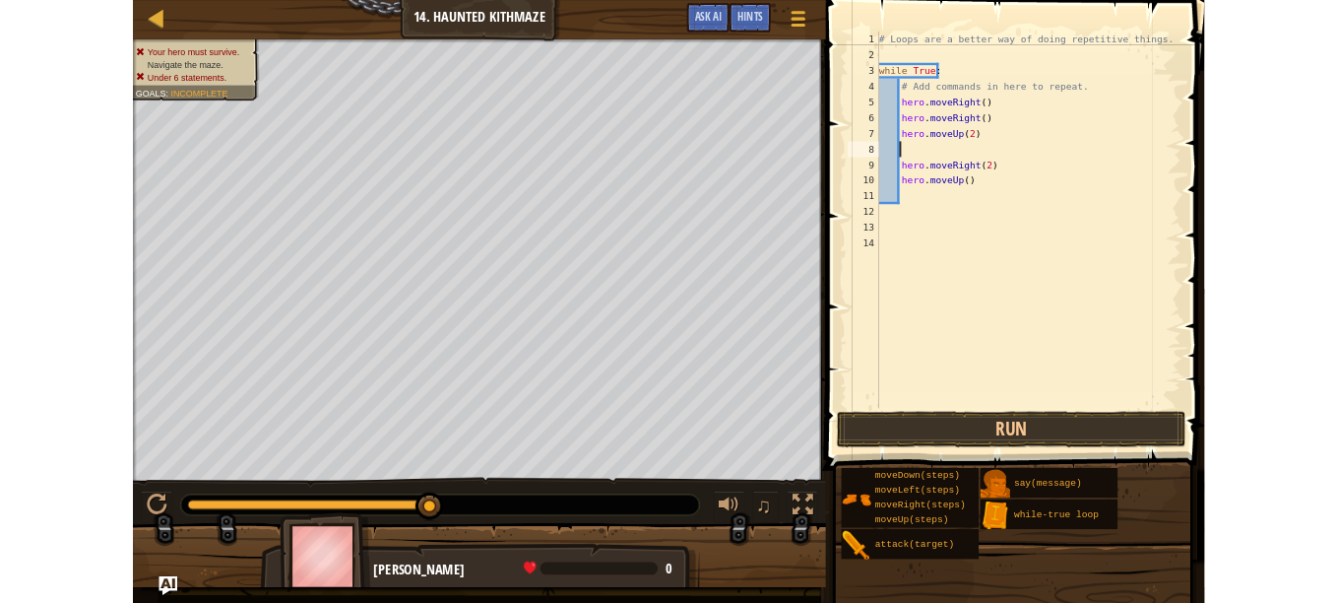
scroll to position [9, 0]
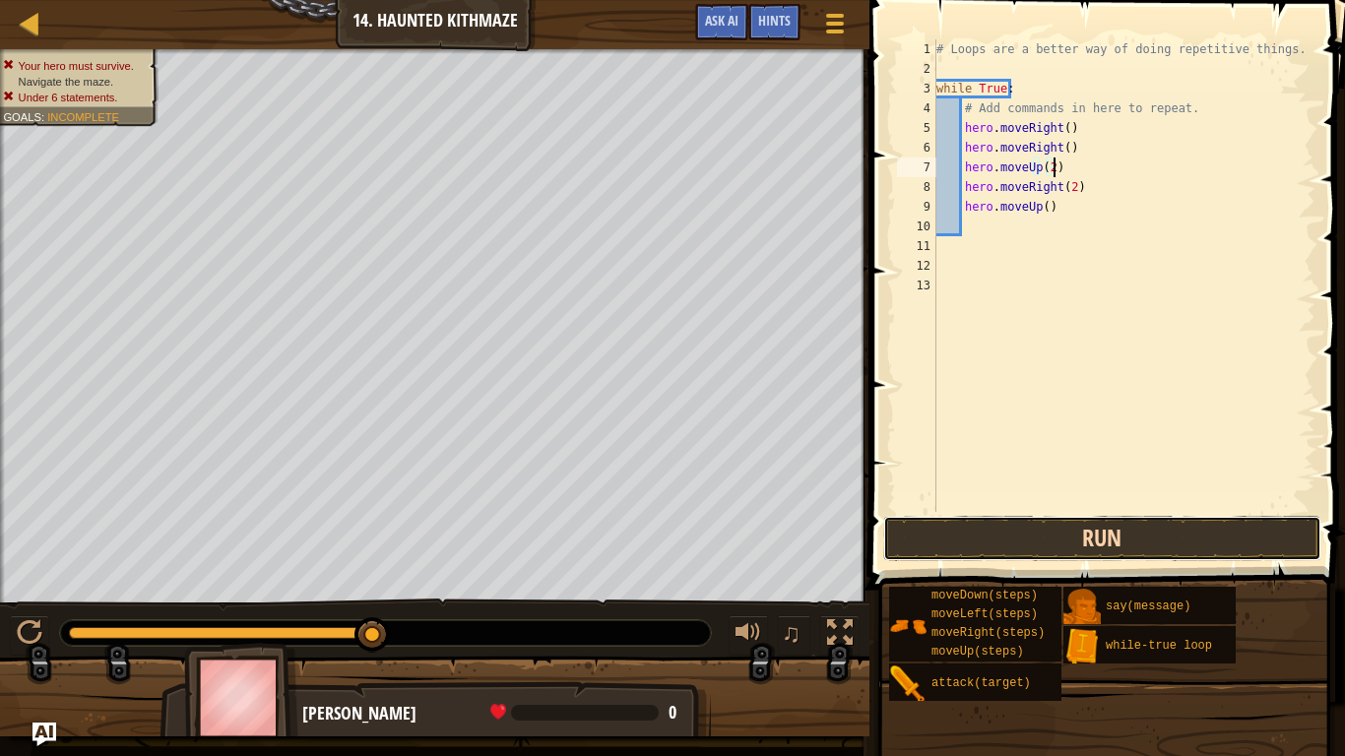
click at [1007, 538] on button "Run" at bounding box center [1102, 538] width 438 height 45
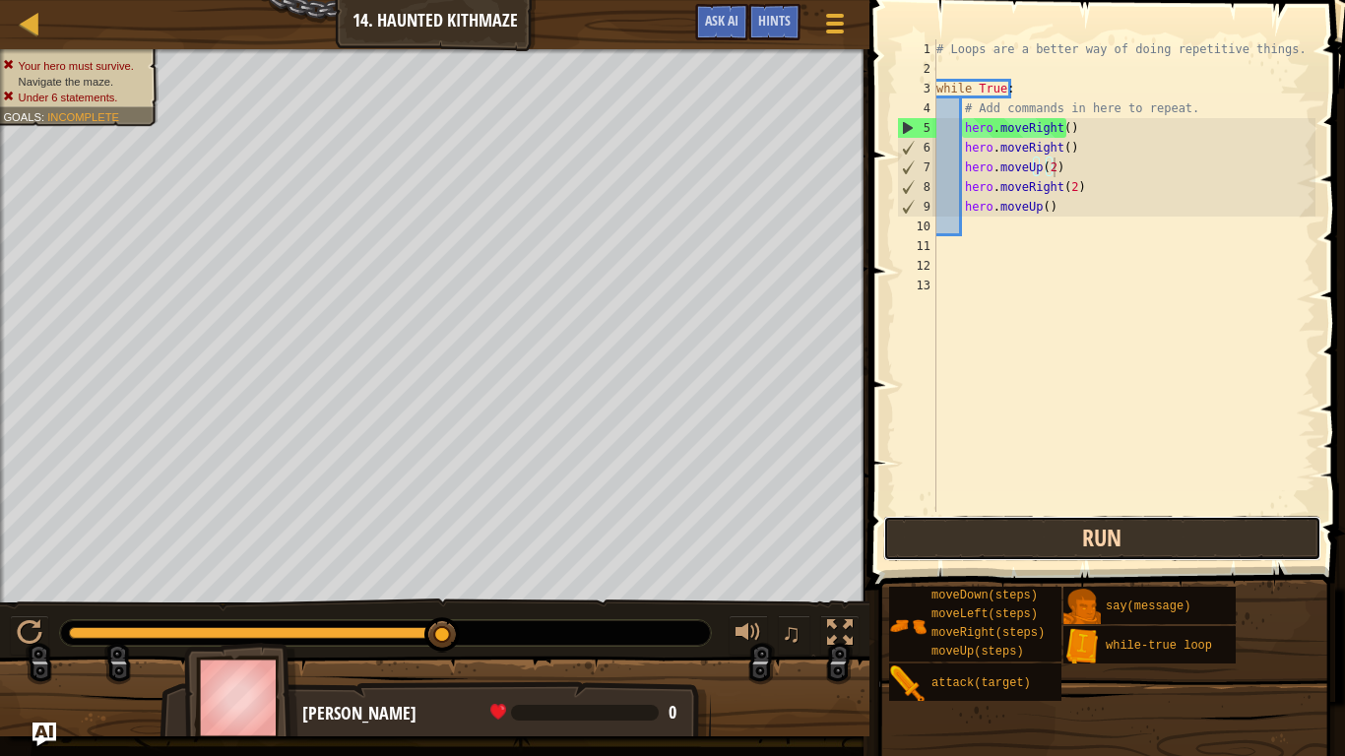
click at [984, 539] on button "Run" at bounding box center [1102, 538] width 438 height 45
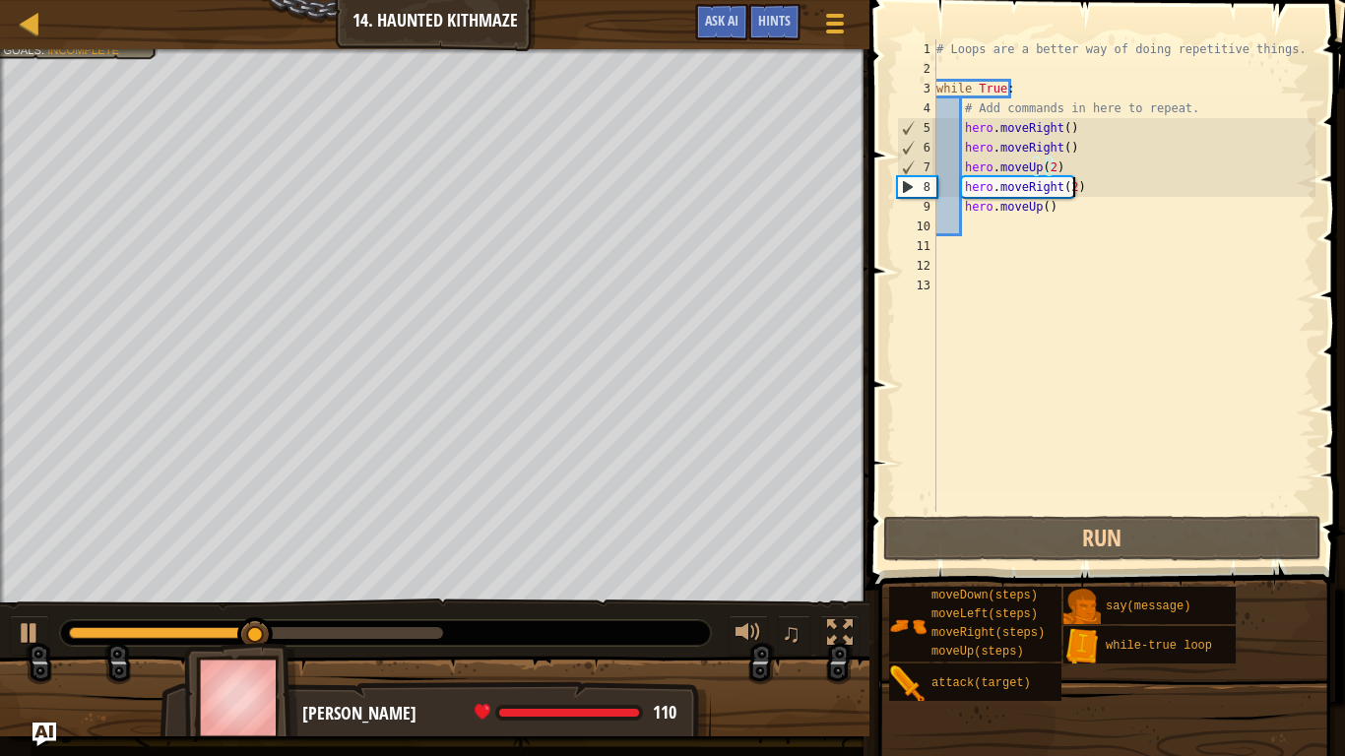
click at [1070, 195] on div "# Loops are a better way of doing repetitive things. while True : # Add command…" at bounding box center [1124, 295] width 384 height 512
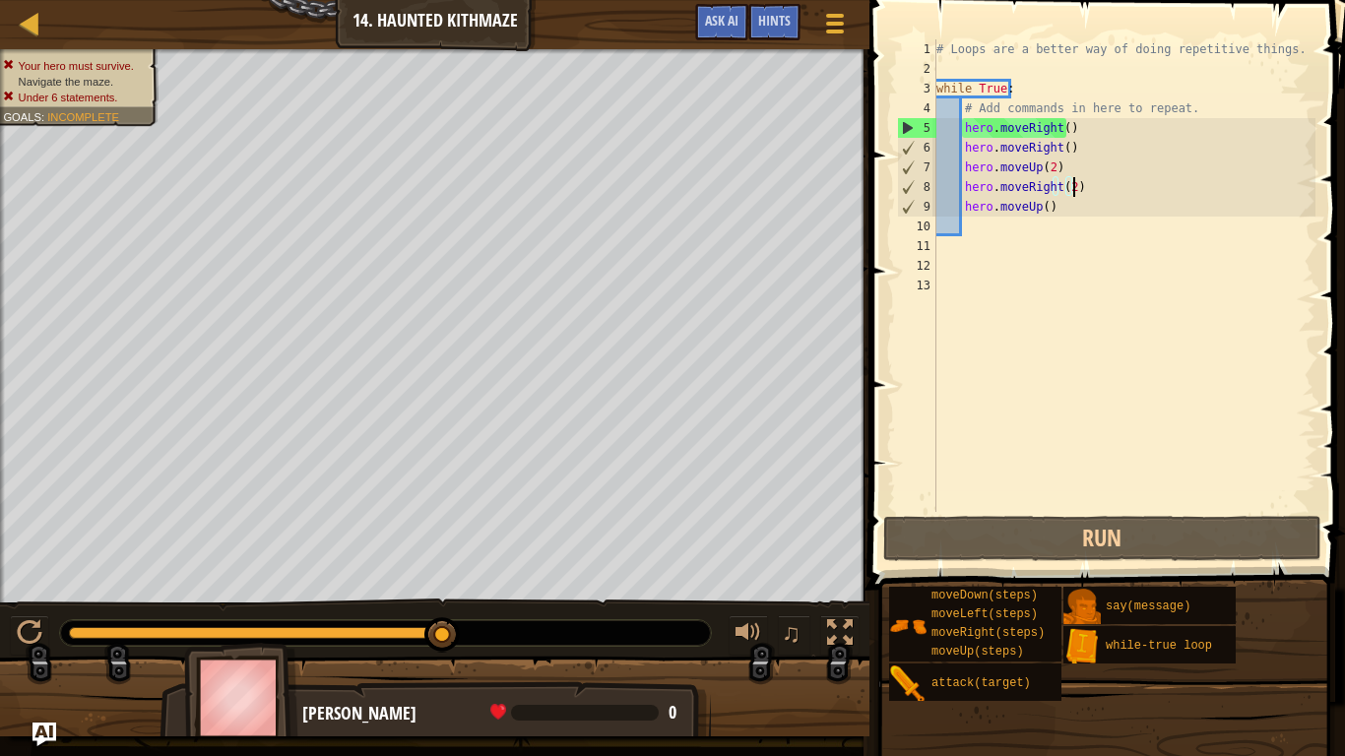
click at [1064, 190] on div "# Loops are a better way of doing repetitive things. while True : # Add command…" at bounding box center [1124, 295] width 384 height 512
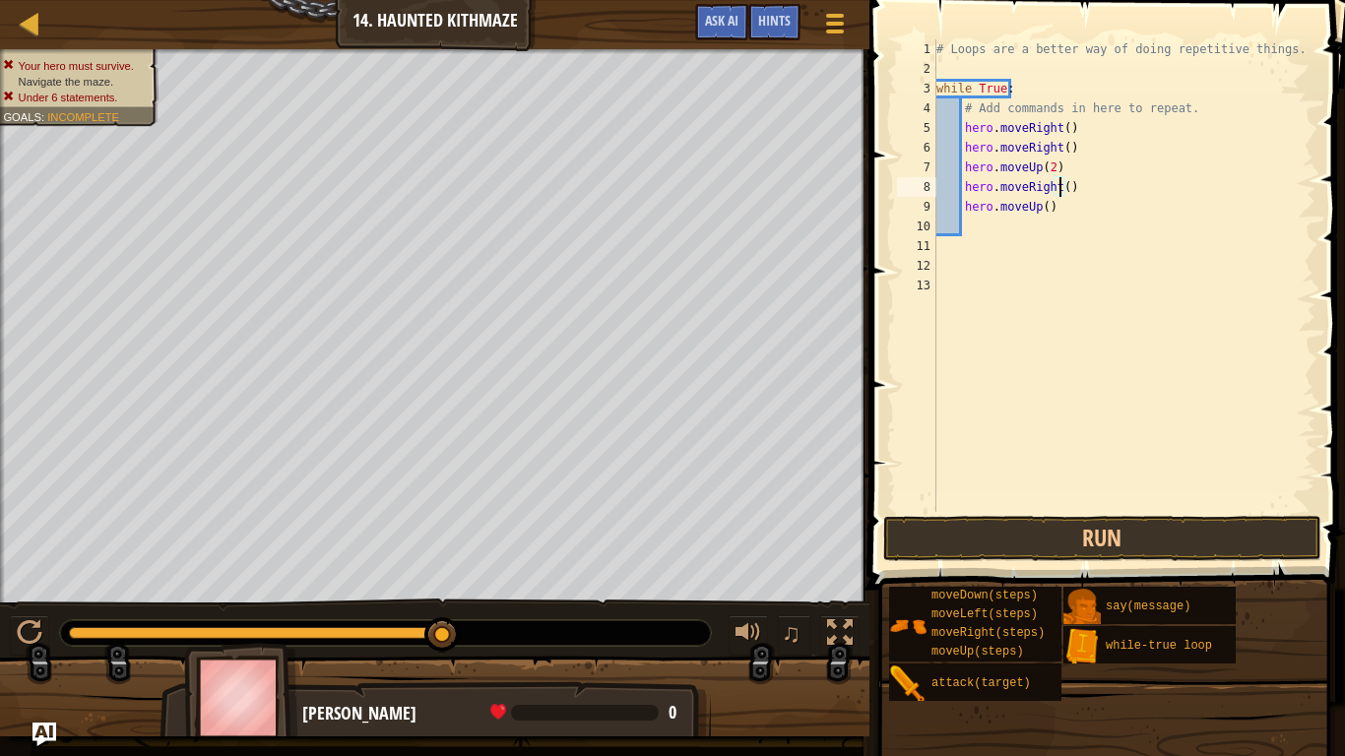
click at [1018, 84] on div "# Loops are a better way of doing repetitive things. while True : # Add command…" at bounding box center [1124, 295] width 384 height 512
type textarea "w"
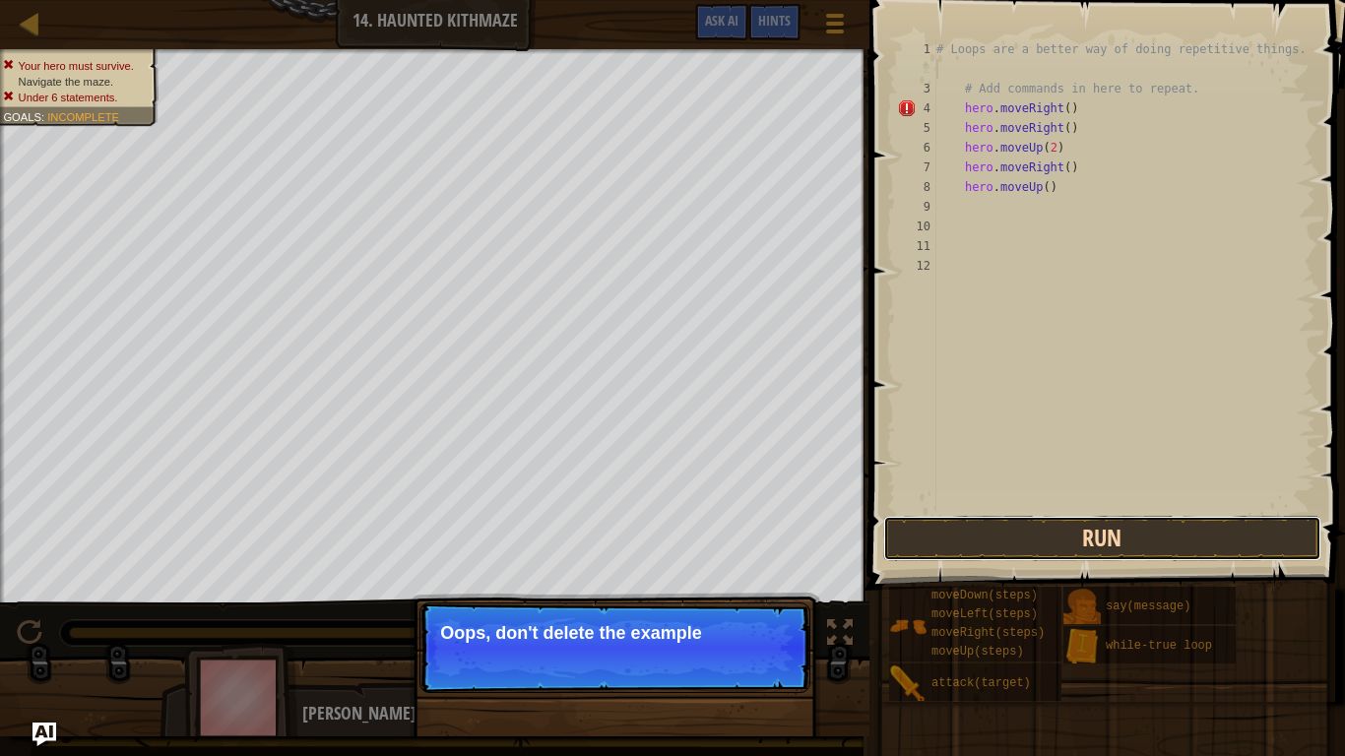
click at [951, 548] on button "Run" at bounding box center [1102, 538] width 438 height 45
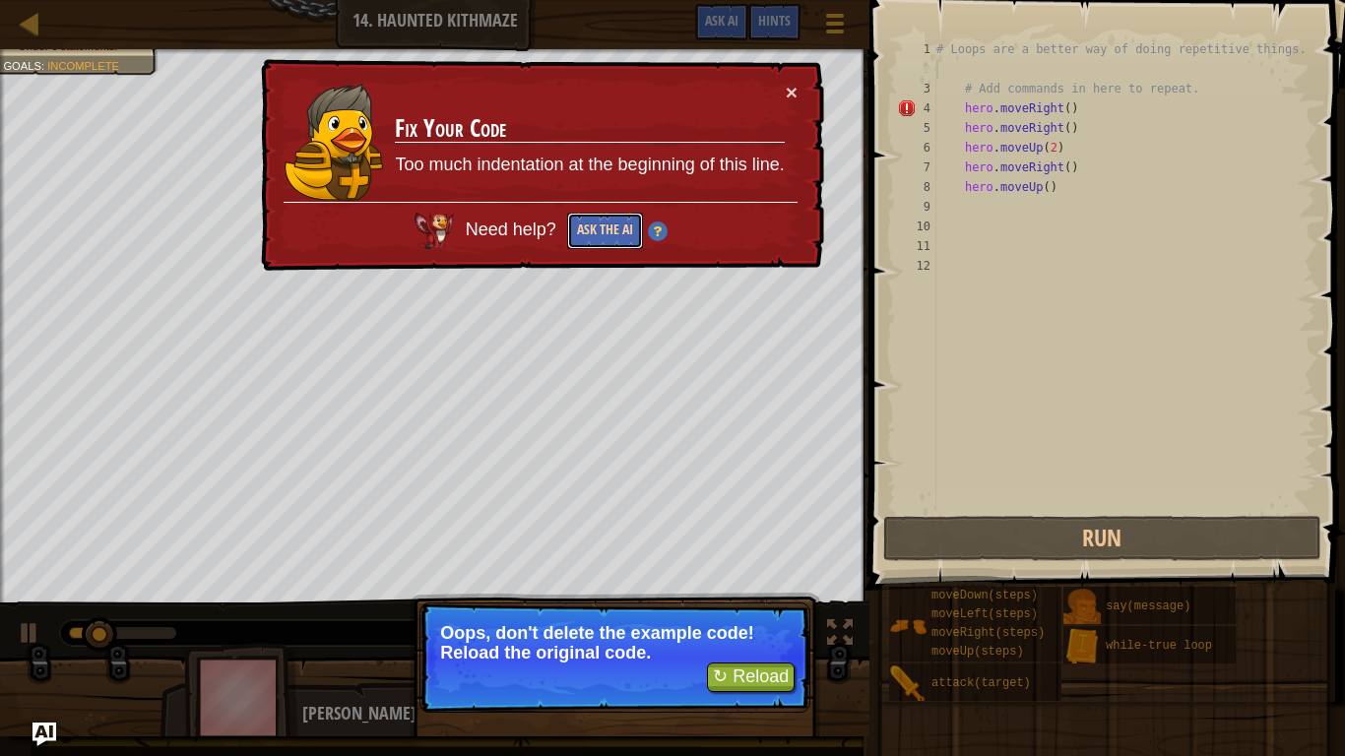
click at [620, 217] on button "Ask the AI" at bounding box center [605, 231] width 76 height 36
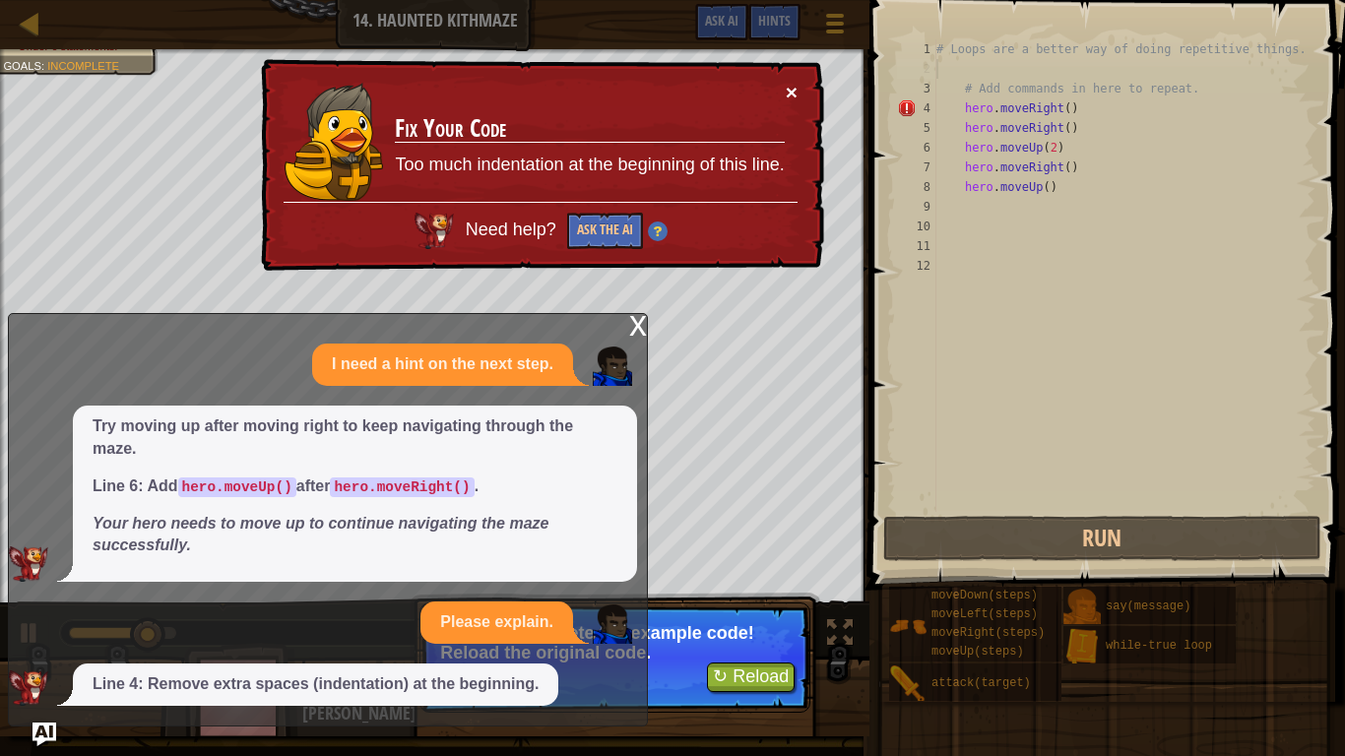
click at [793, 93] on button "×" at bounding box center [792, 92] width 12 height 21
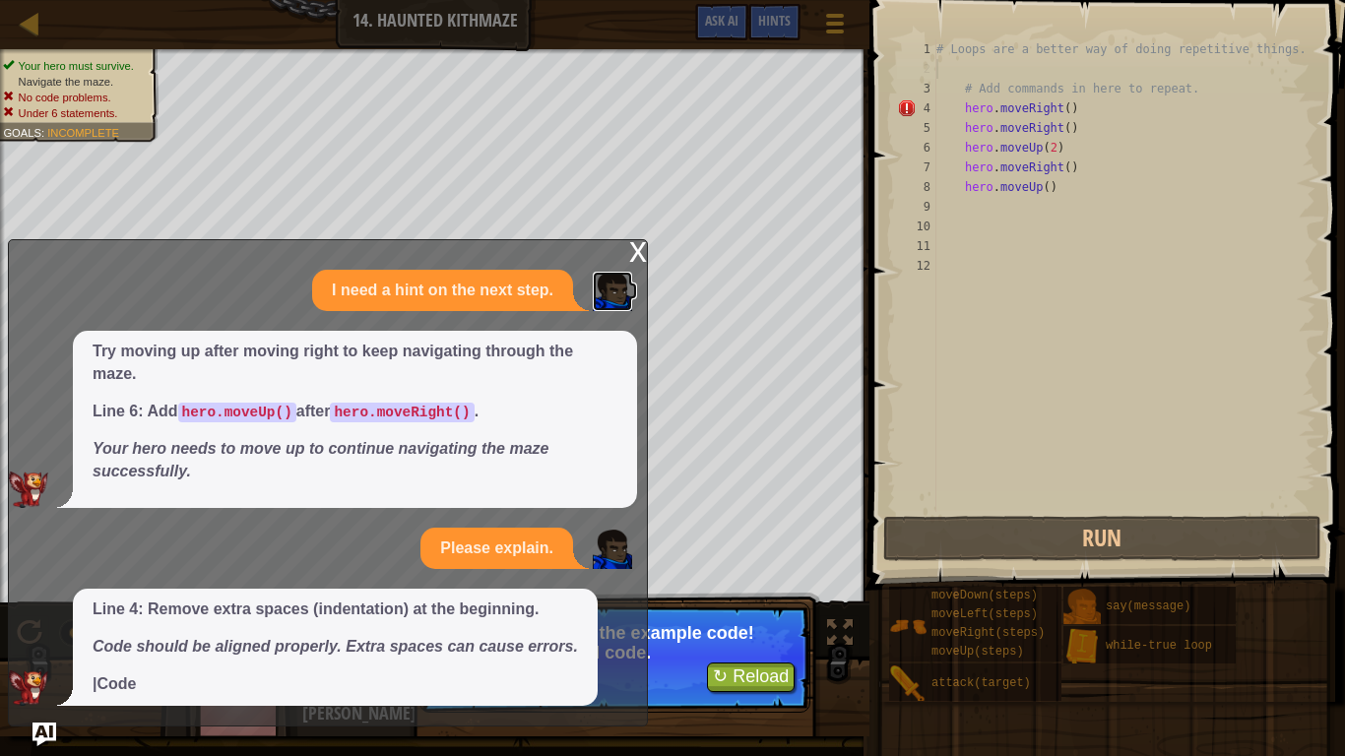
click at [633, 291] on link at bounding box center [615, 291] width 44 height 17
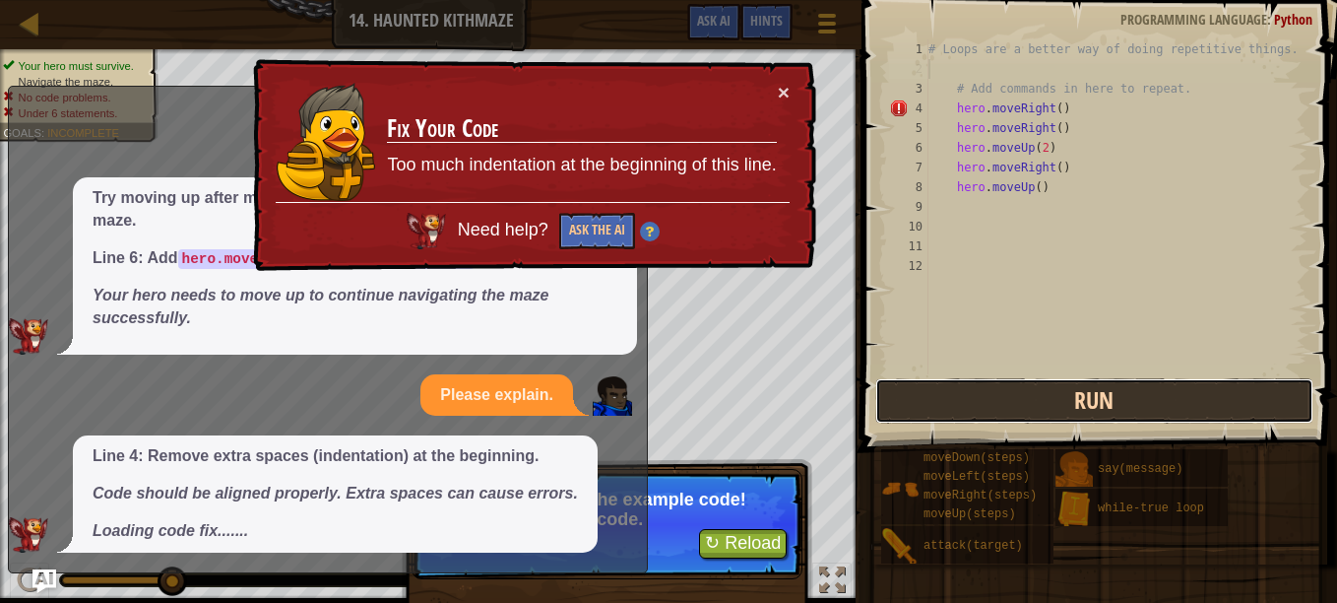
click at [1001, 392] on button "Run" at bounding box center [1094, 400] width 438 height 45
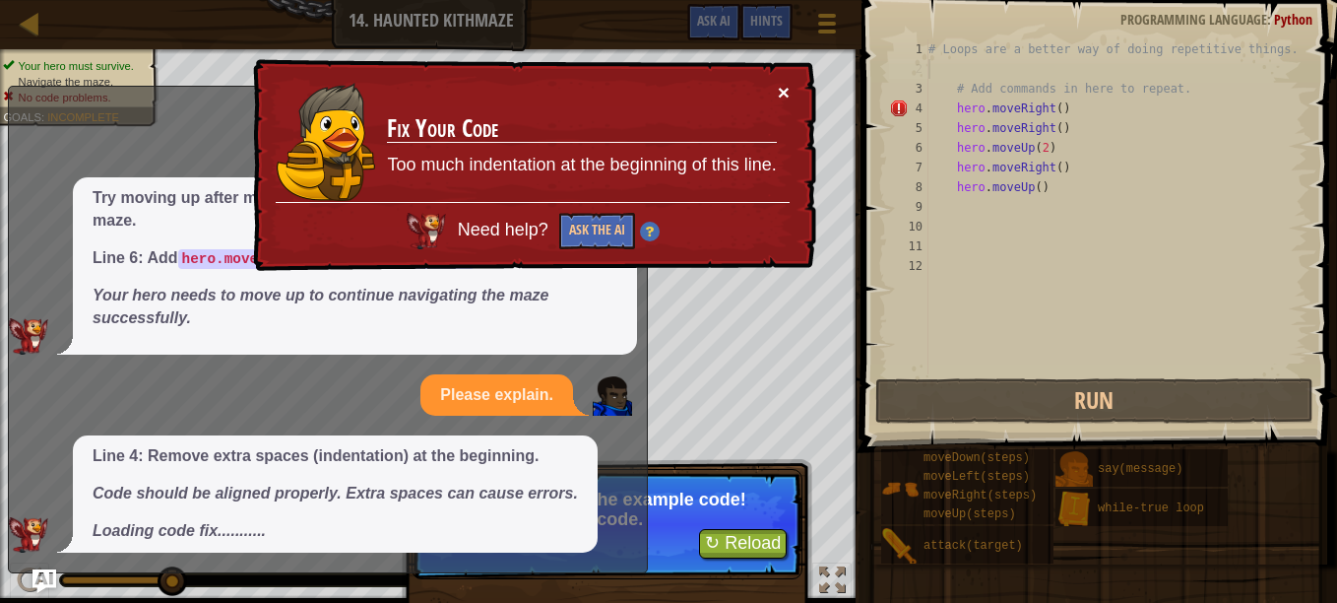
click at [782, 92] on button "×" at bounding box center [784, 92] width 12 height 21
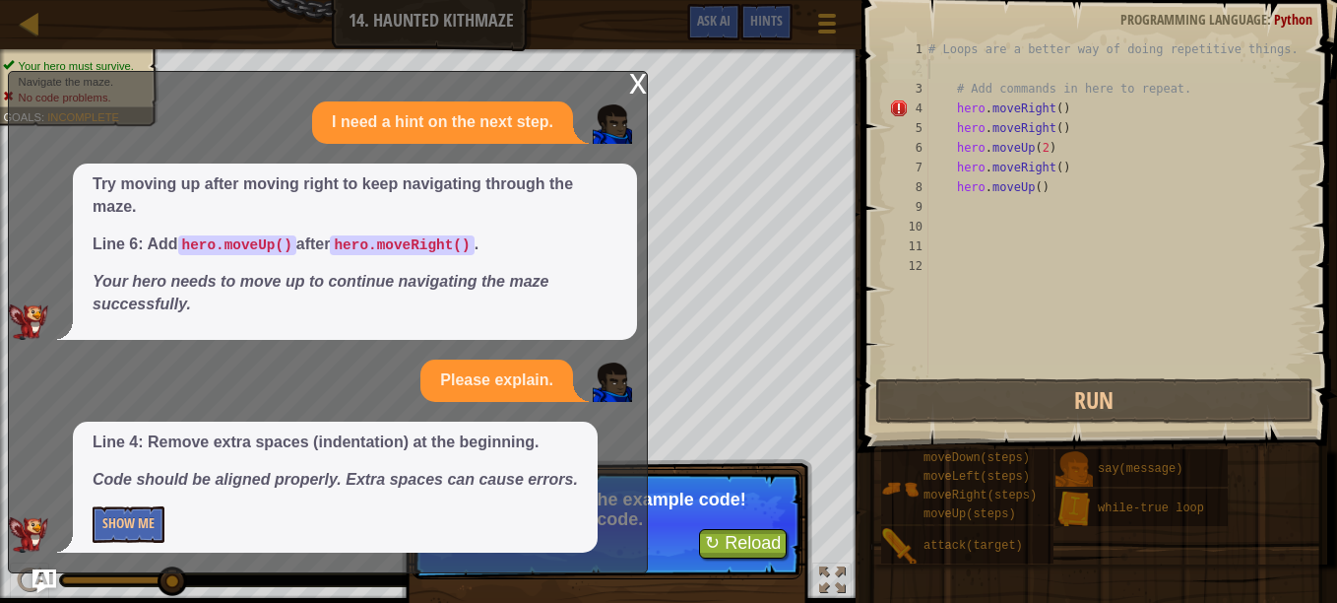
click at [942, 73] on div "# Loops are a better way of doing repetitive things. # Add commands in here to …" at bounding box center [1115, 226] width 383 height 374
click at [638, 86] on div "x" at bounding box center [638, 82] width 18 height 20
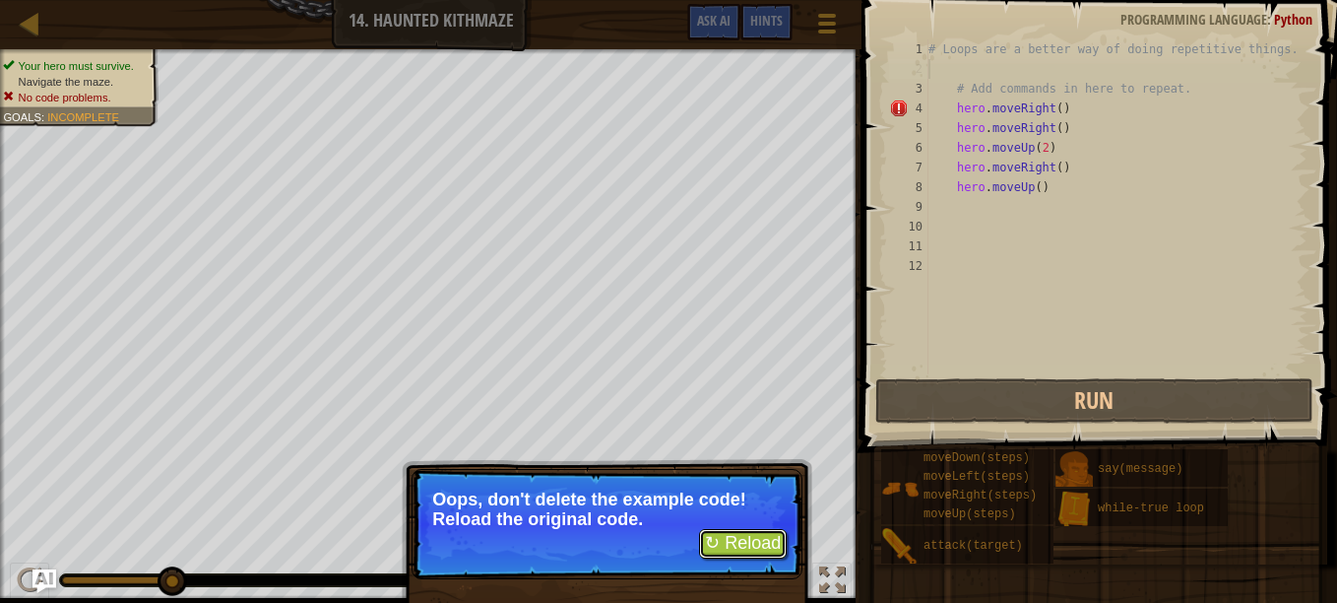
click at [719, 544] on button "↻ Reload" at bounding box center [743, 544] width 88 height 30
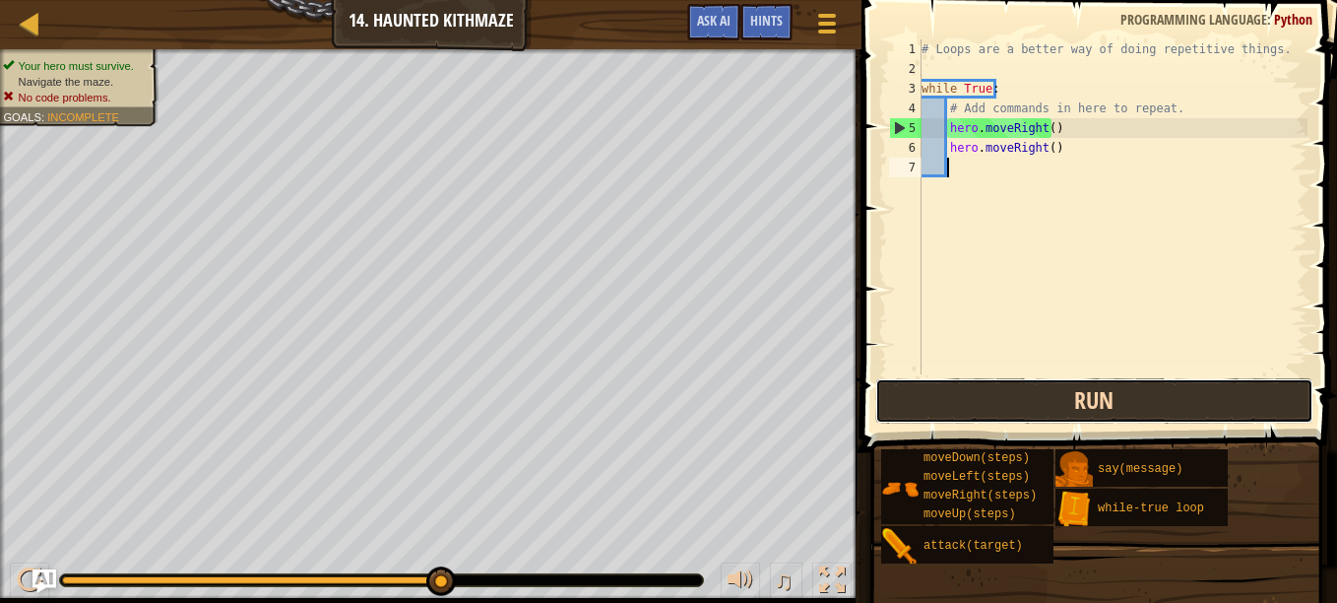
click at [1008, 397] on button "Run" at bounding box center [1094, 400] width 438 height 45
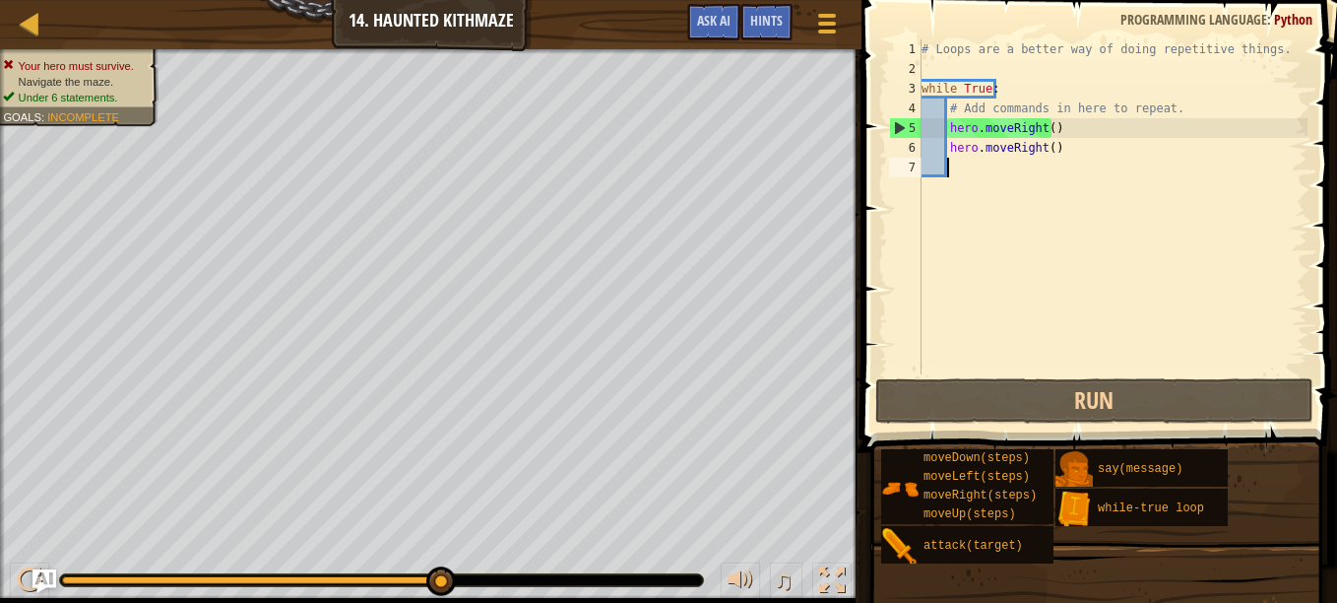
click at [1055, 149] on div "# Loops are a better way of doing repetitive things. while True : # Add command…" at bounding box center [1113, 226] width 390 height 374
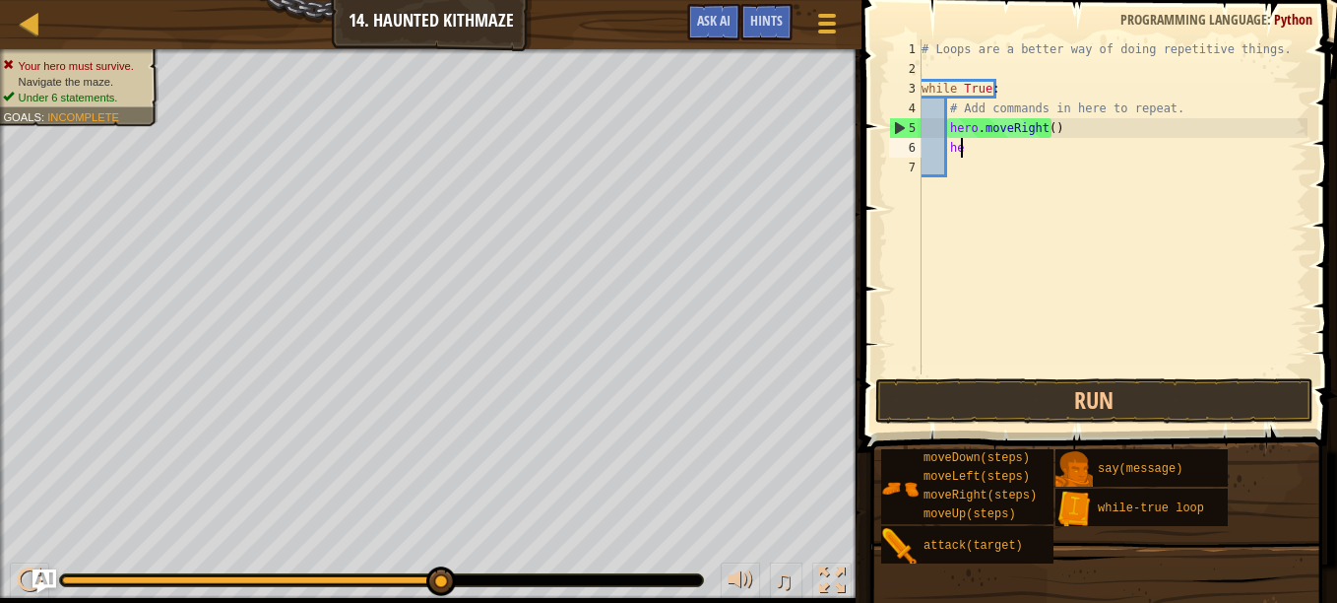
type textarea "h"
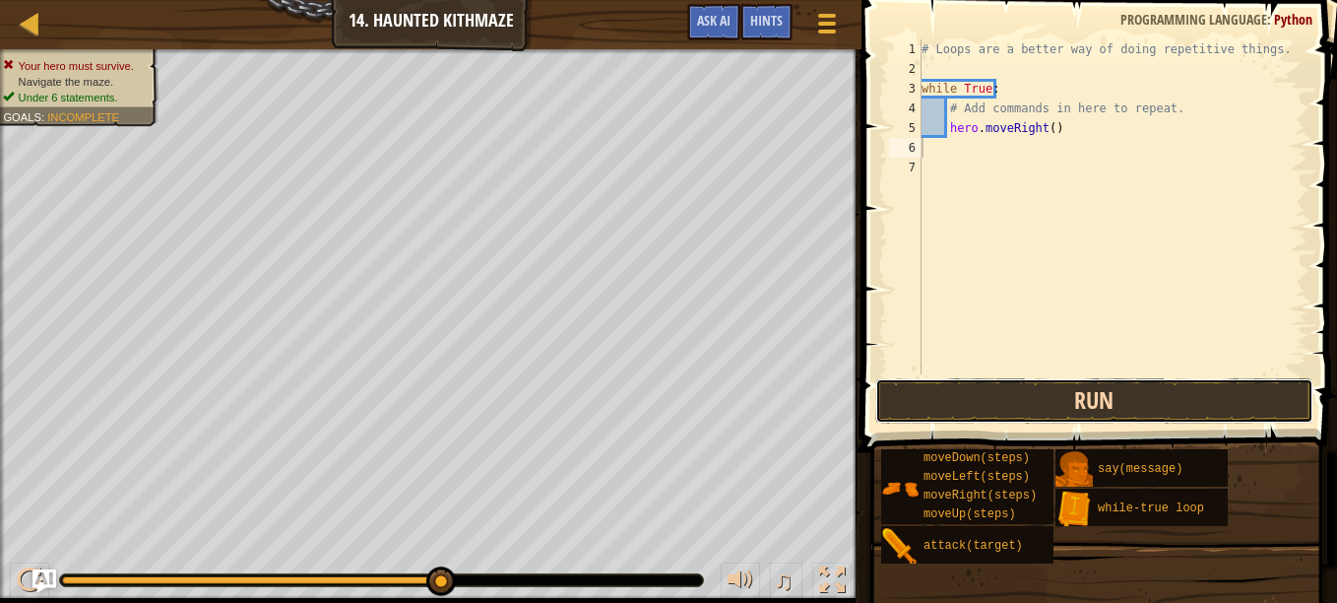
click at [965, 396] on button "Run" at bounding box center [1094, 400] width 438 height 45
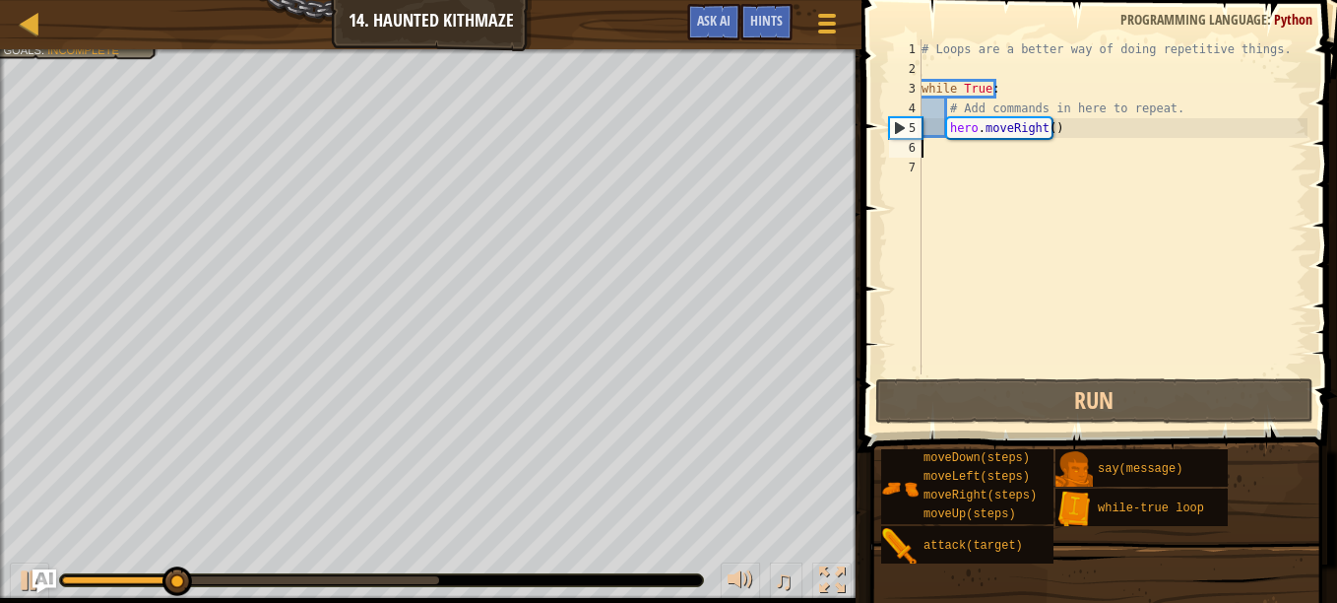
type textarea "u"
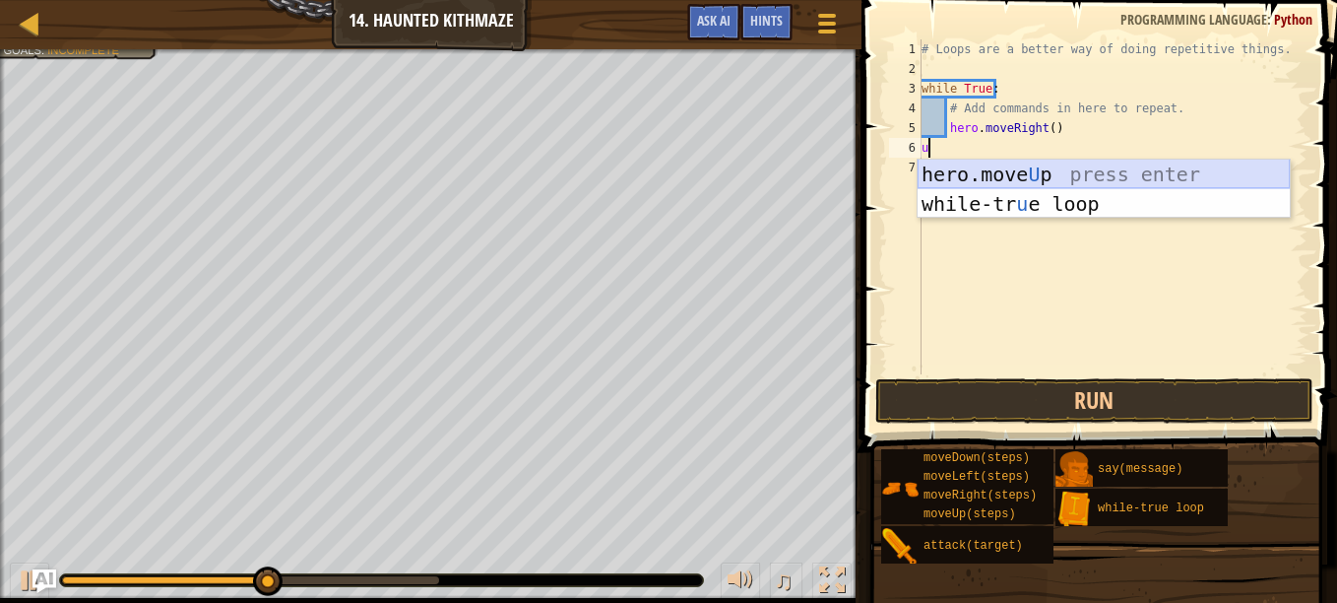
click at [1072, 175] on div "hero.move U p press enter while-tr u e loop press enter" at bounding box center [1104, 218] width 372 height 118
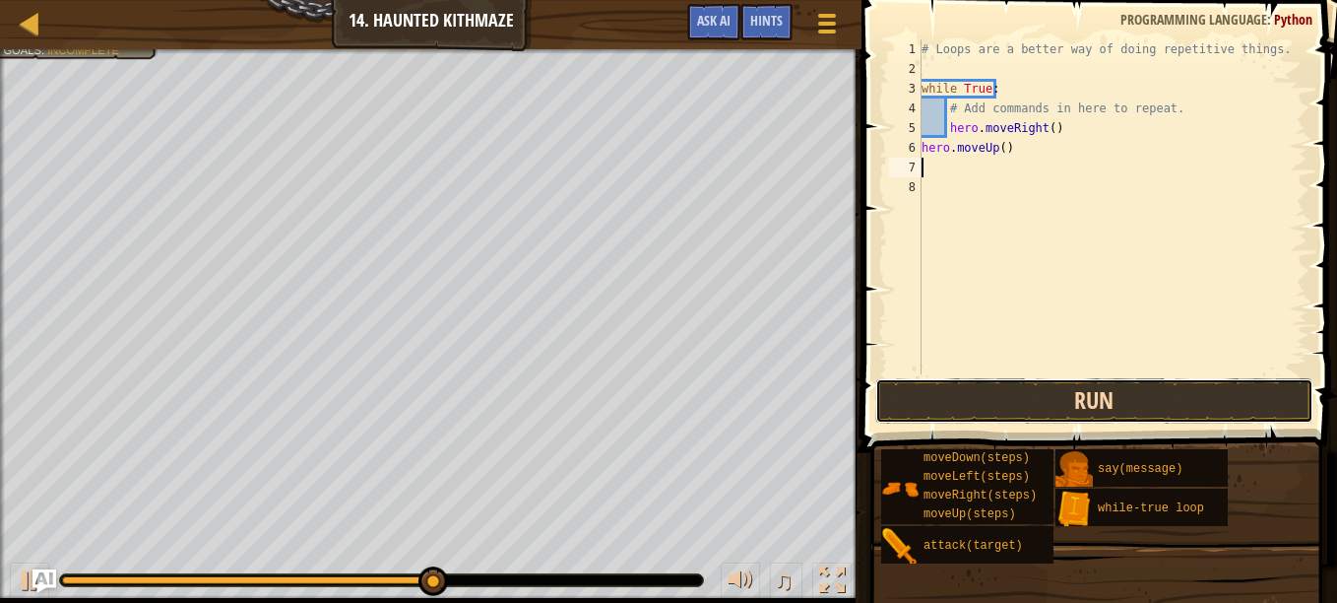
click at [1016, 399] on button "Run" at bounding box center [1094, 400] width 438 height 45
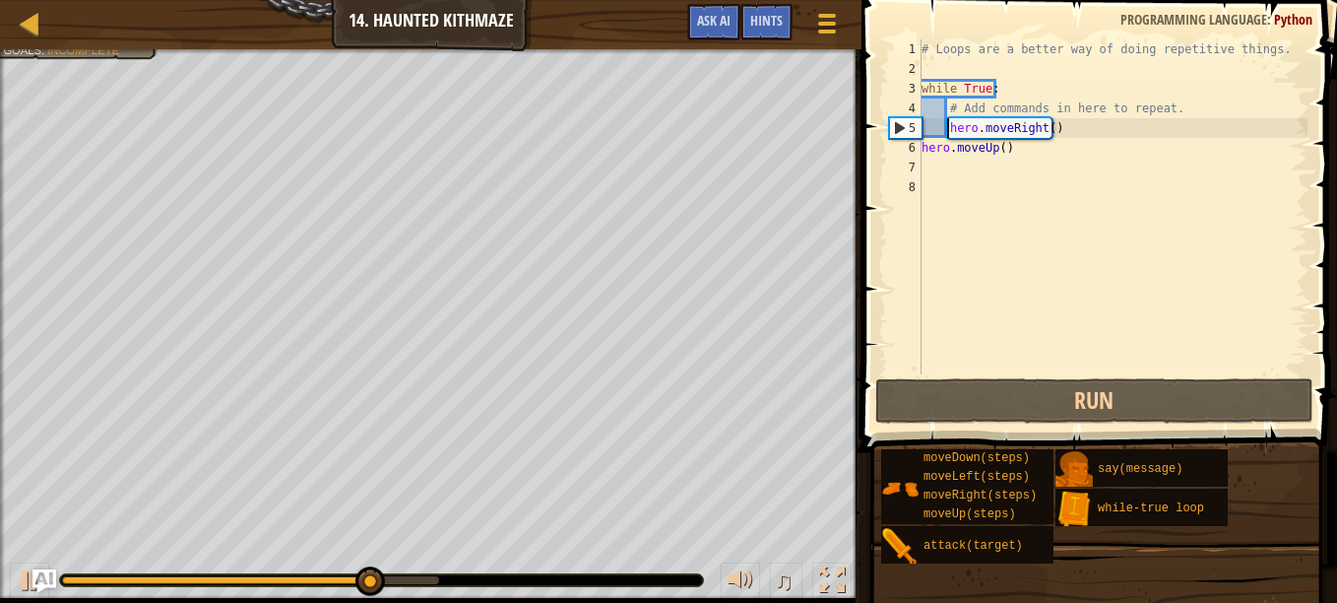
click at [945, 130] on div "# Loops are a better way of doing repetitive things. while True : # Add command…" at bounding box center [1113, 226] width 390 height 374
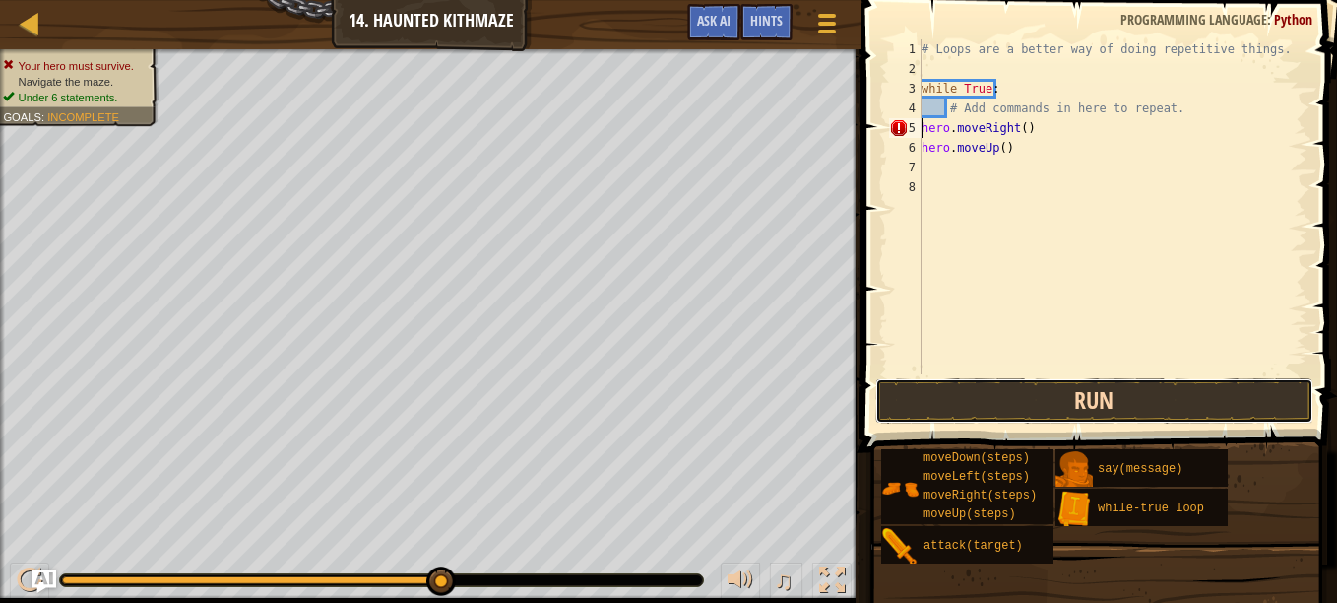
click at [983, 396] on button "Run" at bounding box center [1094, 400] width 438 height 45
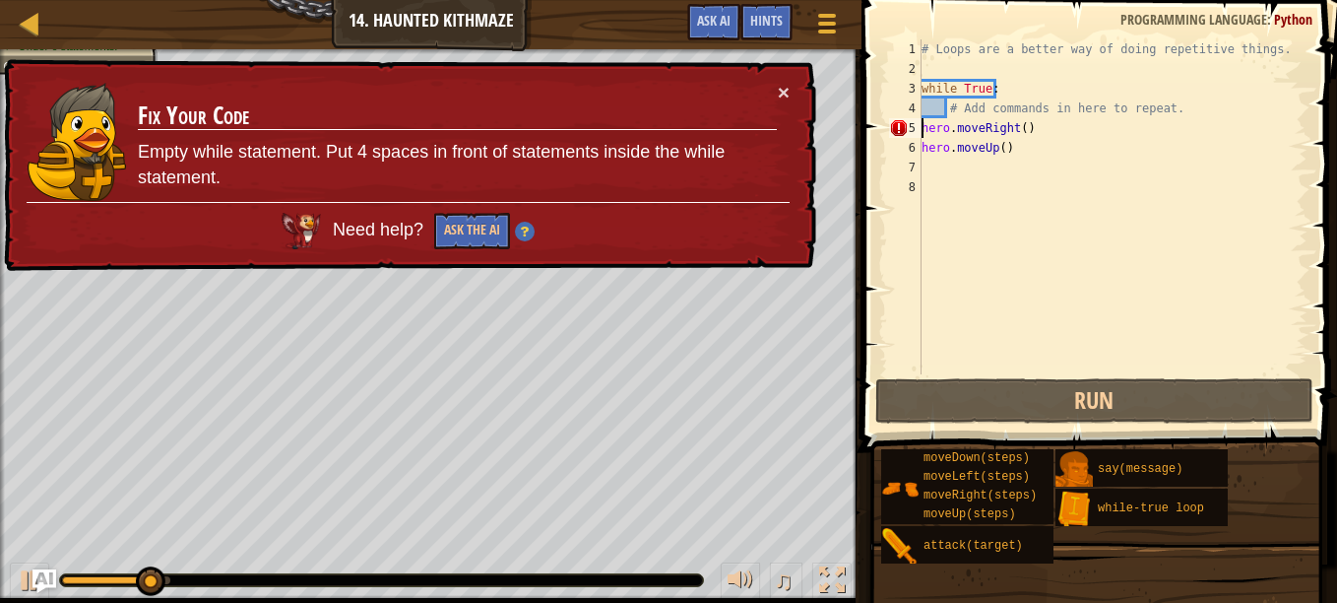
click at [793, 101] on div "× Fix Your Code Empty while statement. Put 4 spaces in front of statements insi…" at bounding box center [408, 165] width 816 height 213
click at [785, 95] on button "×" at bounding box center [784, 92] width 12 height 21
click at [777, 93] on div "× Fix Your Code Empty while statement. Put 4 spaces in front of statements insi…" at bounding box center [408, 165] width 816 height 213
click at [779, 93] on button "×" at bounding box center [785, 97] width 13 height 21
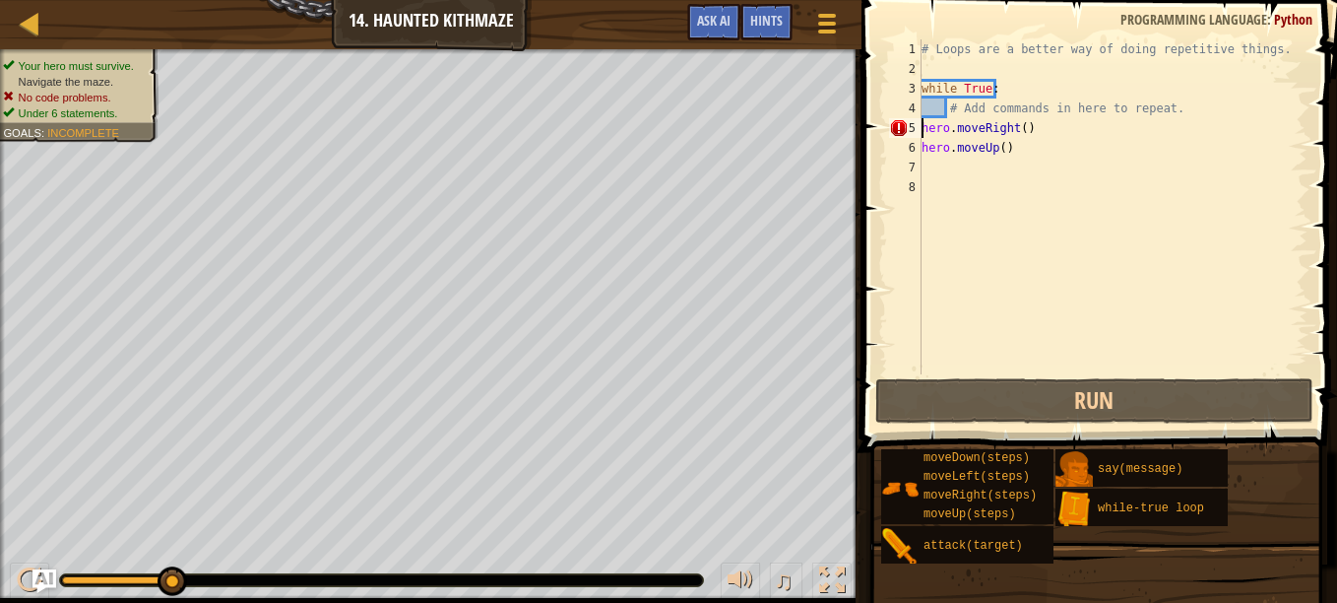
click at [1029, 150] on div "# Loops are a better way of doing repetitive things. while True : # Add command…" at bounding box center [1113, 226] width 390 height 374
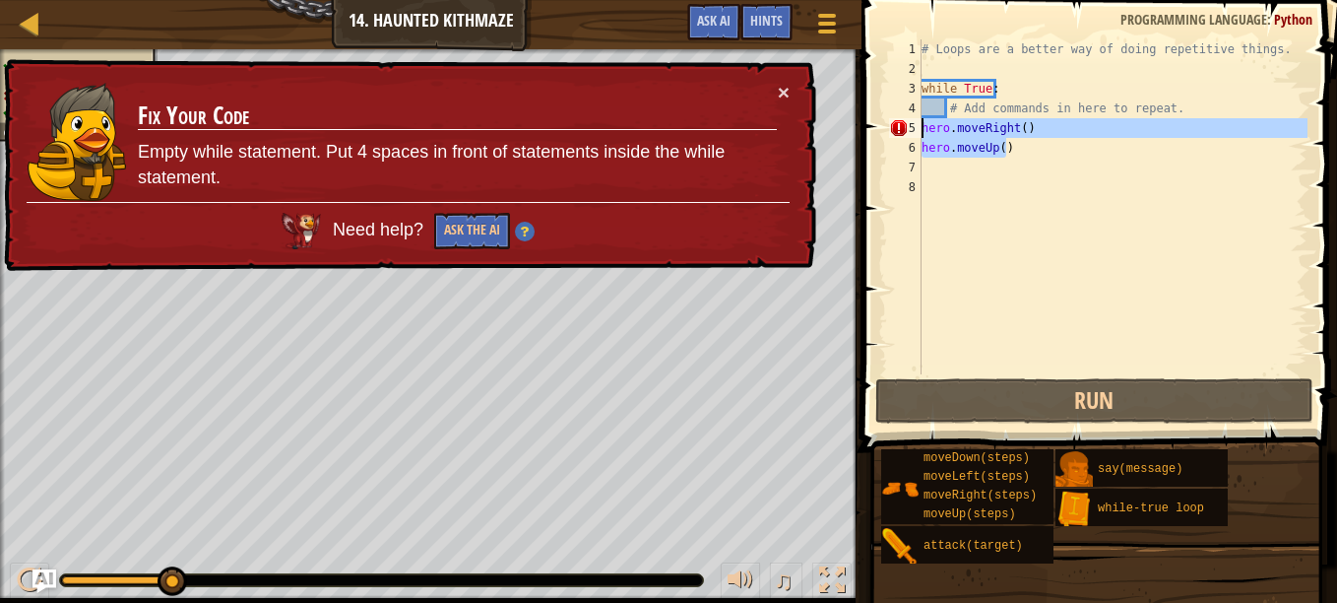
drag, startPoint x: 1026, startPoint y: 143, endPoint x: 917, endPoint y: 127, distance: 110.4
click at [917, 127] on div "hero.moveUp() 1 2 3 4 5 6 7 8 # Loops are a better way of doing repetitive thin…" at bounding box center [1096, 206] width 422 height 335
type textarea "hero.moveRight() hero.moveUp()"
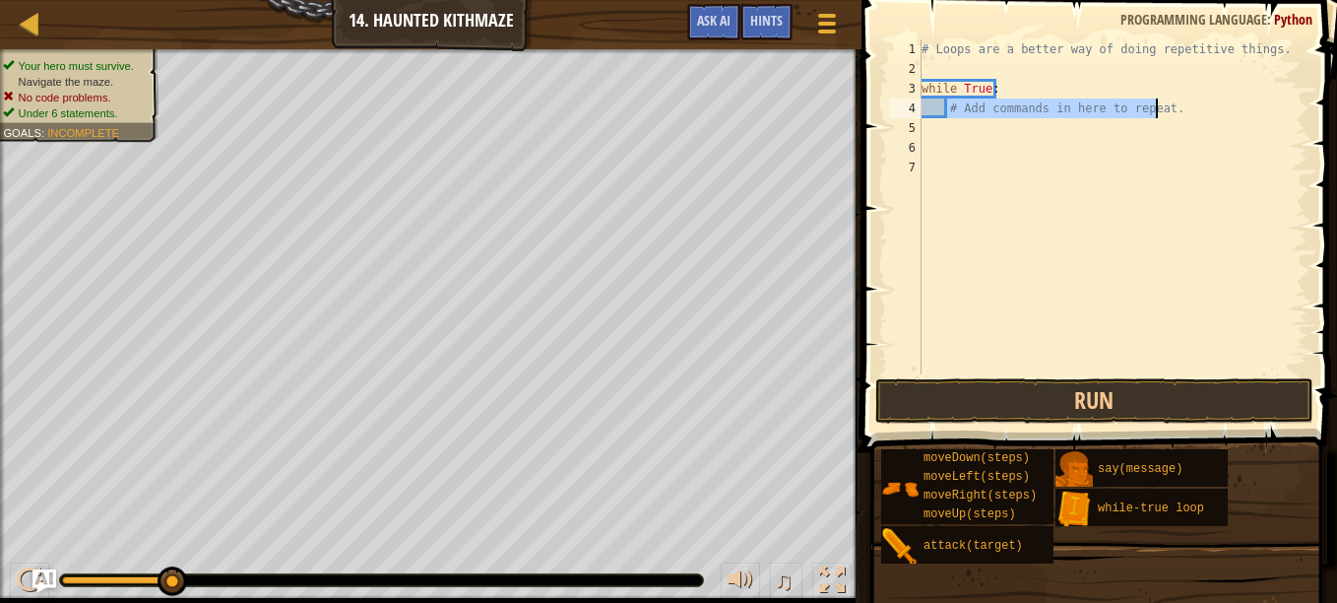
drag, startPoint x: 946, startPoint y: 105, endPoint x: 1157, endPoint y: 109, distance: 210.7
click at [1157, 109] on div "# Loops are a better way of doing repetitive things. while True : # Add command…" at bounding box center [1113, 226] width 390 height 374
type textarea "#"
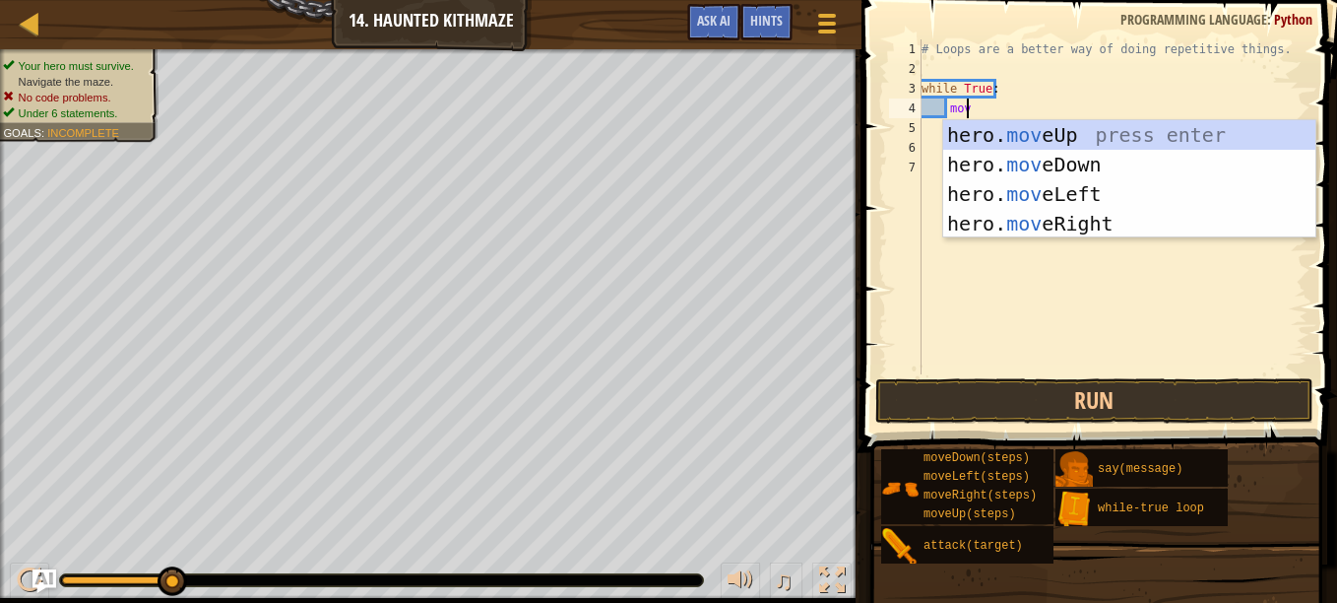
scroll to position [9, 3]
type textarea "mover"
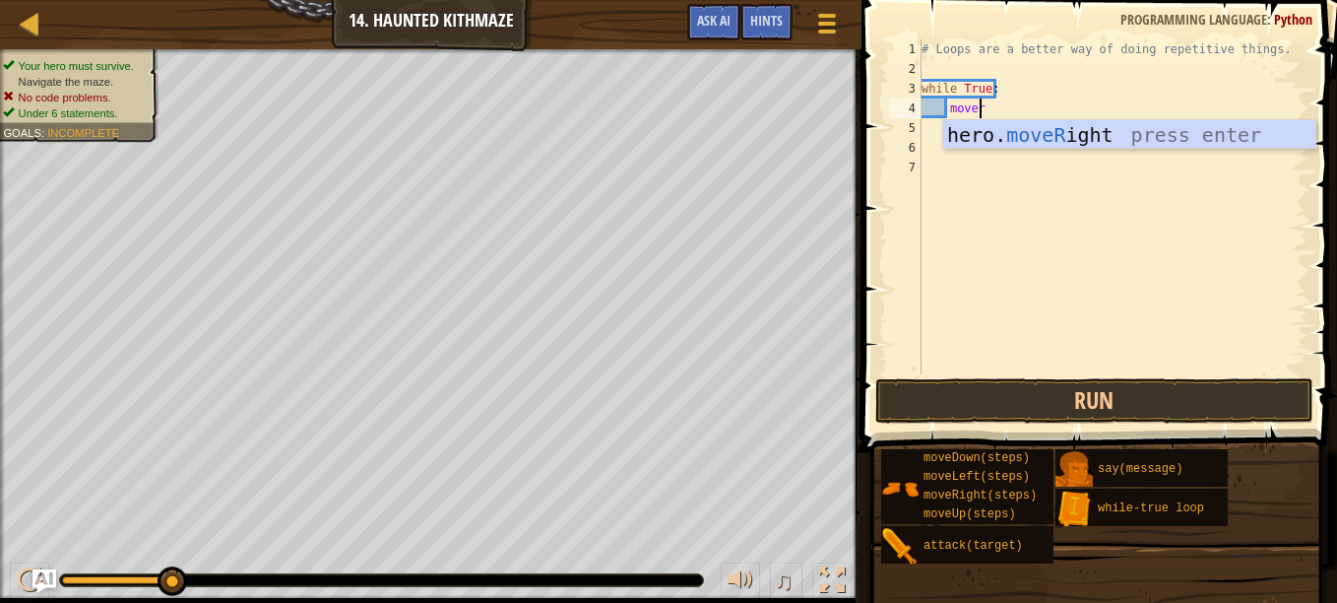
scroll to position [9, 1]
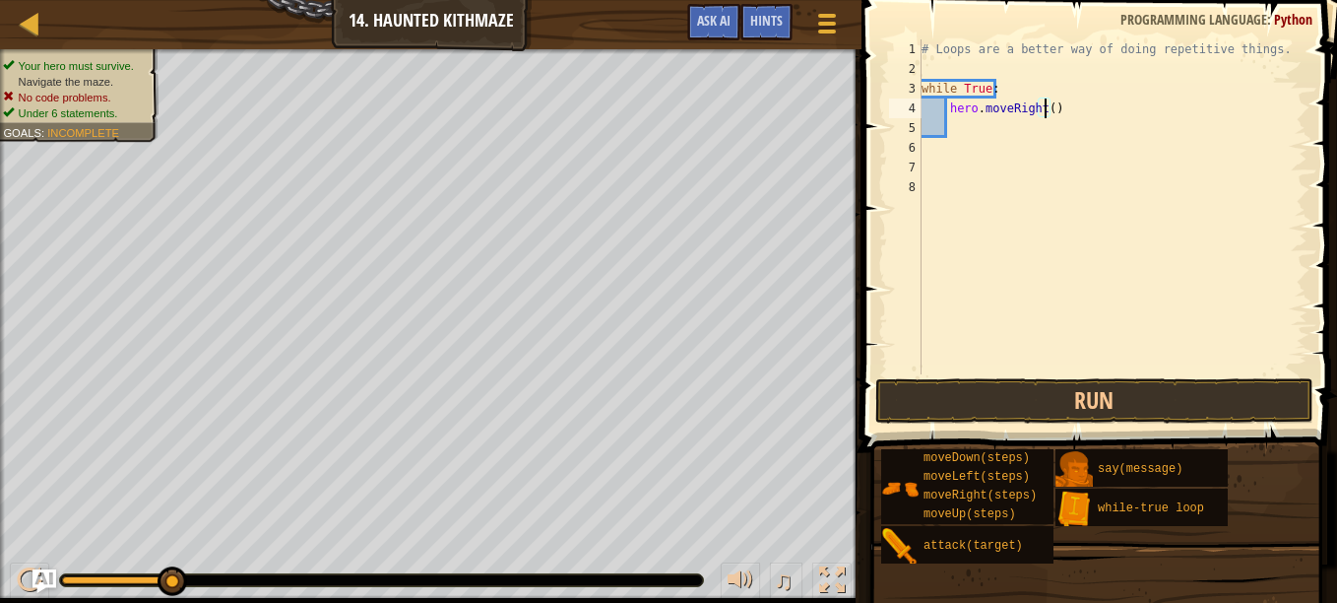
click at [1042, 109] on div "# Loops are a better way of doing repetitive things. while True : hero . moveRi…" at bounding box center [1113, 226] width 390 height 374
type textarea "hero.moveRight(3)"
click at [983, 127] on div "# Loops are a better way of doing repetitive things. while True : hero . moveRi…" at bounding box center [1113, 226] width 390 height 374
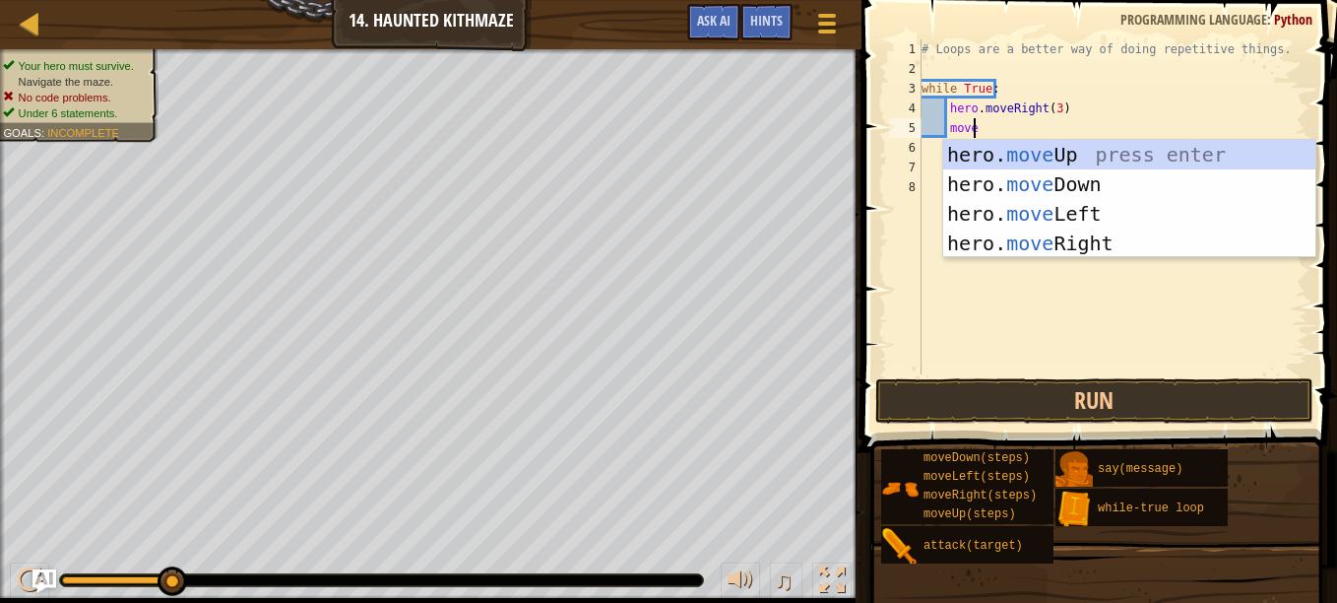
type textarea "moveu"
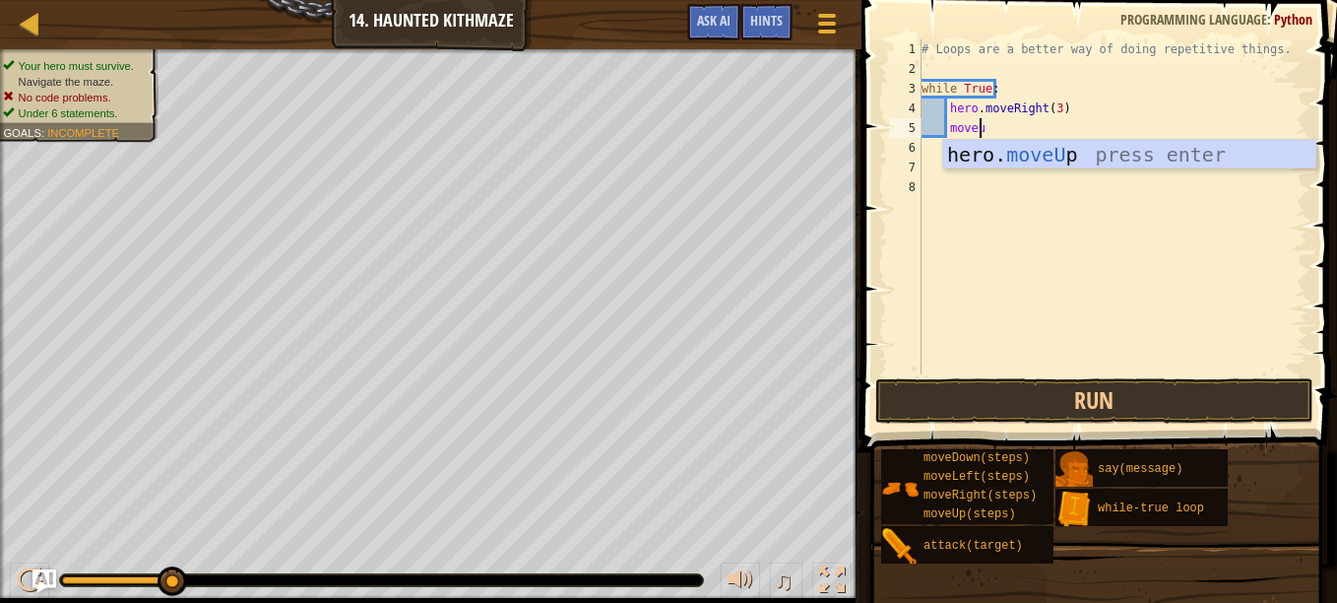
scroll to position [9, 4]
click at [1080, 152] on div "hero. moveU p press enter" at bounding box center [1129, 184] width 372 height 89
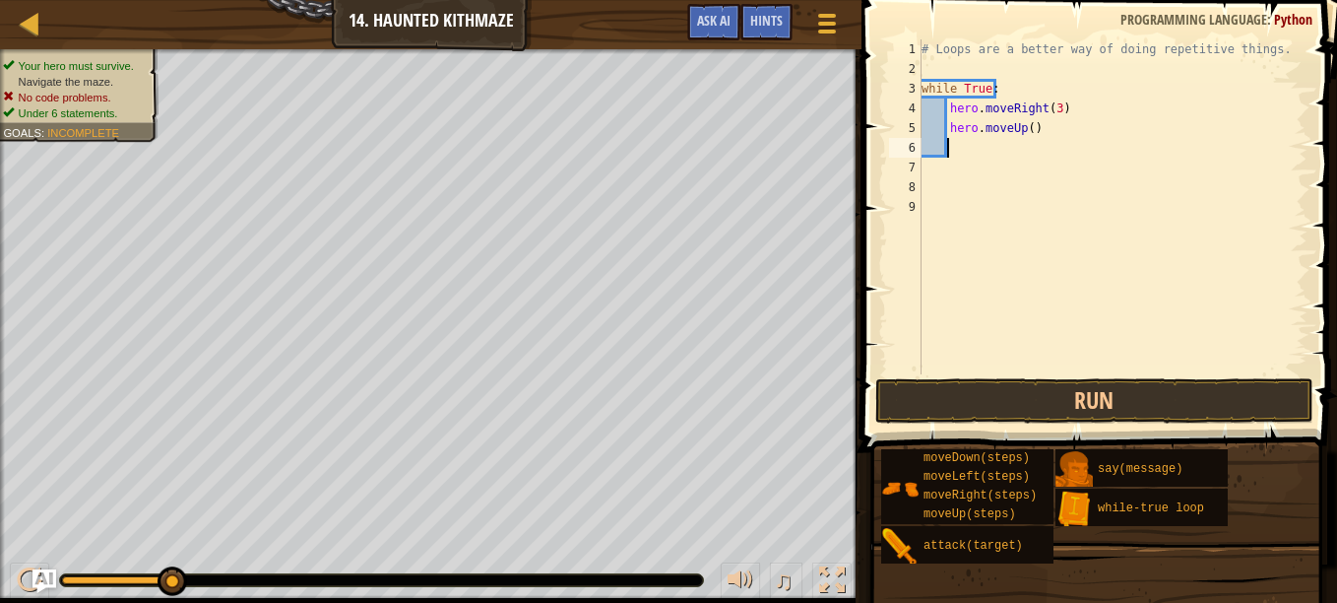
click at [1024, 124] on div "# Loops are a better way of doing repetitive things. while True : hero . moveRi…" at bounding box center [1113, 226] width 390 height 374
type textarea "hero.moveUp(3)"
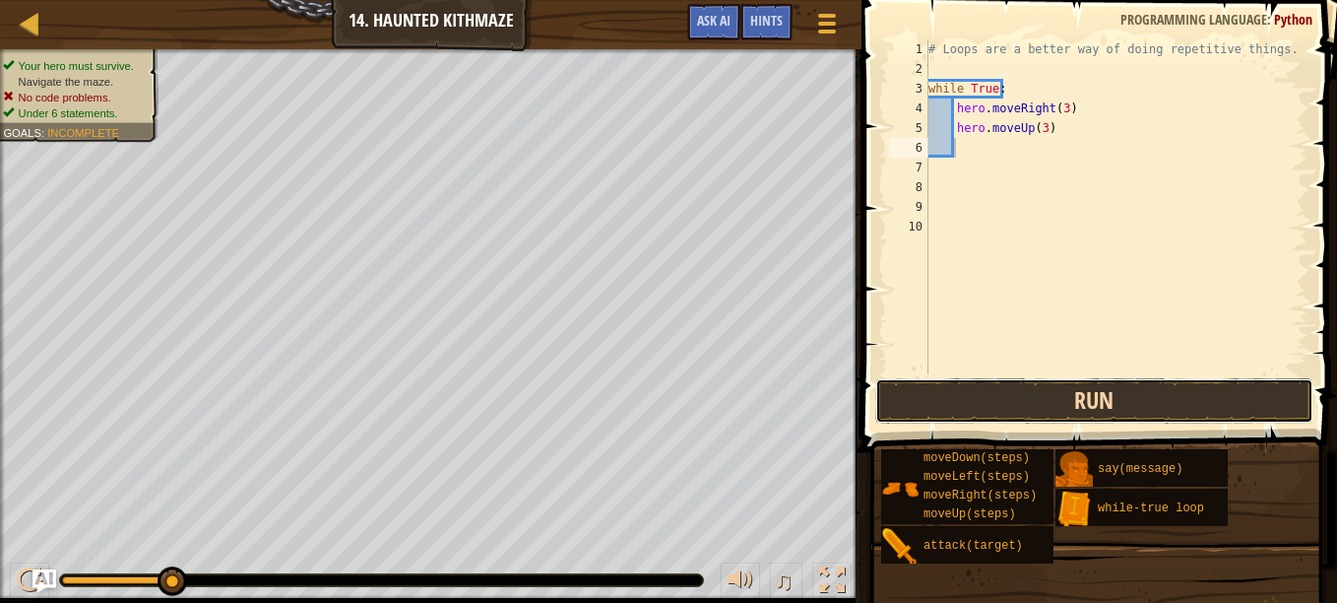
click at [1083, 388] on button "Run" at bounding box center [1094, 400] width 438 height 45
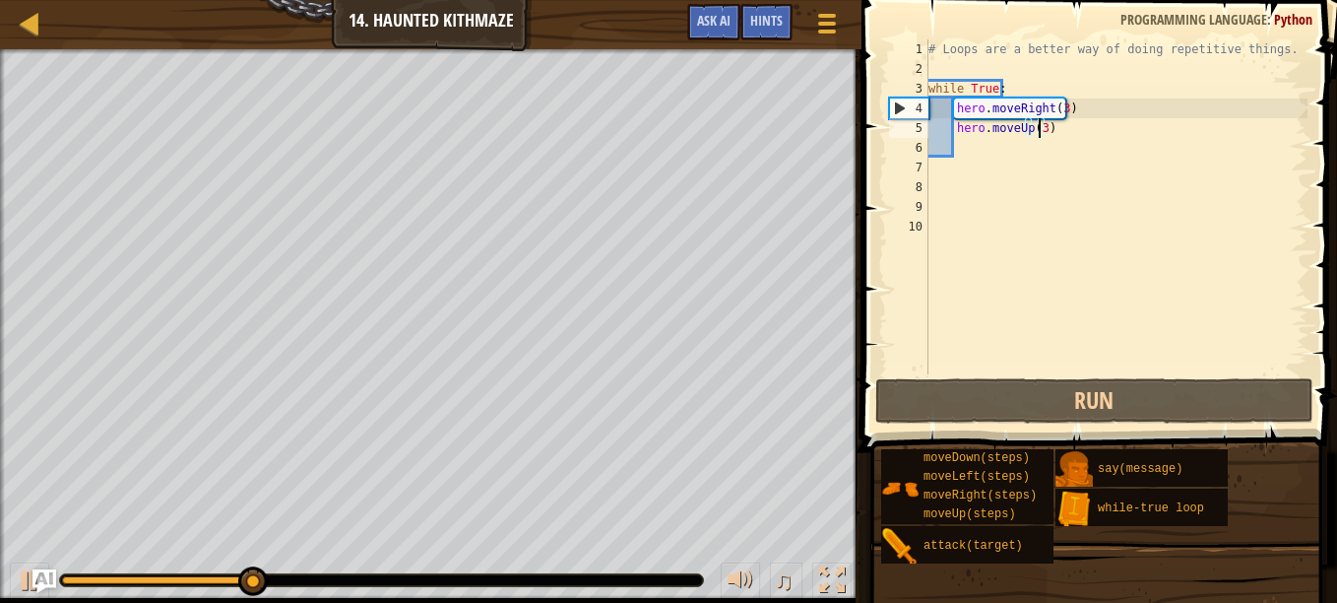
click at [1038, 126] on div "# Loops are a better way of doing repetitive things. while True : hero . moveRi…" at bounding box center [1116, 226] width 384 height 374
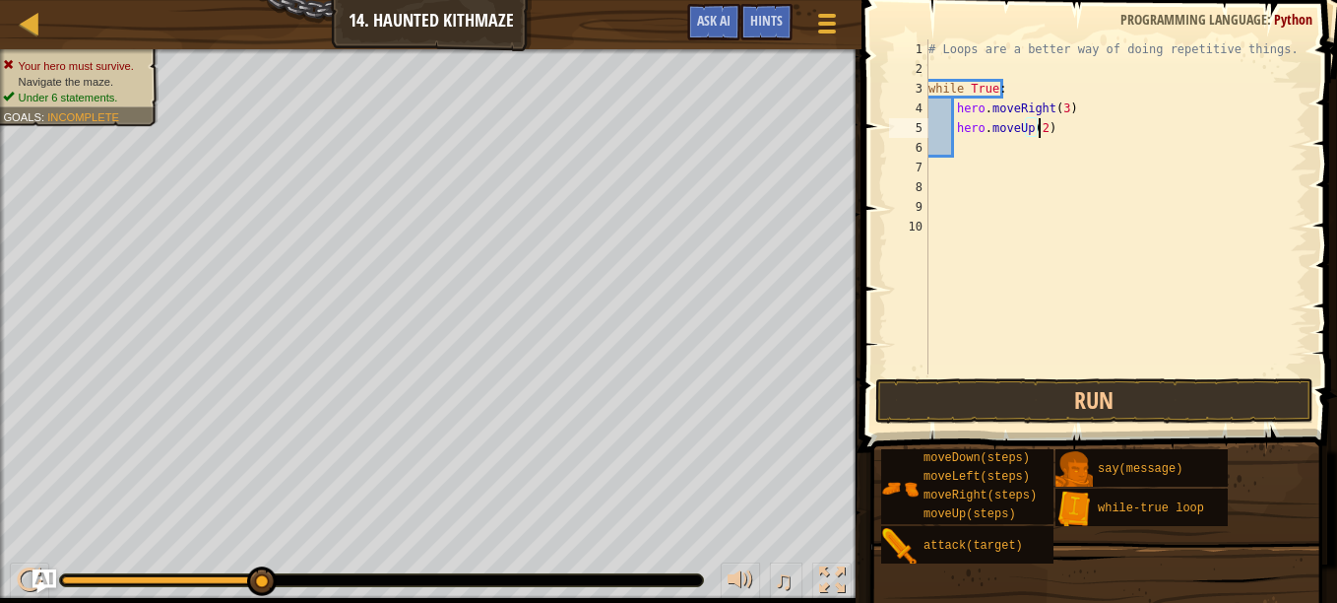
scroll to position [9, 9]
click at [1054, 102] on div "# Loops are a better way of doing repetitive things. while True : hero . moveRi…" at bounding box center [1116, 226] width 384 height 374
click at [1058, 105] on div "# Loops are a better way of doing repetitive things. while True : hero . moveRi…" at bounding box center [1116, 226] width 384 height 374
type textarea "hero.moveRight(2)"
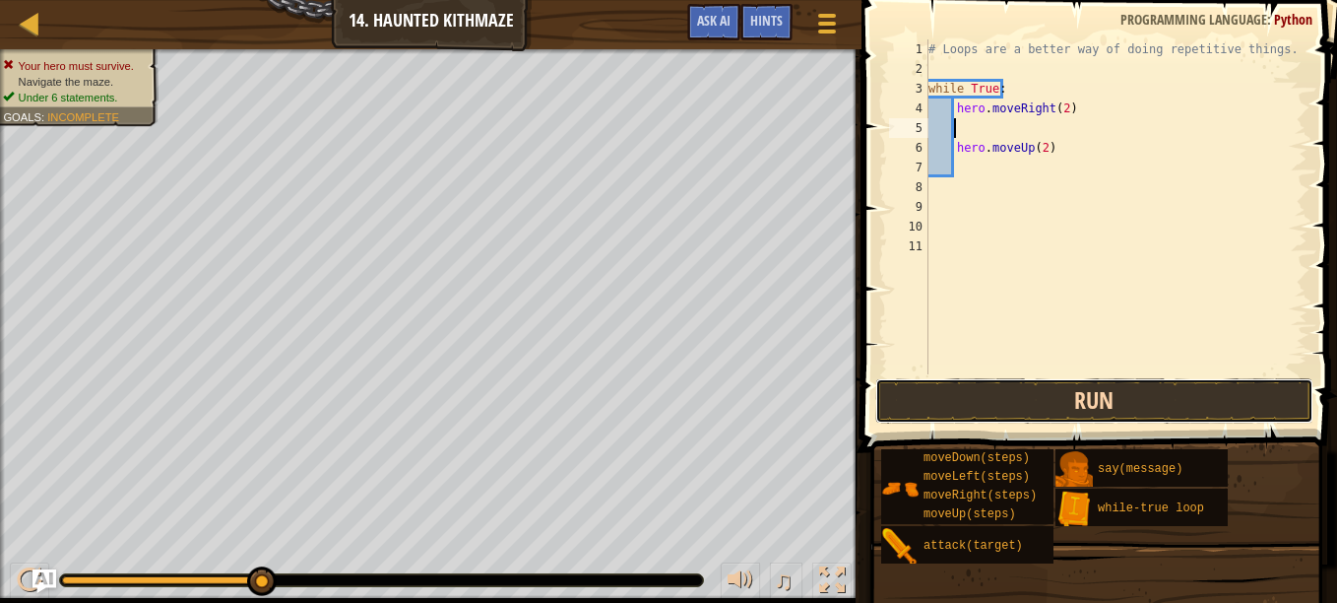
click at [1016, 401] on button "Run" at bounding box center [1094, 400] width 438 height 45
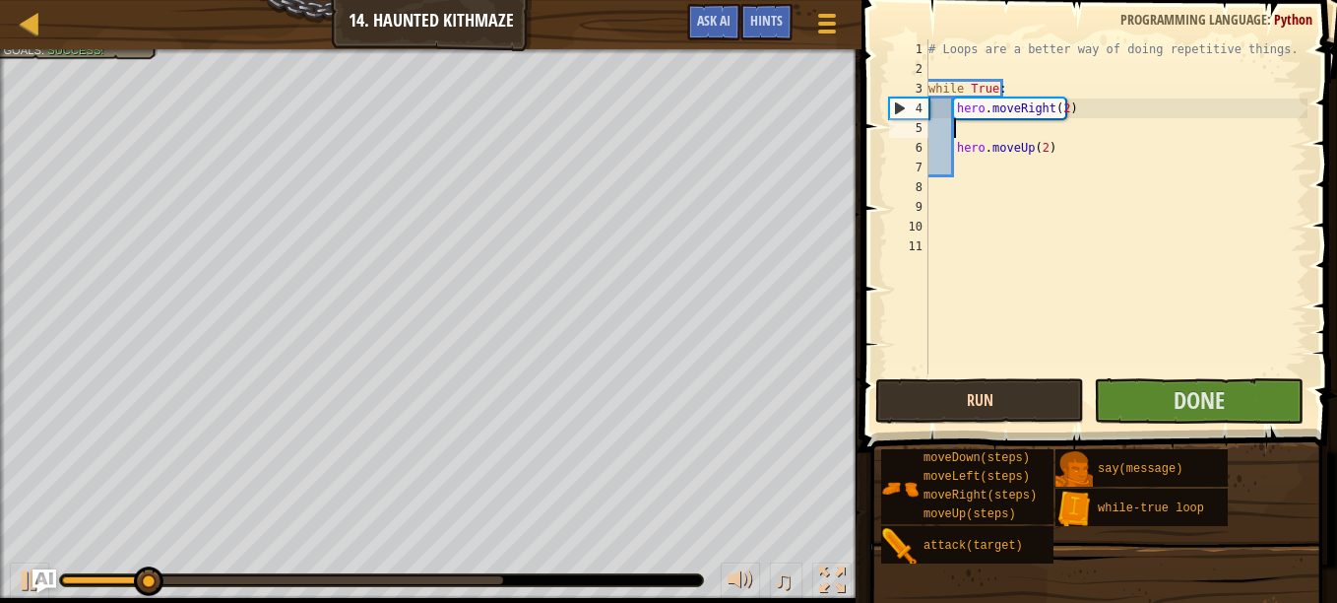
scroll to position [9, 0]
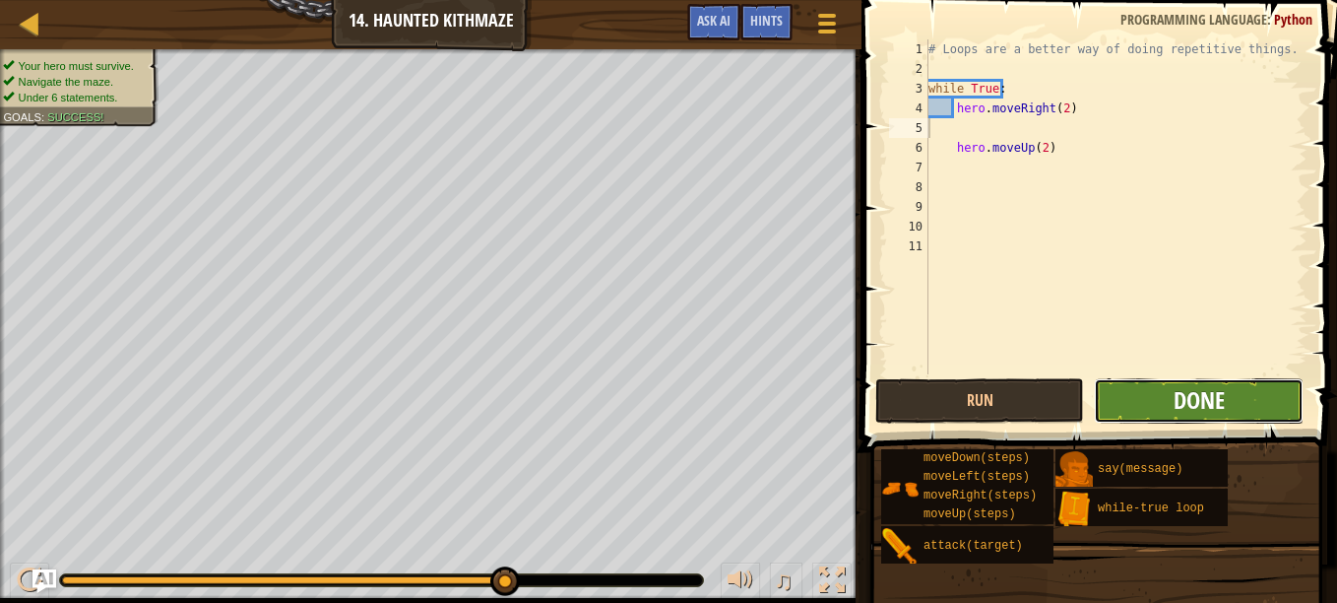
click at [1193, 408] on span "Done" at bounding box center [1198, 400] width 51 height 32
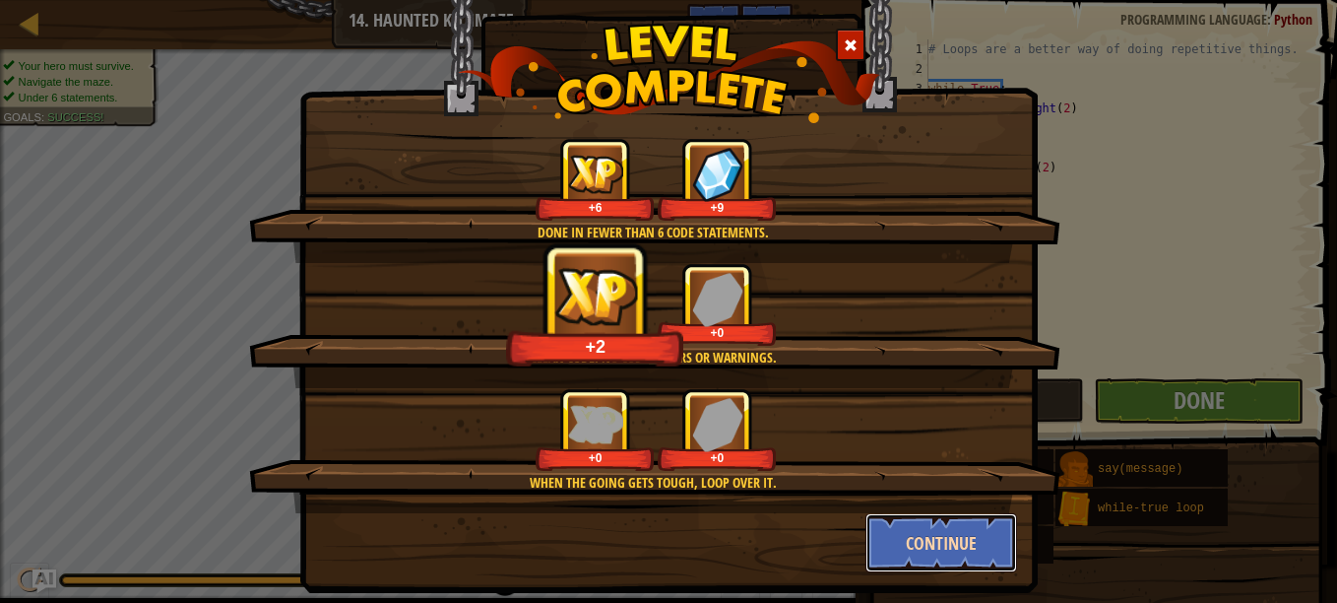
click at [896, 540] on button "Continue" at bounding box center [941, 542] width 153 height 59
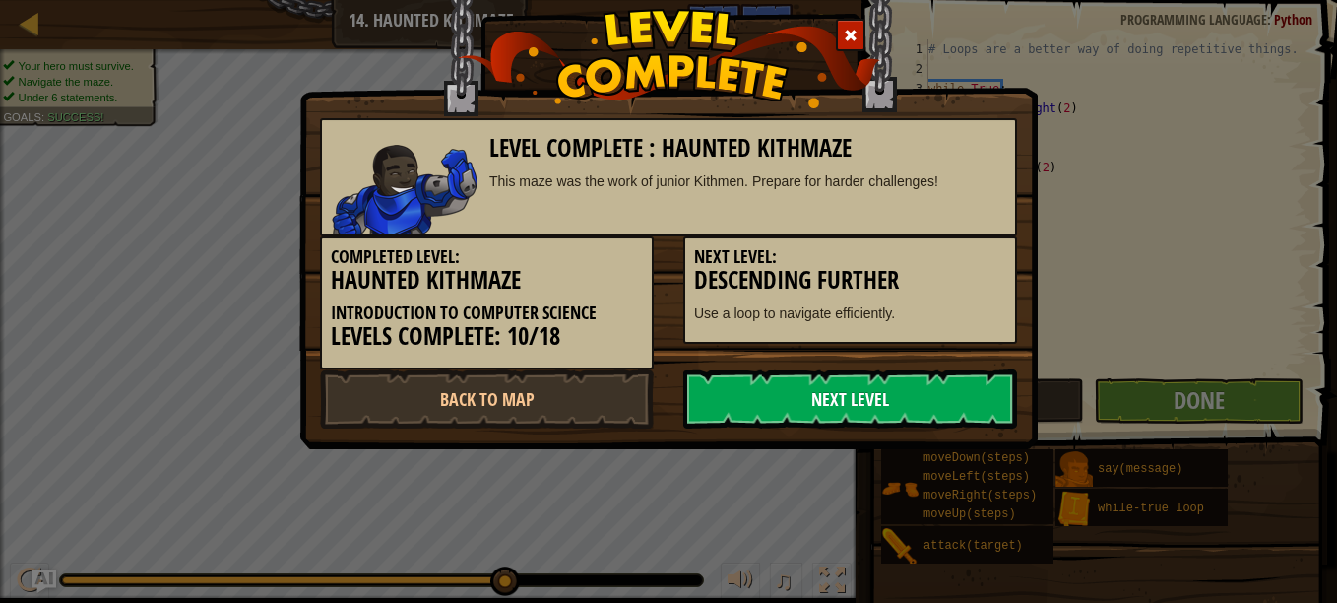
click at [827, 387] on link "Next Level" at bounding box center [850, 398] width 334 height 59
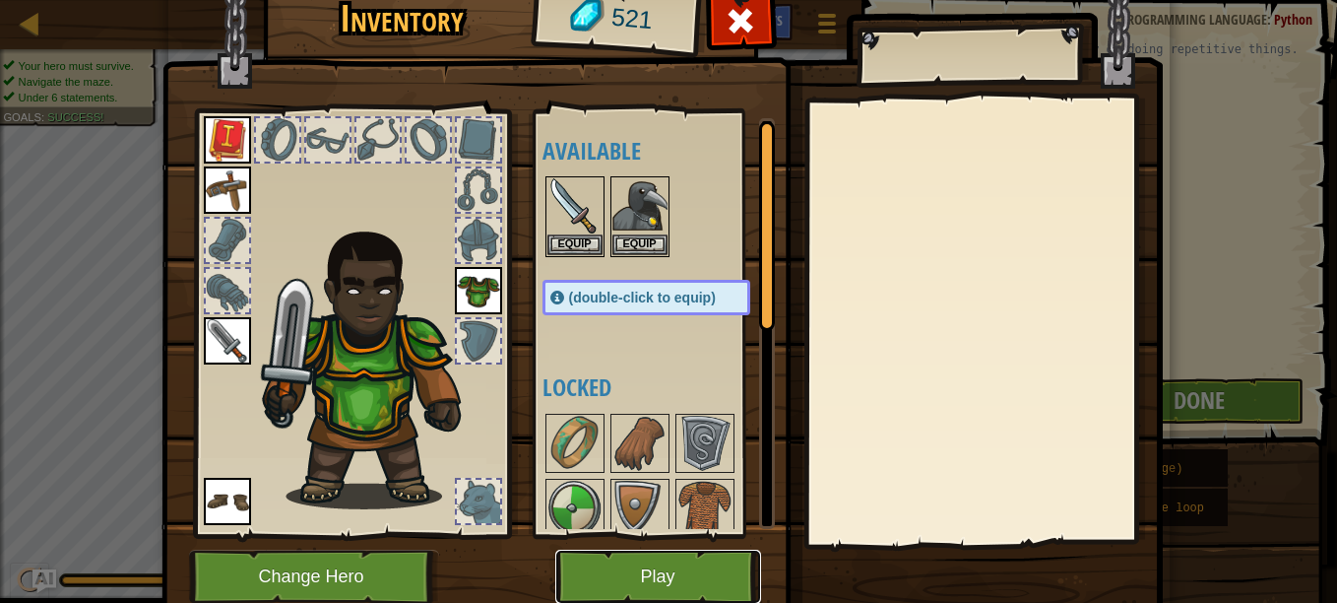
click at [650, 590] on button "Play" at bounding box center [658, 576] width 206 height 54
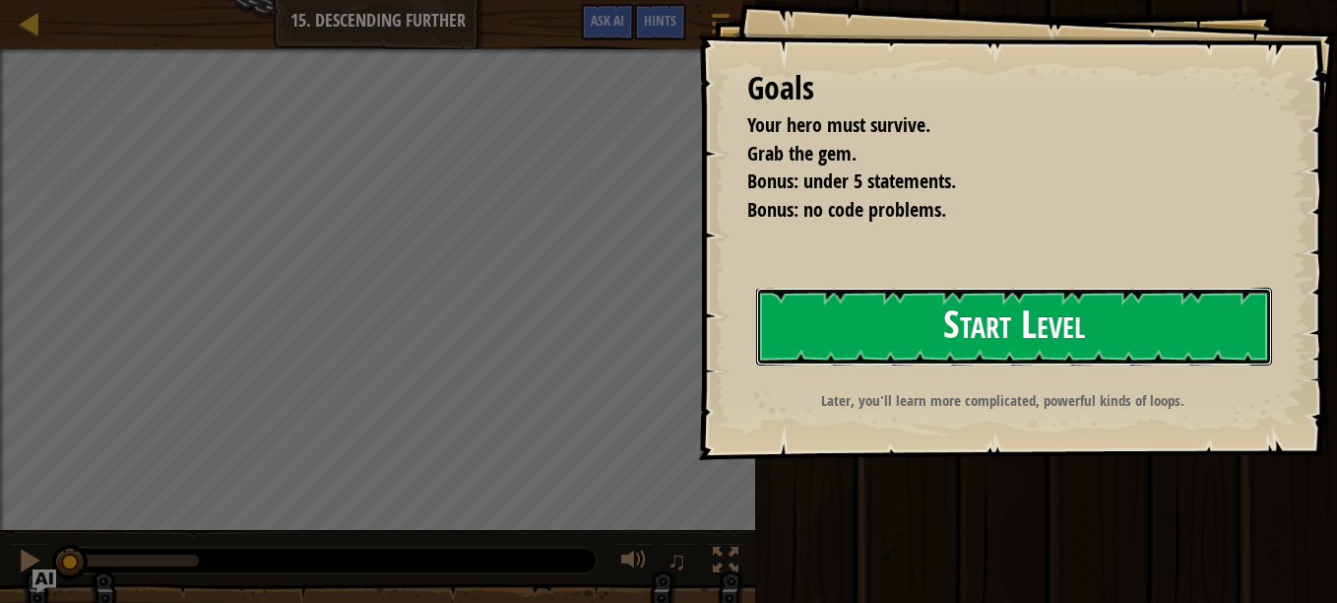
click at [950, 306] on button "Start Level" at bounding box center [1014, 326] width 516 height 78
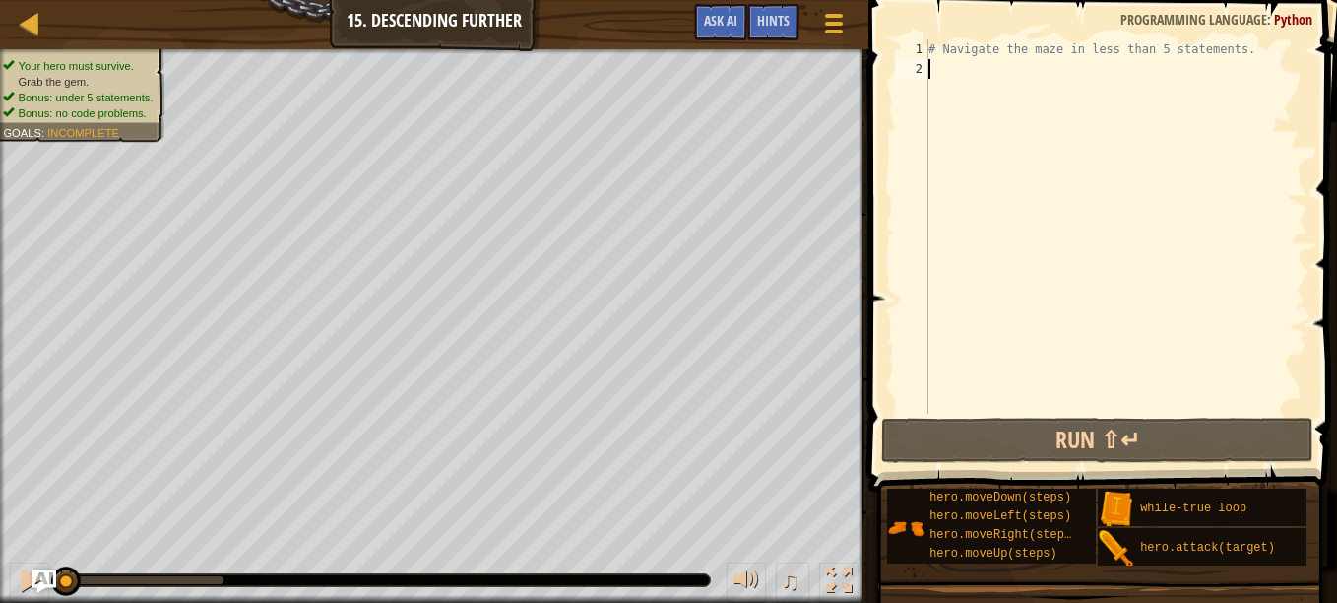
type textarea "l"
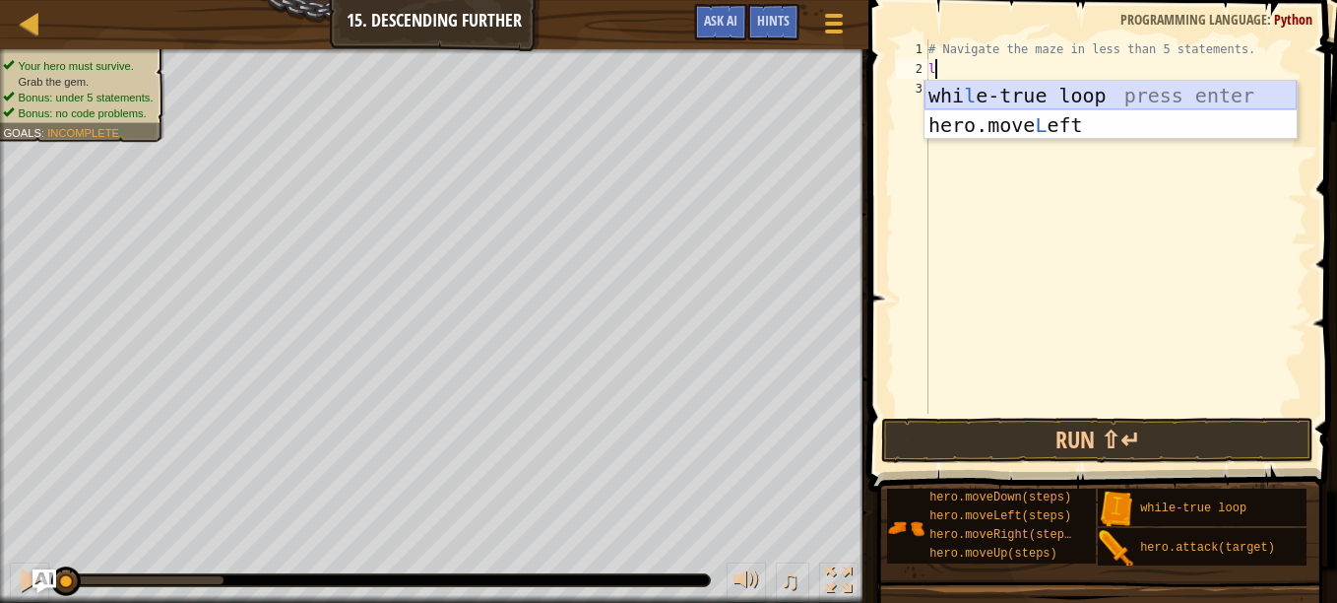
click at [1059, 97] on div "whi l e-true loop press enter hero.move L eft press enter" at bounding box center [1110, 140] width 372 height 118
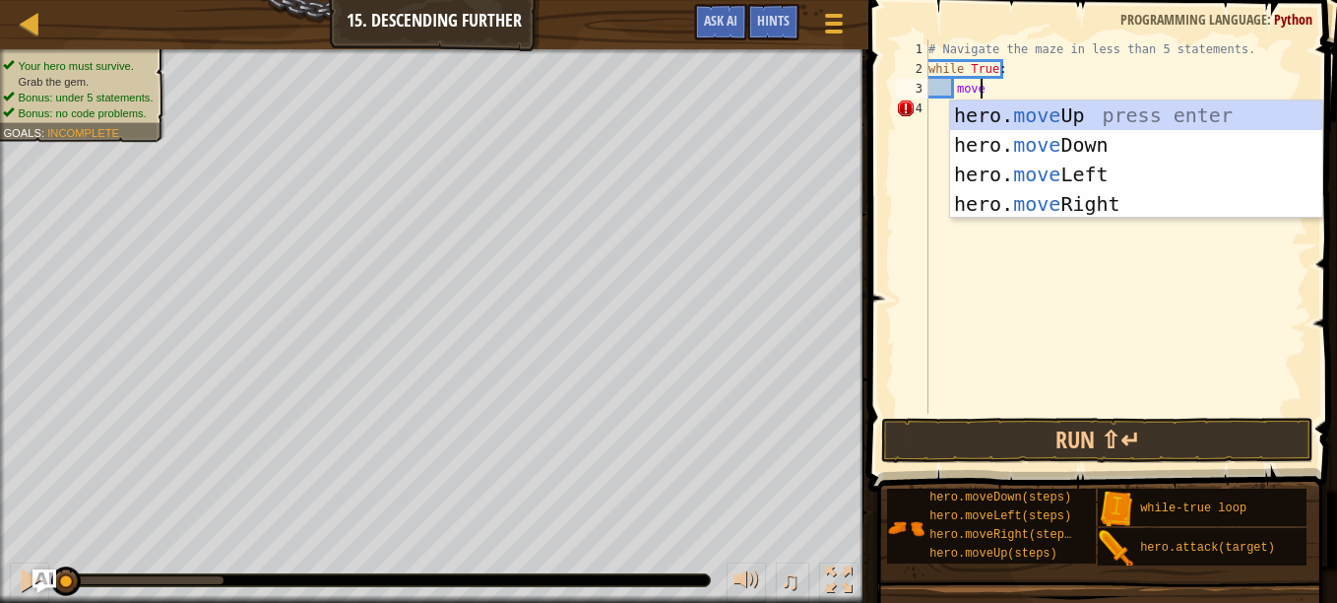
type textarea "move"
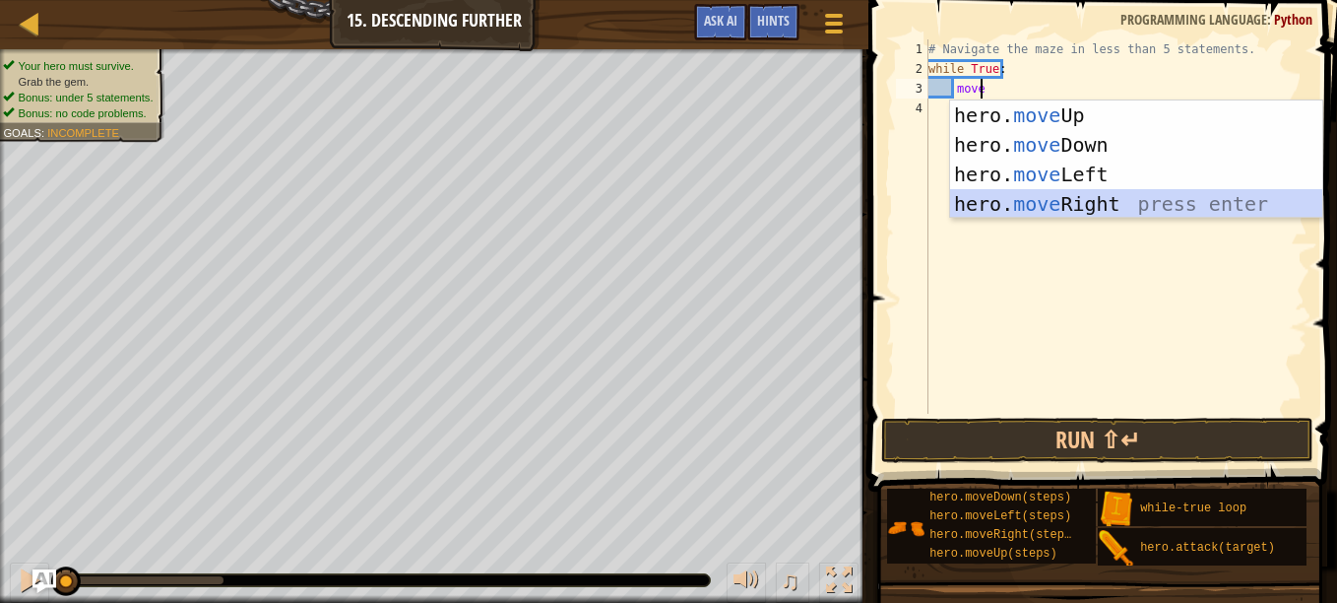
click at [1045, 202] on div "hero. move Up press enter hero. move Down press enter hero. move Left press ent…" at bounding box center [1136, 188] width 372 height 177
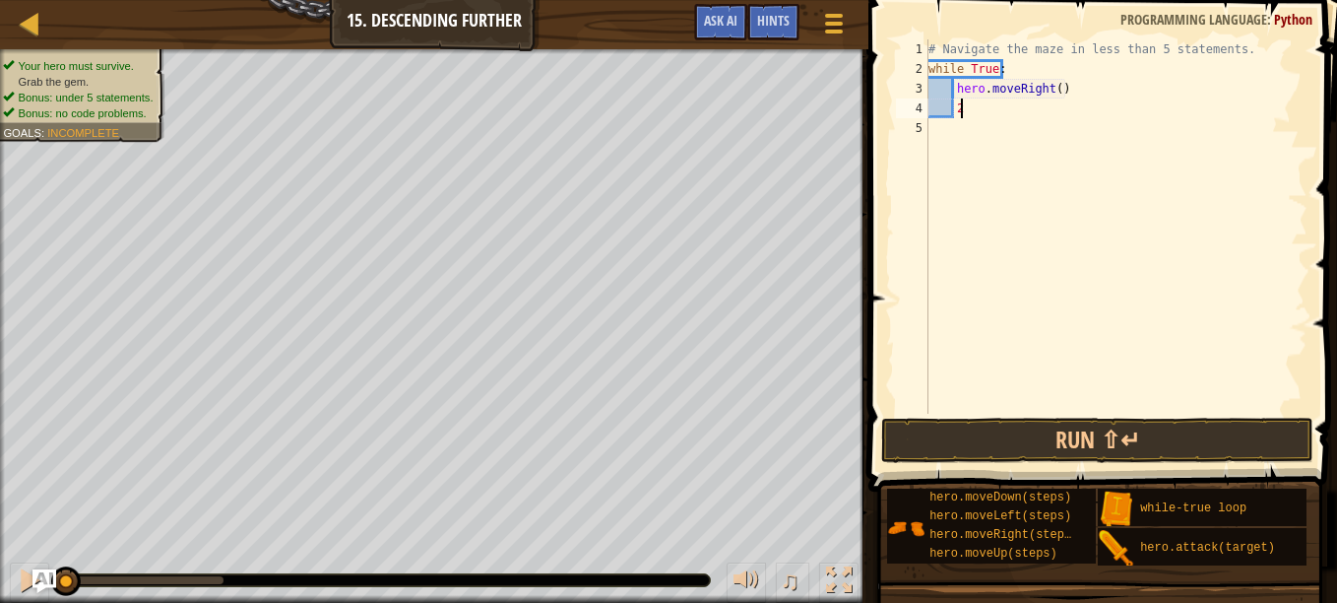
type textarea "2"
type textarea "hero.moveRight(2)"
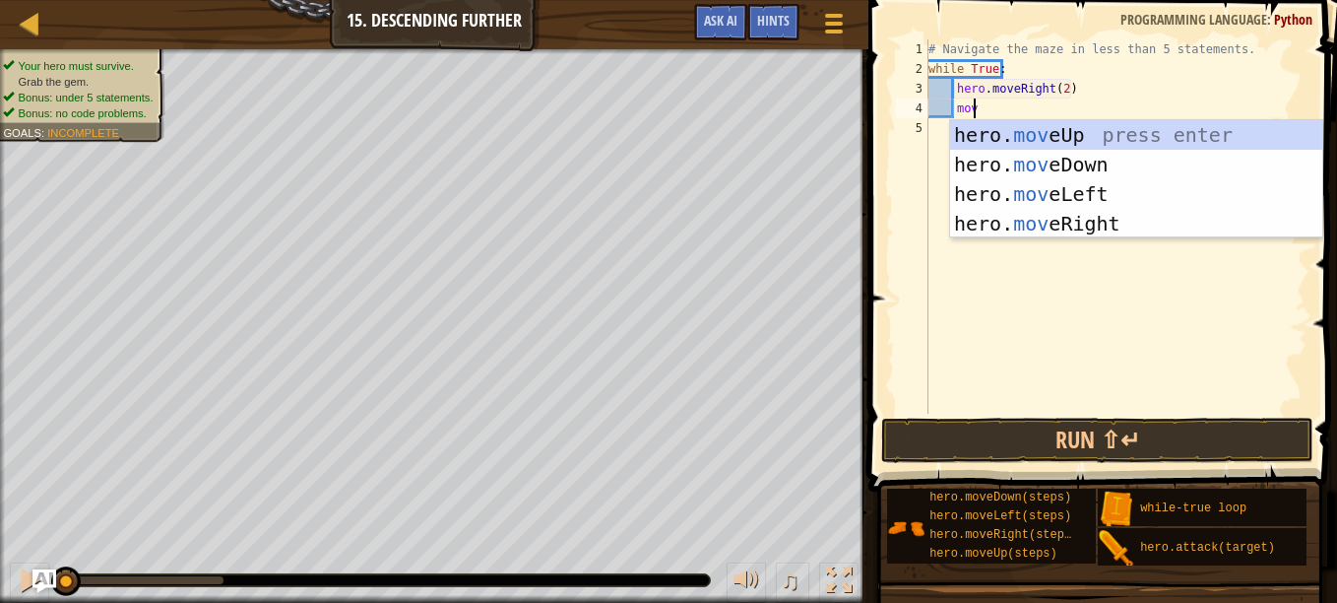
type textarea "move"
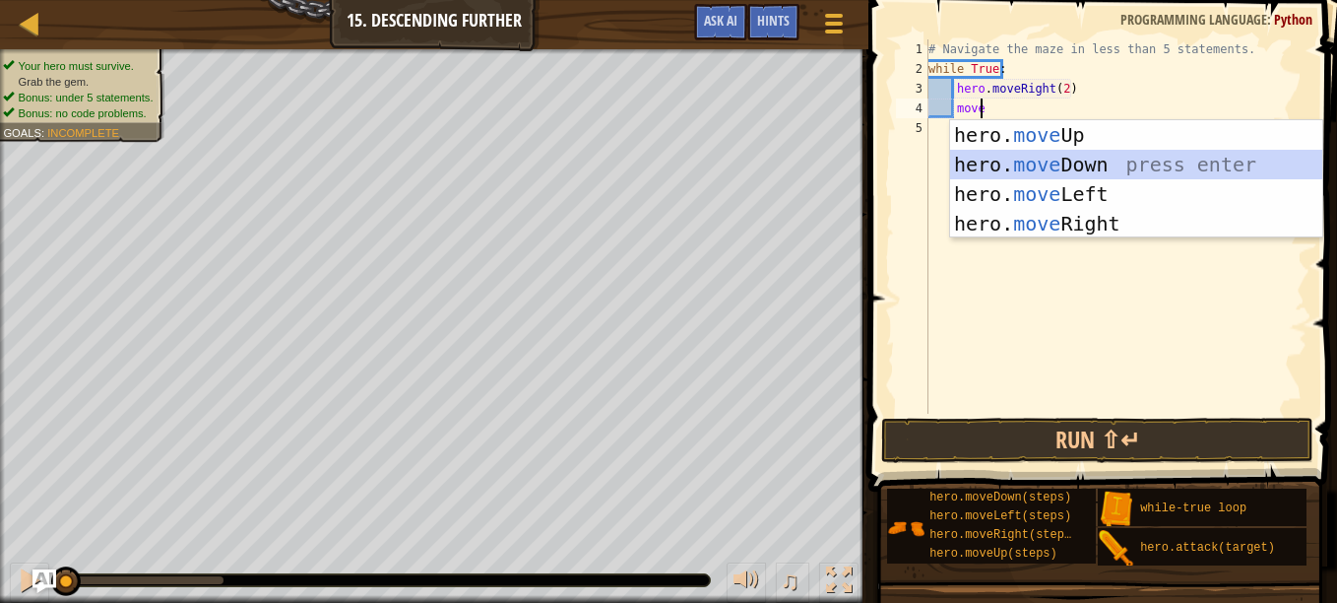
click at [1064, 162] on div "hero. move Up press enter hero. move Down press enter hero. move Left press ent…" at bounding box center [1136, 208] width 372 height 177
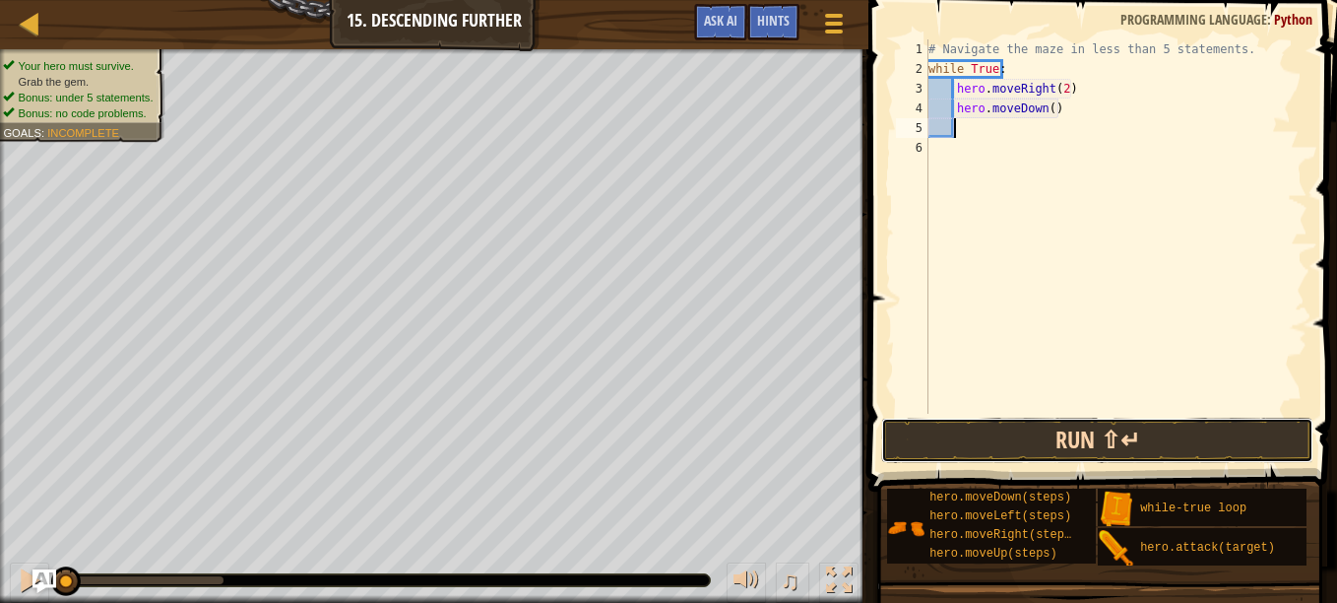
click at [1070, 429] on button "Run ⇧↵" at bounding box center [1097, 439] width 432 height 45
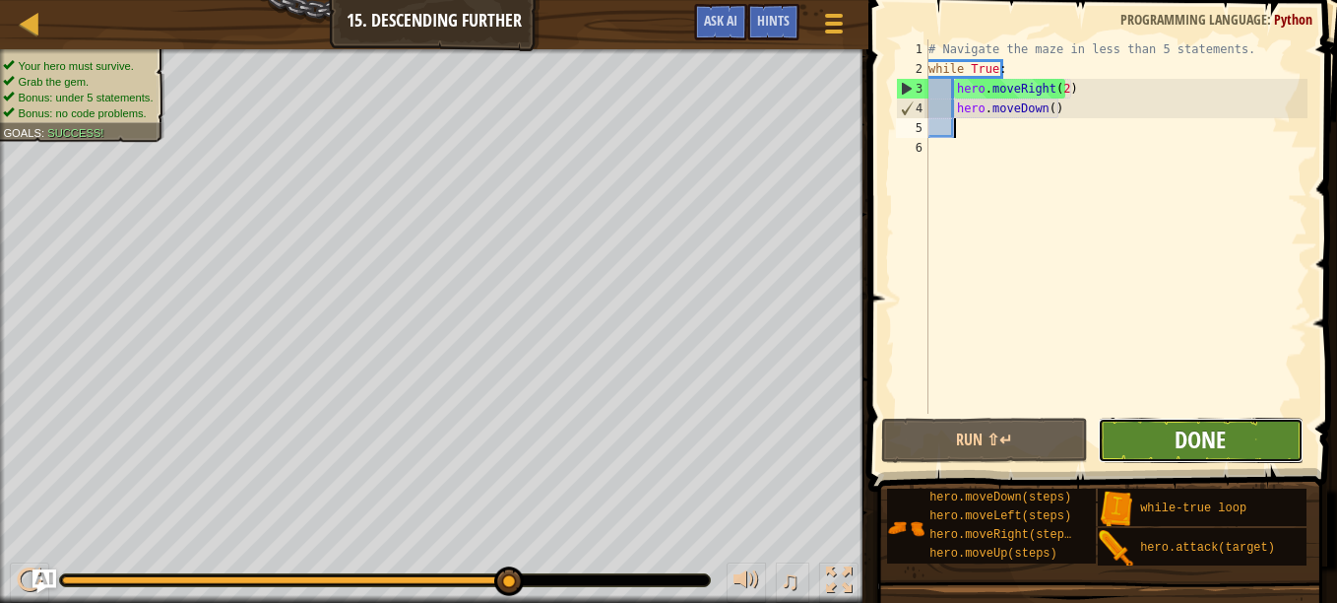
click at [1192, 429] on span "Done" at bounding box center [1199, 439] width 51 height 32
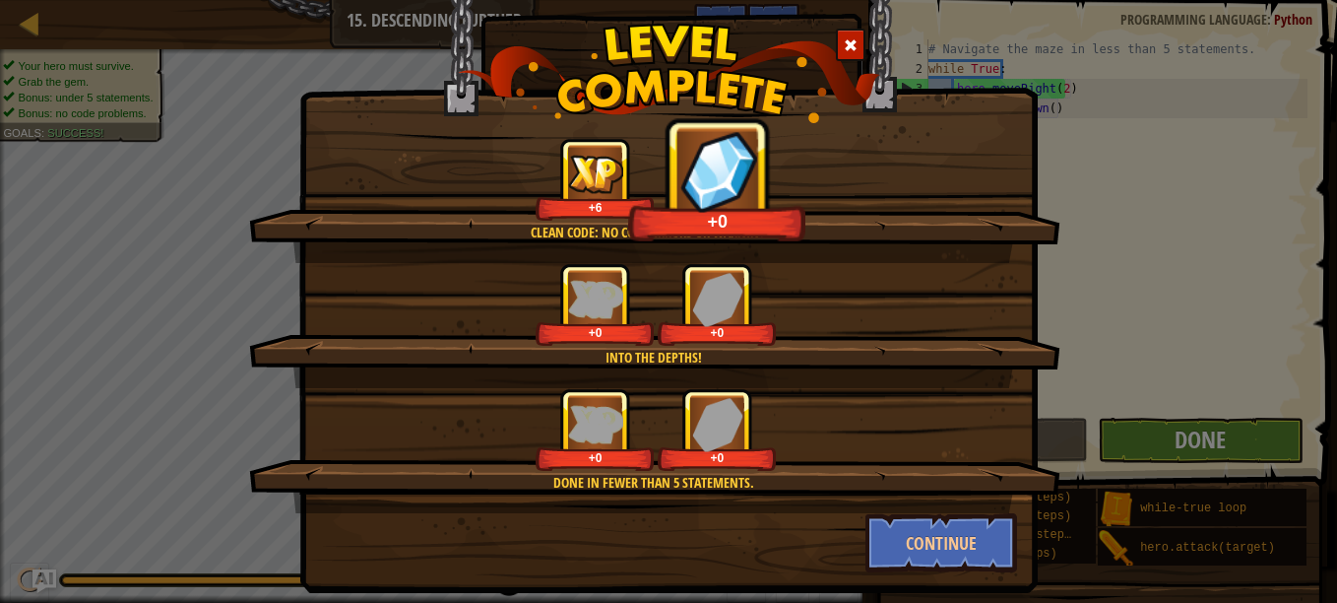
click at [1192, 429] on div "Clean code: no code errors or warnings. +6 +0 Into the depths! +0 +0 Done in fe…" at bounding box center [668, 301] width 1337 height 603
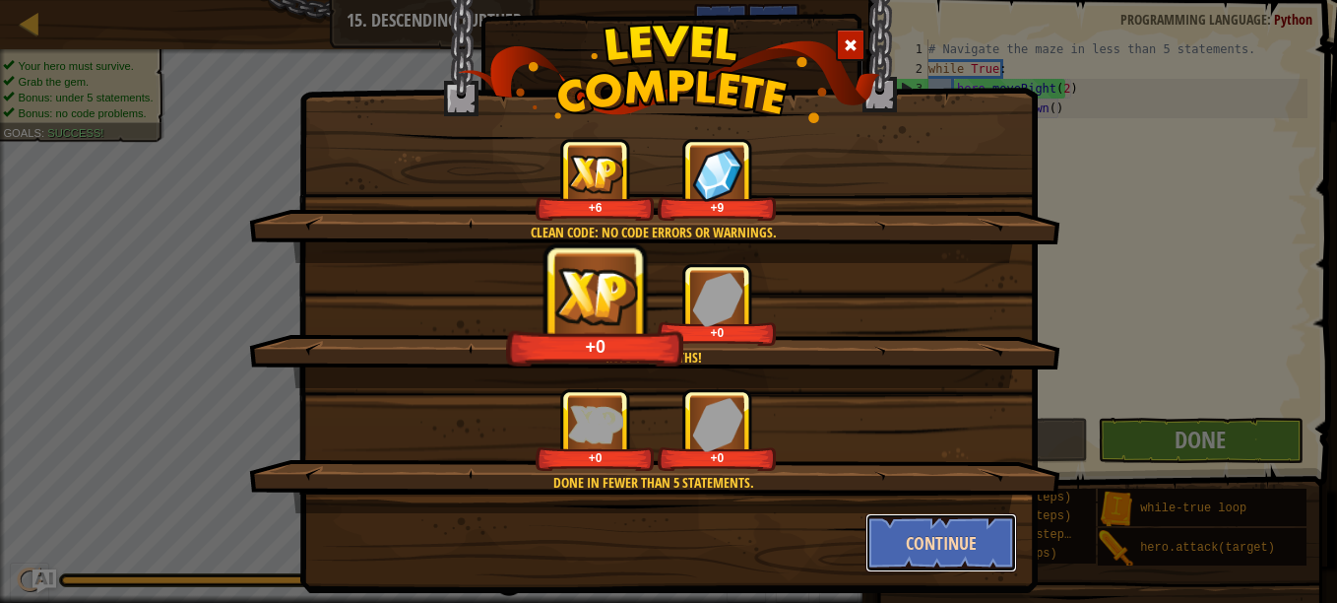
click at [970, 560] on button "Continue" at bounding box center [941, 542] width 153 height 59
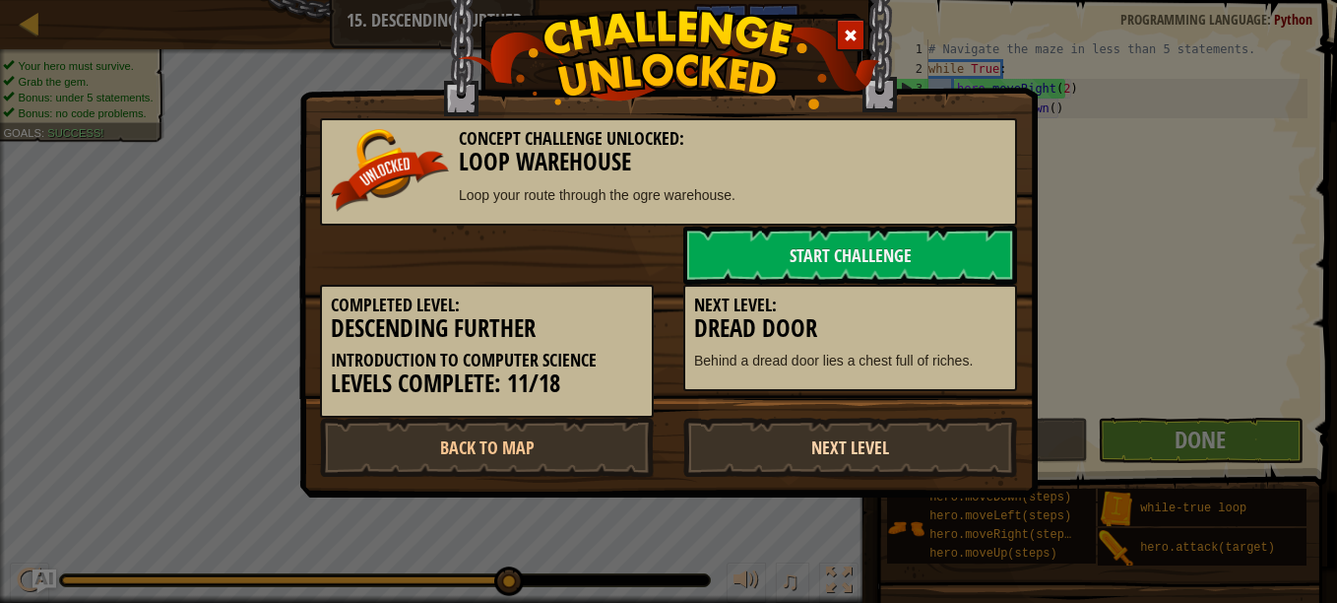
click at [886, 455] on link "Next Level" at bounding box center [850, 446] width 334 height 59
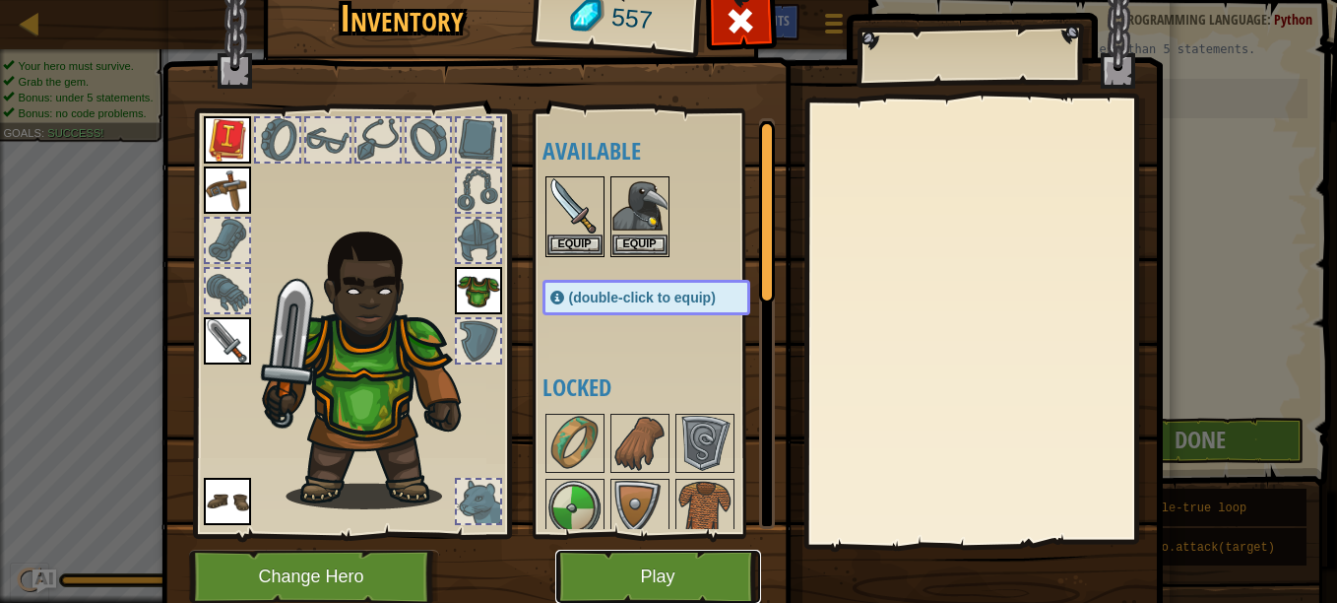
click at [678, 561] on button "Play" at bounding box center [658, 576] width 206 height 54
